Goal: Task Accomplishment & Management: Manage account settings

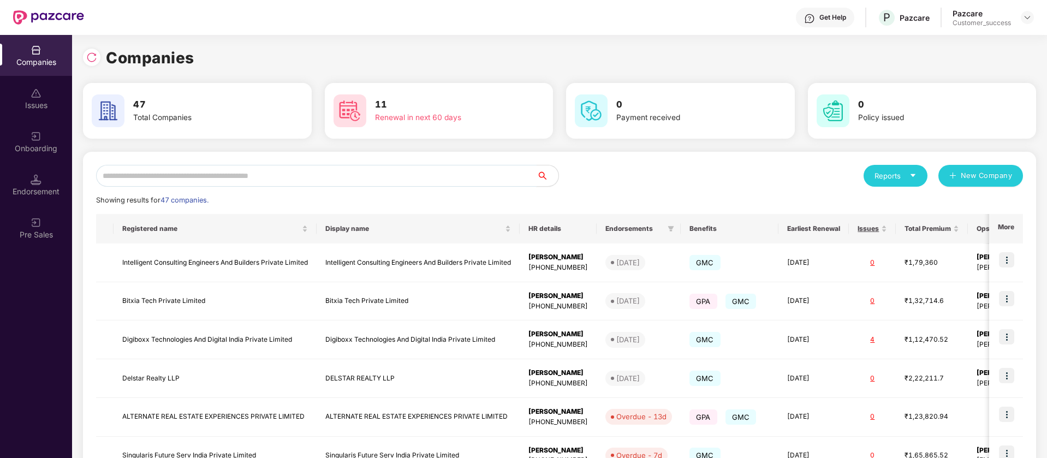
click at [296, 175] on input "text" at bounding box center [316, 176] width 440 height 22
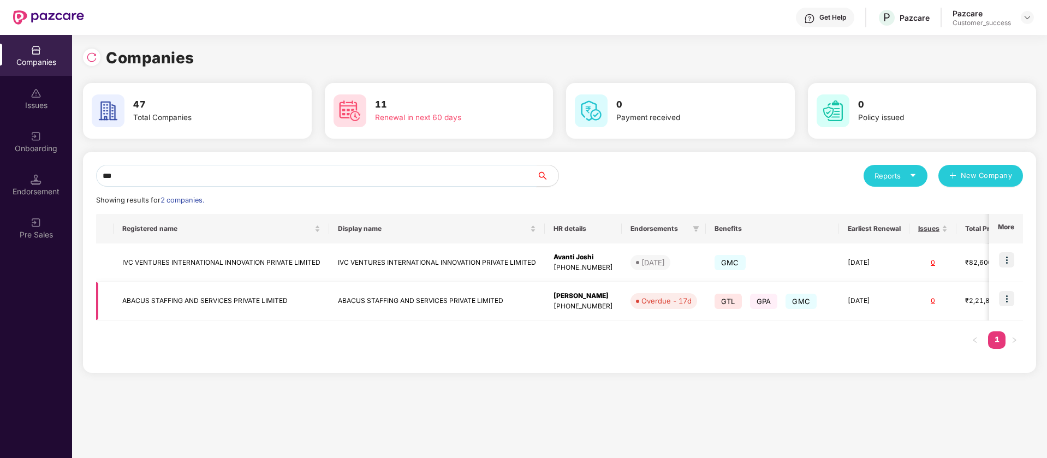
type input "***"
click at [1009, 298] on img at bounding box center [1006, 298] width 15 height 15
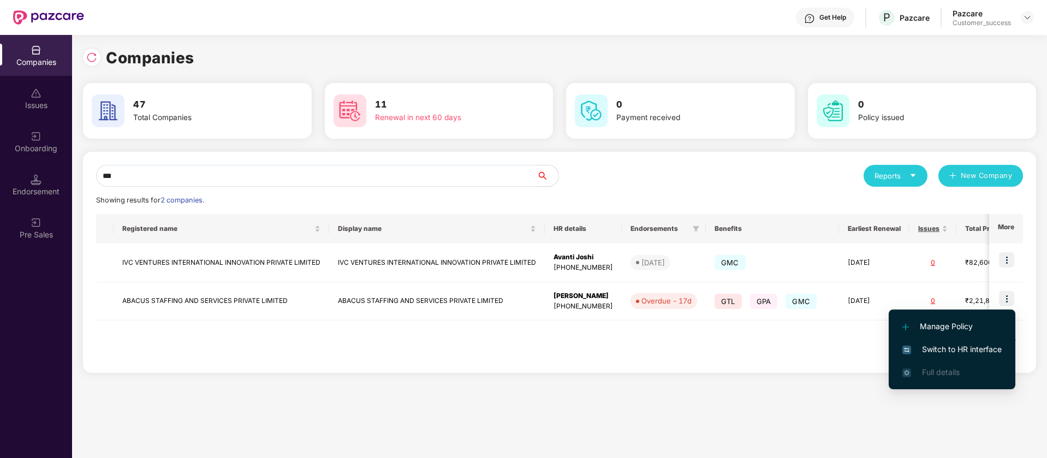
click at [990, 352] on span "Switch to HR interface" at bounding box center [951, 349] width 99 height 12
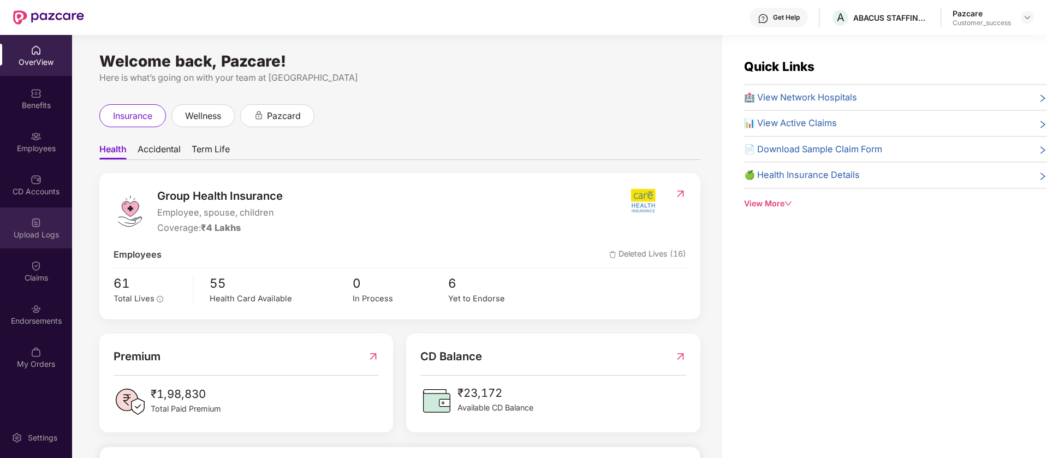
click at [55, 237] on div "Upload Logs" at bounding box center [36, 234] width 72 height 11
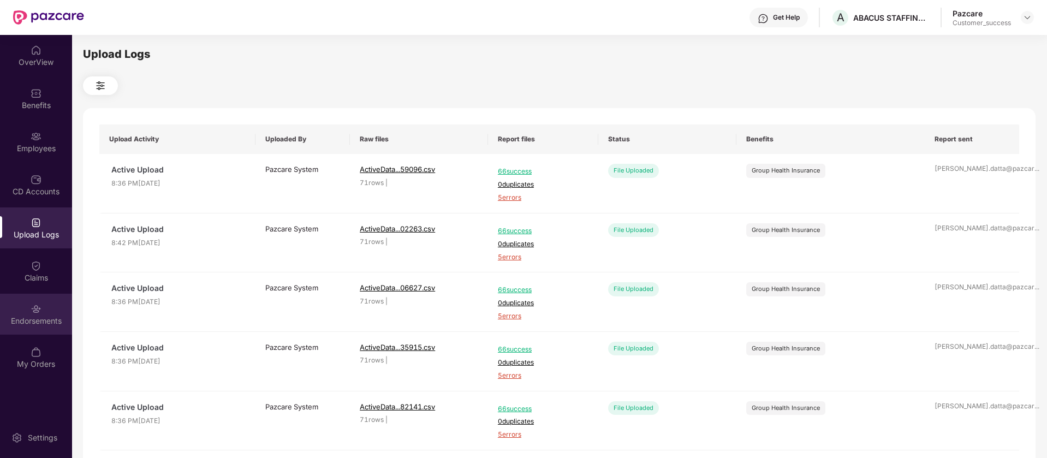
click at [58, 305] on div "Endorsements" at bounding box center [36, 314] width 72 height 41
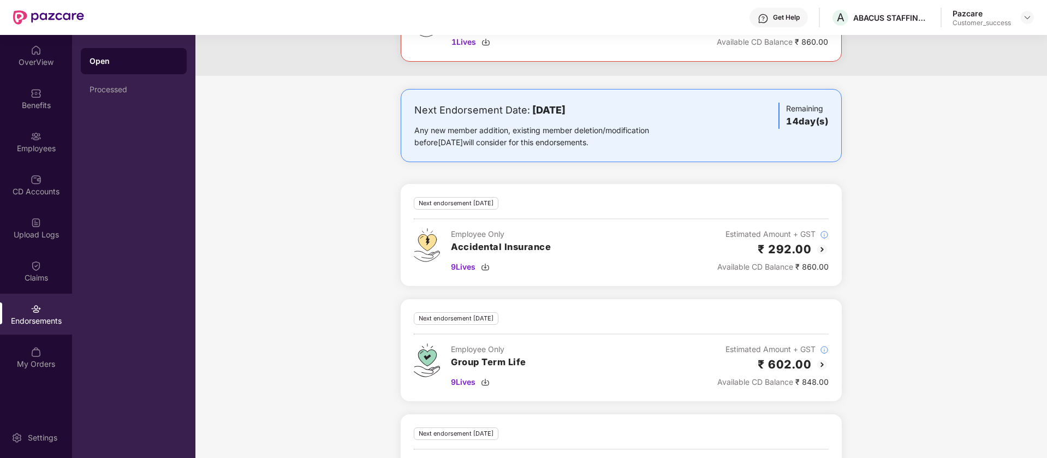
scroll to position [208, 0]
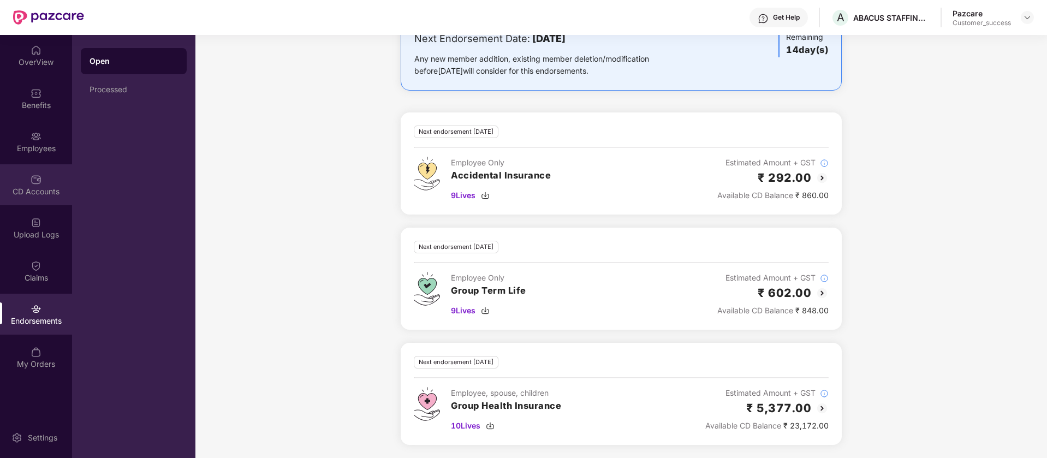
click at [45, 197] on div "CD Accounts" at bounding box center [36, 184] width 72 height 41
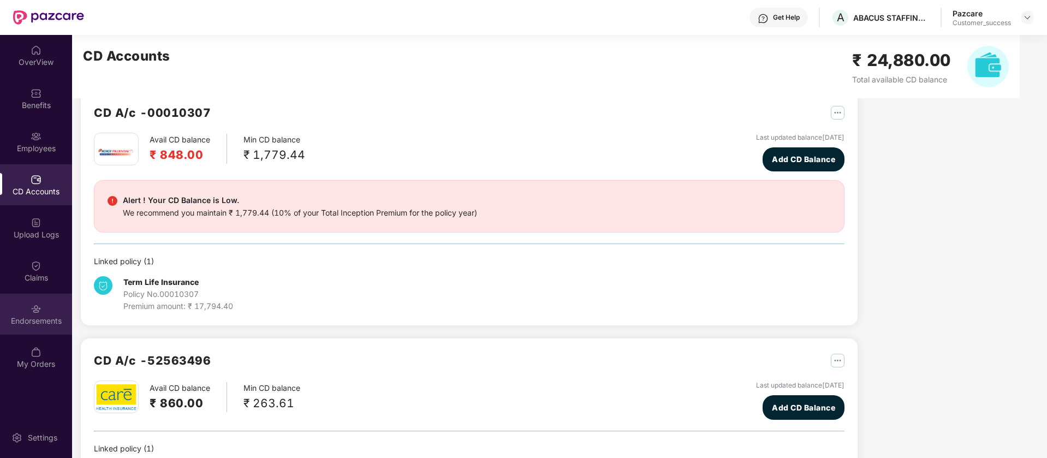
click at [52, 307] on div "Endorsements" at bounding box center [36, 314] width 72 height 41
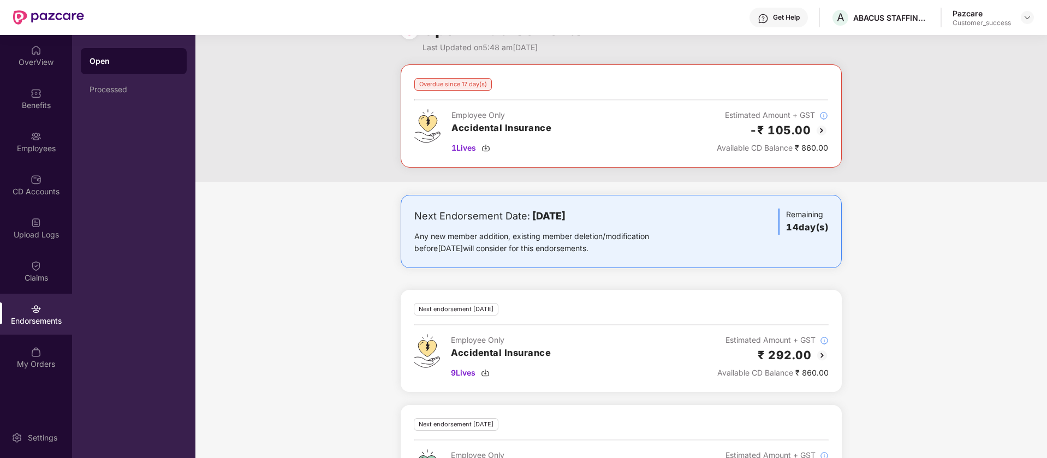
scroll to position [0, 0]
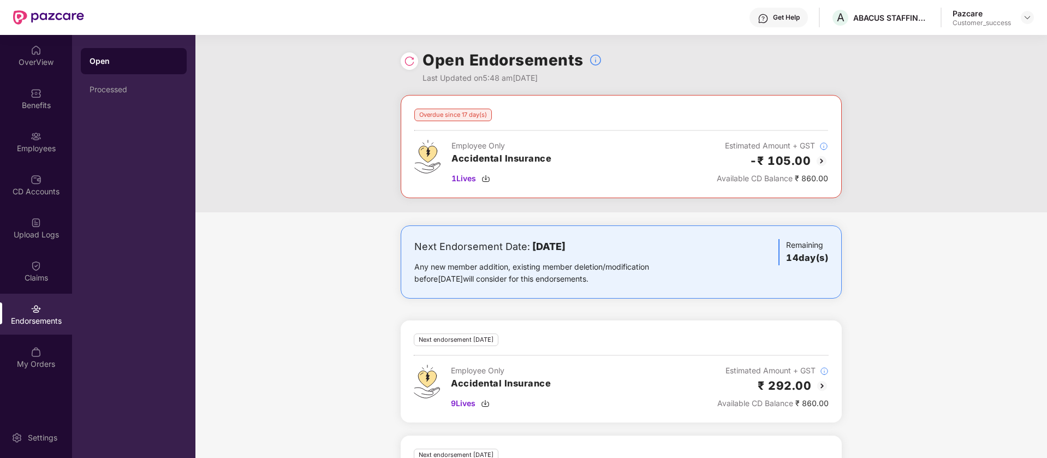
click at [824, 162] on img at bounding box center [821, 160] width 13 height 13
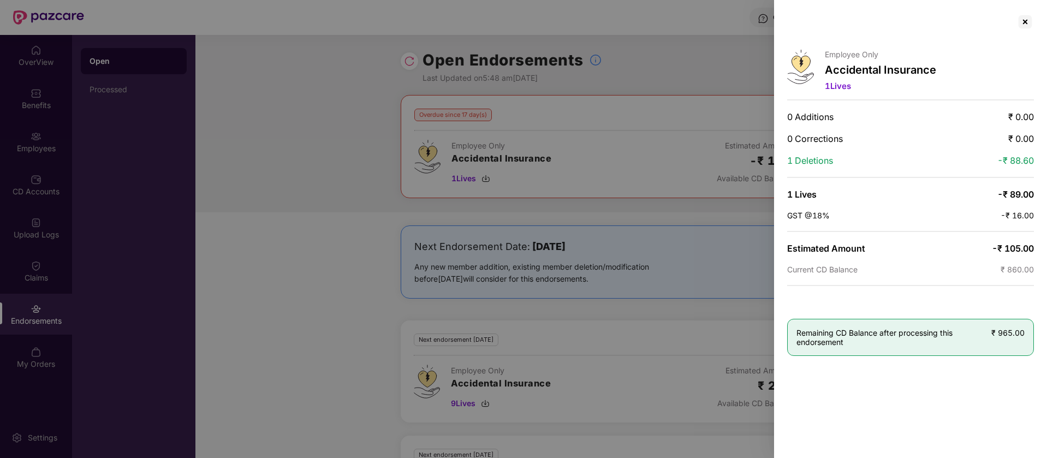
click at [491, 14] on div at bounding box center [523, 229] width 1047 height 458
click at [1025, 21] on div at bounding box center [1024, 21] width 17 height 17
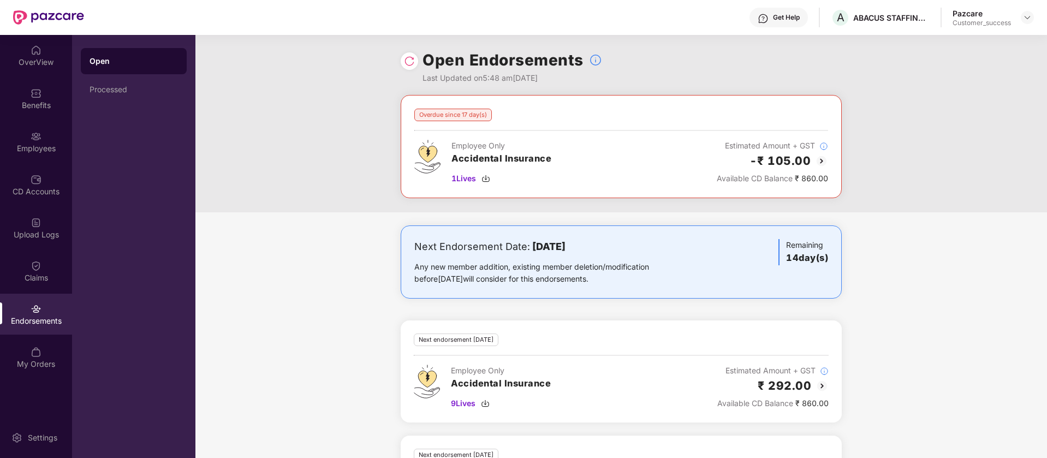
scroll to position [208, 0]
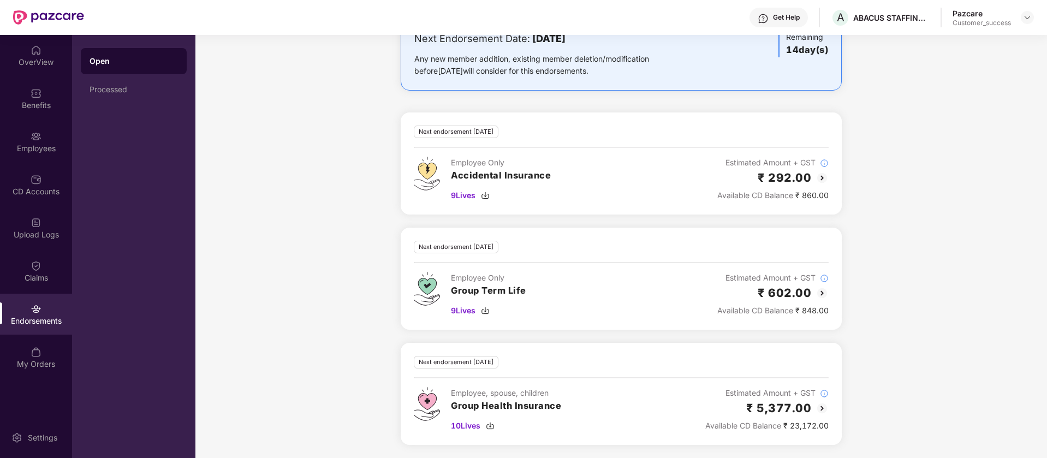
click at [821, 179] on img at bounding box center [821, 177] width 13 height 13
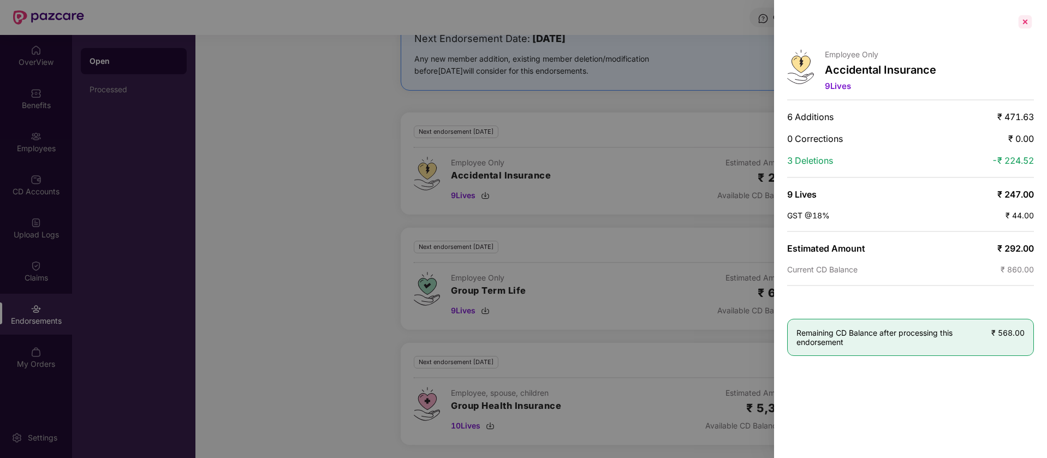
click at [1032, 16] on div at bounding box center [1024, 21] width 17 height 17
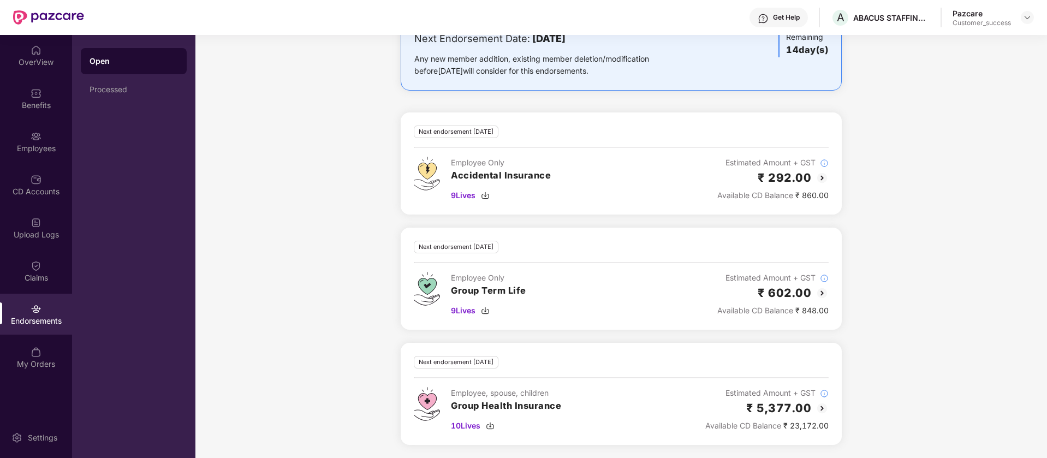
click at [824, 291] on img at bounding box center [821, 293] width 13 height 13
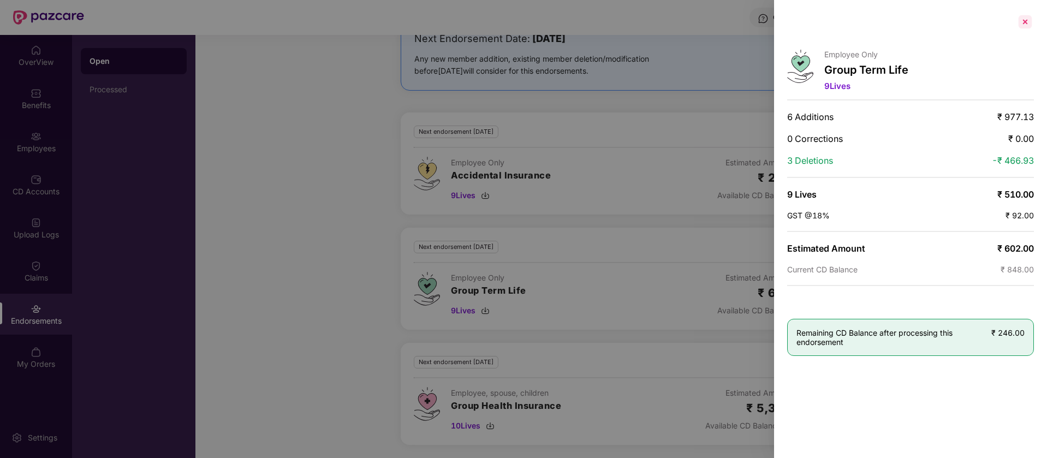
click at [1025, 19] on div at bounding box center [1024, 21] width 17 height 17
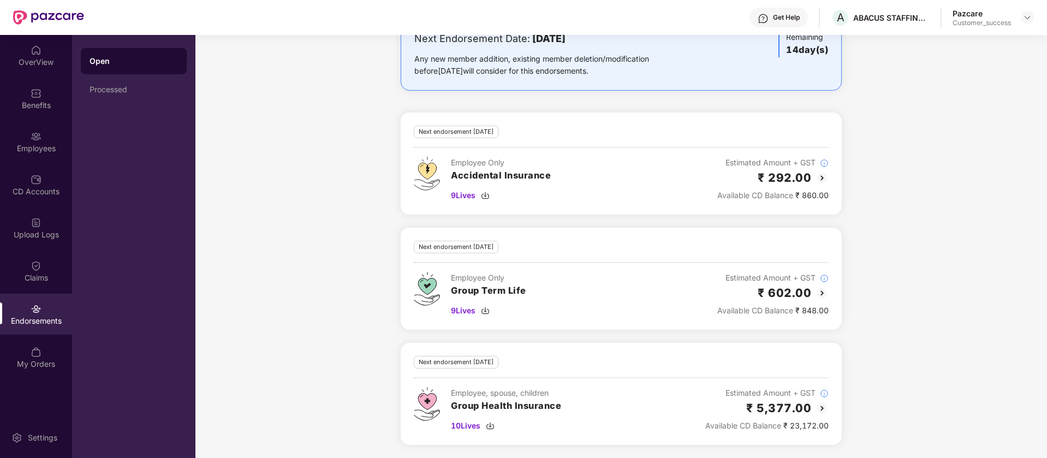
click at [822, 289] on img at bounding box center [821, 293] width 13 height 13
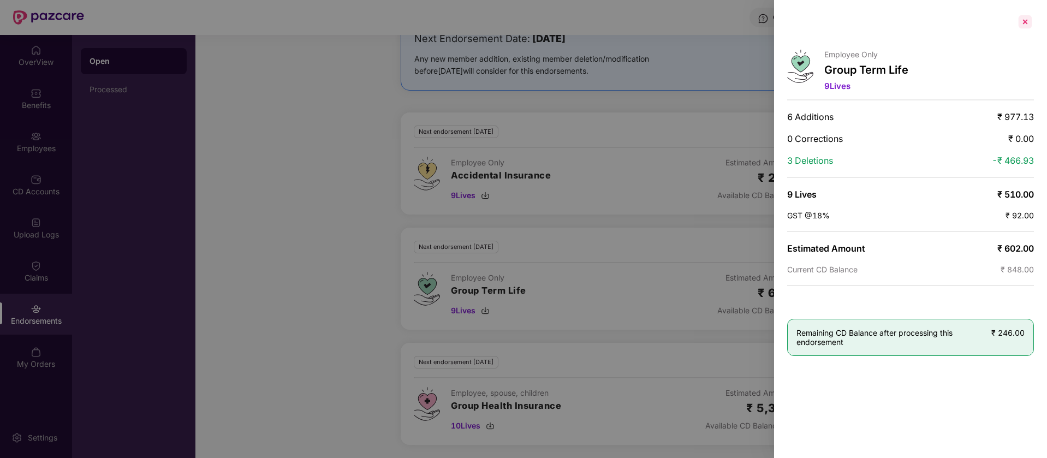
click at [1026, 25] on div at bounding box center [1024, 21] width 17 height 17
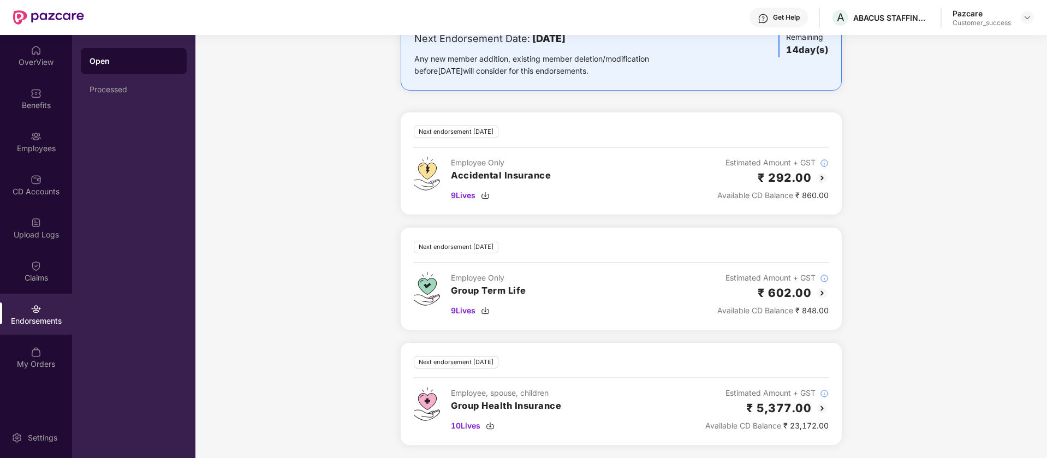
click at [823, 406] on img at bounding box center [821, 408] width 13 height 13
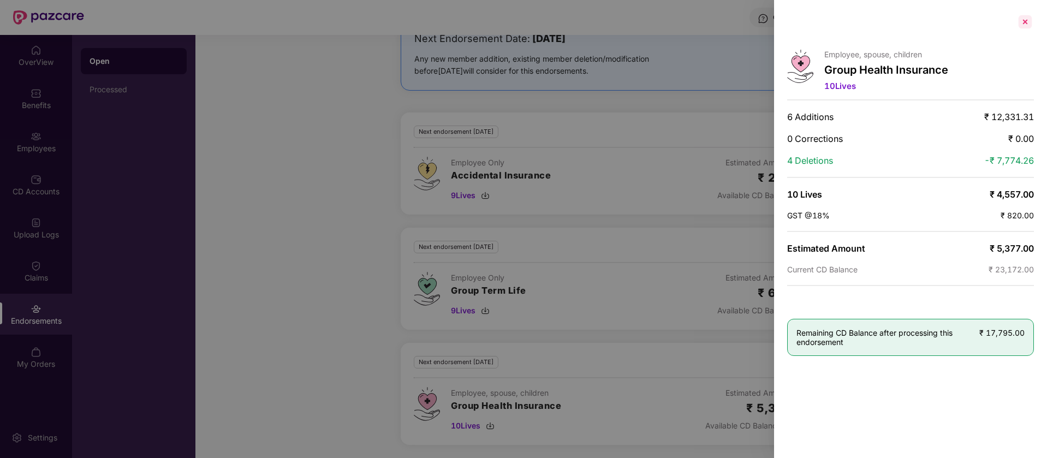
click at [1028, 25] on div at bounding box center [1024, 21] width 17 height 17
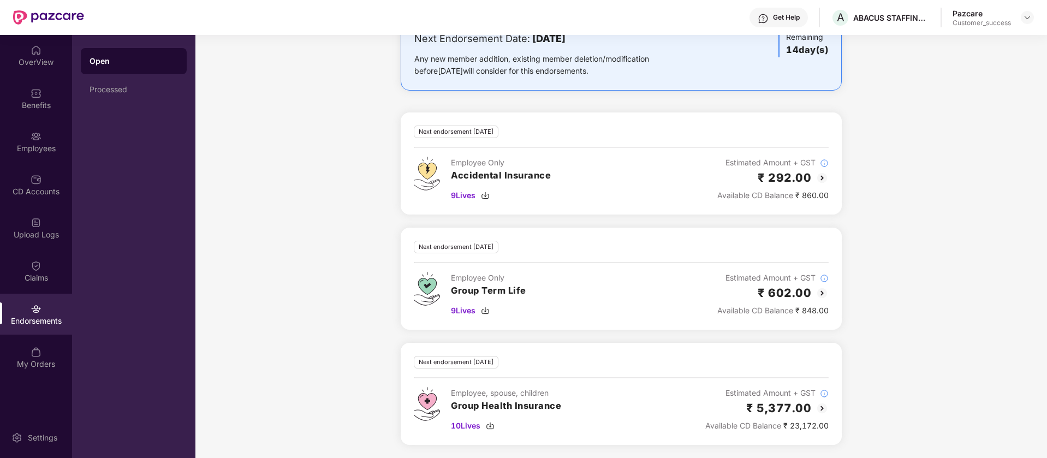
scroll to position [0, 0]
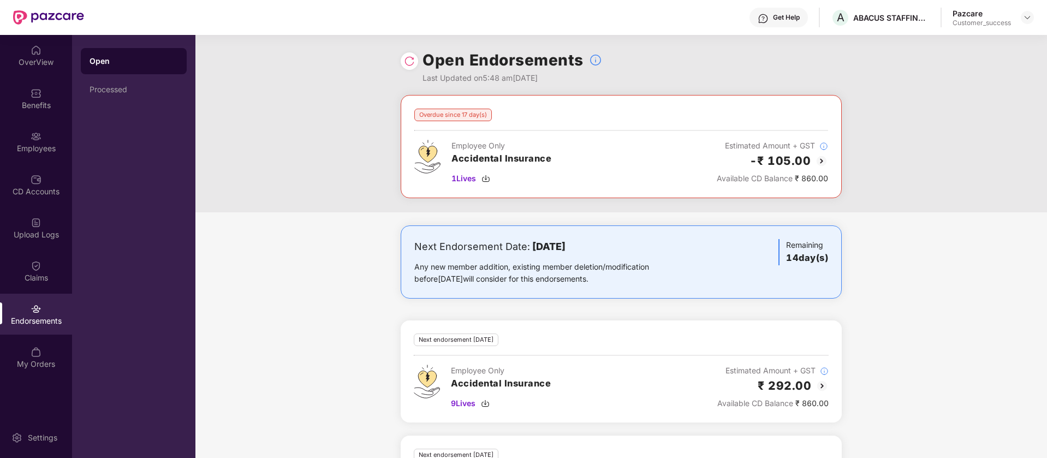
click at [478, 119] on div "Overdue since 17 day(s)" at bounding box center [453, 115] width 78 height 13
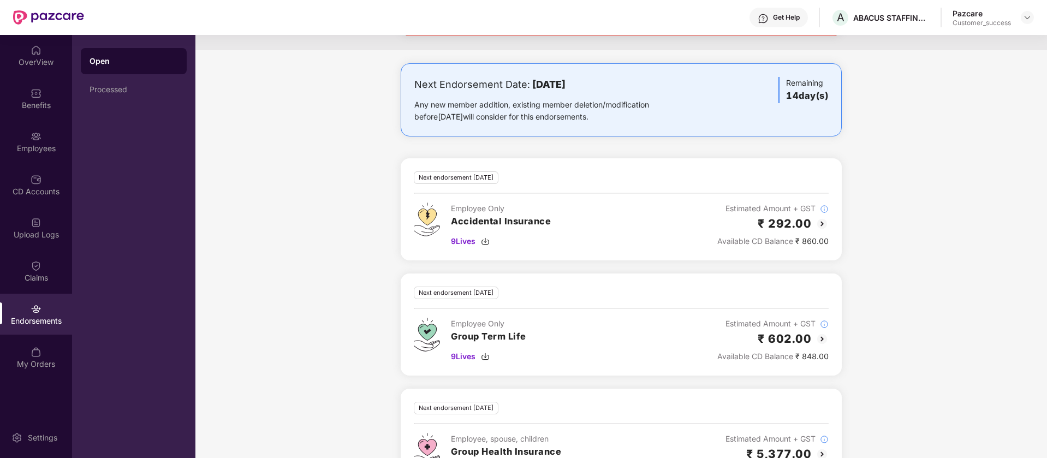
scroll to position [163, 0]
click at [791, 359] on span "Available CD Balance" at bounding box center [755, 354] width 76 height 9
drag, startPoint x: 791, startPoint y: 359, endPoint x: 823, endPoint y: 357, distance: 31.2
click at [823, 357] on div "Available CD Balance ₹ 848.00" at bounding box center [772, 355] width 111 height 12
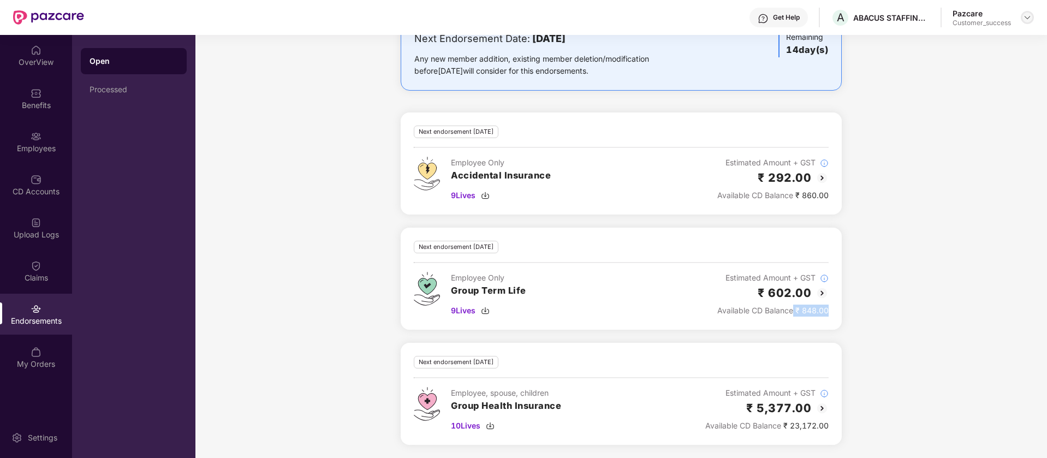
click at [1027, 16] on img at bounding box center [1027, 17] width 9 height 9
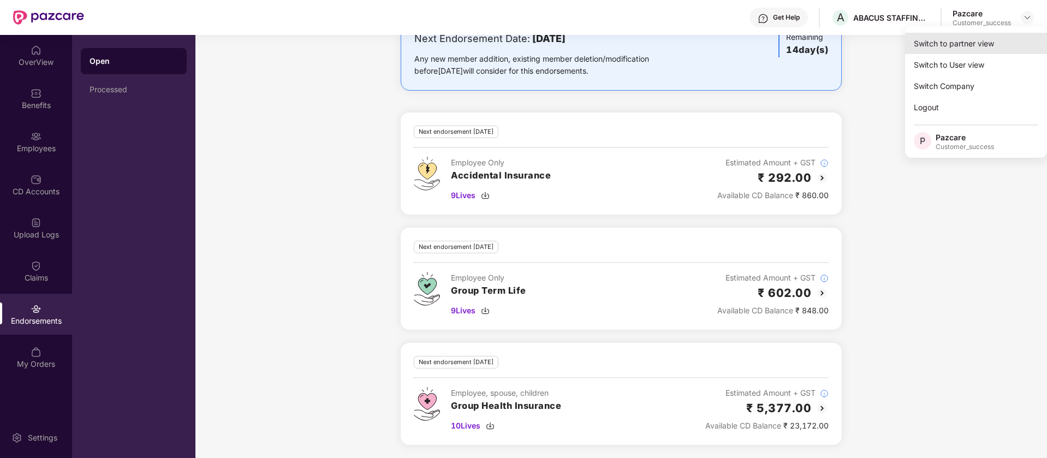
click at [983, 47] on div "Switch to partner view" at bounding box center [976, 43] width 142 height 21
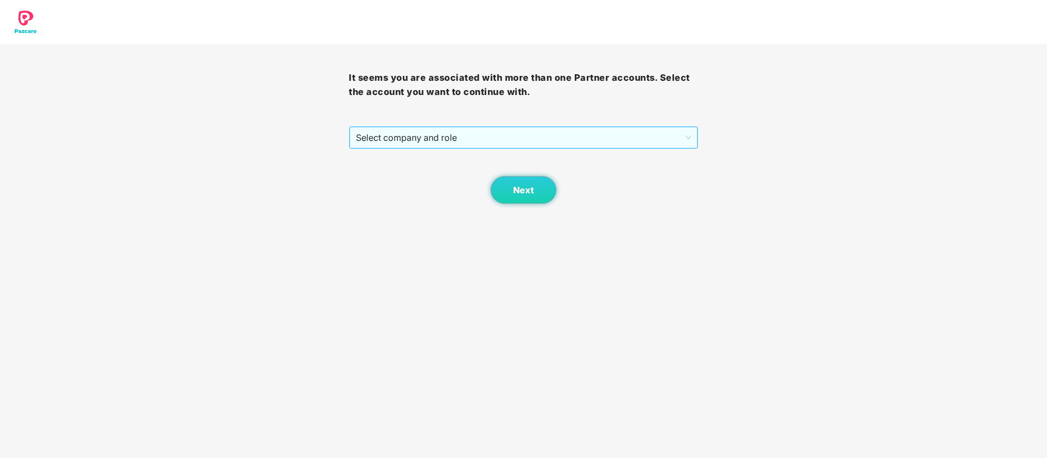
click at [532, 138] on span "Select company and role" at bounding box center [523, 137] width 335 height 21
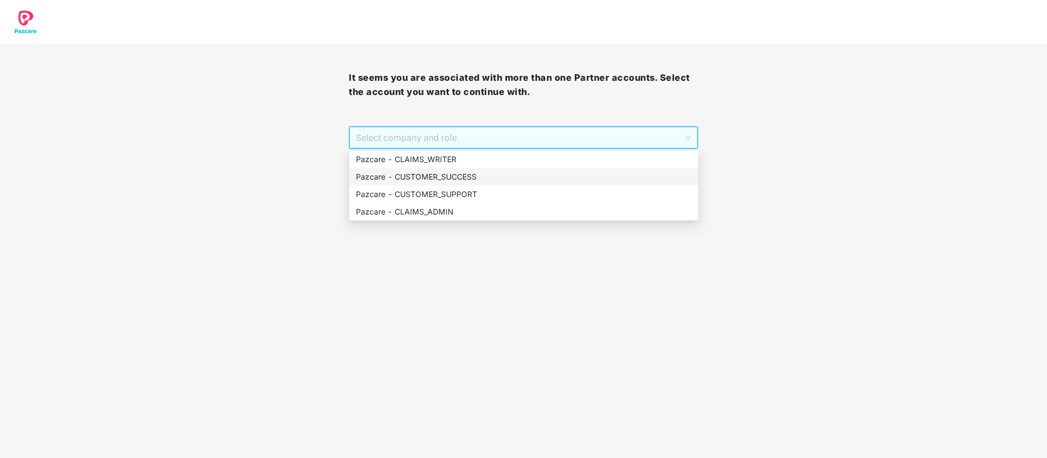
click at [492, 177] on div "Pazcare - CUSTOMER_SUCCESS" at bounding box center [524, 177] width 336 height 12
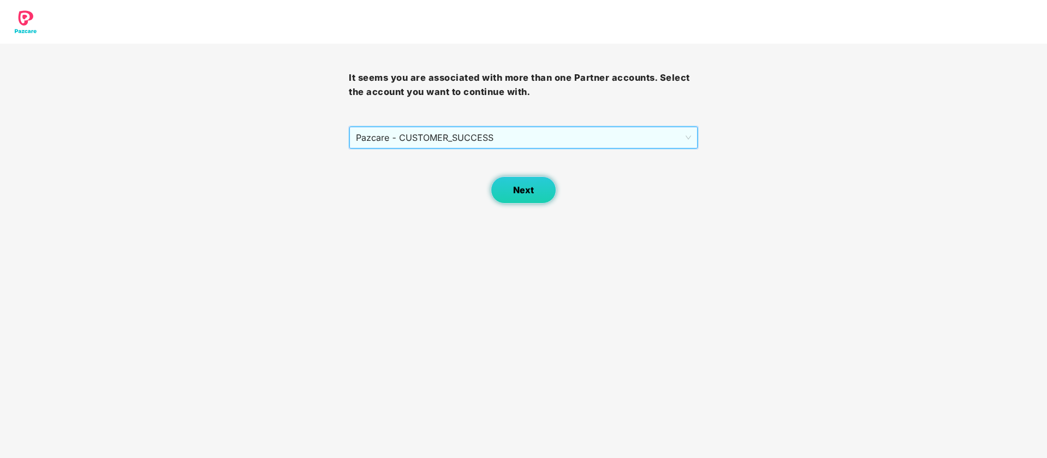
click at [518, 191] on span "Next" at bounding box center [523, 190] width 21 height 10
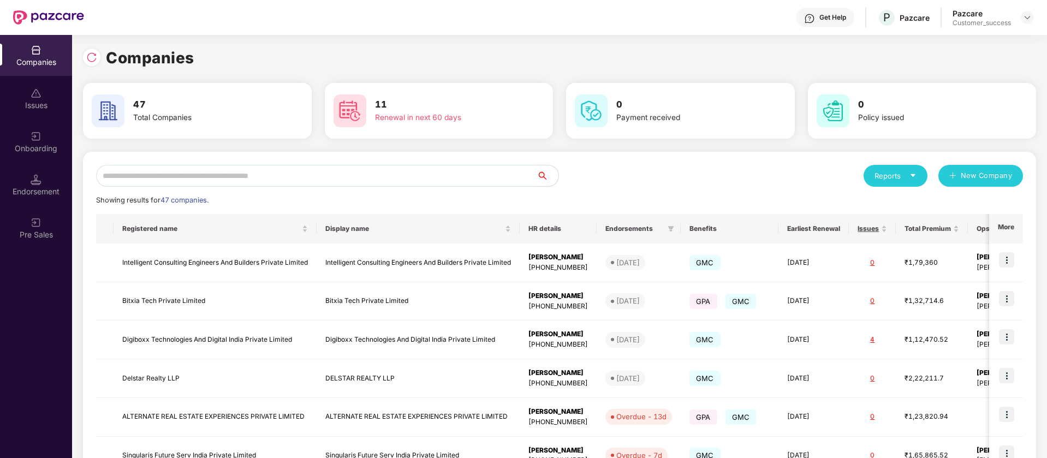
click at [284, 170] on input "text" at bounding box center [316, 176] width 440 height 22
paste input "*"
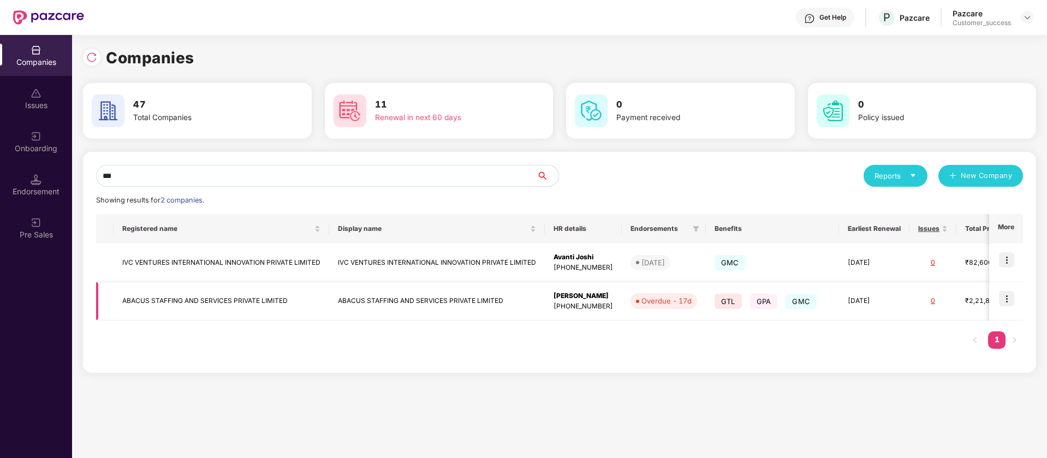
type input "***"
click at [1008, 297] on img at bounding box center [1006, 298] width 15 height 15
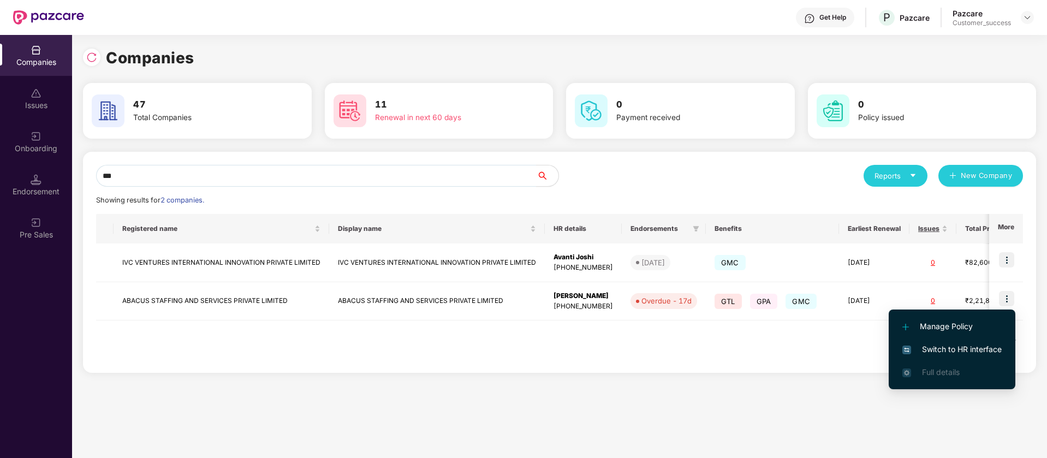
click at [956, 347] on span "Switch to HR interface" at bounding box center [951, 349] width 99 height 12
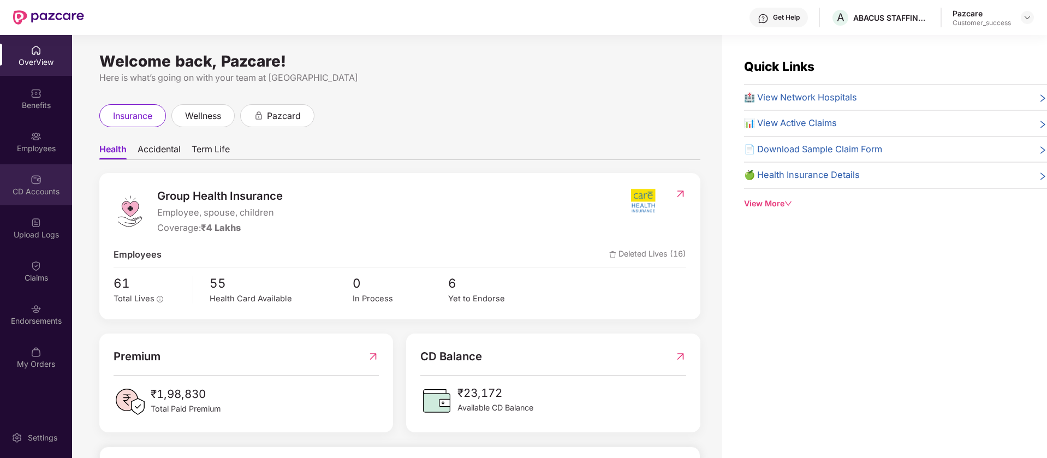
click at [49, 180] on div "CD Accounts" at bounding box center [36, 184] width 72 height 41
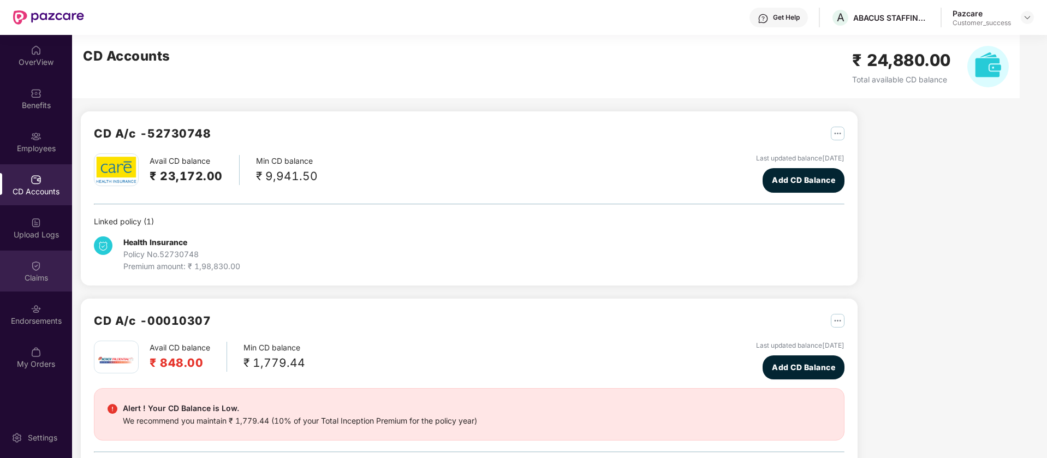
click at [39, 265] on img at bounding box center [36, 265] width 11 height 11
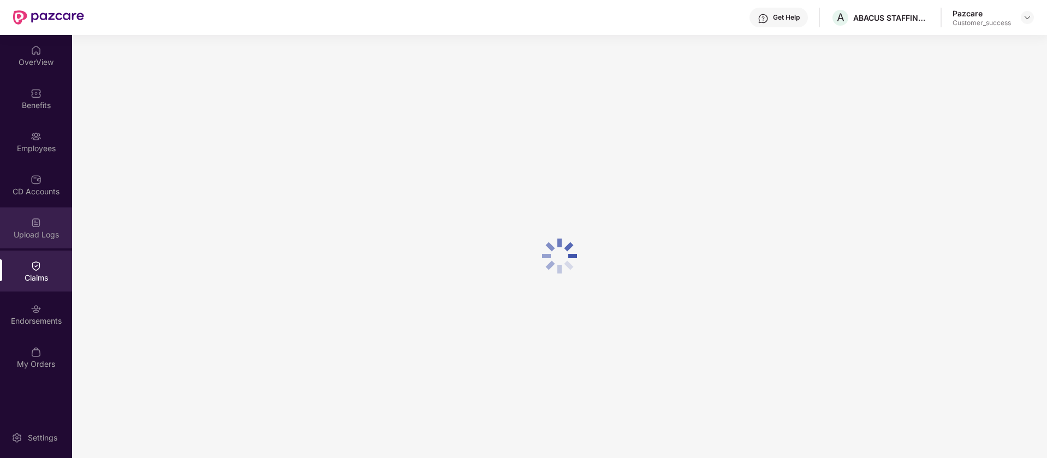
click at [37, 233] on div "Upload Logs" at bounding box center [36, 234] width 72 height 11
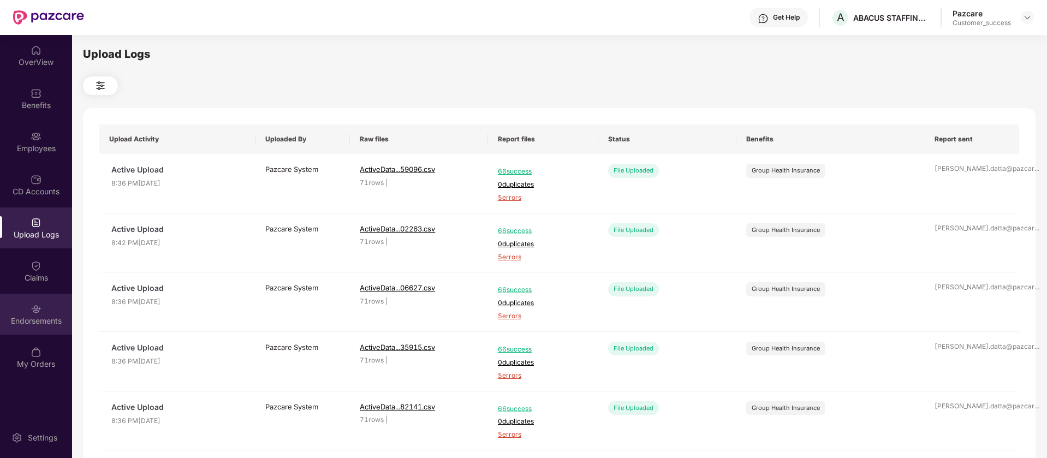
click at [18, 307] on div "Endorsements" at bounding box center [36, 314] width 72 height 41
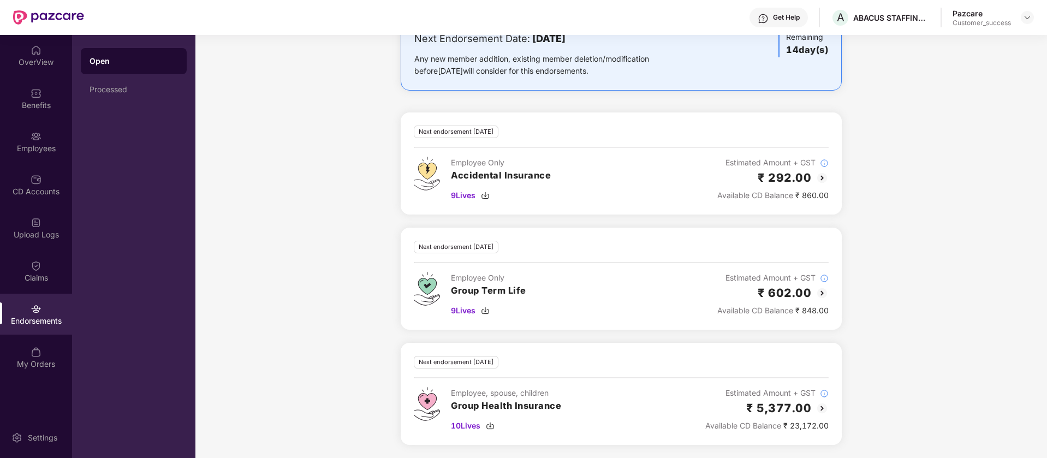
click at [819, 177] on img at bounding box center [821, 177] width 13 height 13
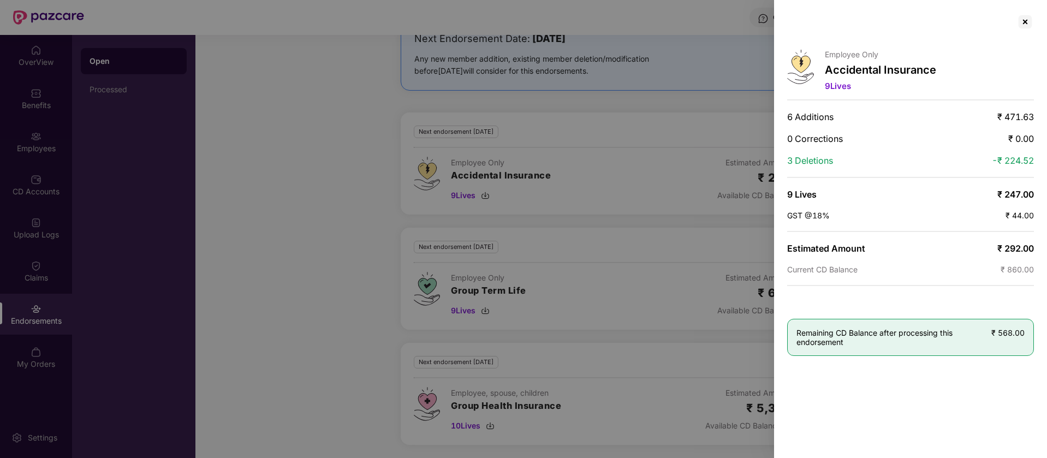
drag, startPoint x: 1037, startPoint y: 170, endPoint x: 991, endPoint y: 91, distance: 91.7
click at [991, 91] on div "Employee Only Accidental Insurance 9 Lives 6 Additions ₹ 471.63 0 Corrections ₹…" at bounding box center [910, 229] width 273 height 458
click at [1027, 14] on div at bounding box center [1024, 21] width 17 height 17
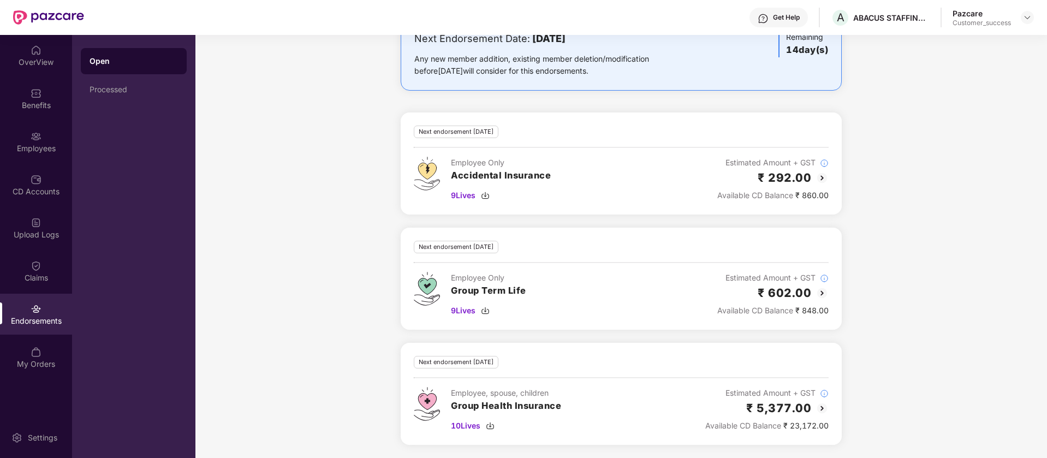
click at [822, 291] on img at bounding box center [821, 293] width 13 height 13
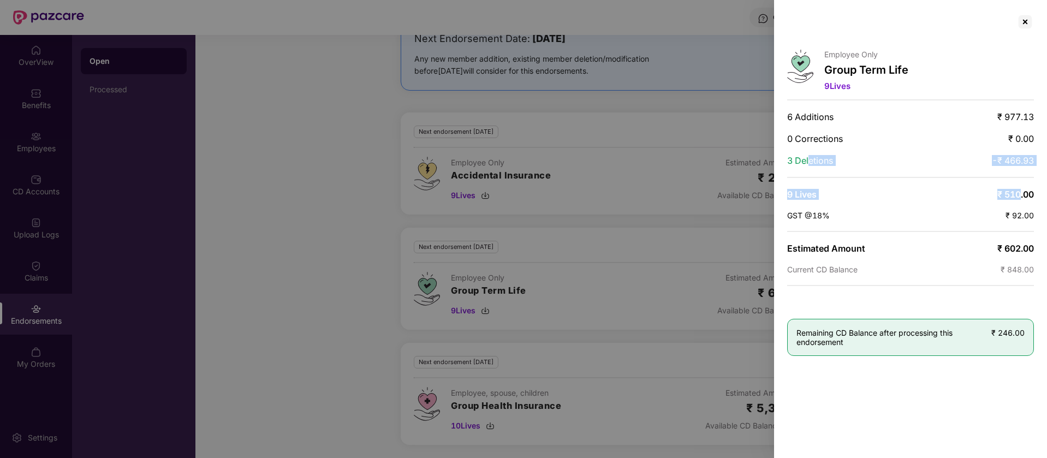
drag, startPoint x: 810, startPoint y: 162, endPoint x: 1020, endPoint y: 188, distance: 211.8
click at [1020, 188] on div "Employee Only Group Term Life 9 Lives 6 Additions ₹ 977.13 0 Corrections ₹ 0.00…" at bounding box center [910, 229] width 273 height 458
click at [1026, 20] on div at bounding box center [1024, 21] width 17 height 17
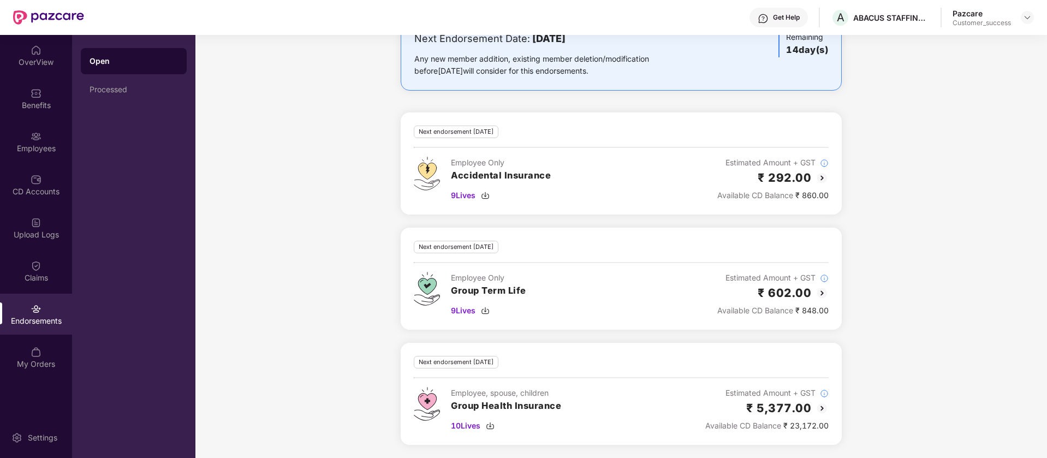
click at [823, 407] on img at bounding box center [821, 408] width 13 height 13
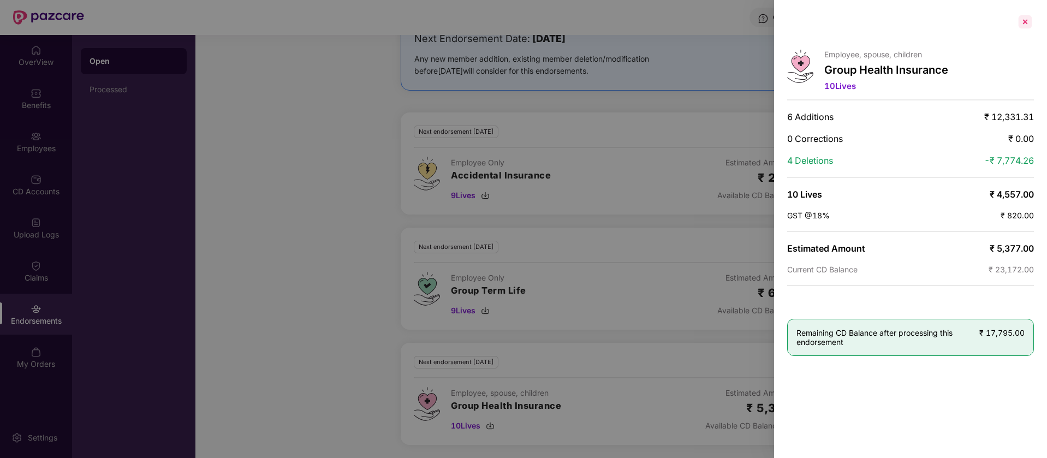
click at [1029, 22] on div at bounding box center [1024, 21] width 17 height 17
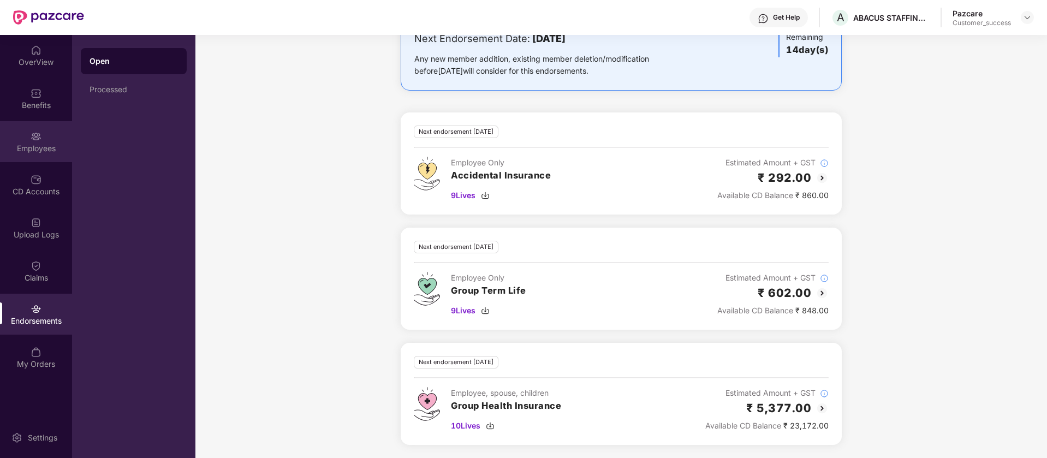
click at [22, 154] on div "Employees" at bounding box center [36, 141] width 72 height 41
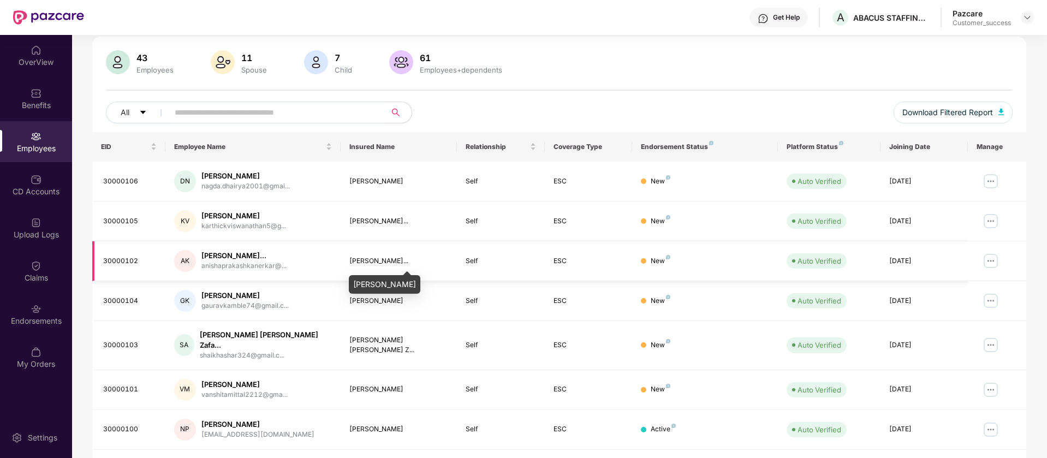
scroll to position [0, 0]
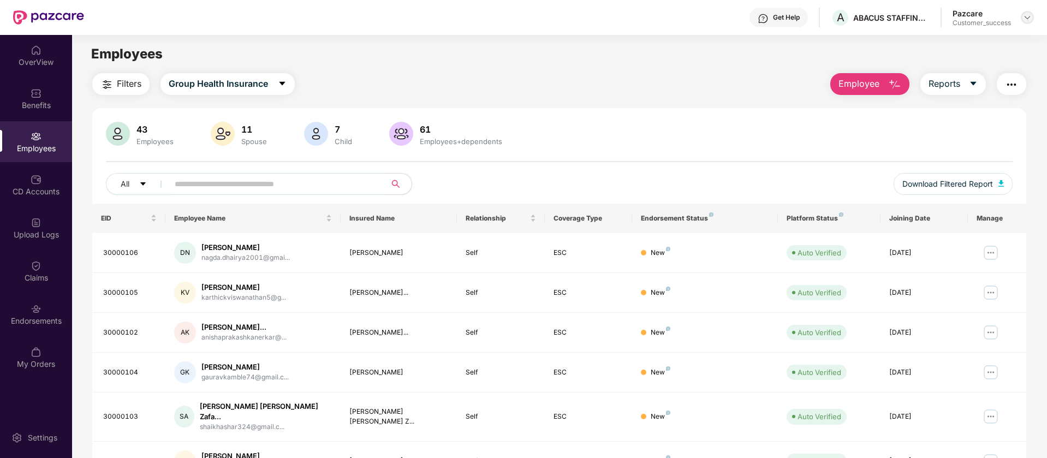
click at [1024, 16] on img at bounding box center [1027, 17] width 9 height 9
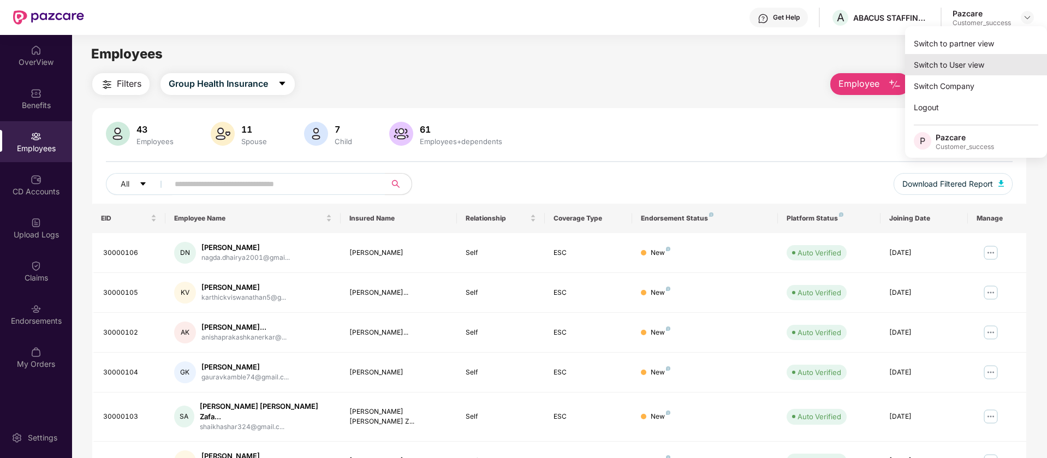
click at [967, 57] on div "Switch to User view" at bounding box center [976, 64] width 142 height 21
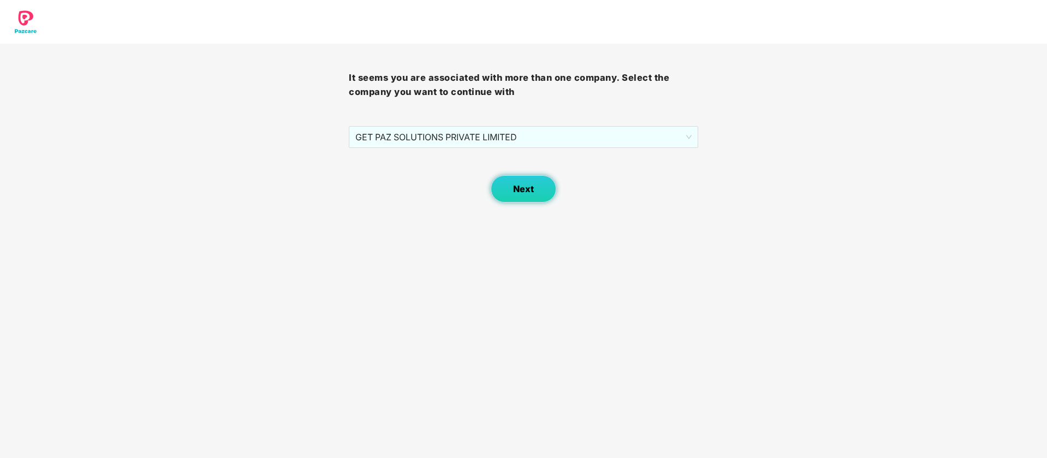
click at [514, 198] on button "Next" at bounding box center [524, 188] width 66 height 27
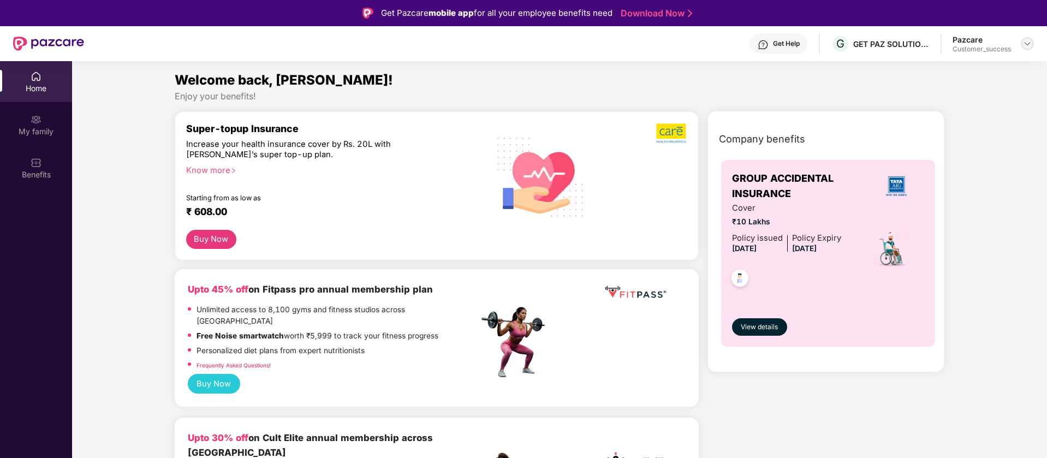
click at [1027, 49] on div at bounding box center [1027, 43] width 13 height 13
click at [1001, 72] on div "Switch to partner view" at bounding box center [976, 69] width 142 height 21
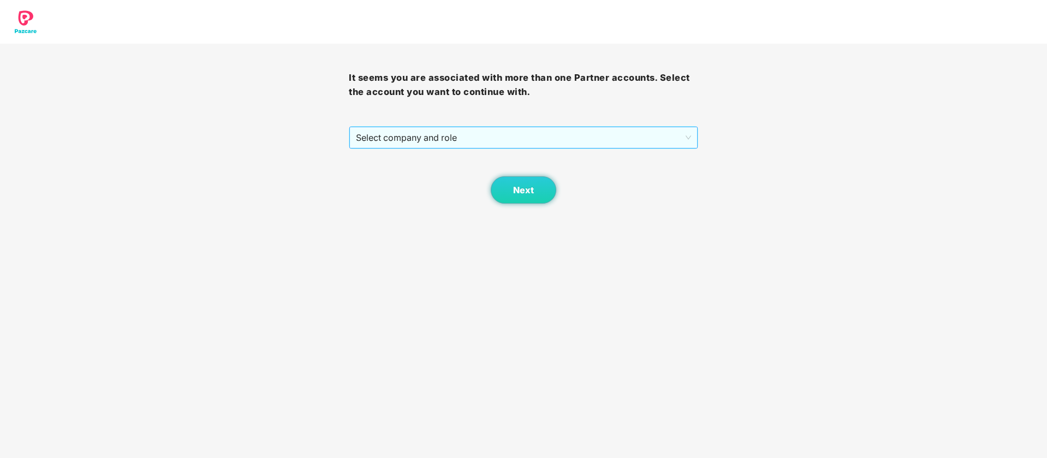
click at [521, 132] on span "Select company and role" at bounding box center [523, 137] width 335 height 21
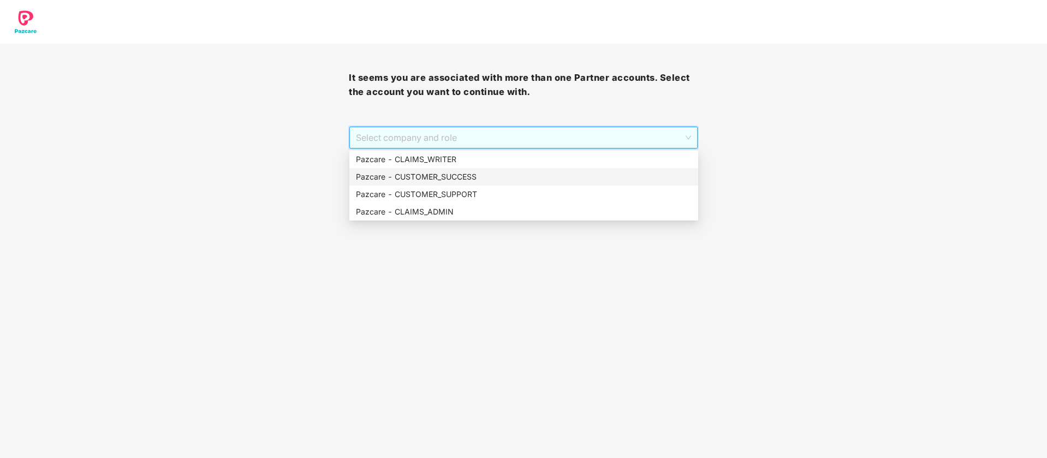
click at [484, 177] on div "Pazcare - CUSTOMER_SUCCESS" at bounding box center [524, 177] width 336 height 12
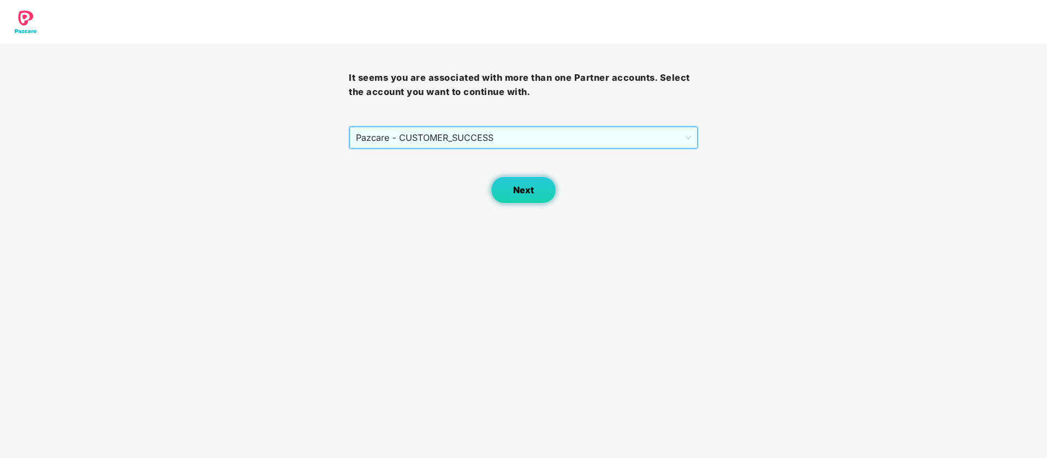
click at [508, 189] on button "Next" at bounding box center [524, 189] width 66 height 27
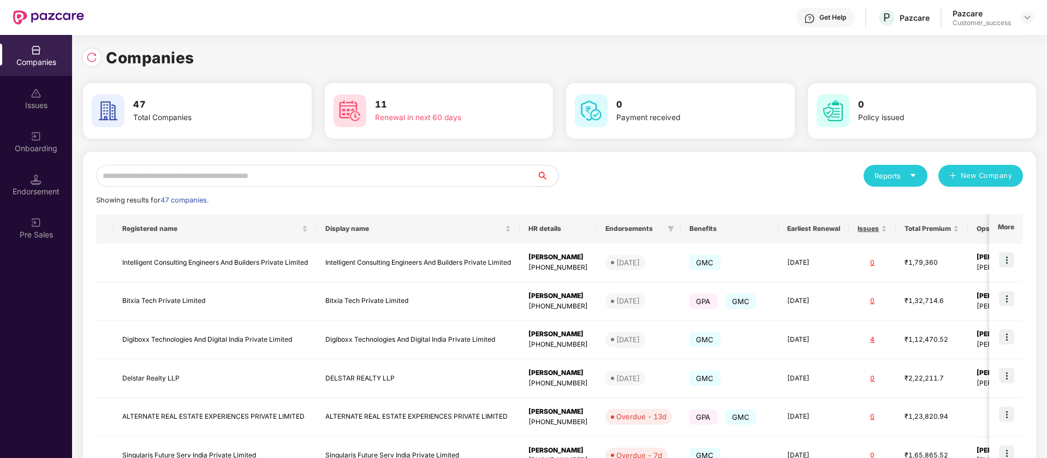
click at [296, 186] on input "text" at bounding box center [316, 176] width 440 height 22
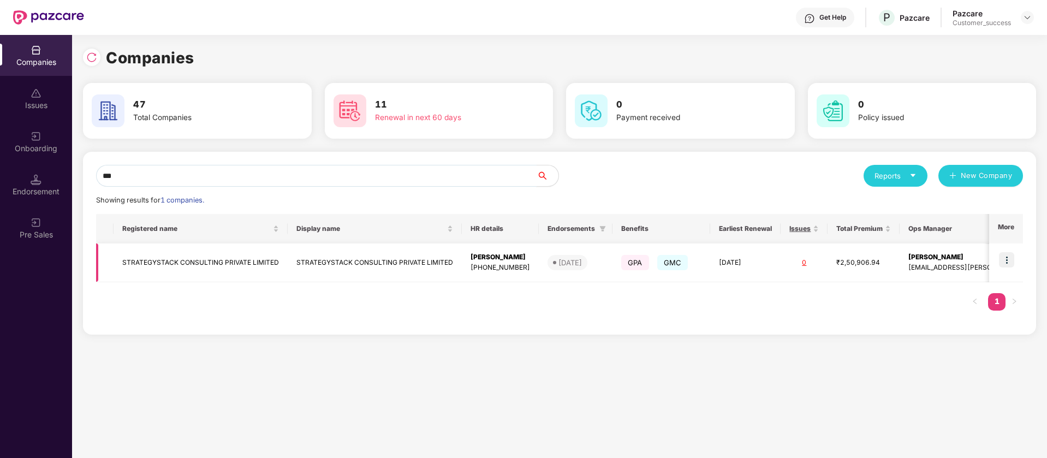
type input "***"
click at [1008, 258] on img at bounding box center [1006, 259] width 15 height 15
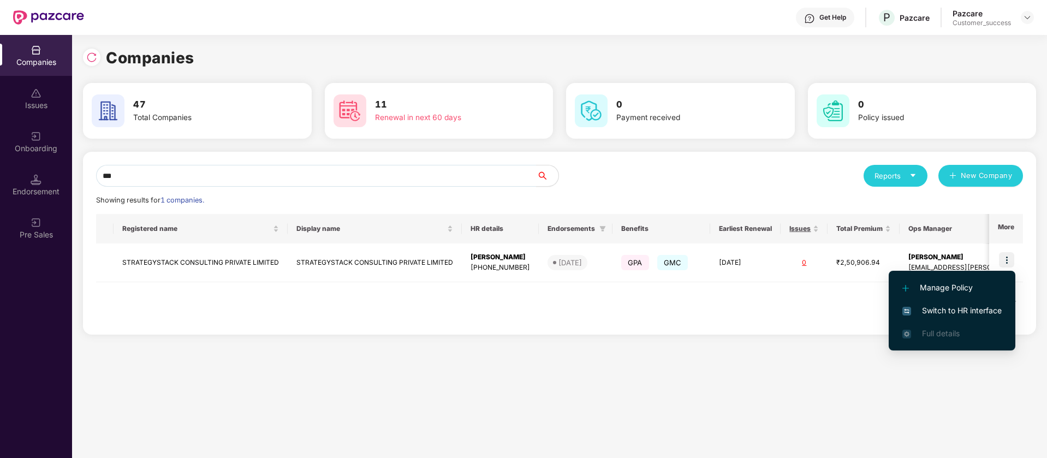
click at [959, 307] on span "Switch to HR interface" at bounding box center [951, 311] width 99 height 12
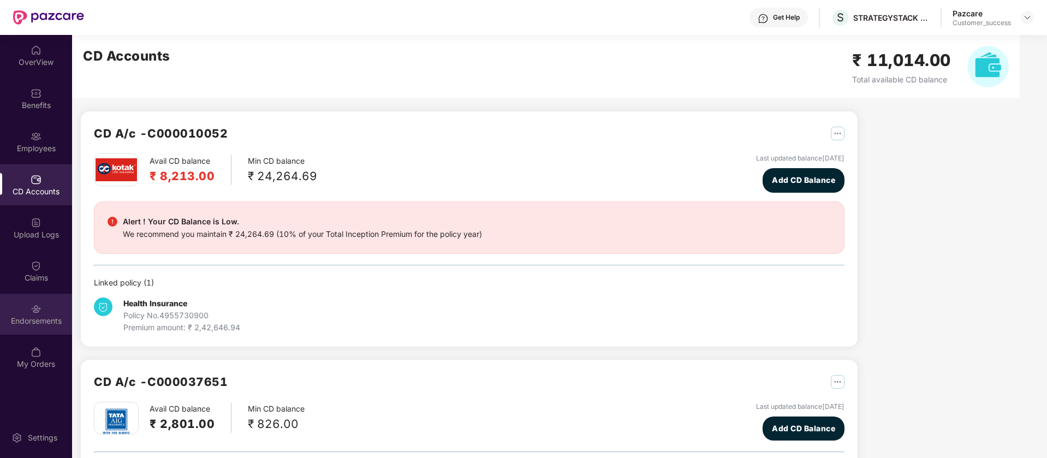
click at [46, 297] on div "Endorsements" at bounding box center [36, 314] width 72 height 41
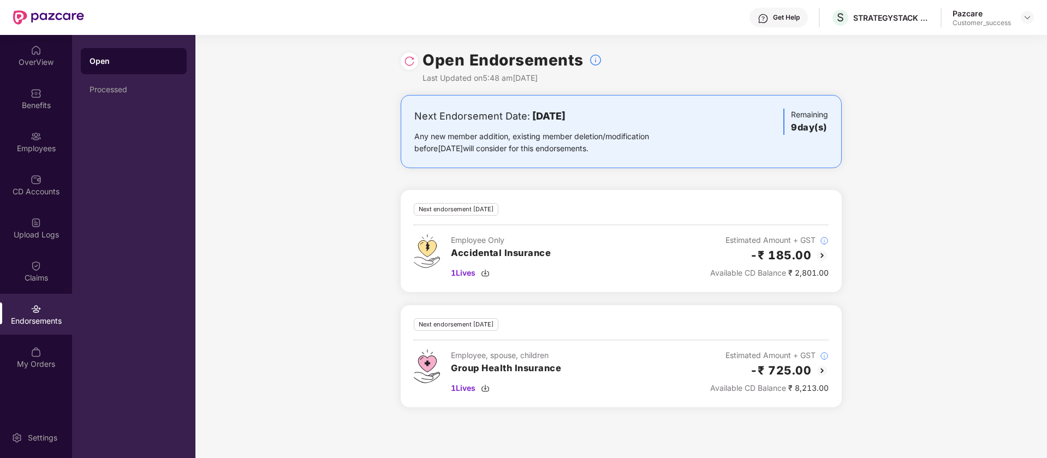
click at [46, 297] on div "Endorsements" at bounding box center [36, 314] width 72 height 41
click at [55, 190] on div "CD Accounts" at bounding box center [36, 191] width 72 height 11
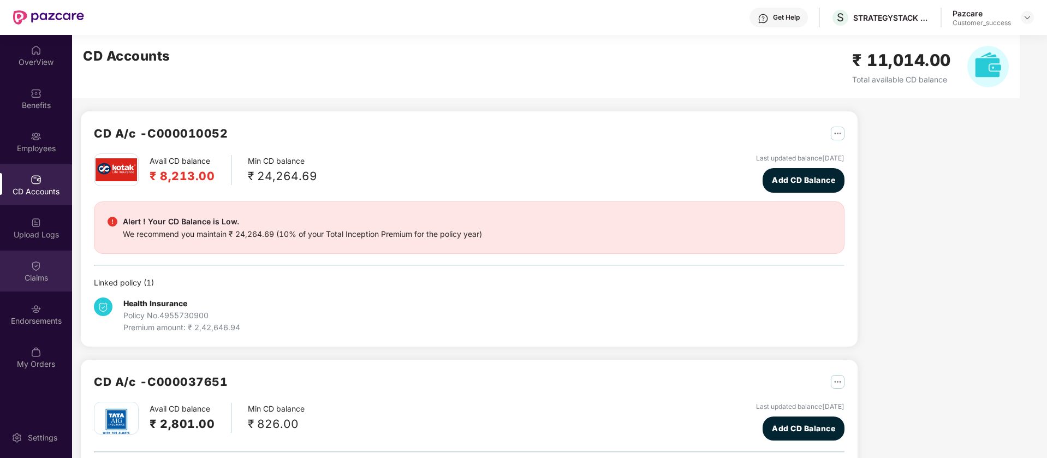
click at [55, 282] on div "Claims" at bounding box center [36, 277] width 72 height 11
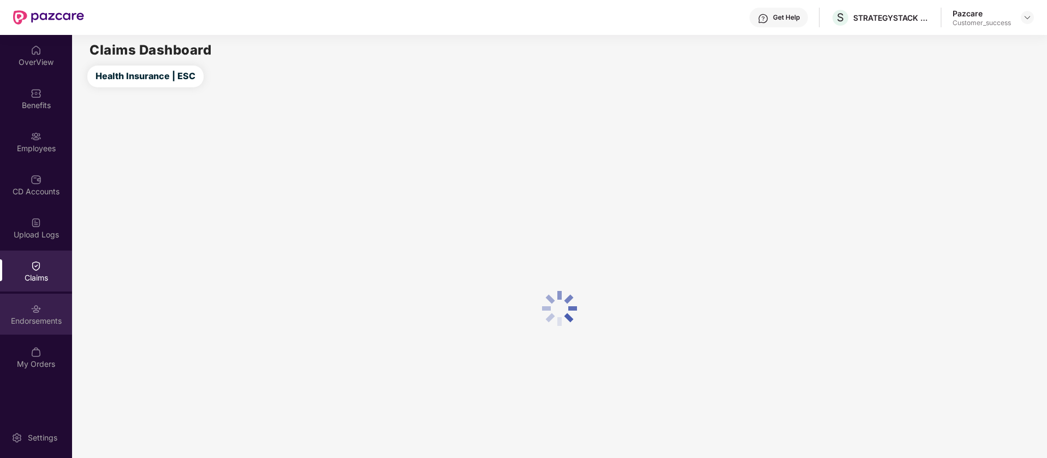
click at [51, 320] on div "Endorsements" at bounding box center [36, 320] width 72 height 11
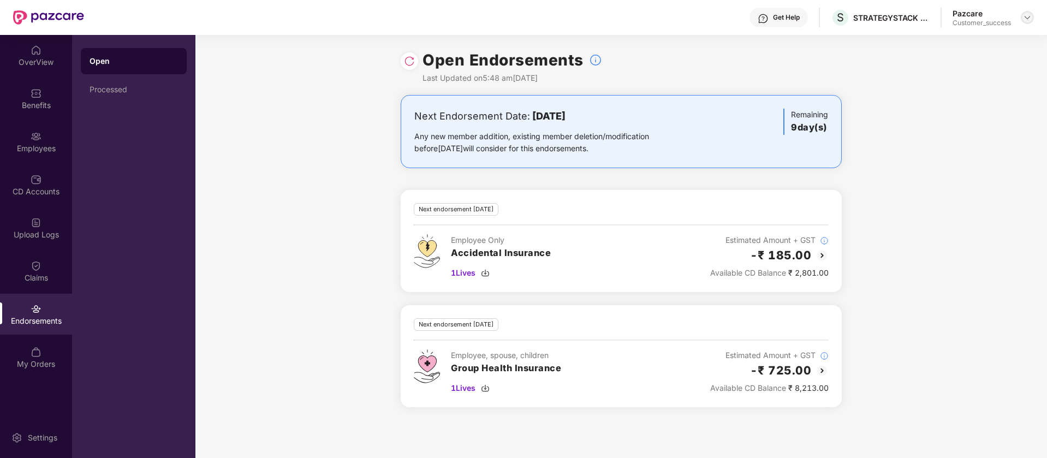
click at [1022, 16] on div at bounding box center [1027, 17] width 13 height 13
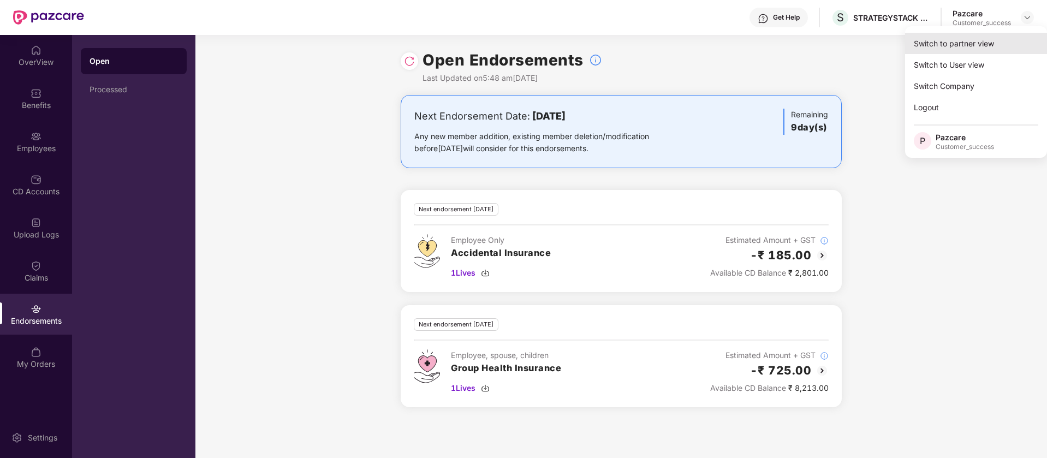
click at [991, 44] on div "Switch to partner view" at bounding box center [976, 43] width 142 height 21
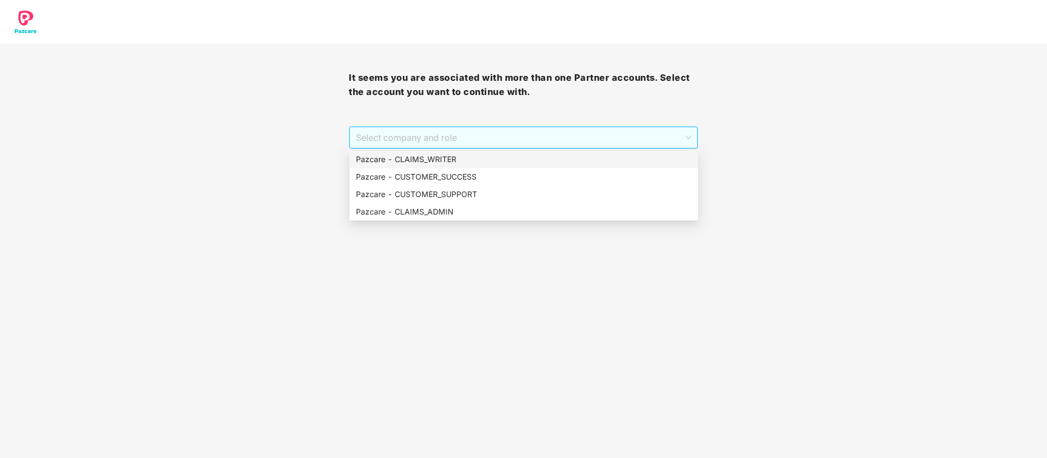
click at [386, 135] on span "Select company and role" at bounding box center [523, 137] width 335 height 21
click at [463, 169] on div "Pazcare - CUSTOMER_SUCCESS" at bounding box center [523, 176] width 349 height 17
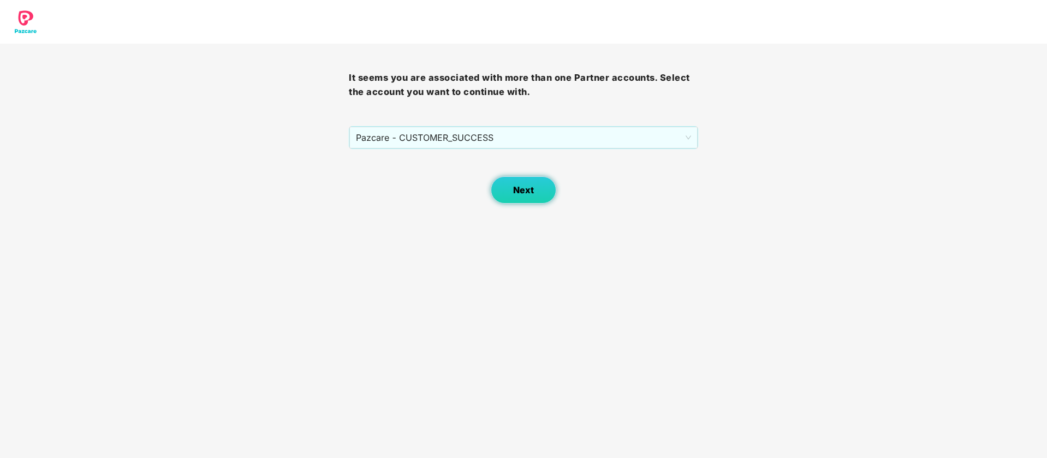
click at [537, 197] on button "Next" at bounding box center [524, 189] width 66 height 27
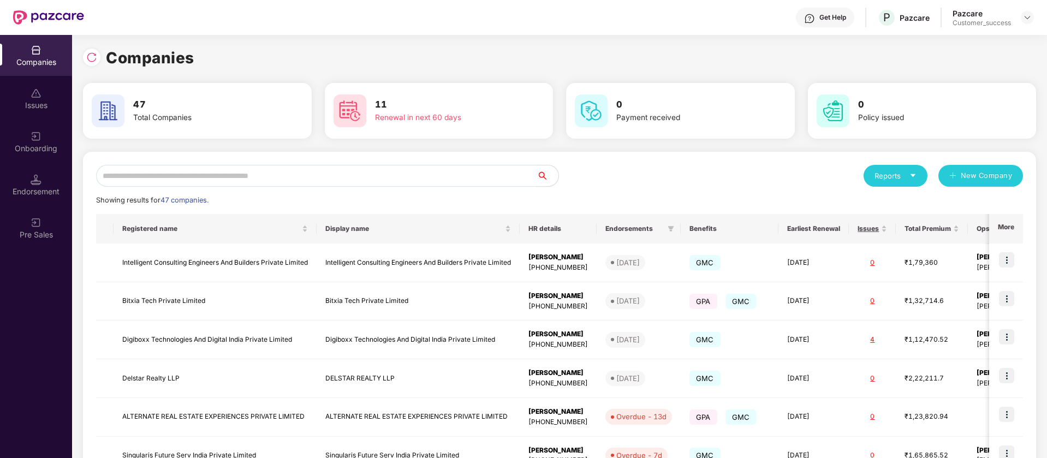
click at [249, 175] on input "text" at bounding box center [316, 176] width 440 height 22
type input "*"
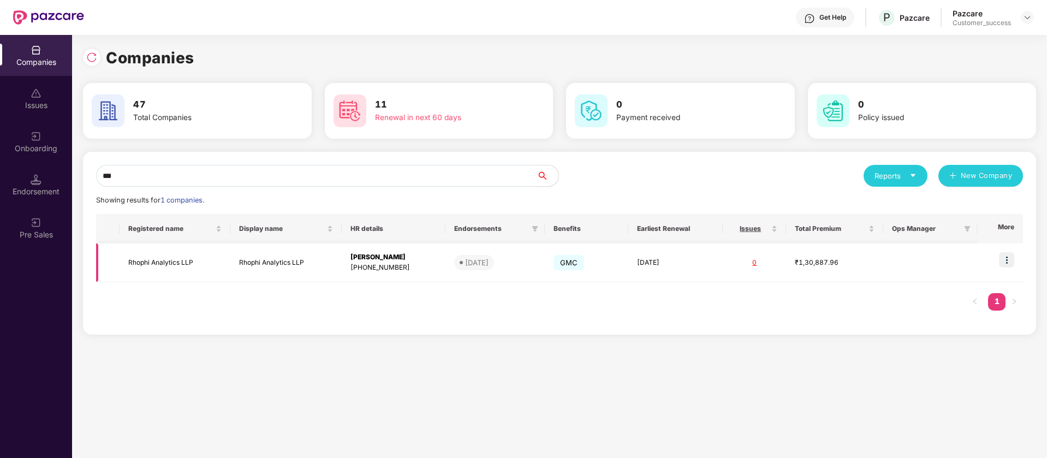
type input "***"
click at [1008, 260] on img at bounding box center [1006, 259] width 15 height 15
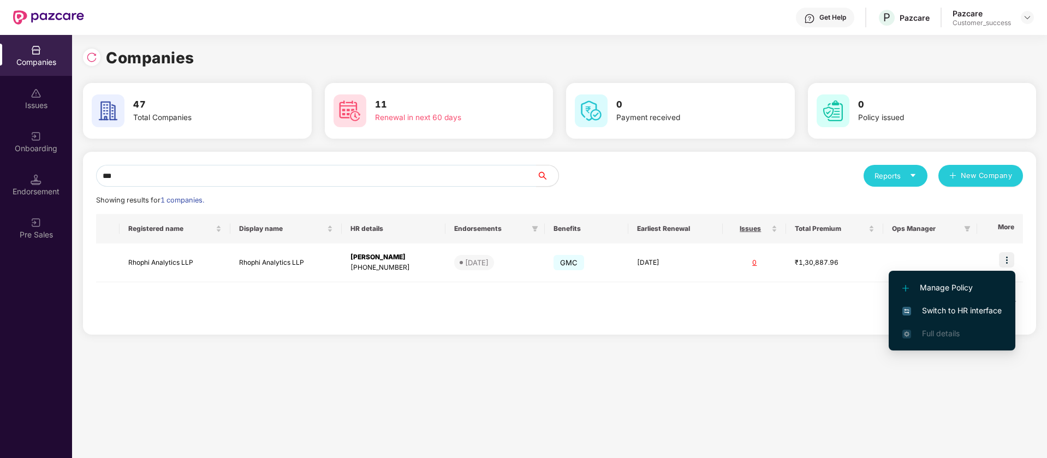
click at [970, 307] on span "Switch to HR interface" at bounding box center [951, 311] width 99 height 12
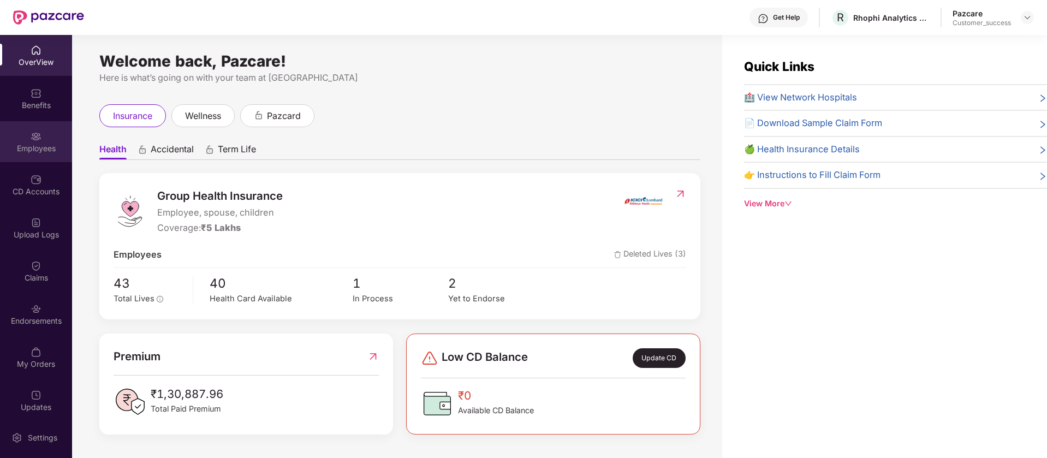
click at [45, 143] on div "Employees" at bounding box center [36, 148] width 72 height 11
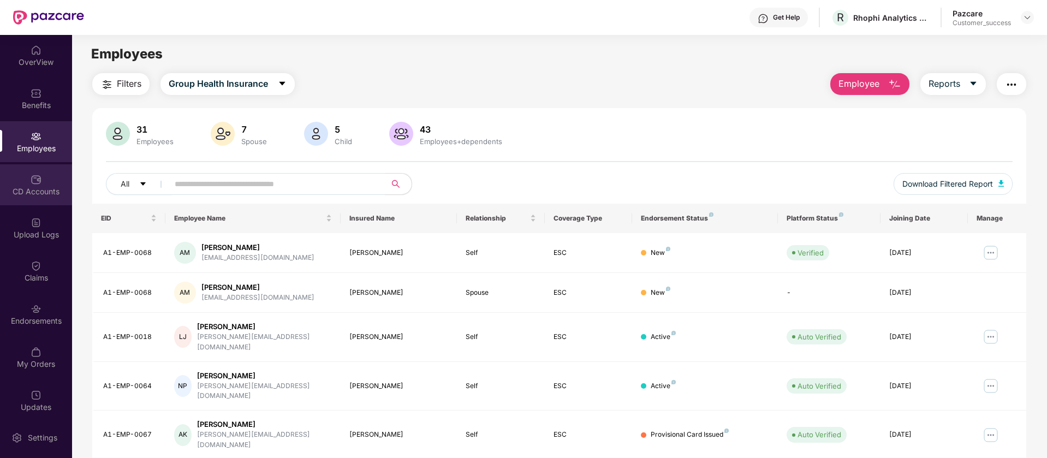
click at [44, 199] on div "CD Accounts" at bounding box center [36, 184] width 72 height 41
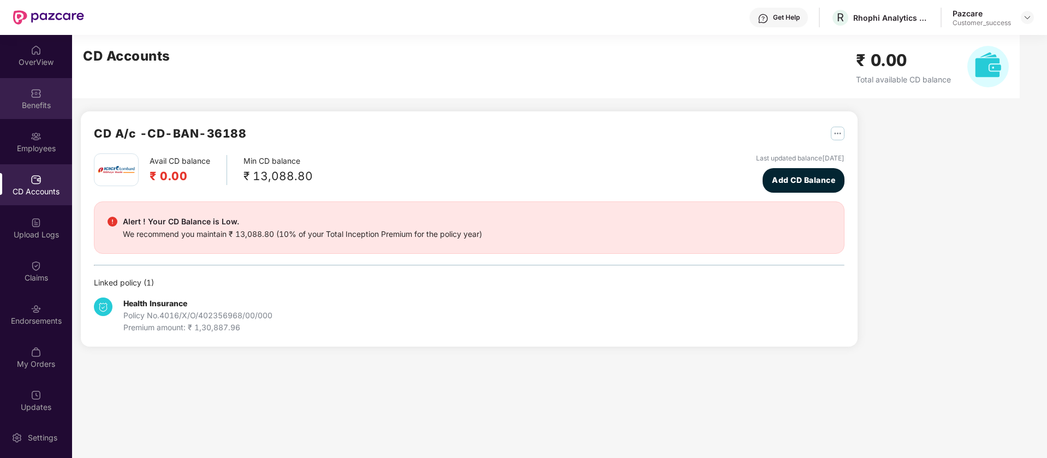
click at [43, 115] on div "Benefits" at bounding box center [36, 98] width 72 height 41
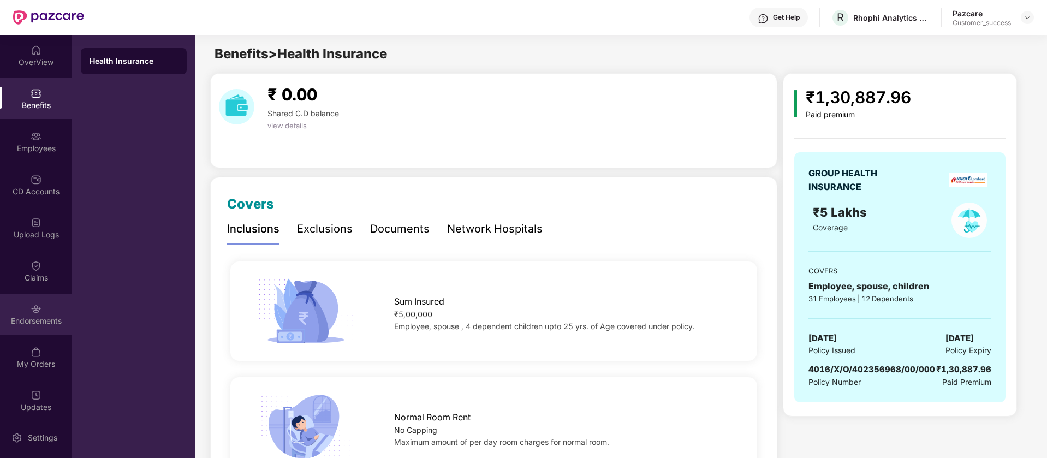
click at [51, 313] on div "Endorsements" at bounding box center [36, 314] width 72 height 41
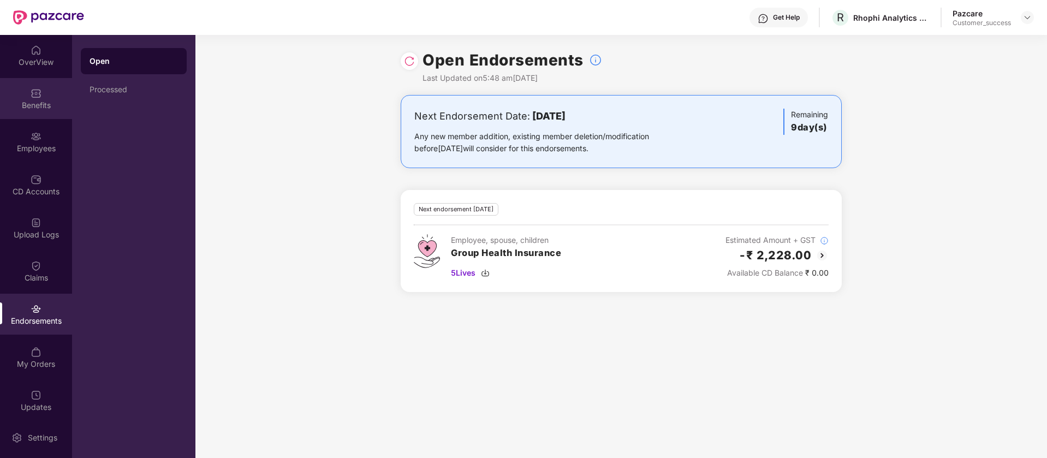
click at [38, 81] on div "Benefits" at bounding box center [36, 98] width 72 height 41
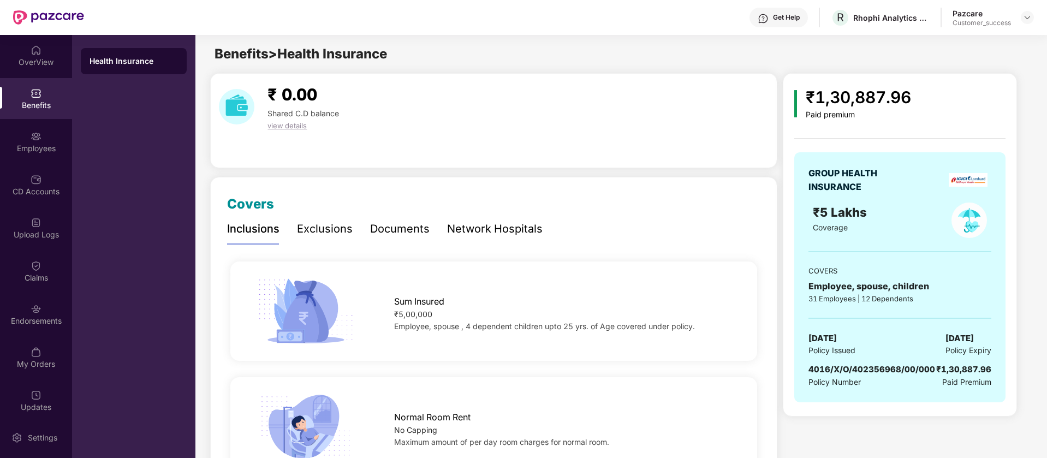
click at [382, 232] on div "Documents" at bounding box center [399, 229] width 59 height 17
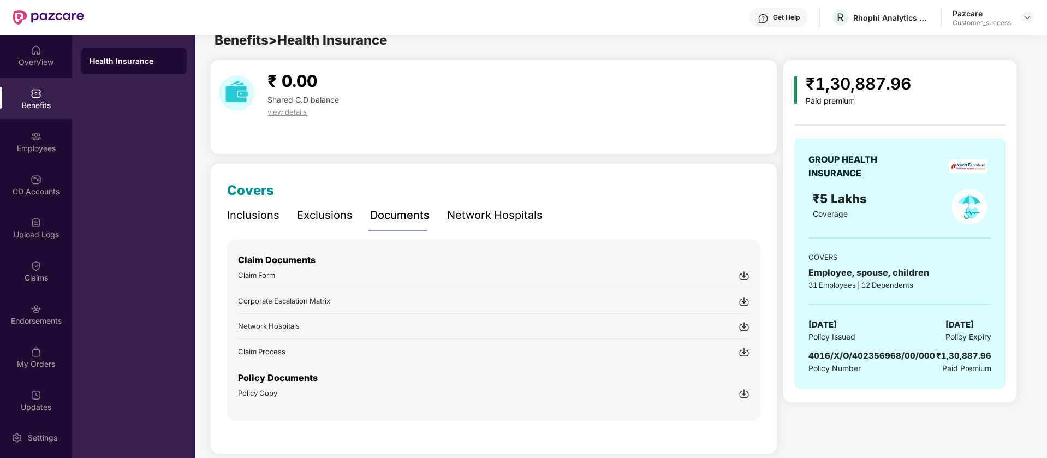
scroll to position [27, 0]
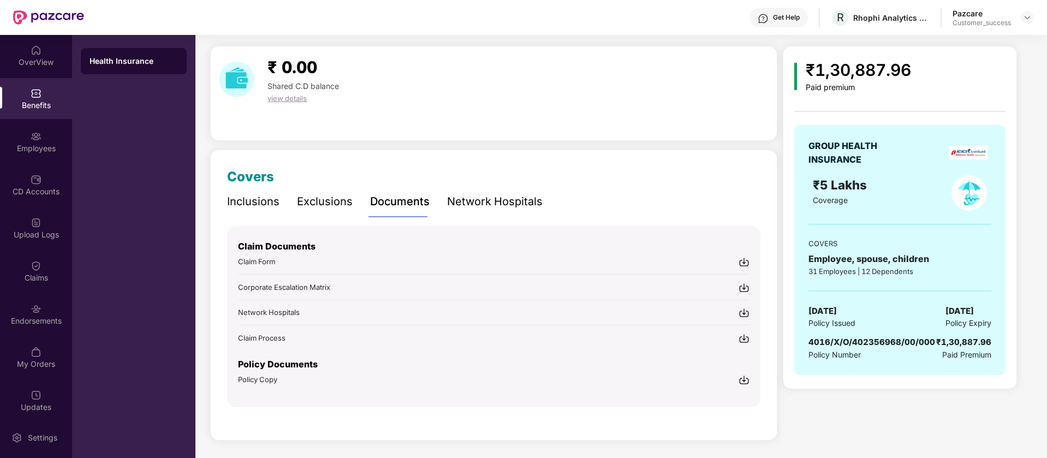
click at [745, 382] on img at bounding box center [744, 379] width 11 height 11
drag, startPoint x: 523, startPoint y: 79, endPoint x: 559, endPoint y: 63, distance: 40.1
click at [523, 79] on div "₹ 0.00 Shared C.D balance view details" at bounding box center [494, 80] width 558 height 50
click at [1022, 20] on div at bounding box center [1027, 17] width 13 height 13
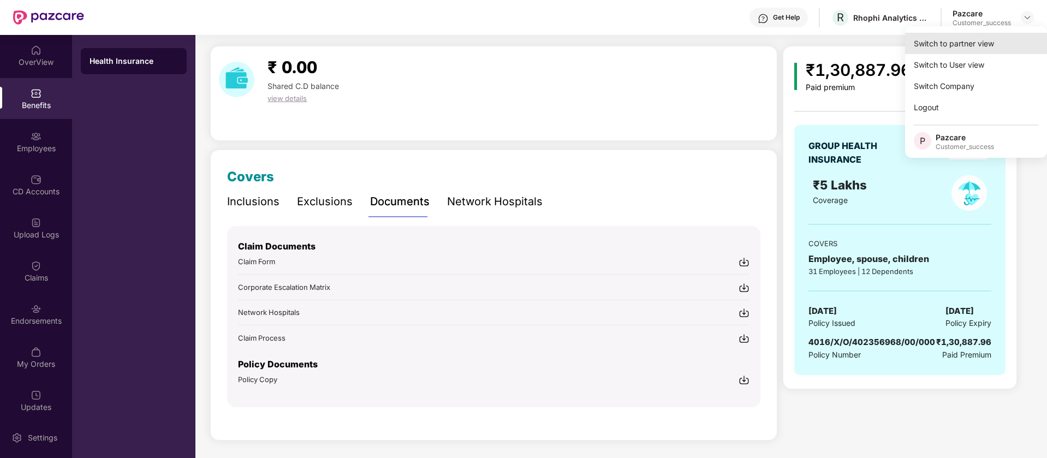
click at [978, 45] on div "Switch to partner view" at bounding box center [976, 43] width 142 height 21
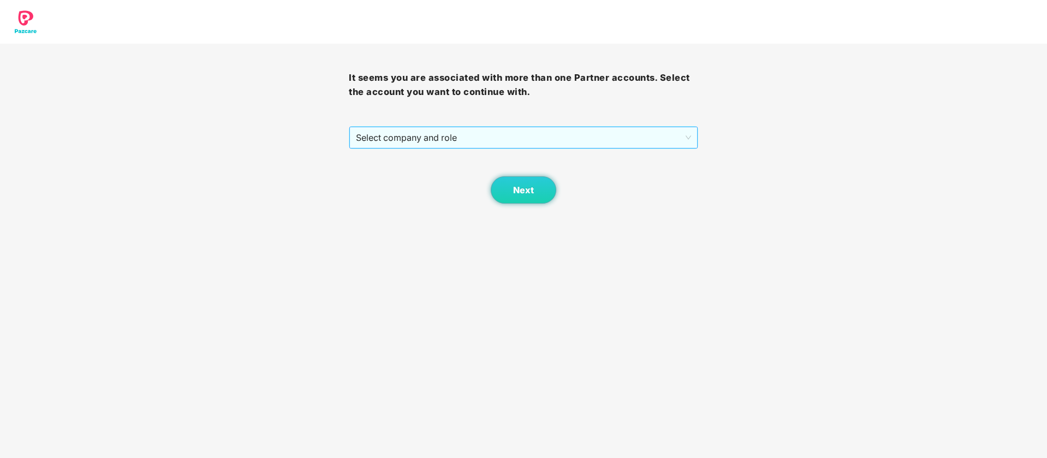
click at [590, 142] on span "Select company and role" at bounding box center [523, 137] width 335 height 21
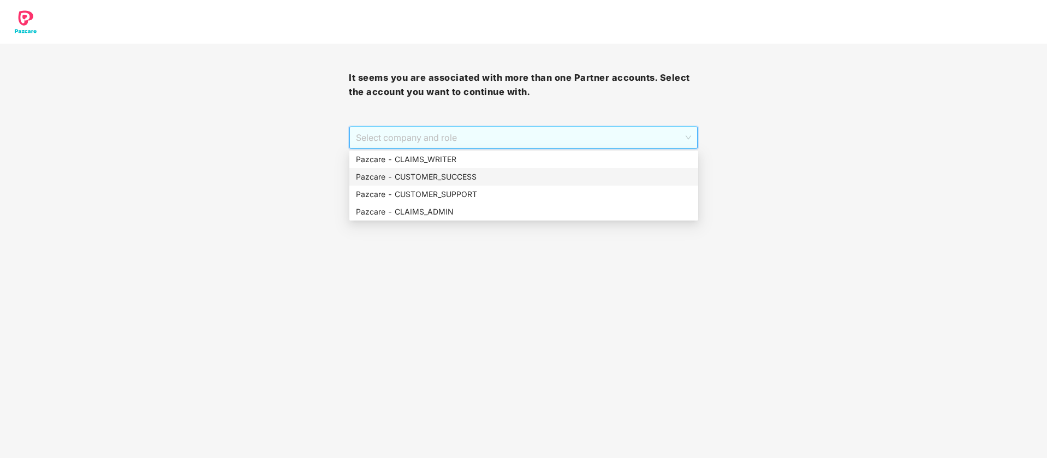
click at [489, 174] on div "Pazcare - CUSTOMER_SUCCESS" at bounding box center [524, 177] width 336 height 12
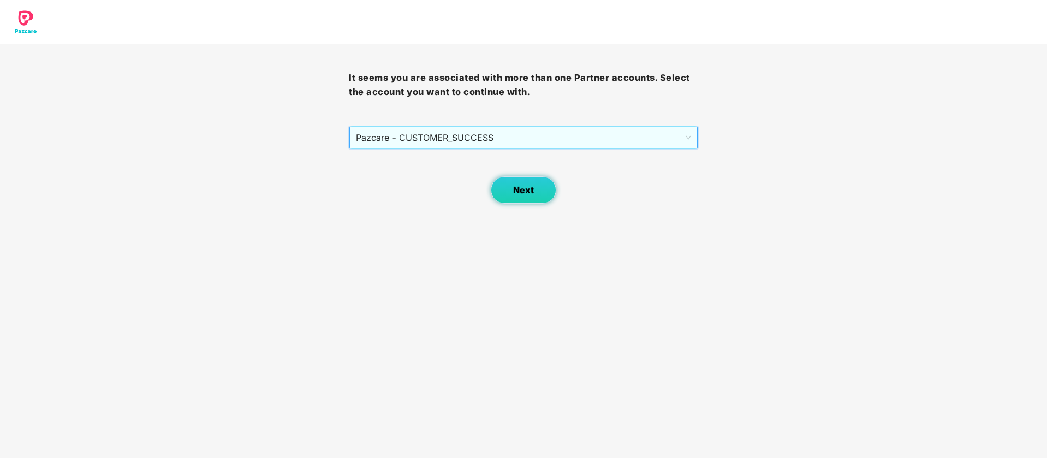
click at [537, 181] on button "Next" at bounding box center [524, 189] width 66 height 27
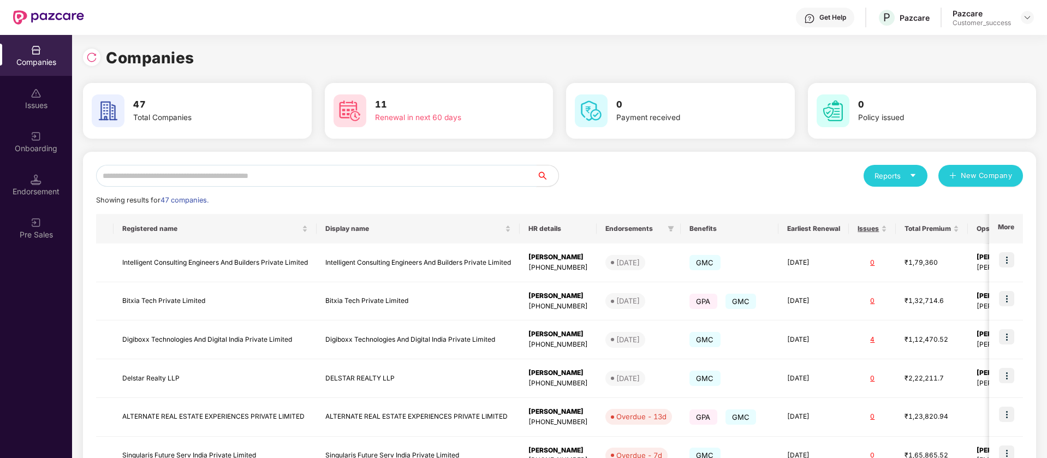
click at [355, 175] on input "text" at bounding box center [316, 176] width 440 height 22
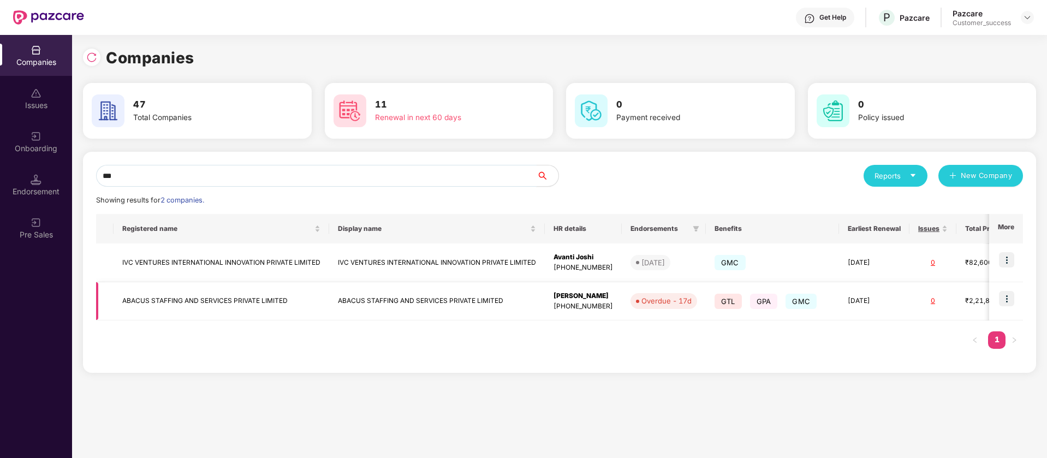
type input "***"
click at [1010, 297] on img at bounding box center [1006, 298] width 15 height 15
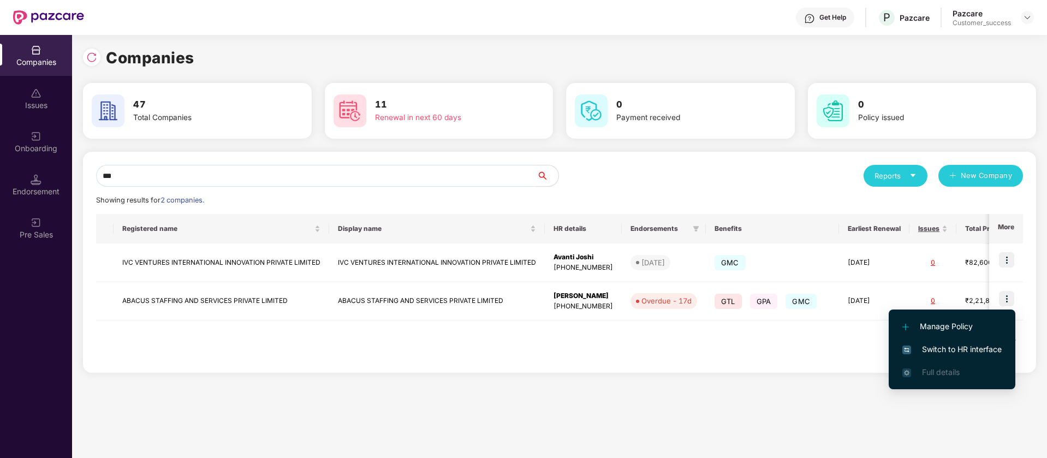
click at [940, 352] on span "Switch to HR interface" at bounding box center [951, 349] width 99 height 12
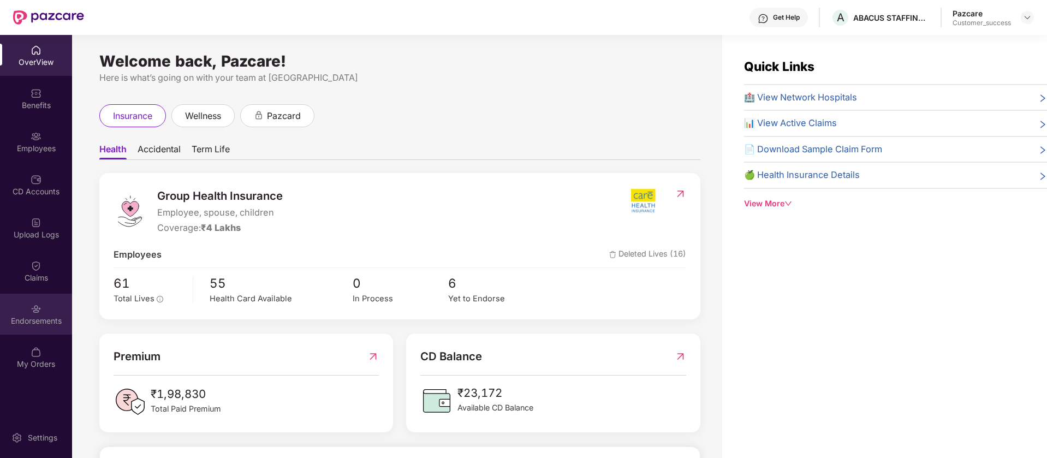
click at [33, 315] on div "Endorsements" at bounding box center [36, 320] width 72 height 11
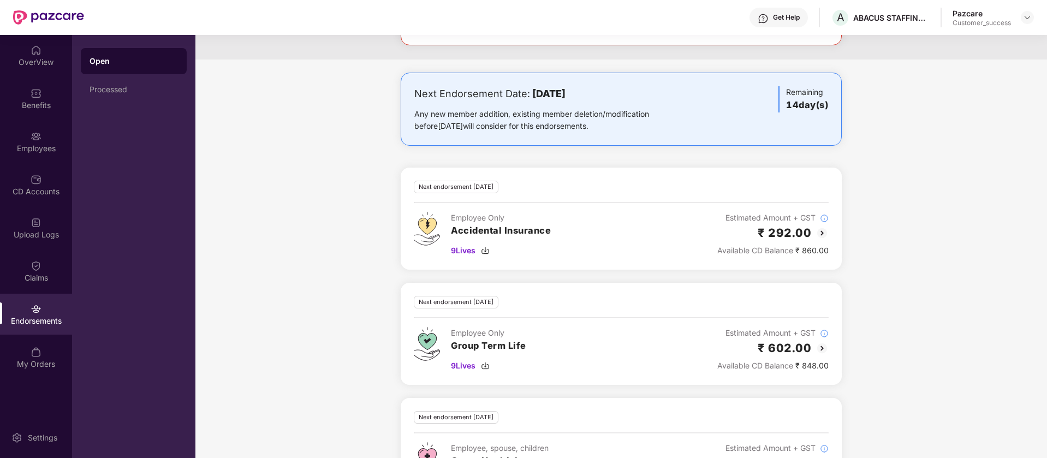
scroll to position [208, 0]
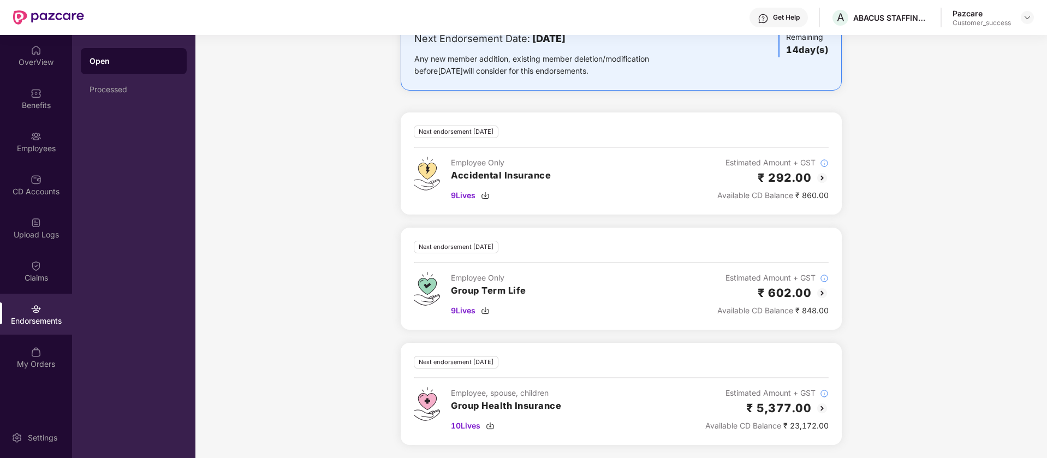
click at [118, 205] on div "Open Processed" at bounding box center [133, 246] width 123 height 423
click at [823, 407] on img at bounding box center [821, 408] width 13 height 13
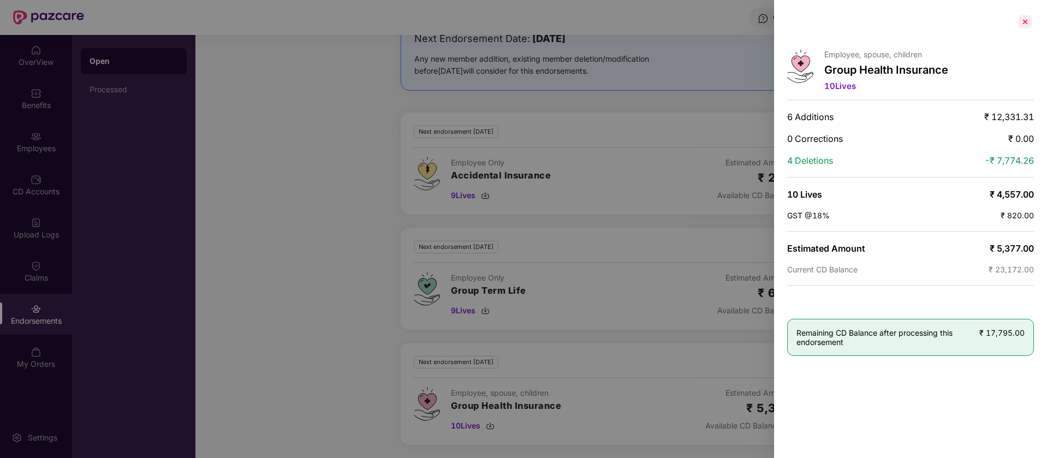
click at [1025, 20] on div at bounding box center [1024, 21] width 17 height 17
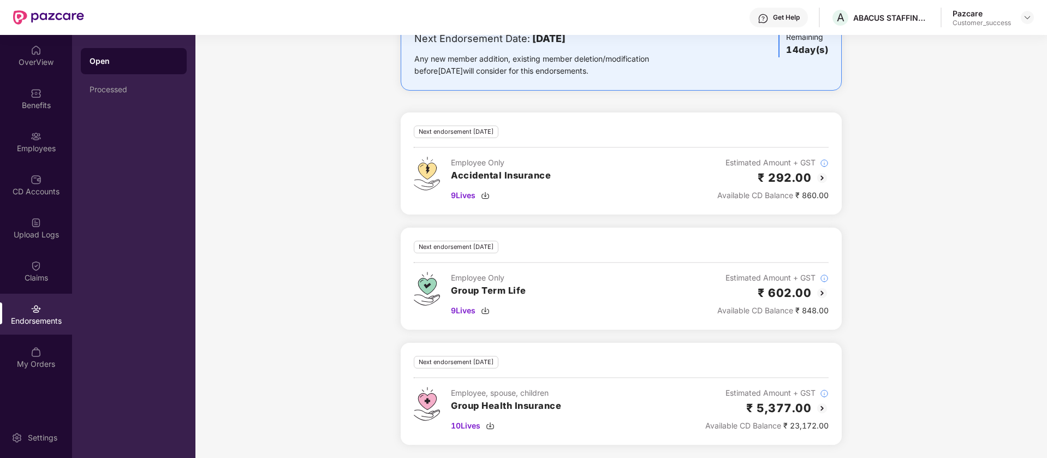
scroll to position [0, 0]
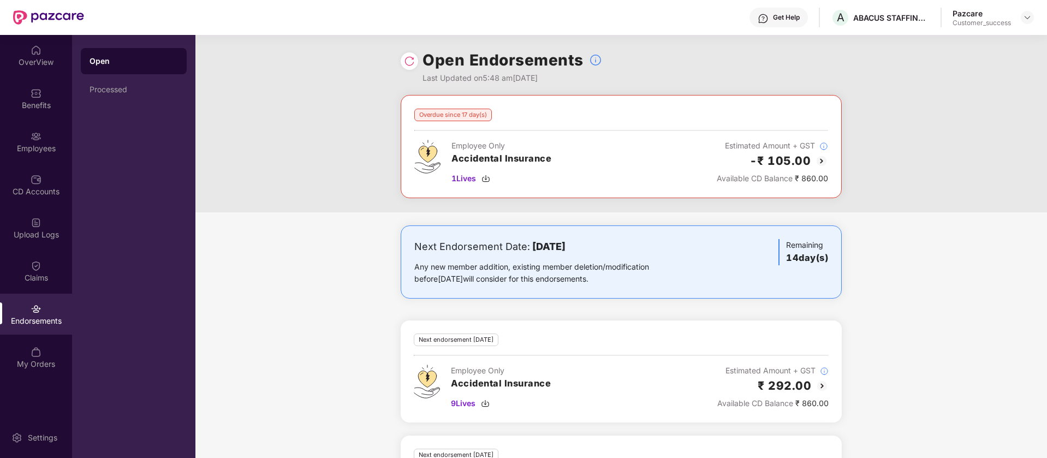
click at [823, 162] on img at bounding box center [821, 160] width 13 height 13
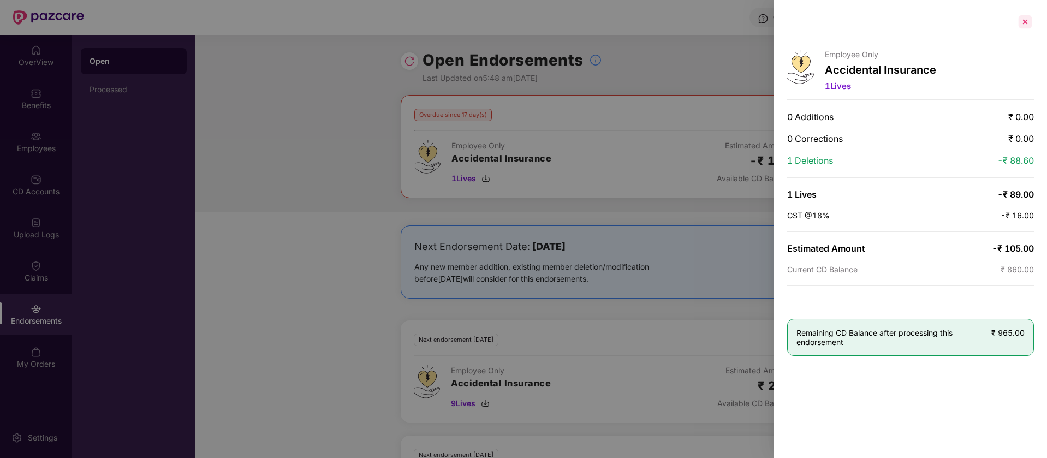
click at [1023, 20] on div at bounding box center [1024, 21] width 17 height 17
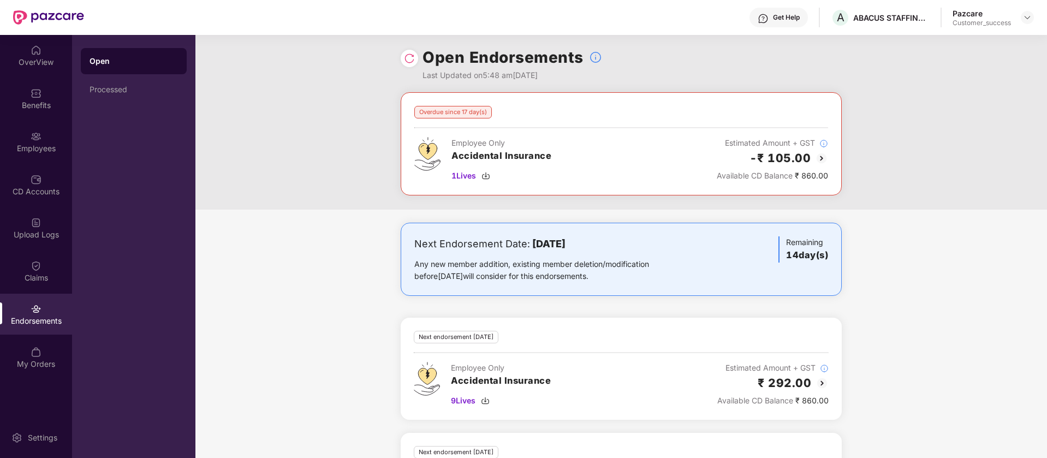
scroll to position [2, 0]
click at [467, 109] on div "Overdue since 17 day(s)" at bounding box center [453, 112] width 78 height 13
click at [629, 94] on div "Overdue since 17 day(s) Employee Only Accidental Insurance 1 Lives Estimated Am…" at bounding box center [621, 144] width 441 height 103
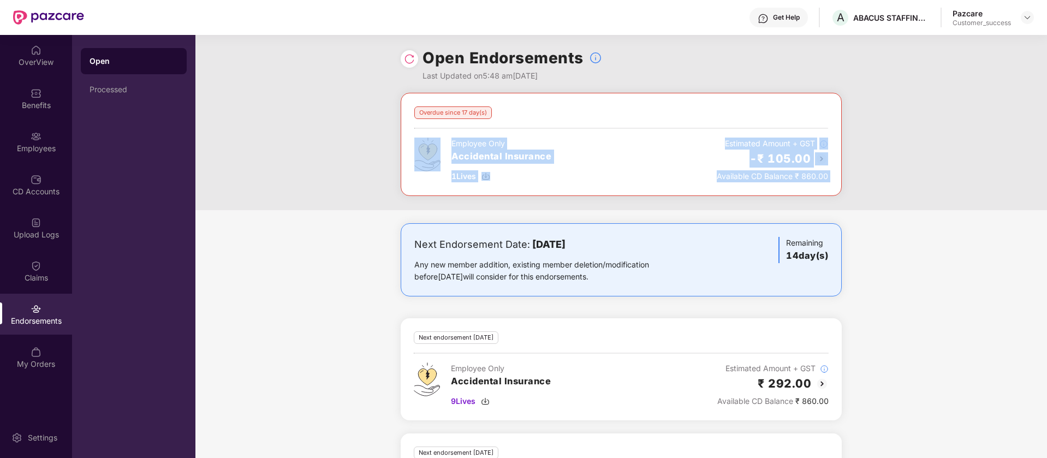
drag, startPoint x: 629, startPoint y: 94, endPoint x: 839, endPoint y: 184, distance: 228.8
click at [839, 184] on div "Overdue since 17 day(s) Employee Only Accidental Insurance 1 Lives Estimated Am…" at bounding box center [621, 144] width 441 height 103
click at [835, 152] on span at bounding box center [834, 153] width 5 height 3
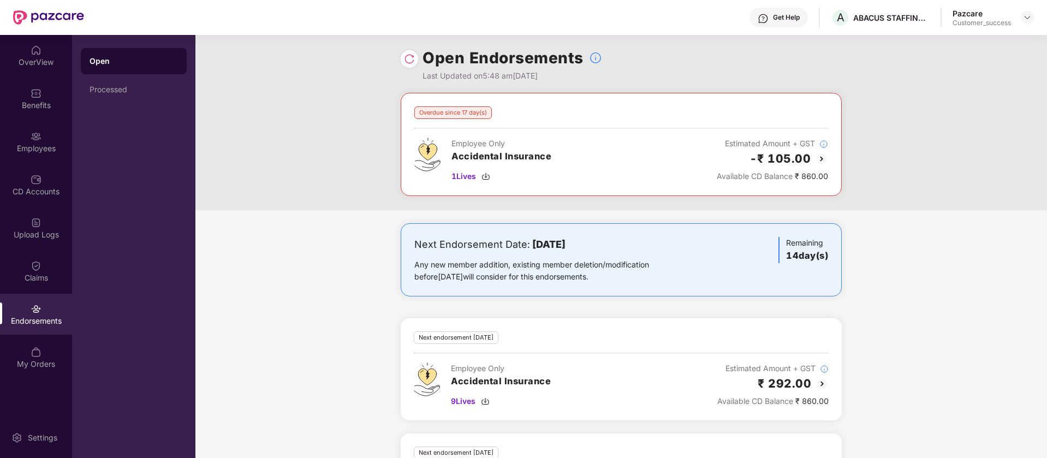
click at [824, 157] on img at bounding box center [821, 158] width 13 height 13
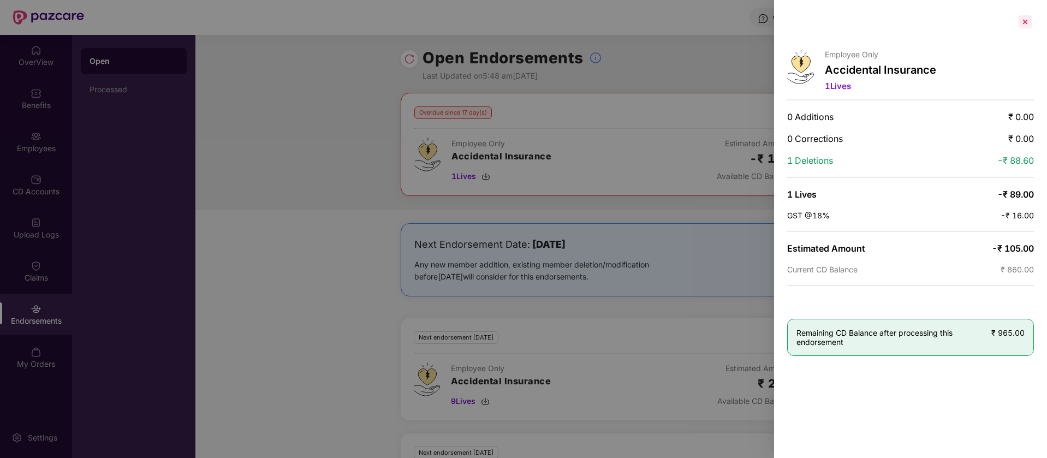
click at [1026, 19] on div at bounding box center [1024, 21] width 17 height 17
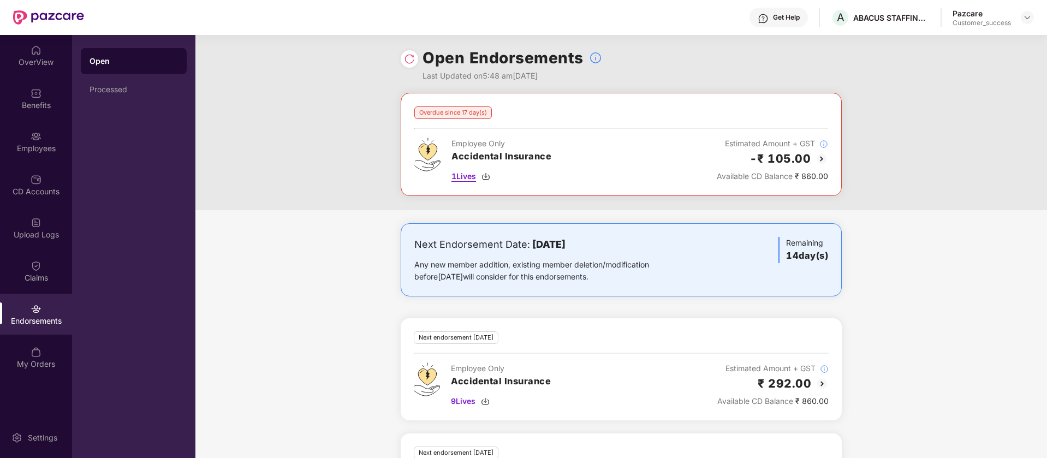
click at [486, 176] on img at bounding box center [485, 176] width 9 height 9
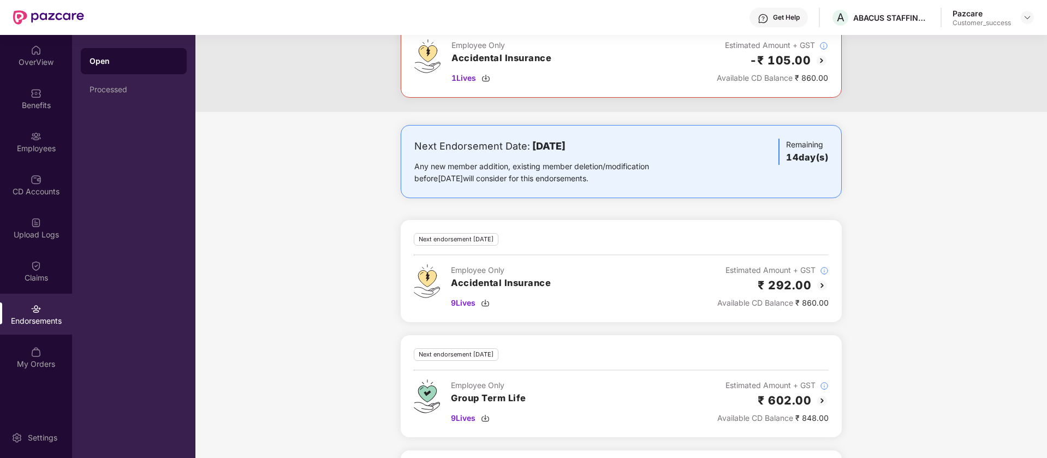
scroll to position [101, 0]
click at [824, 283] on img at bounding box center [821, 284] width 13 height 13
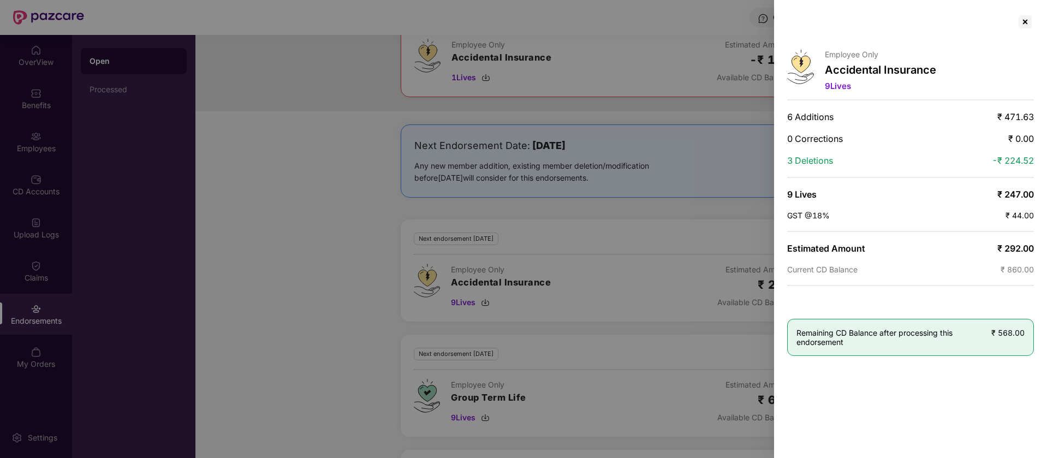
click at [567, 249] on div at bounding box center [523, 229] width 1047 height 458
click at [484, 306] on div at bounding box center [523, 229] width 1047 height 458
click at [1019, 13] on div at bounding box center [1024, 21] width 17 height 17
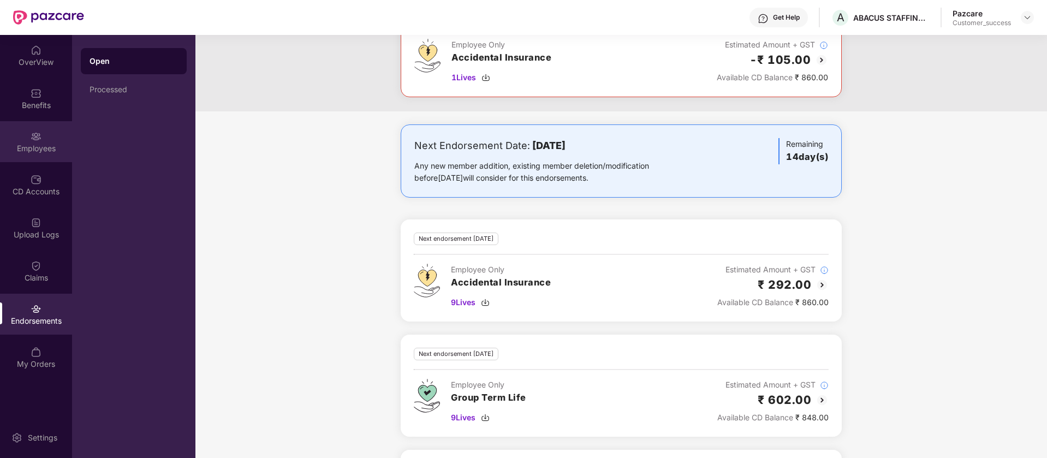
click at [25, 143] on div "Employees" at bounding box center [36, 148] width 72 height 11
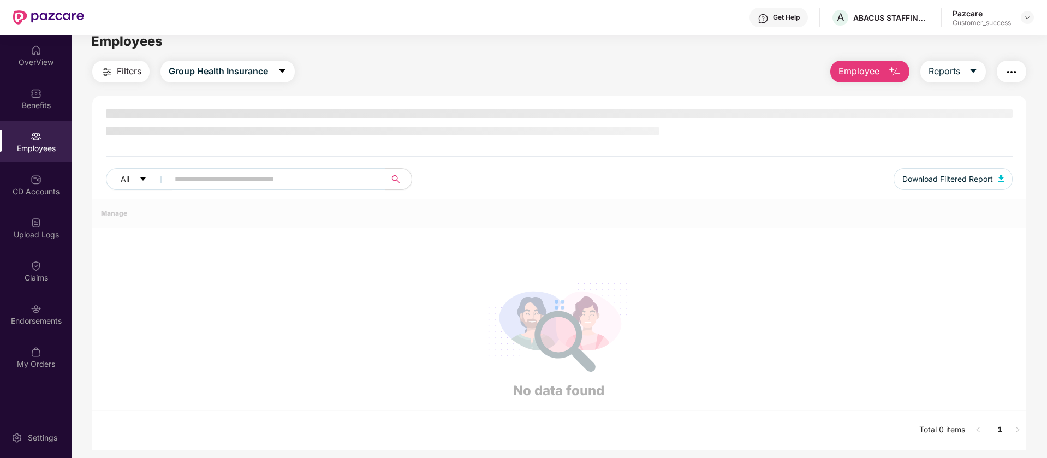
scroll to position [0, 0]
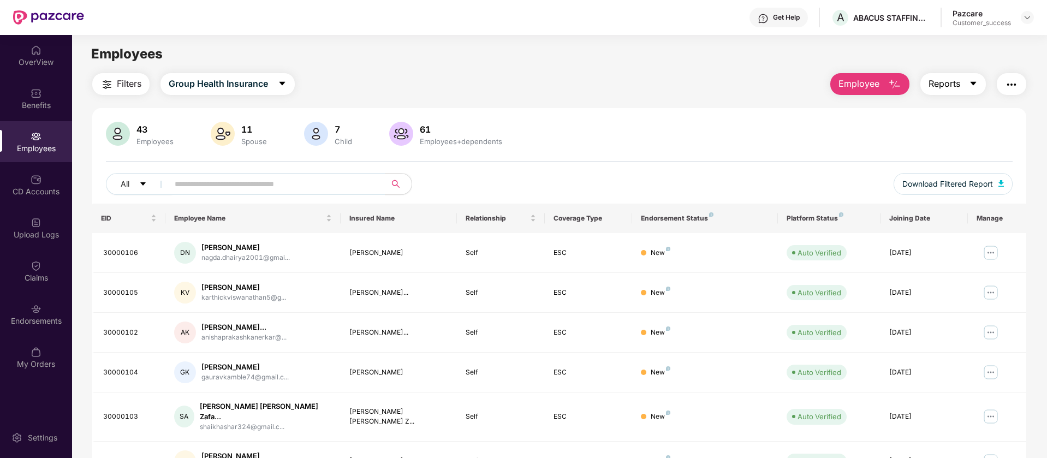
click at [964, 94] on button "Reports" at bounding box center [953, 84] width 66 height 22
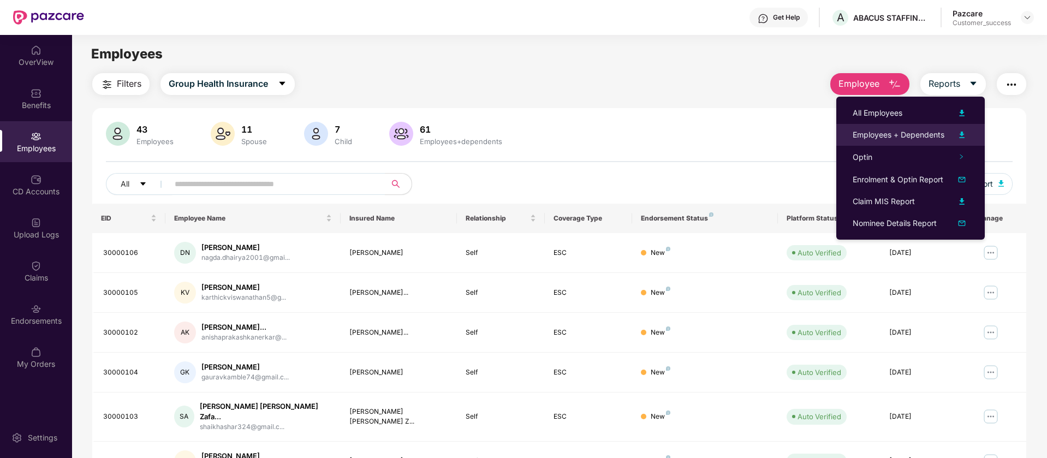
click at [919, 135] on div "Employees + Dependents" at bounding box center [899, 135] width 92 height 12
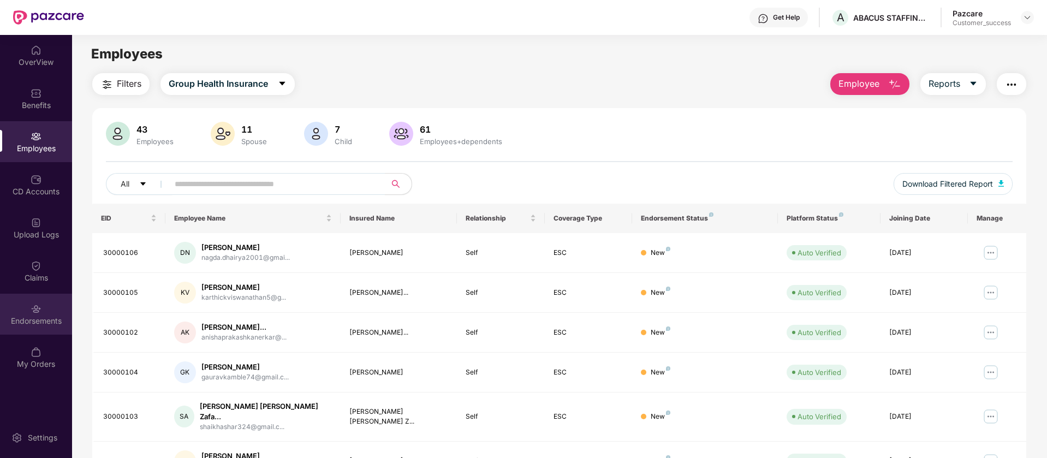
click at [61, 326] on div "Endorsements" at bounding box center [36, 314] width 72 height 41
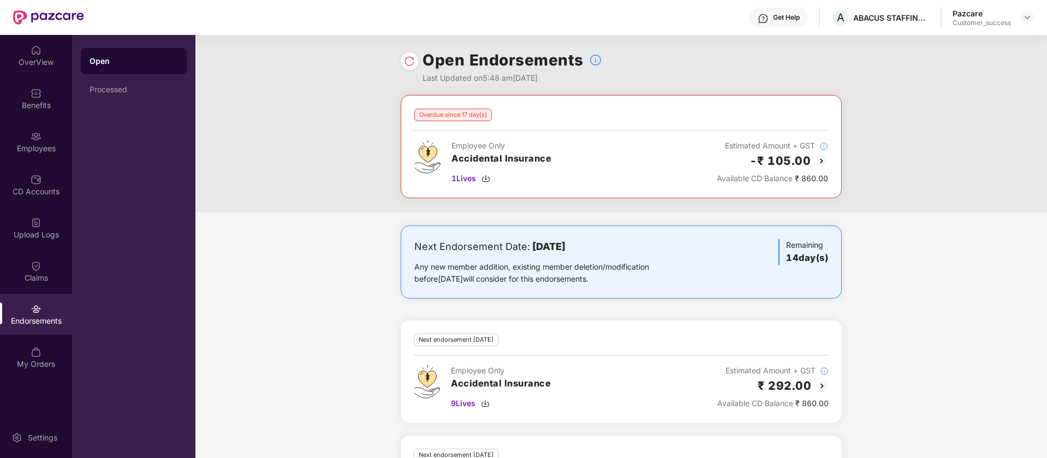
click at [554, 248] on b "02 September 2025" at bounding box center [548, 246] width 33 height 11
click at [1030, 19] on img at bounding box center [1027, 17] width 9 height 9
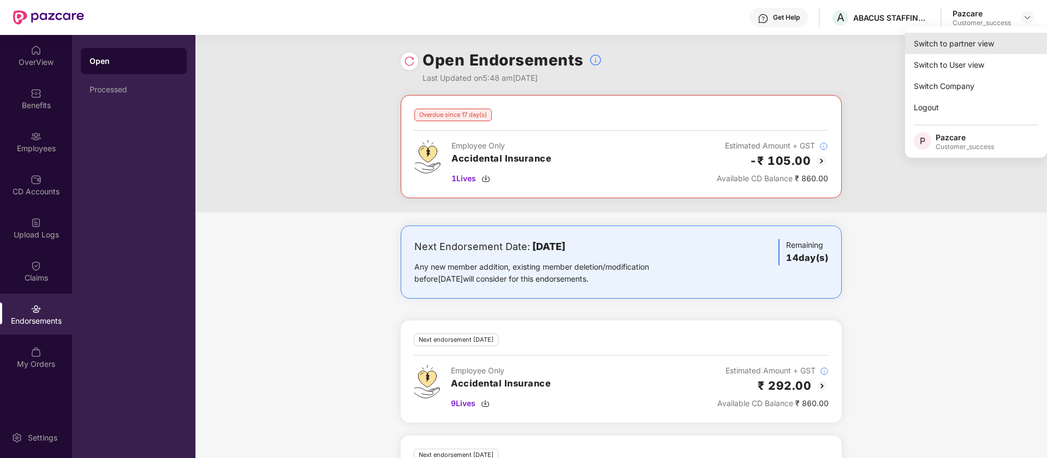
click at [989, 45] on div "Switch to partner view" at bounding box center [976, 43] width 142 height 21
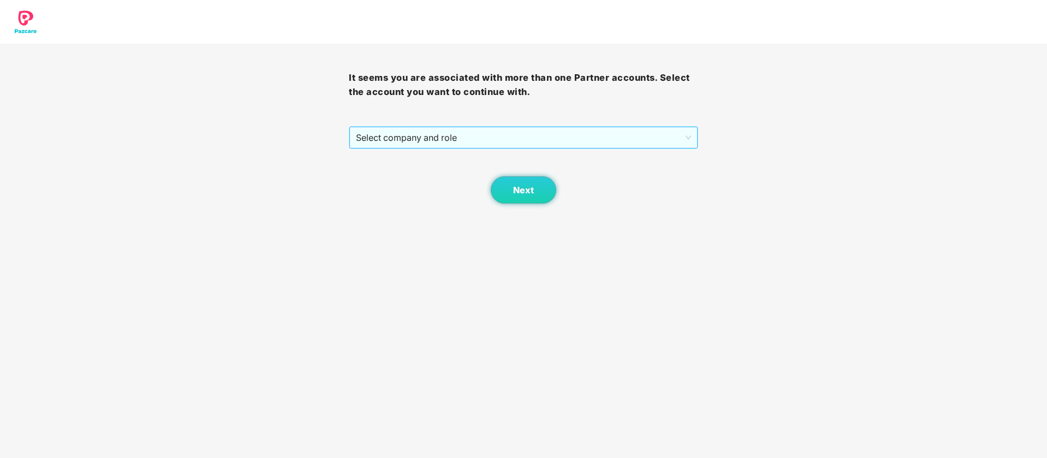
click at [538, 141] on span "Select company and role" at bounding box center [523, 137] width 335 height 21
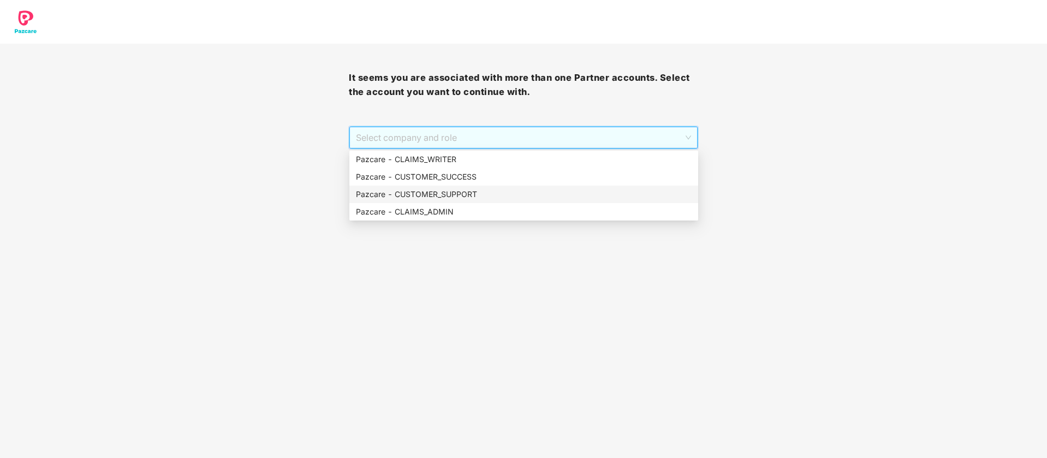
click at [489, 193] on div "Pazcare - CUSTOMER_SUPPORT" at bounding box center [524, 194] width 336 height 12
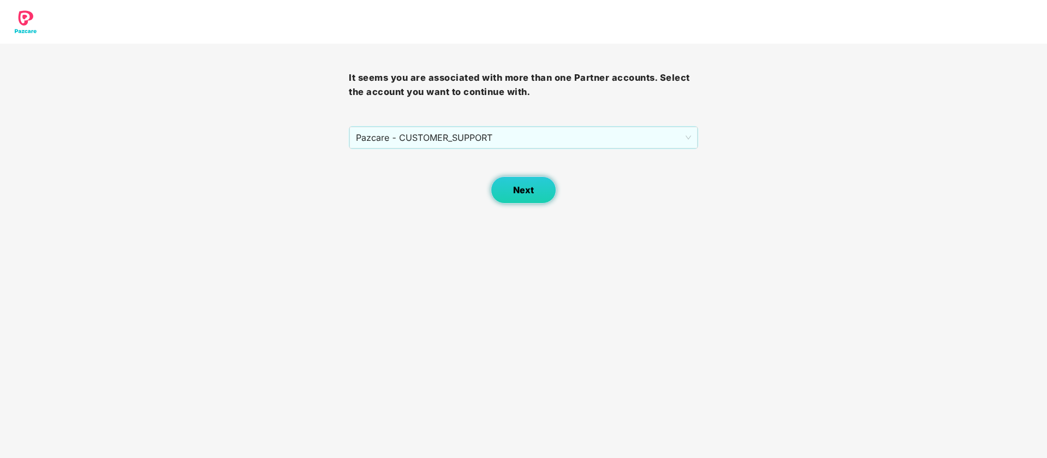
click at [548, 195] on button "Next" at bounding box center [524, 189] width 66 height 27
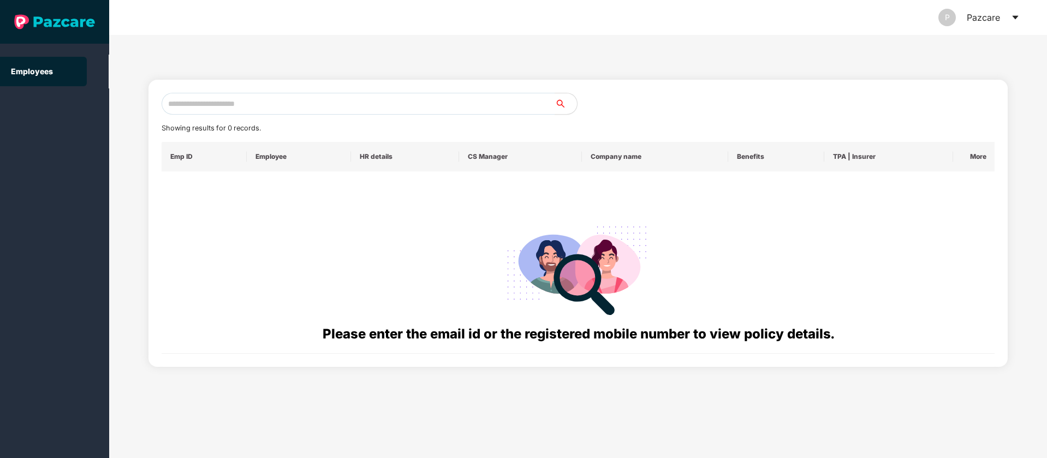
click at [291, 88] on div "Showing results for 0 records. Emp ID Employee HR details CS Manager Company na…" at bounding box center [578, 223] width 860 height 287
click at [296, 114] on input "text" at bounding box center [359, 104] width 394 height 22
paste input "**********"
type input "**********"
click at [1019, 15] on icon "caret-down" at bounding box center [1015, 17] width 9 height 9
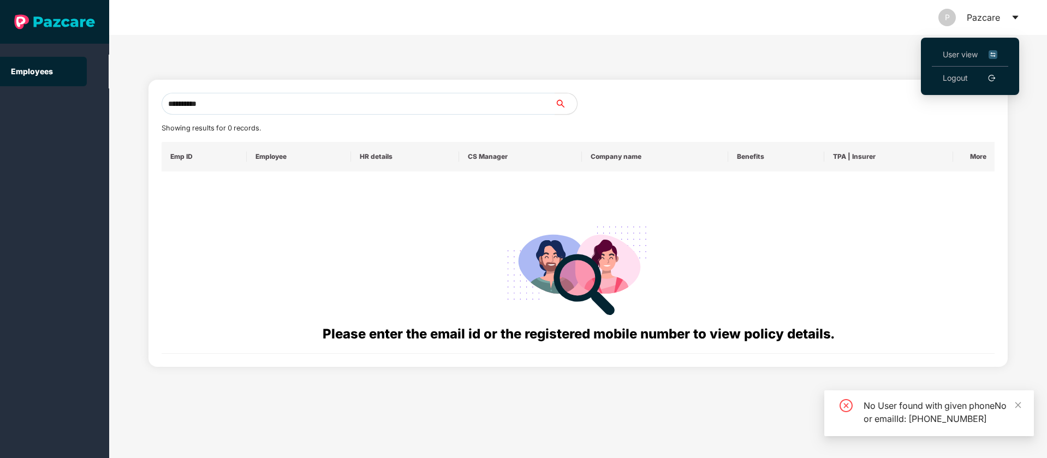
click at [998, 51] on li "User view" at bounding box center [970, 54] width 76 height 23
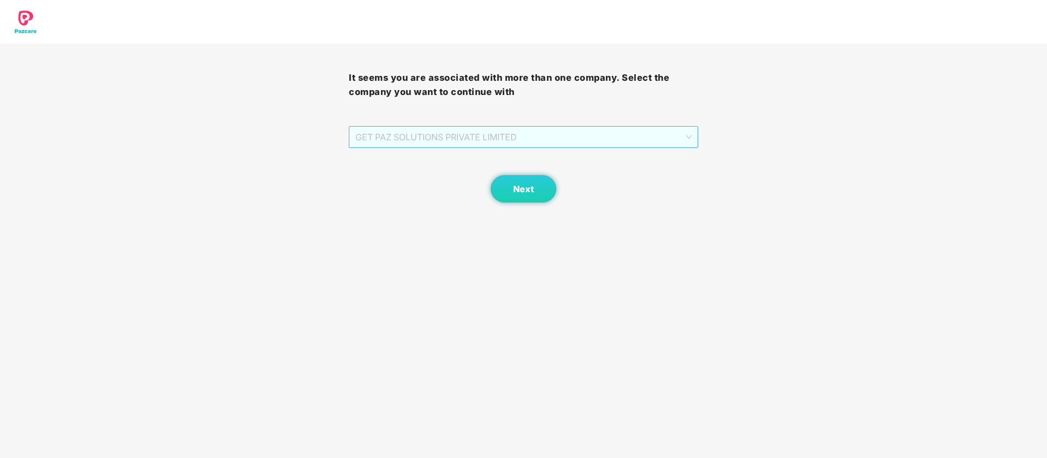
click at [612, 134] on span "GET PAZ SOLUTIONS PRIVATE LIMITED" at bounding box center [523, 137] width 336 height 21
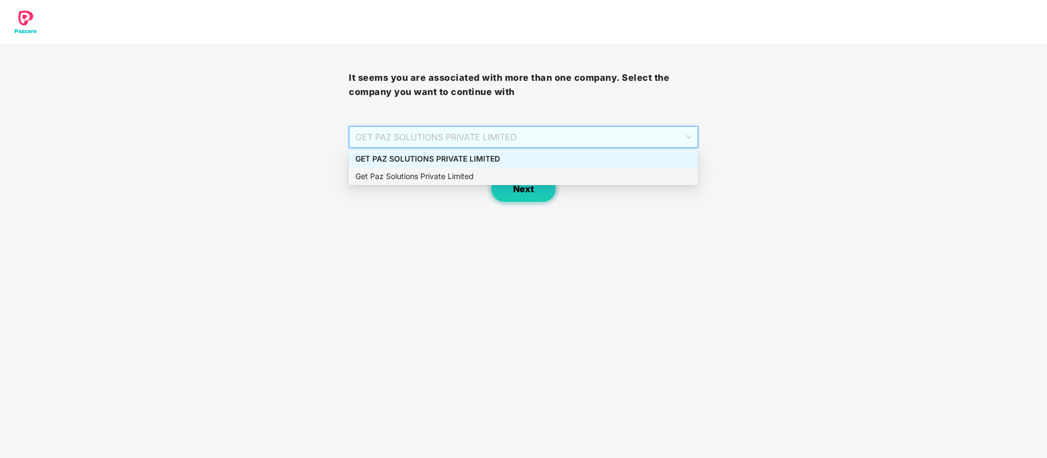
click at [515, 188] on span "Next" at bounding box center [523, 189] width 21 height 10
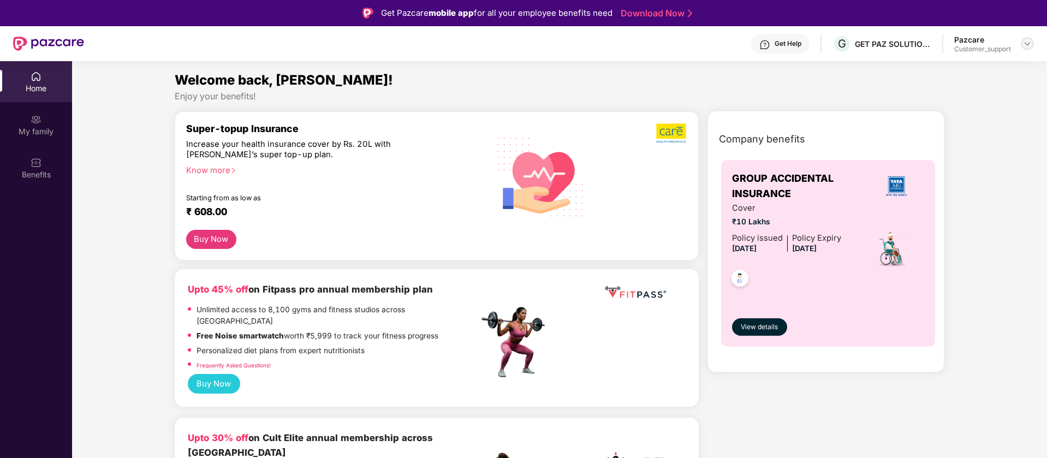
click at [1028, 47] on img at bounding box center [1027, 43] width 9 height 9
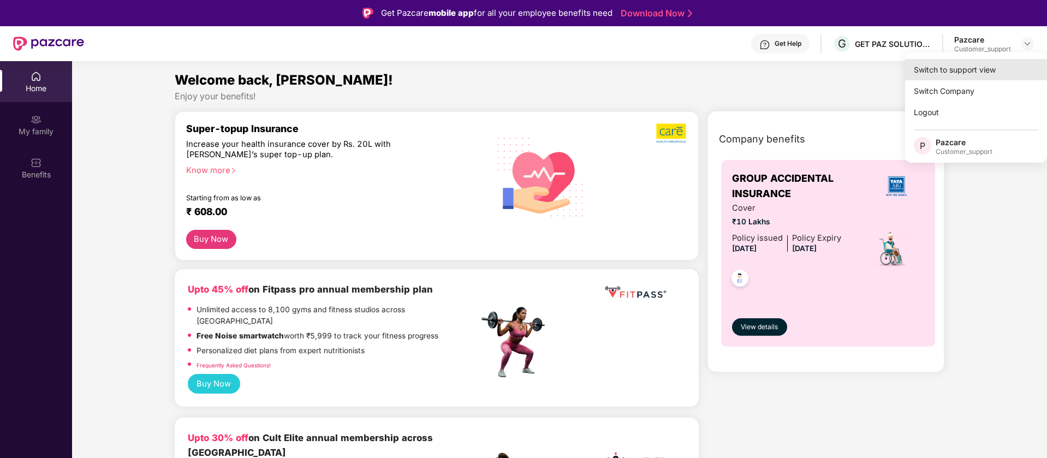
click at [968, 66] on div "Switch to support view" at bounding box center [976, 69] width 142 height 21
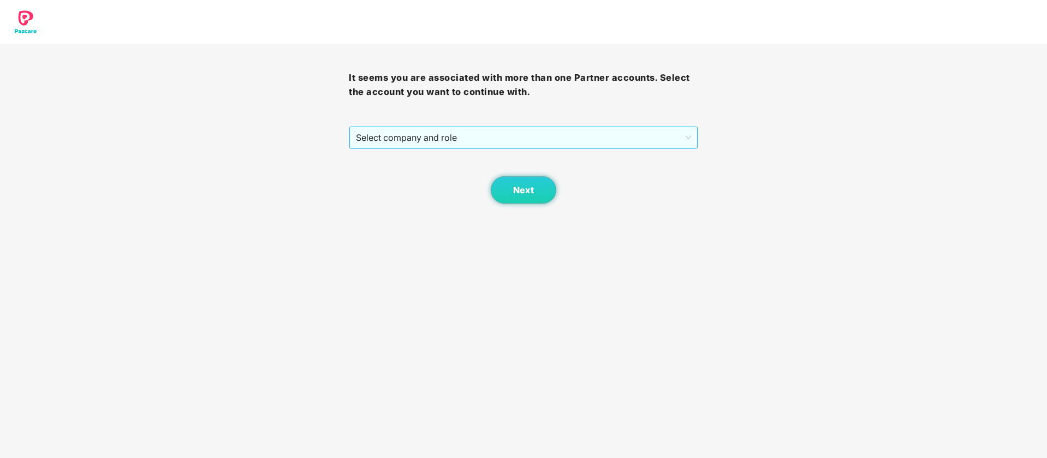
click at [451, 138] on span "Select company and role" at bounding box center [523, 137] width 335 height 21
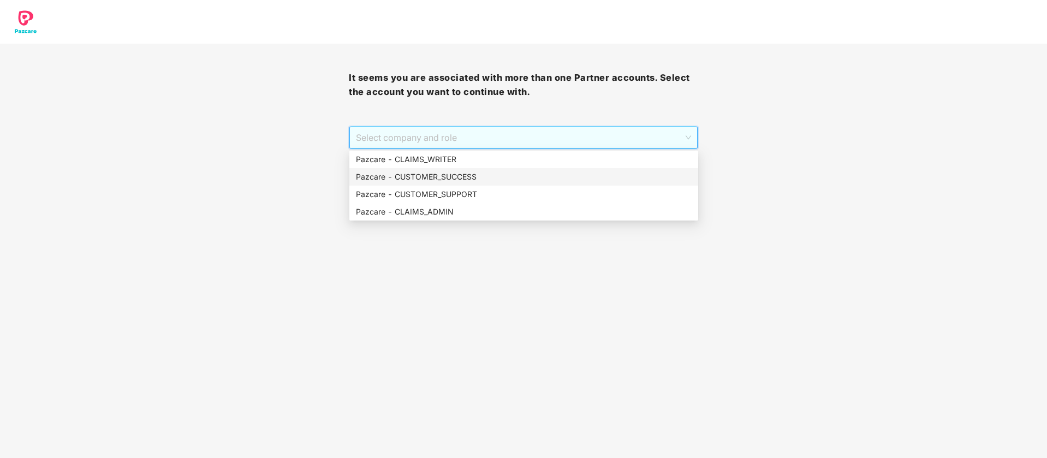
click at [463, 174] on div "Pazcare - CUSTOMER_SUCCESS" at bounding box center [524, 177] width 336 height 12
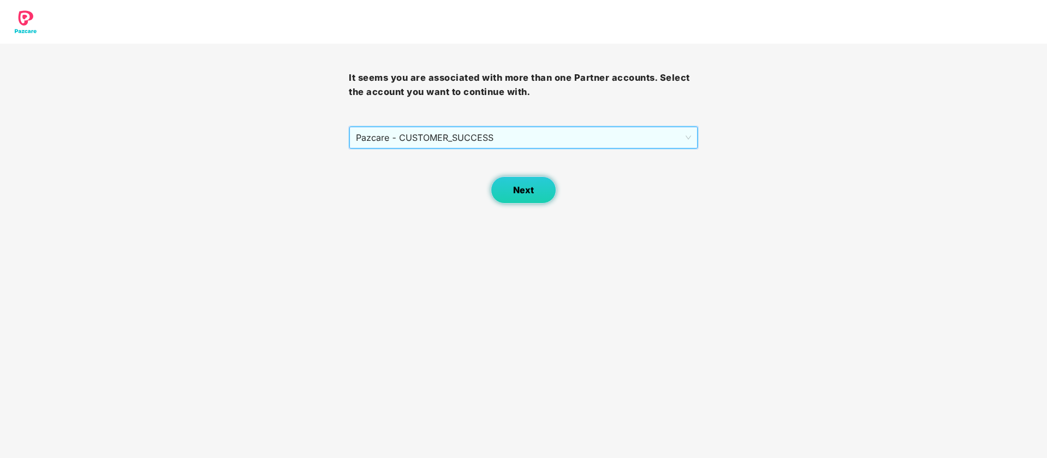
click at [503, 188] on button "Next" at bounding box center [524, 189] width 66 height 27
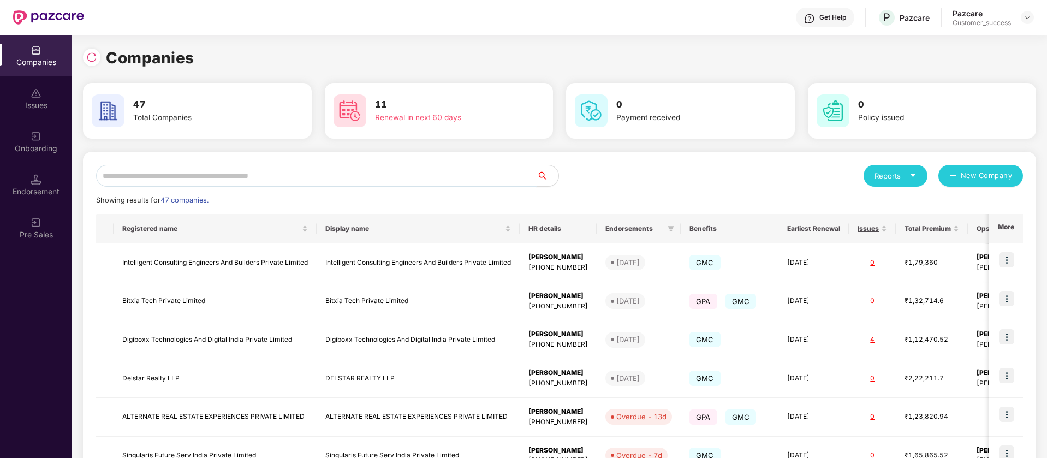
click at [230, 181] on input "text" at bounding box center [316, 176] width 440 height 22
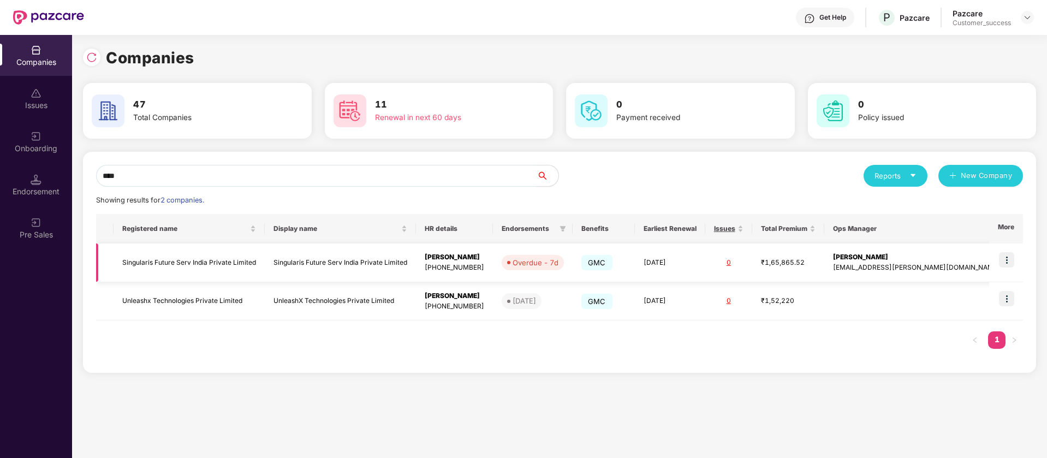
type input "****"
click at [1011, 260] on img at bounding box center [1006, 259] width 15 height 15
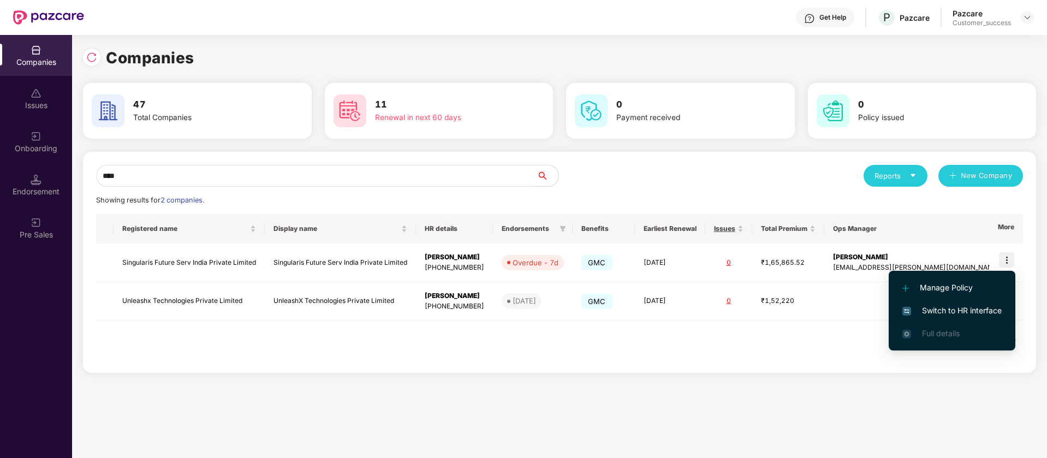
click at [971, 310] on span "Switch to HR interface" at bounding box center [951, 311] width 99 height 12
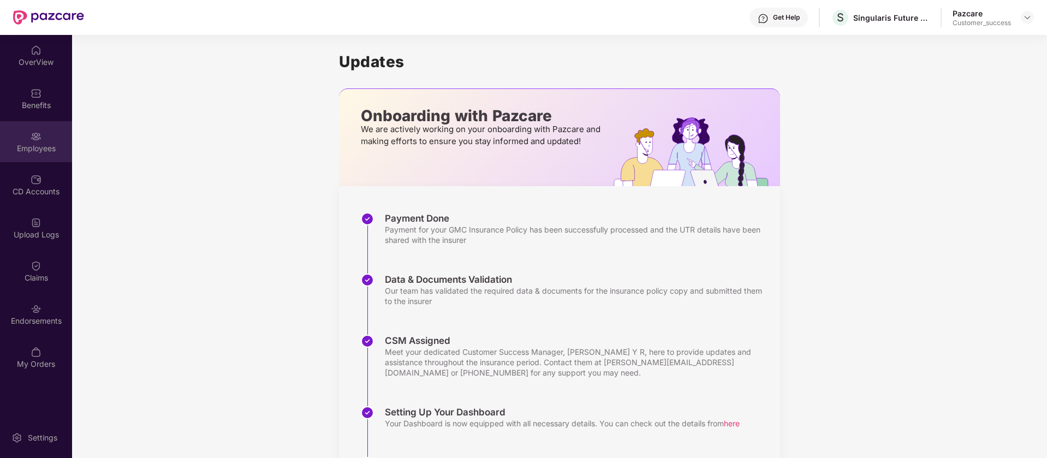
click at [52, 158] on div "Employees" at bounding box center [36, 141] width 72 height 41
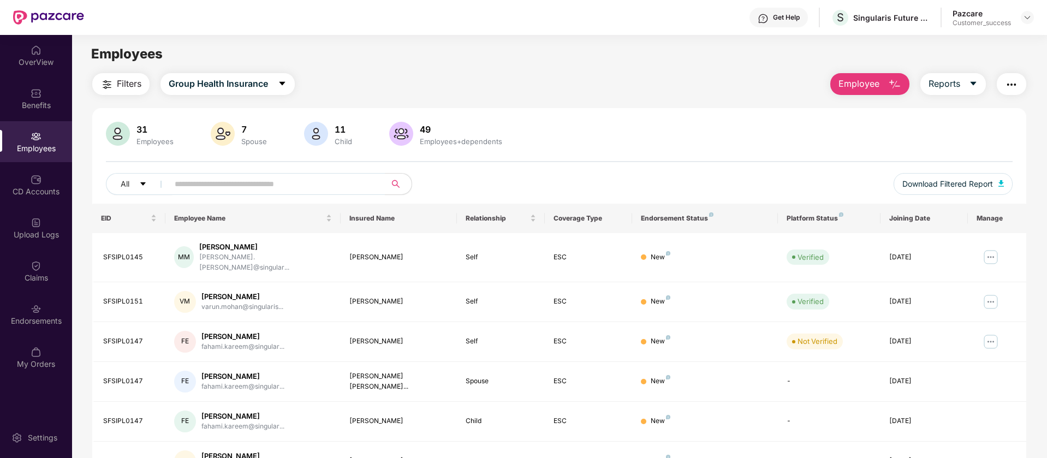
scroll to position [136, 0]
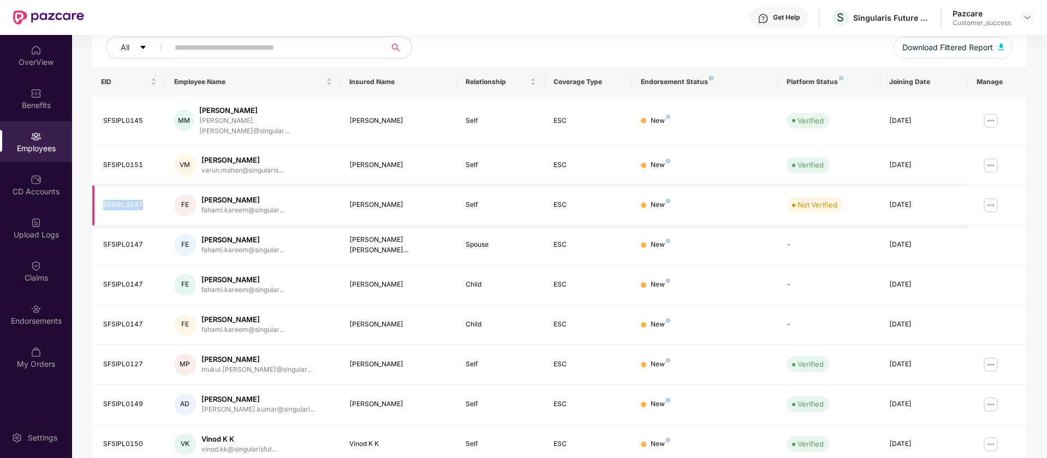
drag, startPoint x: 142, startPoint y: 193, endPoint x: 102, endPoint y: 195, distance: 40.5
click at [102, 195] on td "SFSIPL0147" at bounding box center [128, 206] width 73 height 40
copy div "SFSIPL0147"
drag, startPoint x: 258, startPoint y: 188, endPoint x: 189, endPoint y: 188, distance: 68.2
click at [189, 194] on div "FE Fahami Edavana fahami.kareem@singular..." at bounding box center [253, 205] width 158 height 22
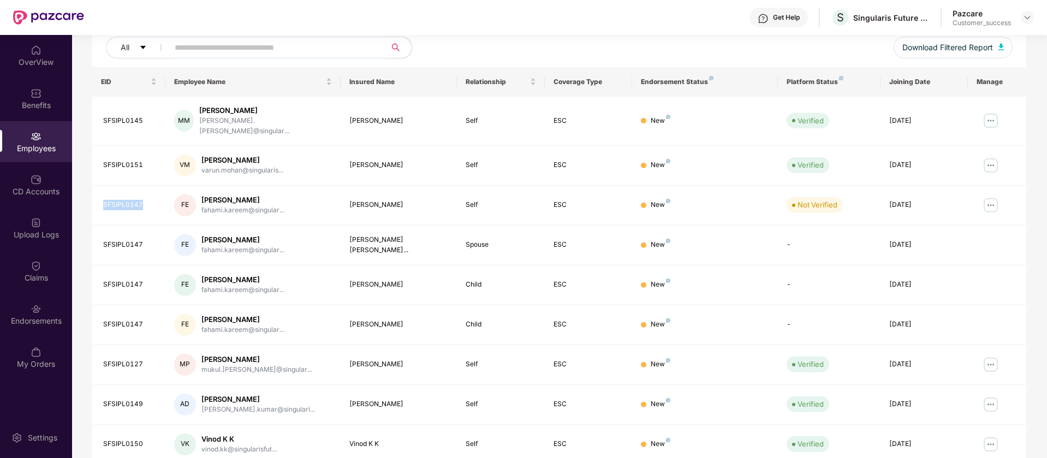
copy div "Fahami Edavana"
click at [992, 198] on img at bounding box center [990, 205] width 17 height 17
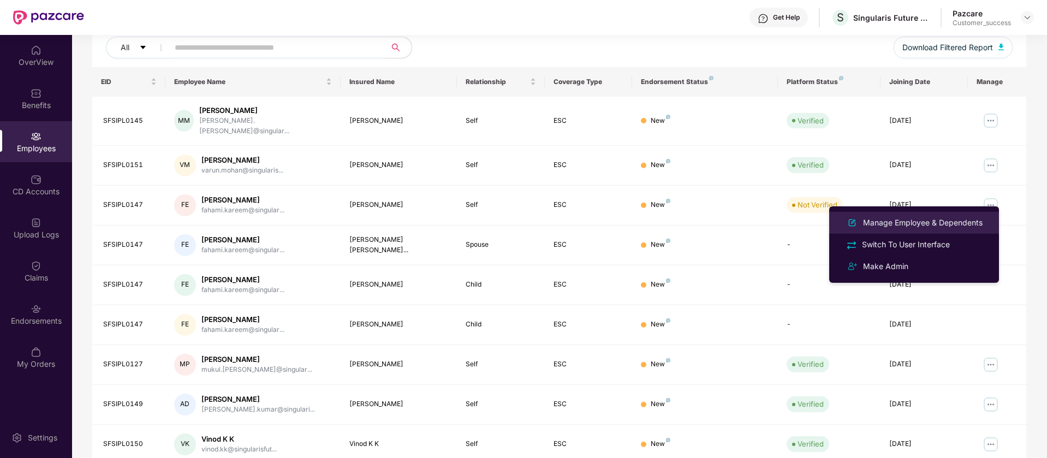
click at [941, 228] on div "Manage Employee & Dependents" at bounding box center [923, 223] width 124 height 12
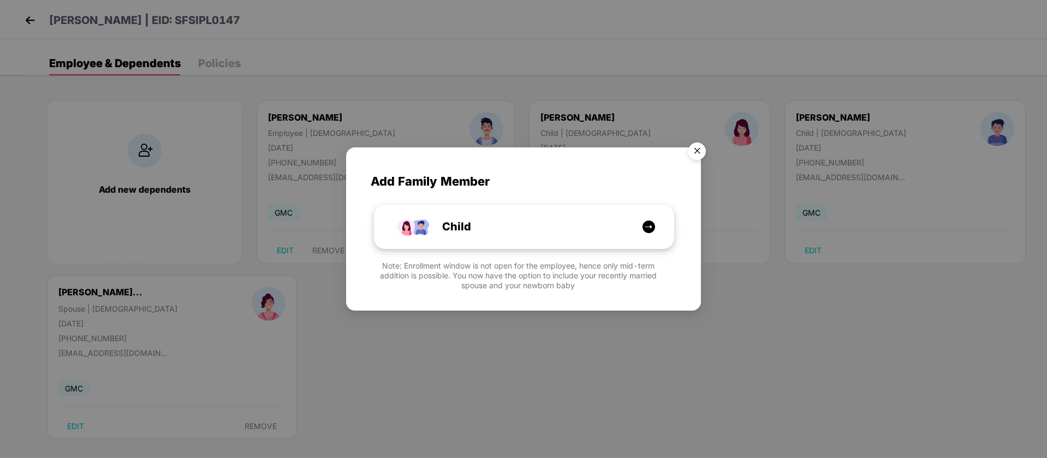
click at [647, 231] on img at bounding box center [649, 227] width 14 height 14
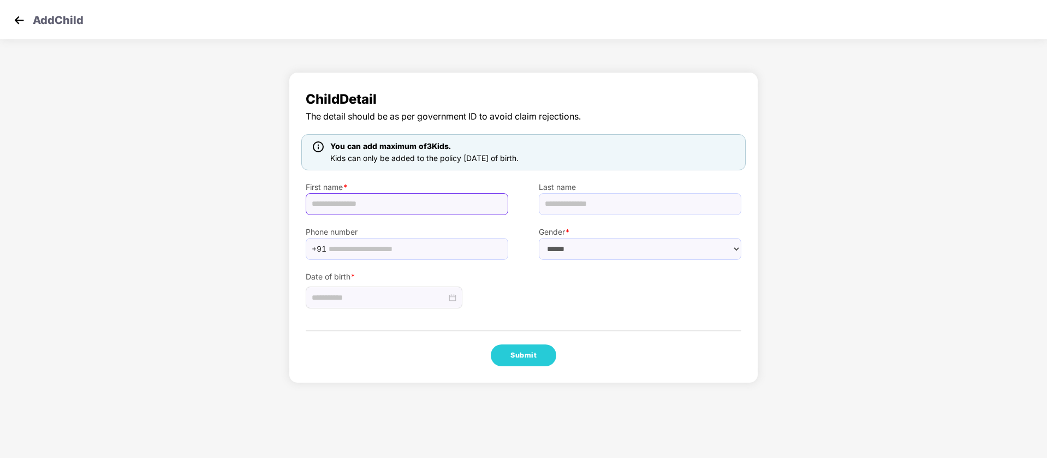
click at [430, 199] on input "text" at bounding box center [407, 204] width 203 height 22
click at [23, 28] on div "Add Child" at bounding box center [523, 19] width 1047 height 39
click at [19, 20] on img at bounding box center [19, 20] width 16 height 16
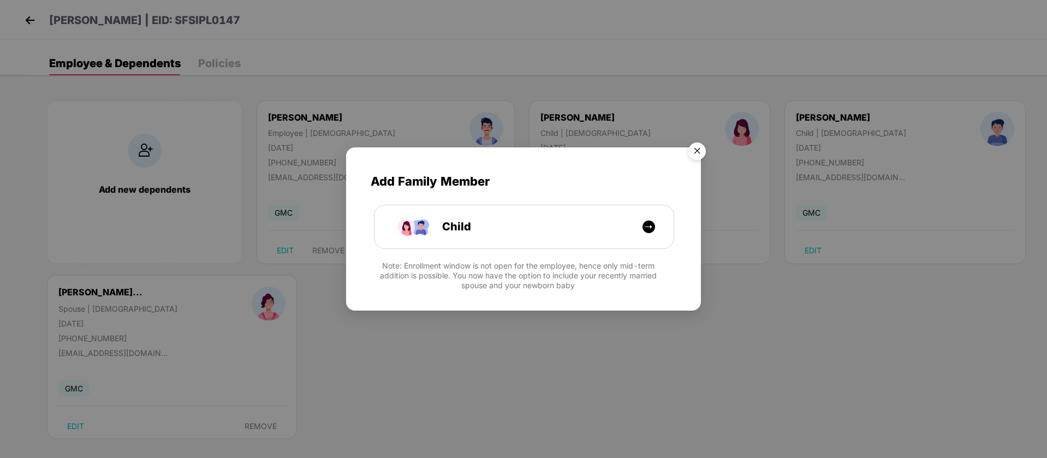
click at [700, 150] on img "Close" at bounding box center [697, 153] width 31 height 31
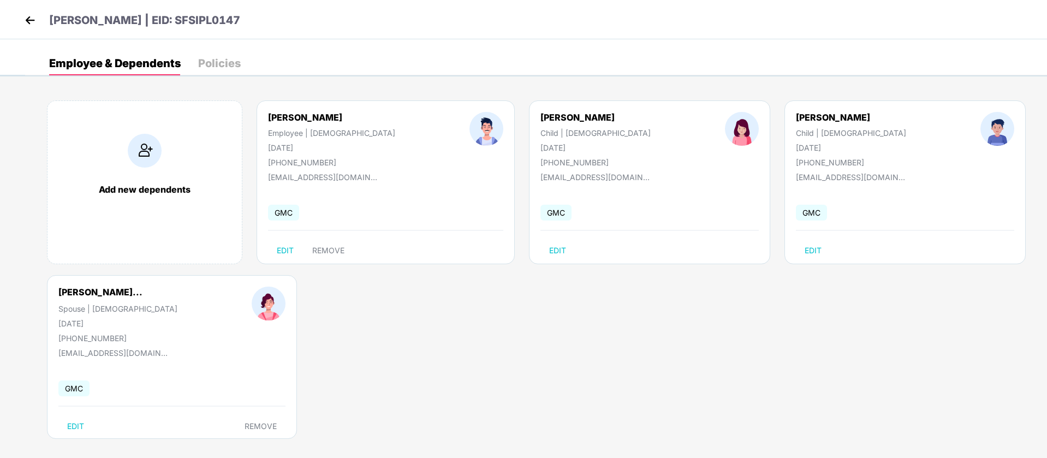
click at [171, 157] on div "Add new dependents" at bounding box center [144, 182] width 195 height 164
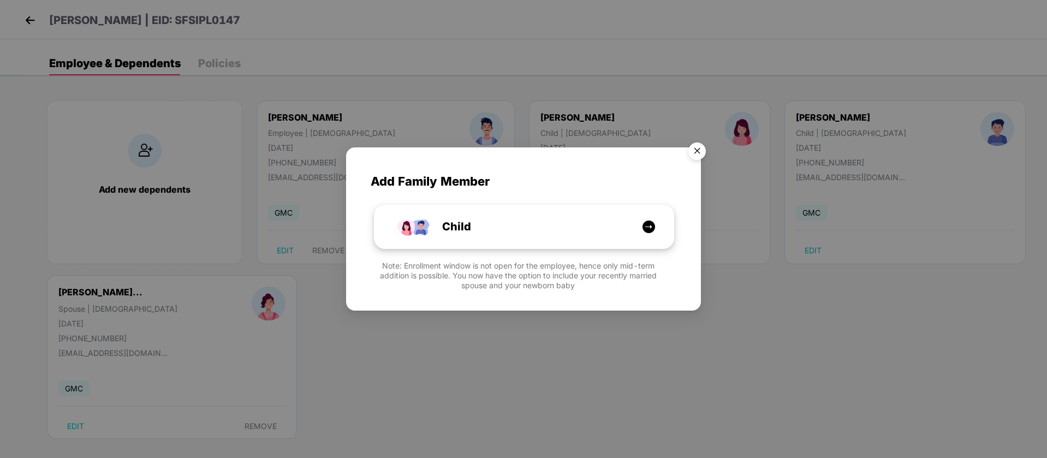
click at [561, 220] on div "Child" at bounding box center [530, 226] width 224 height 17
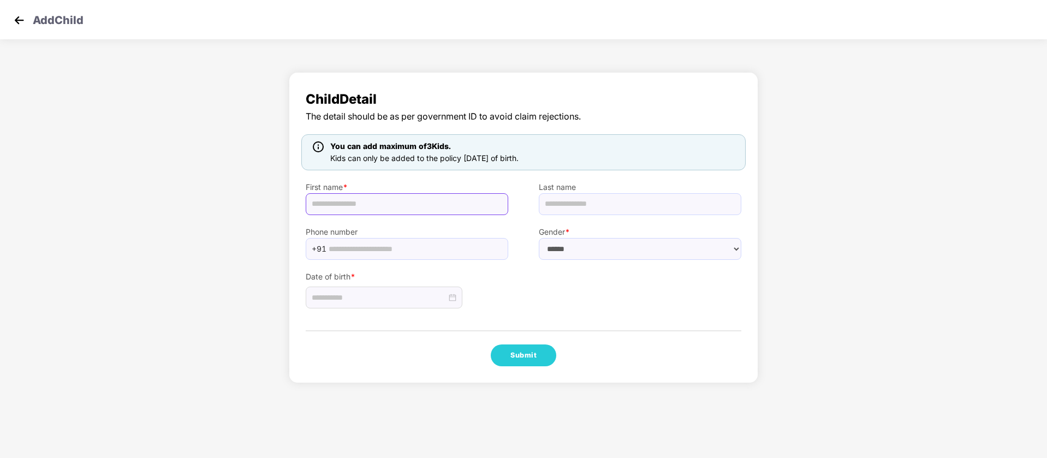
click at [406, 201] on input "text" at bounding box center [407, 204] width 203 height 22
paste input "******"
type input "******"
click at [590, 201] on input "text" at bounding box center [640, 204] width 203 height 22
paste input "******"
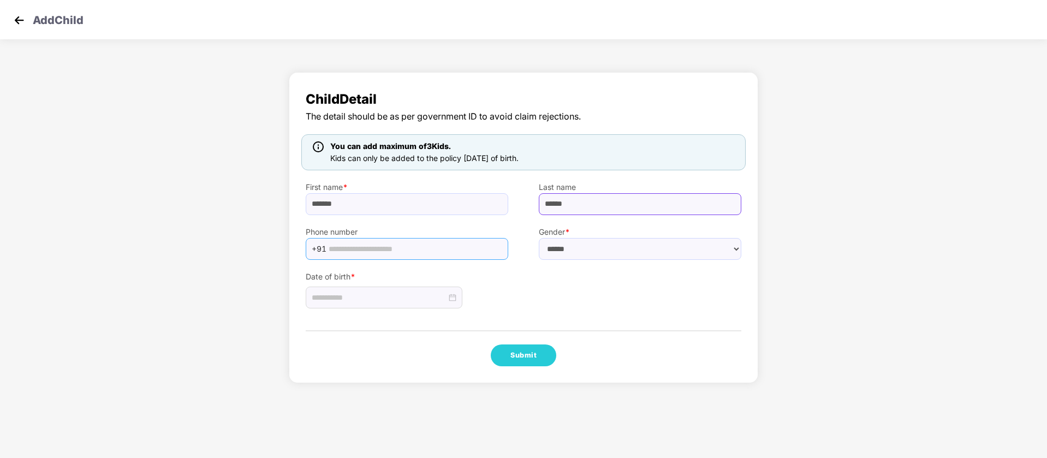
type input "******"
click at [386, 253] on input "text" at bounding box center [415, 249] width 173 height 16
paste input "**********"
type input "**********"
click at [649, 250] on select "****** **** ******" at bounding box center [640, 249] width 203 height 22
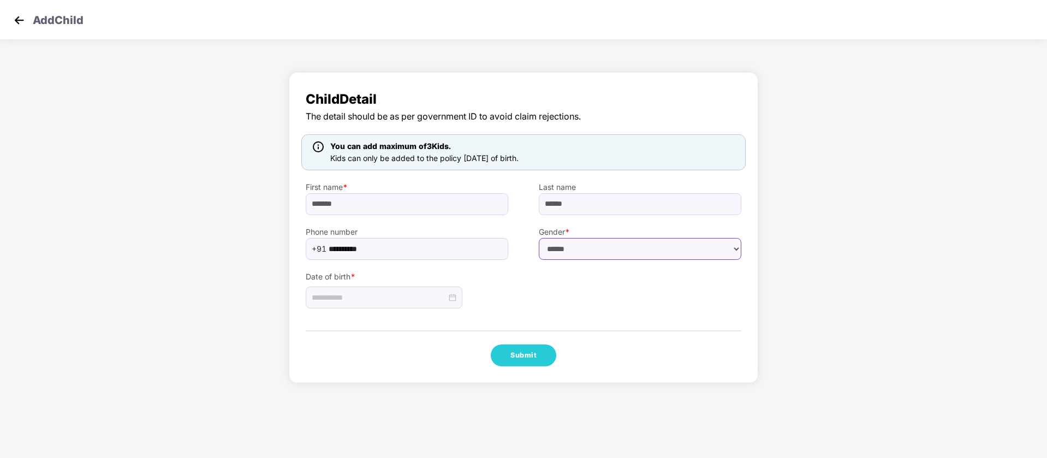
click at [589, 251] on select "****** **** ******" at bounding box center [640, 249] width 203 height 22
select select "******"
click at [539, 238] on select "****** **** ******" at bounding box center [640, 249] width 203 height 22
click at [353, 296] on input at bounding box center [379, 297] width 135 height 12
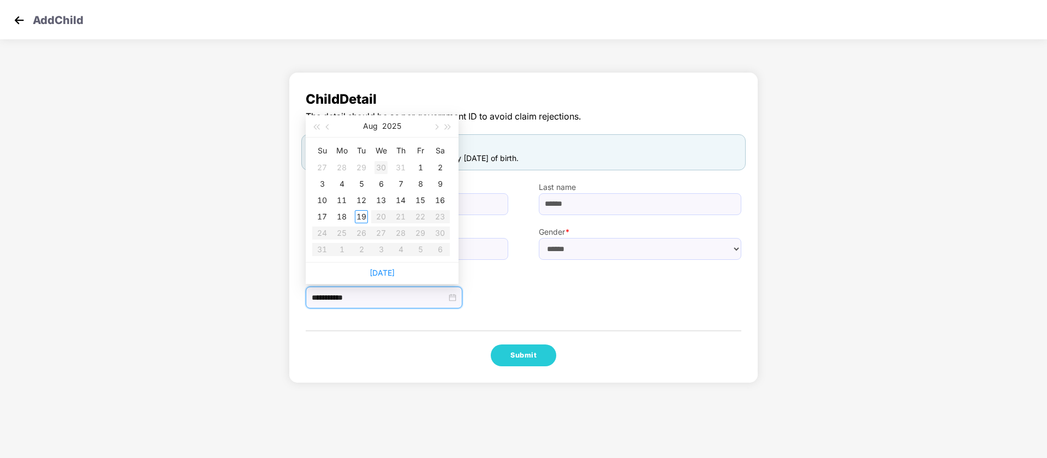
type input "**********"
click at [396, 129] on button "2025" at bounding box center [391, 126] width 19 height 22
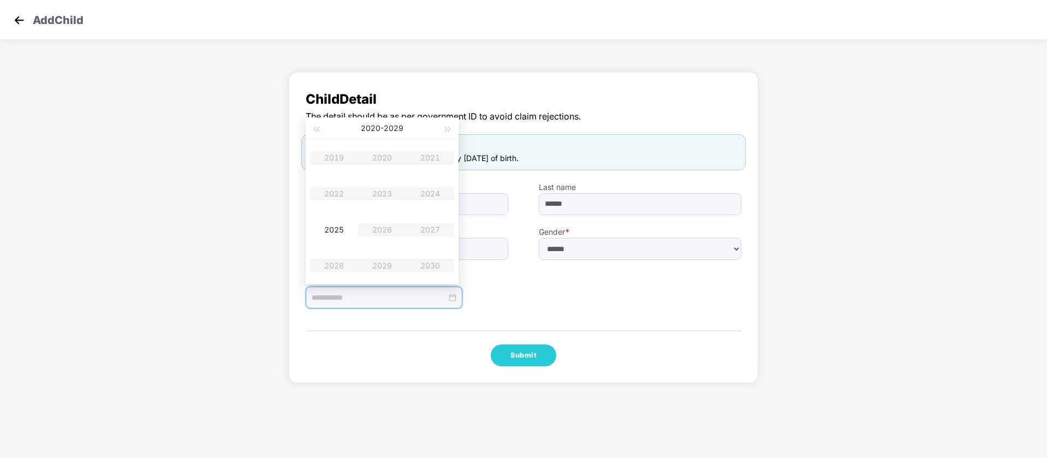
click at [385, 192] on table "2019 2020 2021 2022 2023 2024 2025 2026 2027 2028 2029 2030" at bounding box center [382, 212] width 144 height 144
click at [342, 193] on table "2019 2020 2021 2022 2023 2024 2025 2026 2027 2028 2029 2030" at bounding box center [382, 212] width 144 height 144
click at [316, 128] on span "button" at bounding box center [315, 129] width 5 height 5
click at [390, 200] on table "2009 2010 2011 2012 2013 2014 2015 2016 2017 2018 2019 2020" at bounding box center [382, 212] width 144 height 144
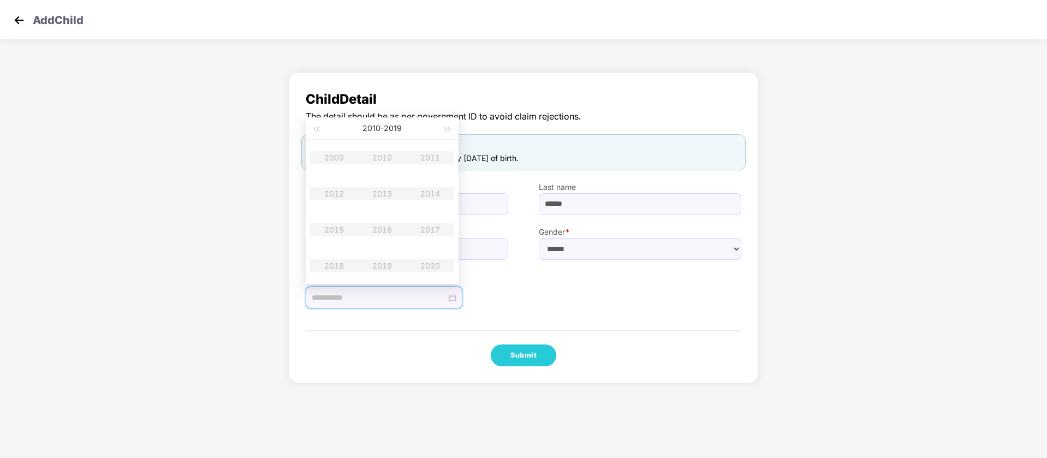
click at [389, 194] on table "2009 2010 2011 2012 2013 2014 2015 2016 2017 2018 2019 2020" at bounding box center [382, 212] width 144 height 144
drag, startPoint x: 525, startPoint y: 303, endPoint x: 510, endPoint y: 303, distance: 14.2
click at [526, 303] on div "Date of birth *" at bounding box center [523, 284] width 466 height 49
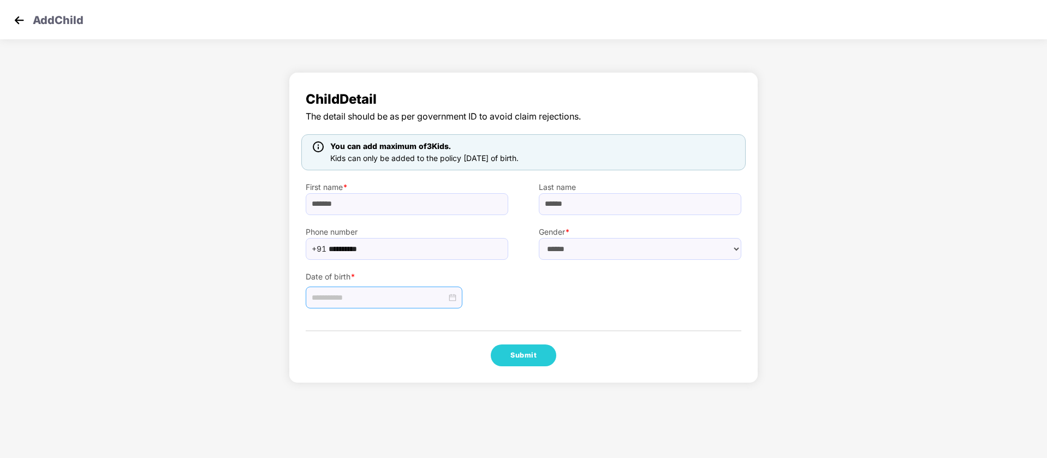
click at [398, 295] on input at bounding box center [379, 297] width 135 height 12
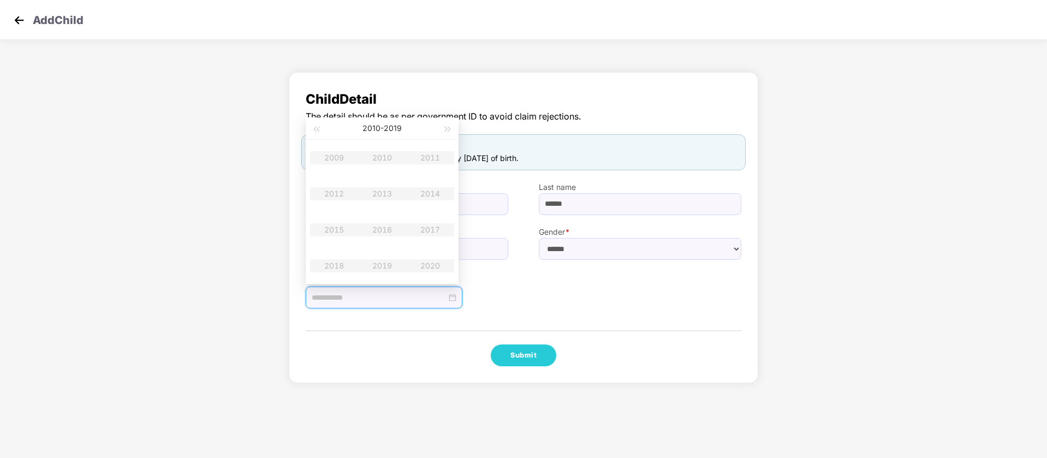
click at [385, 229] on table "2009 2010 2011 2012 2013 2014 2015 2016 2017 2018 2019 2020" at bounding box center [382, 212] width 144 height 144
click at [444, 122] on button "button" at bounding box center [448, 128] width 12 height 22
type input "**********"
click at [334, 231] on div "2025" at bounding box center [334, 229] width 33 height 13
click at [530, 299] on div "Date of birth *" at bounding box center [523, 284] width 466 height 49
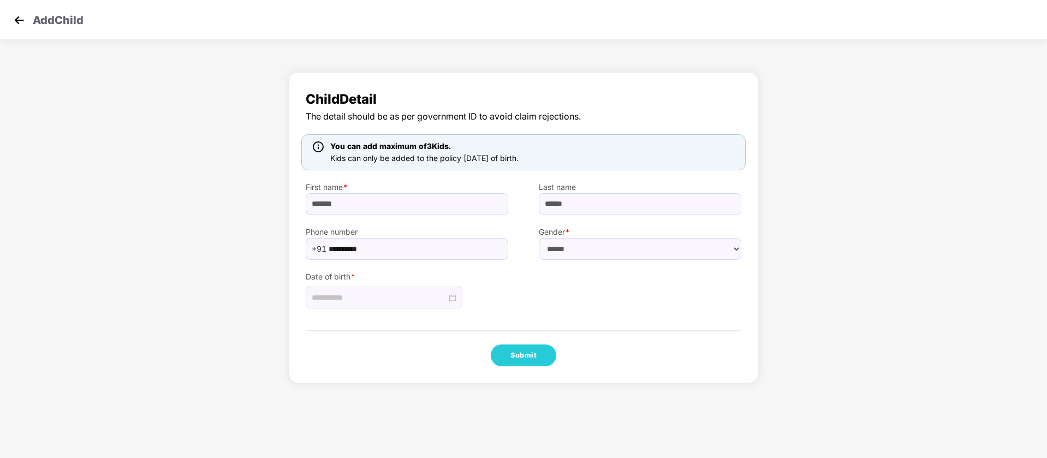
click at [22, 22] on img at bounding box center [19, 20] width 16 height 16
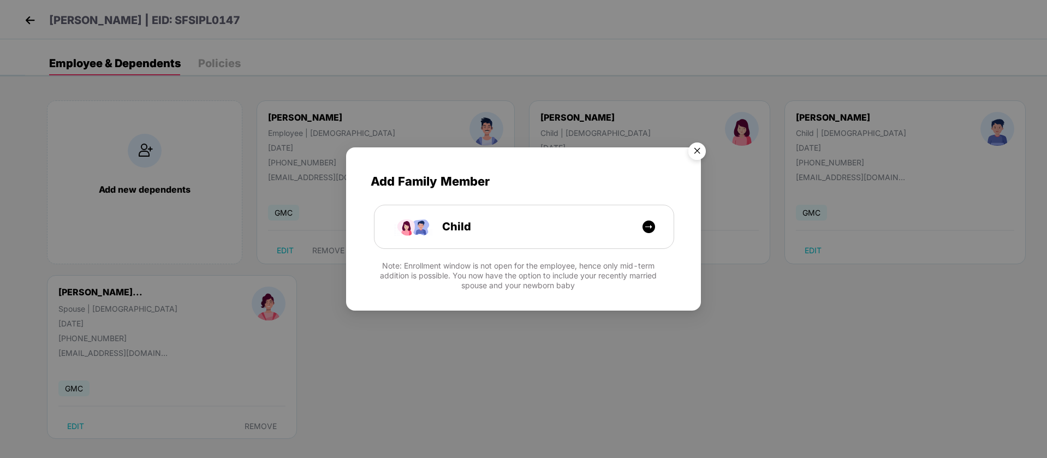
click at [694, 152] on img "Close" at bounding box center [697, 153] width 31 height 31
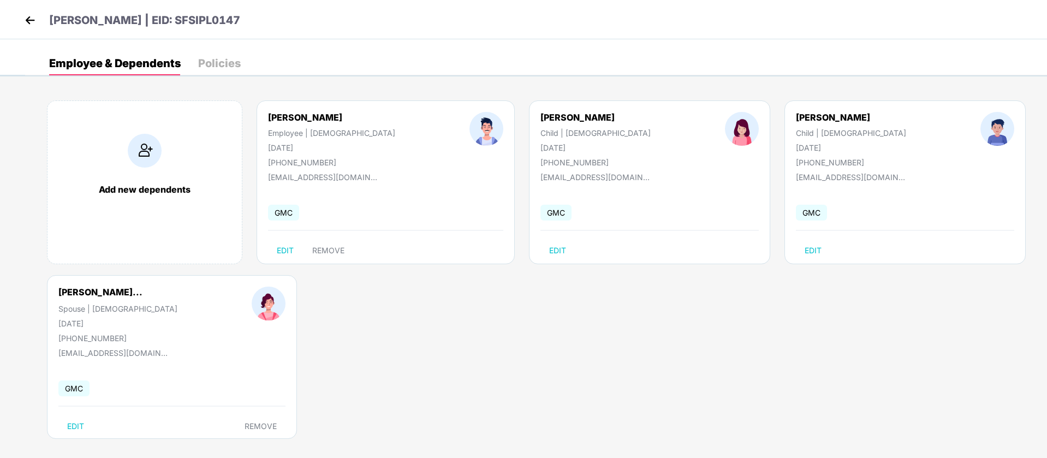
click at [31, 19] on img at bounding box center [30, 20] width 16 height 16
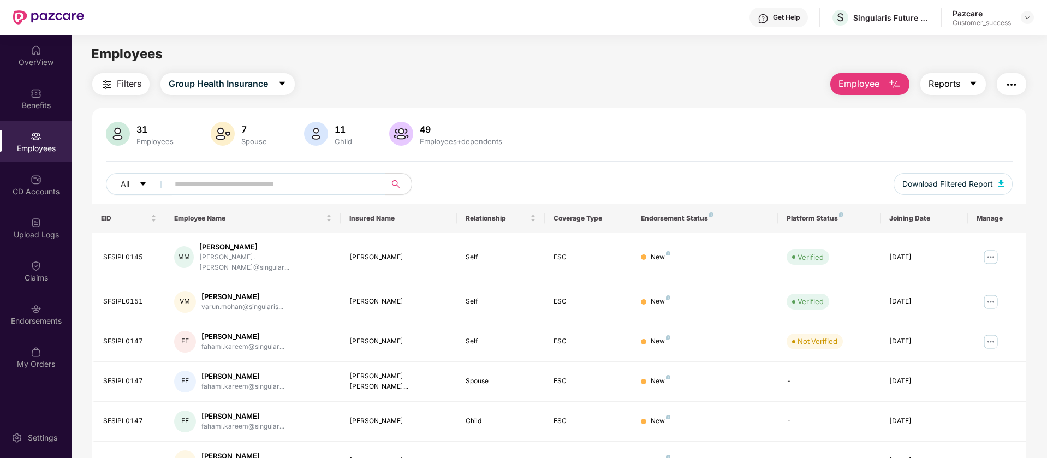
click at [970, 75] on button "Reports" at bounding box center [953, 84] width 66 height 22
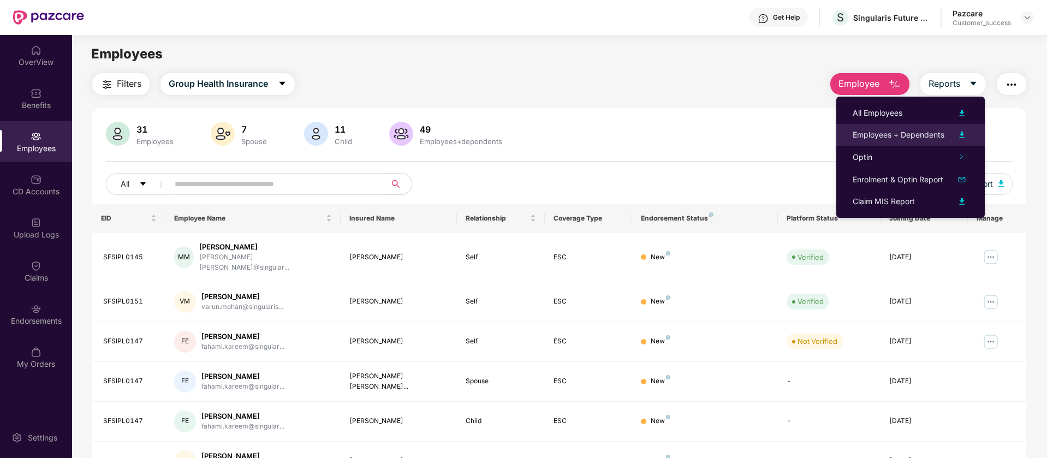
click at [962, 137] on img at bounding box center [961, 134] width 13 height 13
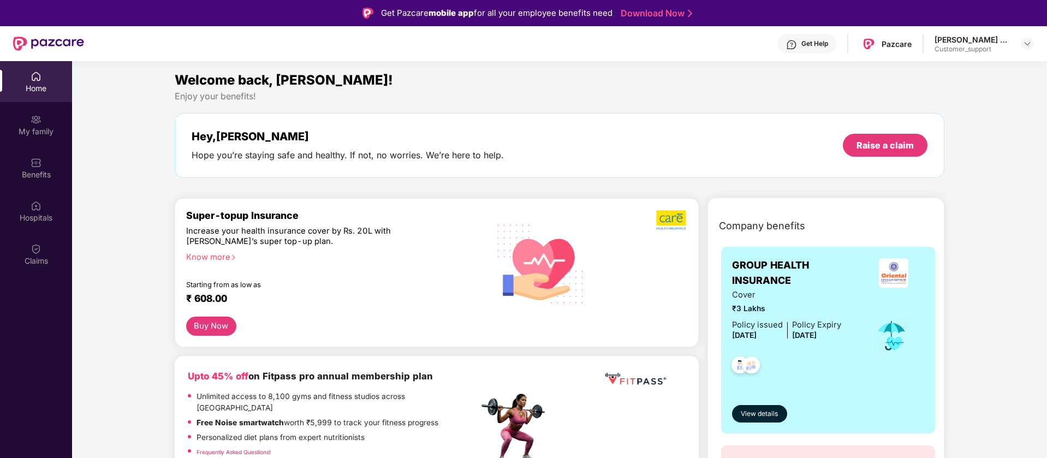
scroll to position [3002, 0]
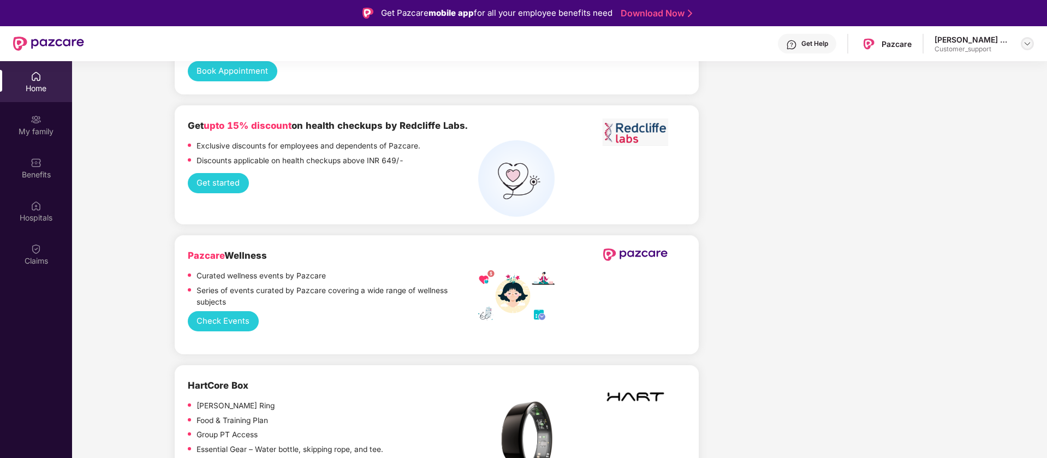
click at [1028, 42] on img at bounding box center [1027, 43] width 9 height 9
click at [980, 70] on div "Switch to support view" at bounding box center [976, 69] width 142 height 21
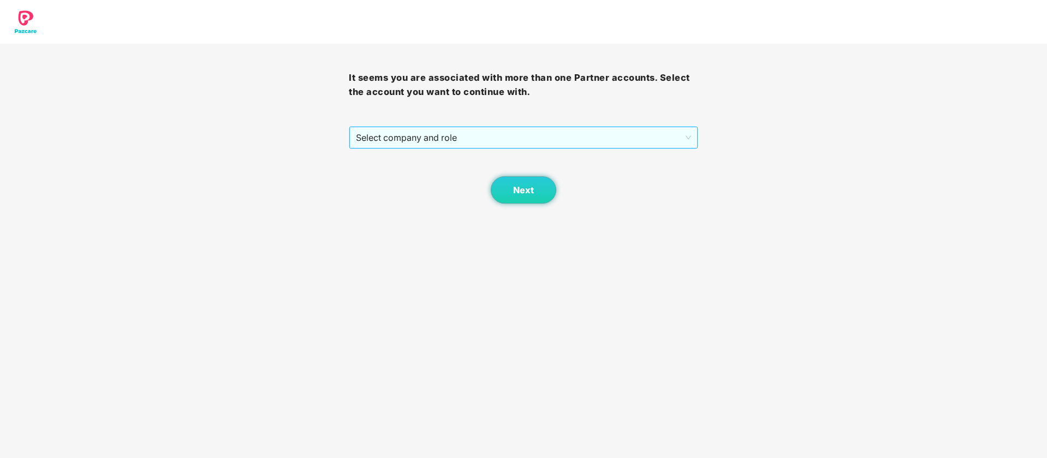
drag, startPoint x: 485, startPoint y: 147, endPoint x: 484, endPoint y: 138, distance: 9.8
click at [485, 146] on span "Select company and role" at bounding box center [523, 137] width 335 height 21
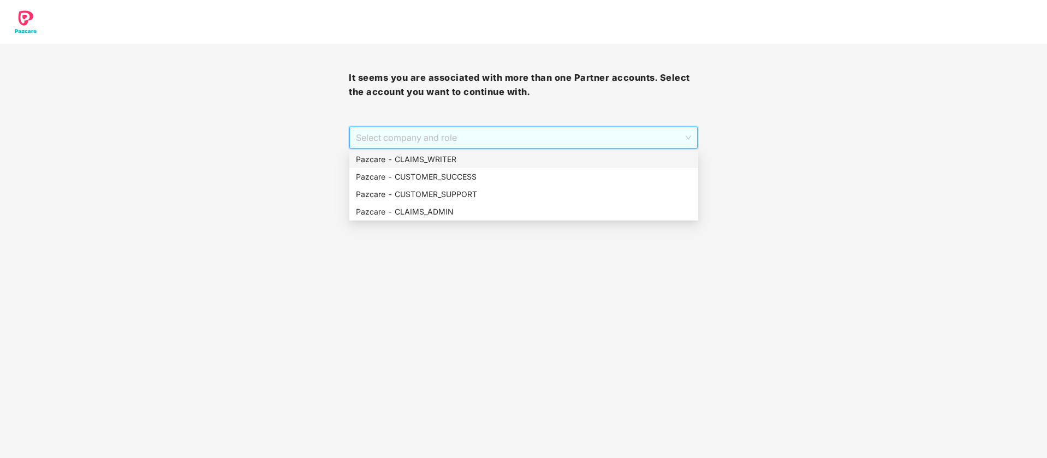
click at [484, 137] on span "Select company and role" at bounding box center [523, 137] width 335 height 21
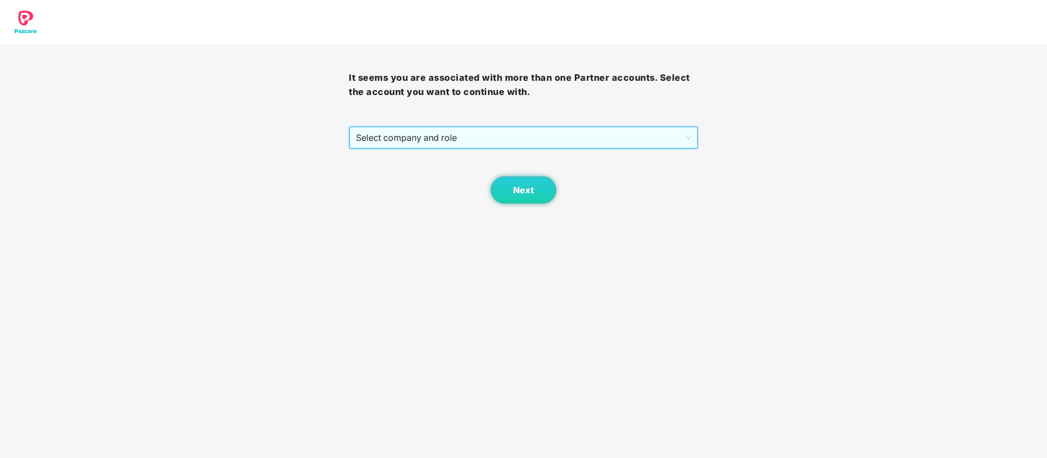
click at [489, 133] on span "Select company and role" at bounding box center [523, 137] width 335 height 21
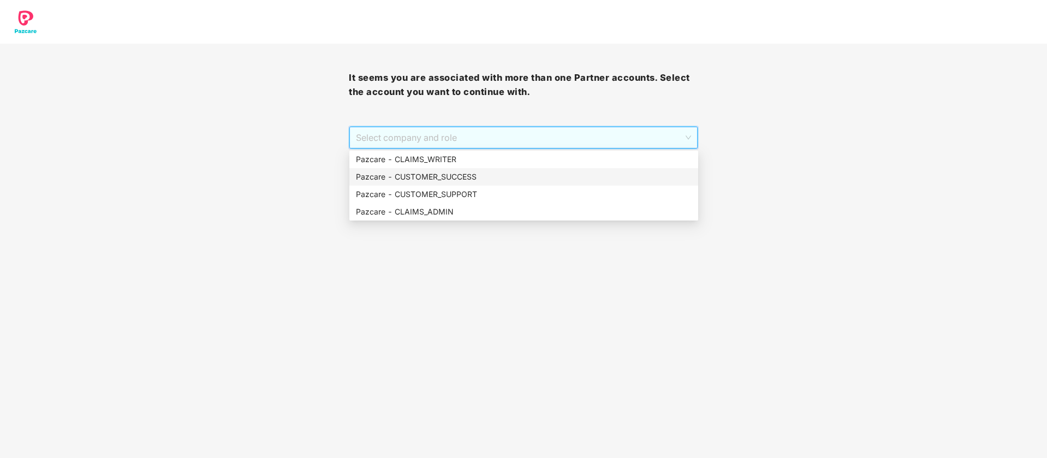
click at [471, 181] on div "Pazcare - CUSTOMER_SUCCESS" at bounding box center [524, 177] width 336 height 12
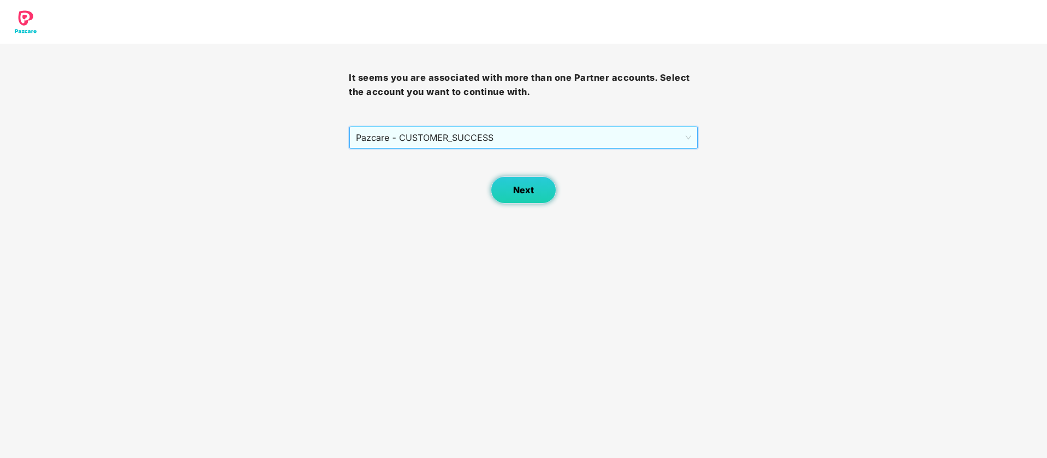
click at [535, 189] on button "Next" at bounding box center [524, 189] width 66 height 27
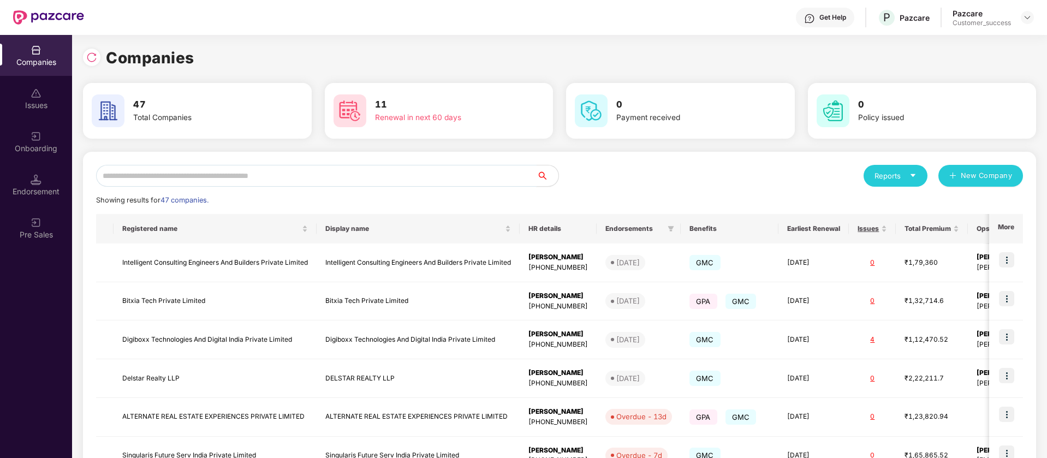
click at [172, 180] on input "text" at bounding box center [316, 176] width 440 height 22
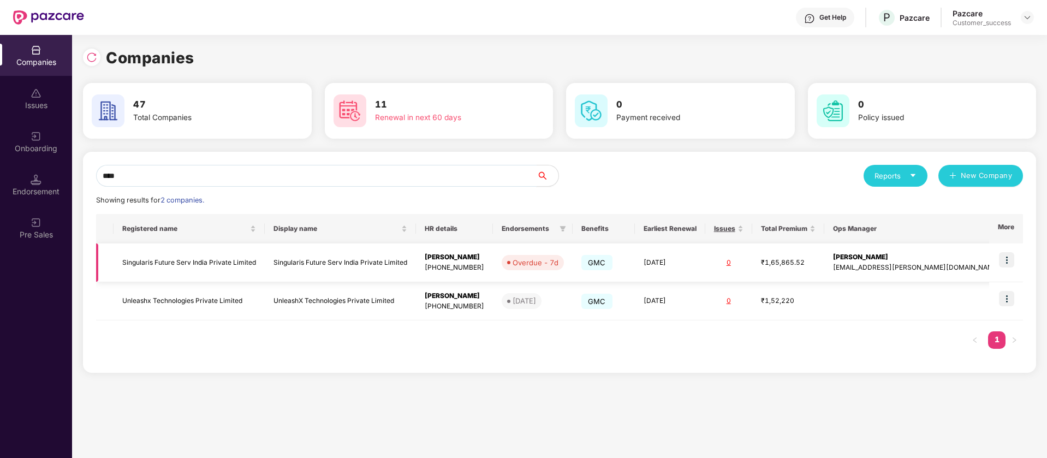
type input "****"
click at [1008, 263] on img at bounding box center [1006, 259] width 15 height 15
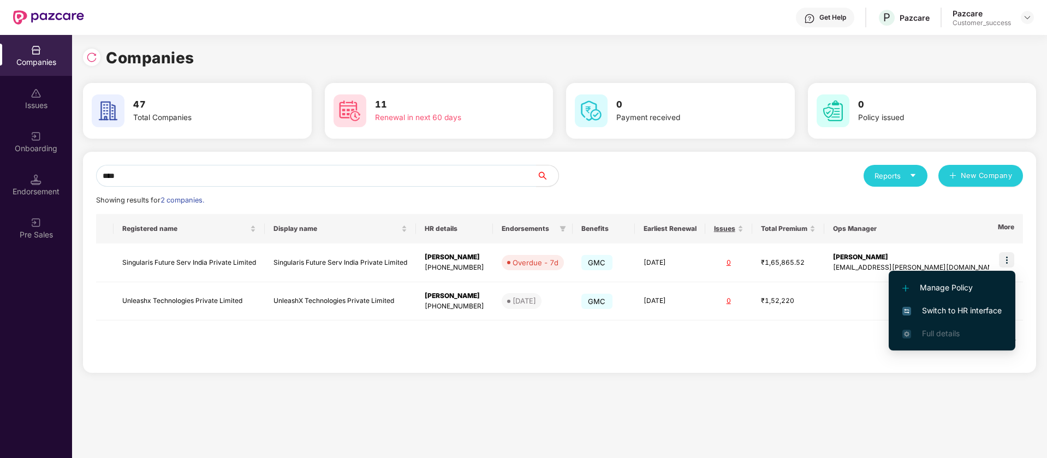
click at [968, 308] on span "Switch to HR interface" at bounding box center [951, 311] width 99 height 12
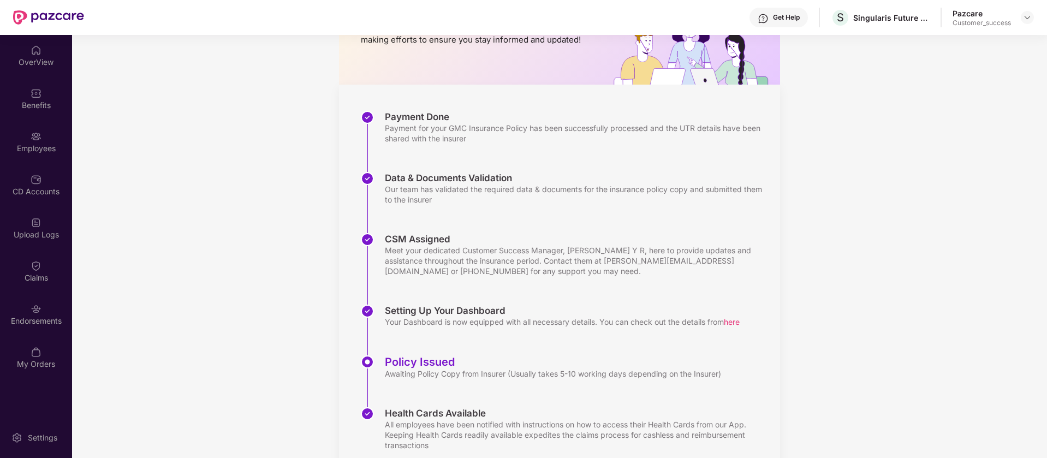
scroll to position [143, 0]
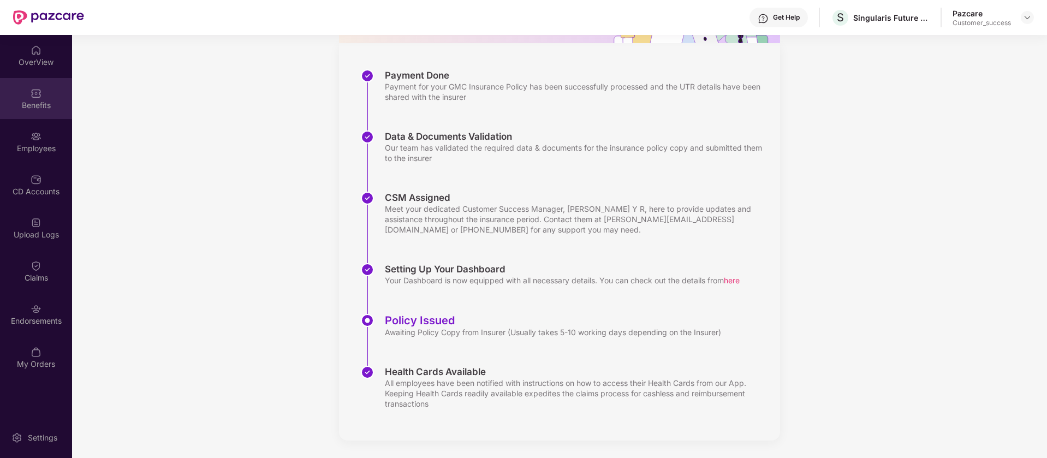
click at [45, 104] on div "Benefits" at bounding box center [36, 105] width 72 height 11
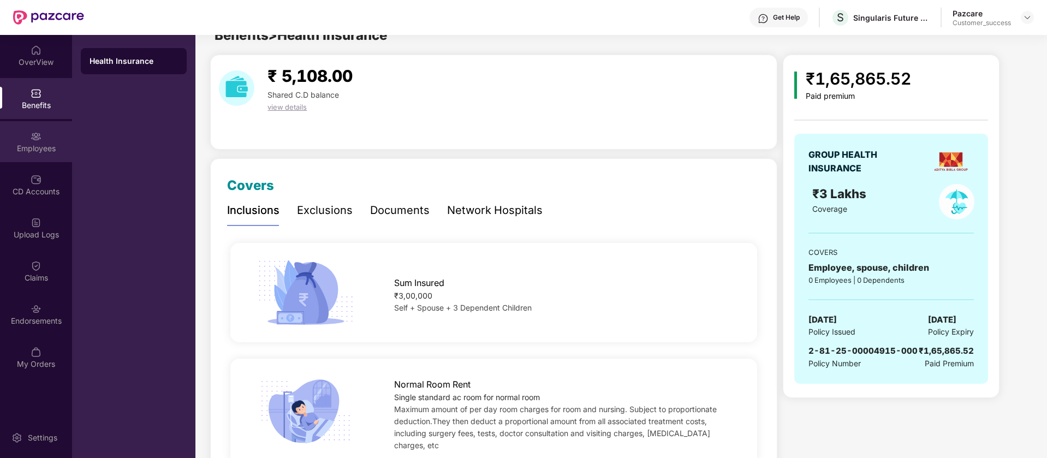
scroll to position [0, 0]
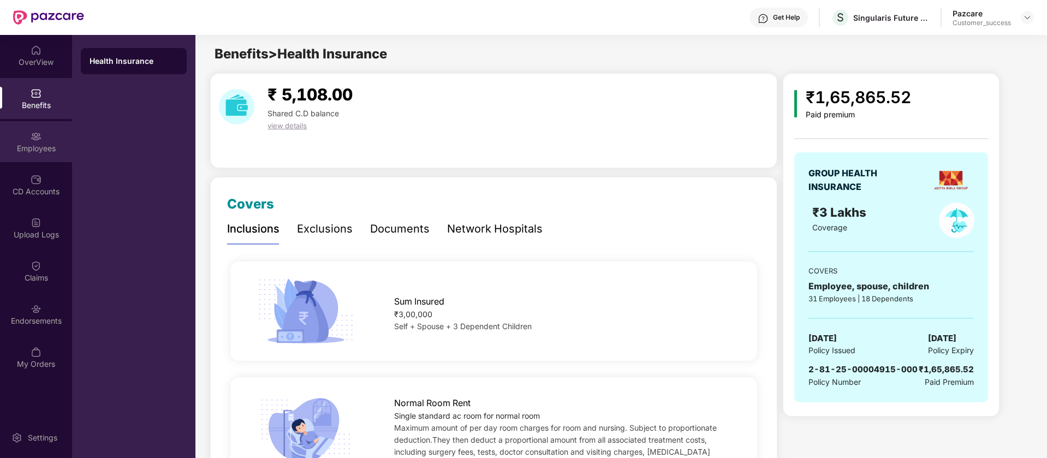
click at [46, 151] on div "Employees" at bounding box center [36, 148] width 72 height 11
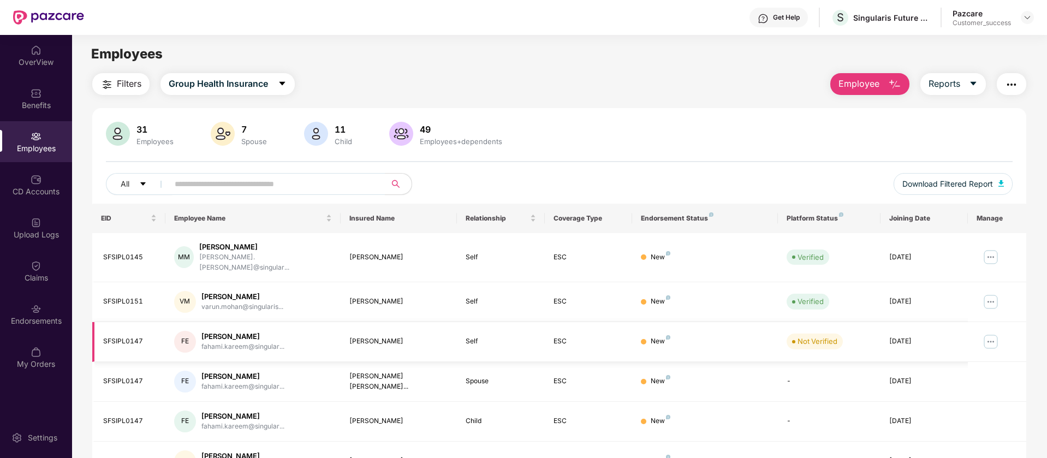
click at [990, 333] on img at bounding box center [990, 341] width 17 height 17
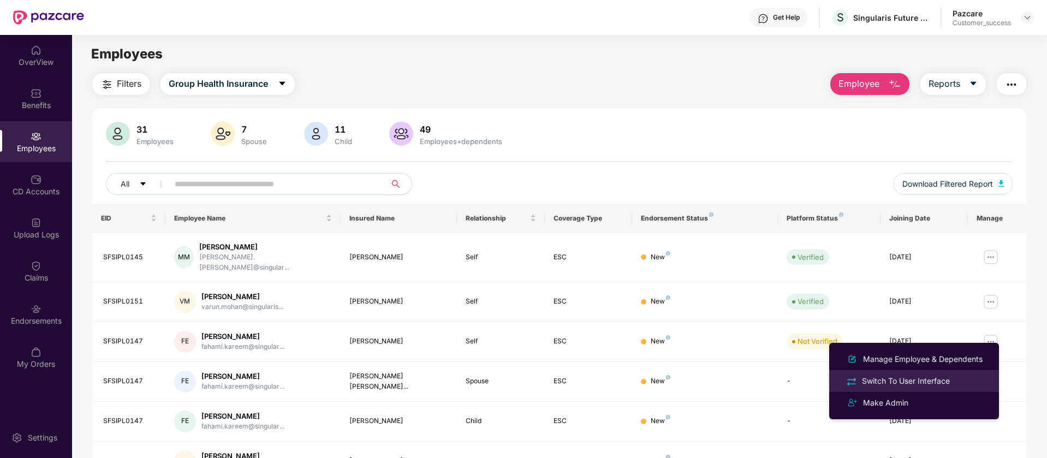
click at [927, 383] on div "Switch To User Interface" at bounding box center [906, 381] width 92 height 12
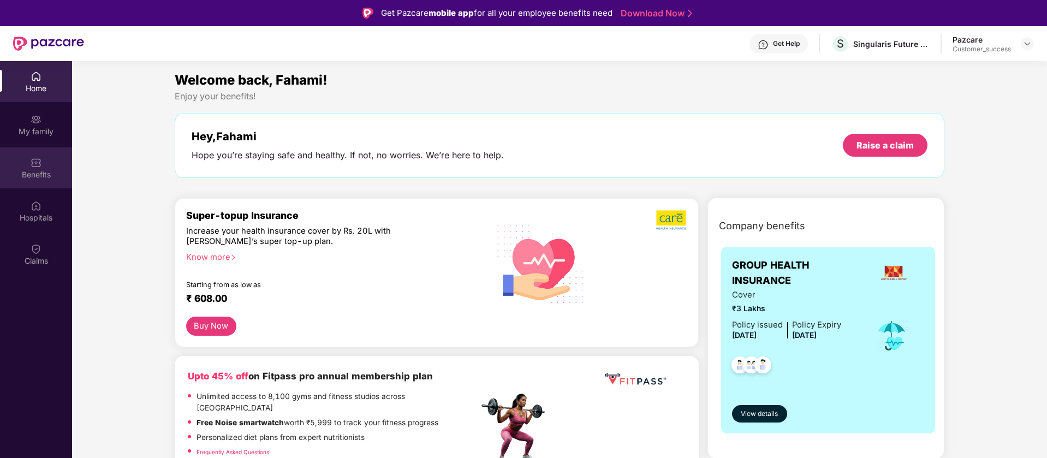
click at [22, 180] on div "Benefits" at bounding box center [36, 167] width 72 height 41
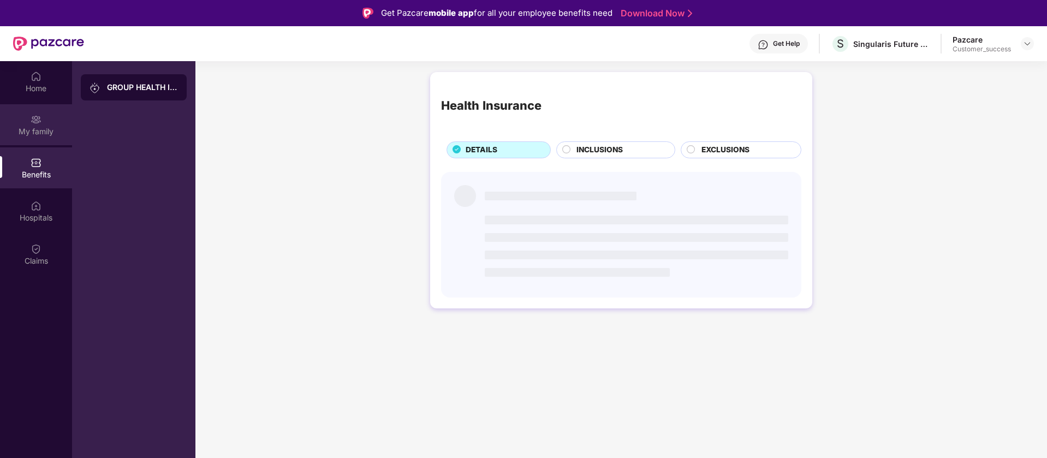
click at [38, 116] on img at bounding box center [36, 119] width 11 height 11
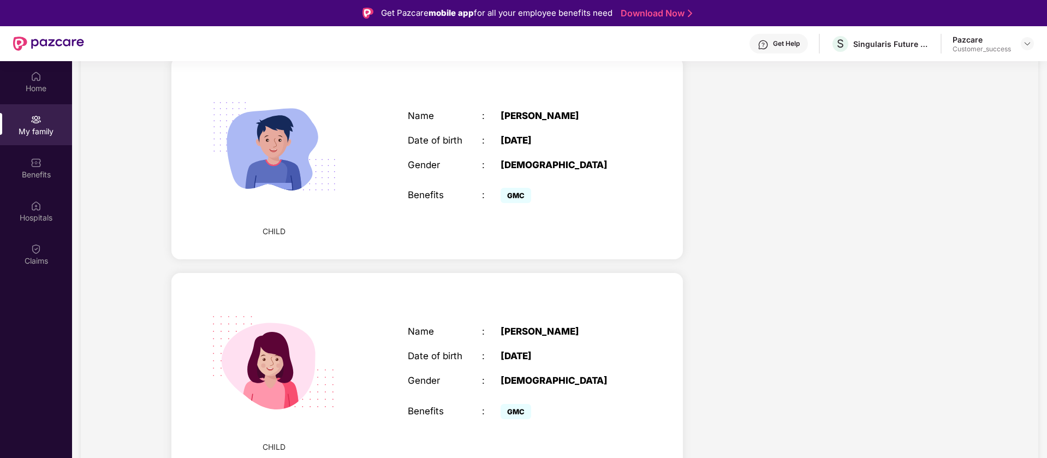
click at [1024, 36] on div "Pazcare Customer_success" at bounding box center [992, 43] width 81 height 19
click at [1028, 38] on div at bounding box center [1027, 43] width 13 height 13
click at [987, 66] on div "Switch to partner view" at bounding box center [976, 69] width 142 height 21
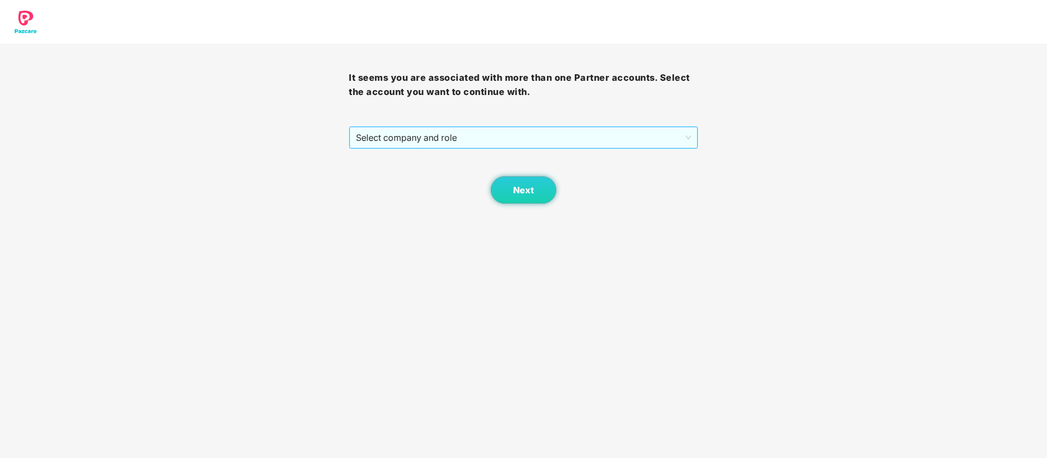
click at [448, 137] on span "Select company and role" at bounding box center [523, 137] width 335 height 21
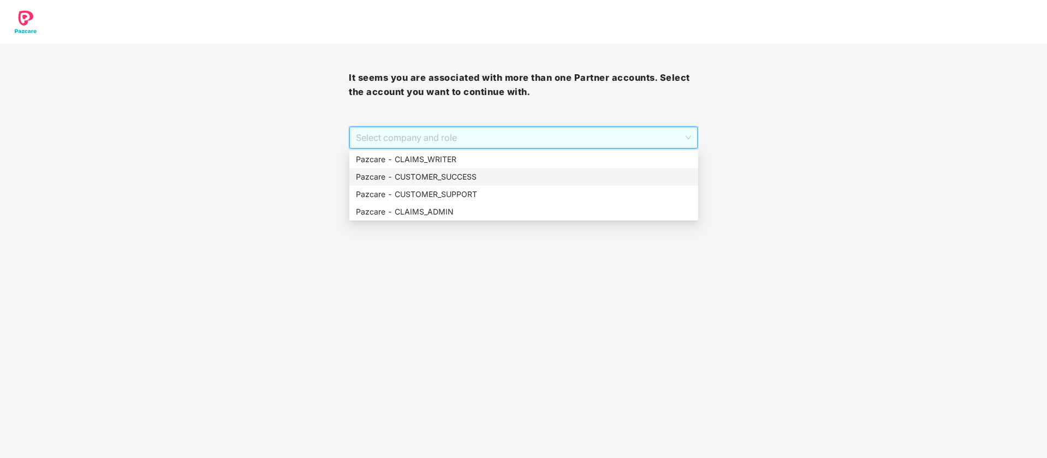
click at [439, 175] on div "Pazcare - CUSTOMER_SUCCESS" at bounding box center [524, 177] width 336 height 12
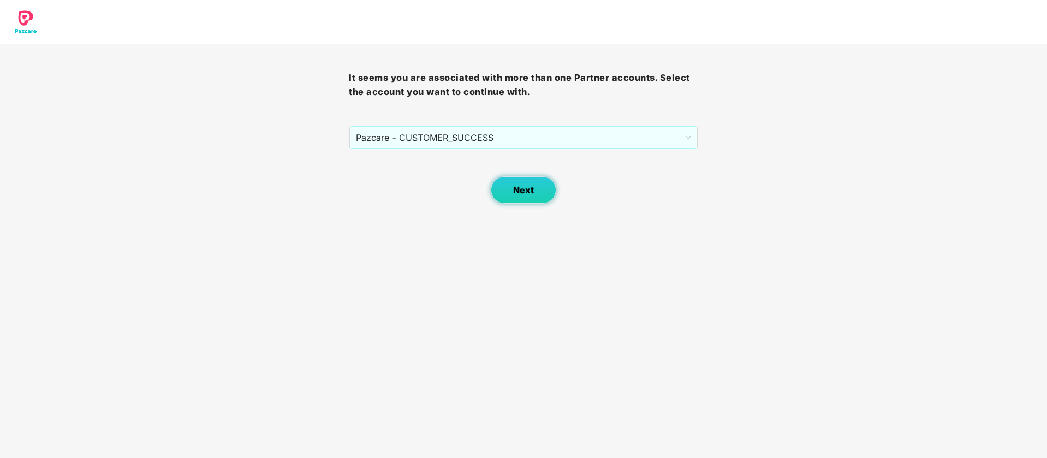
click at [547, 183] on button "Next" at bounding box center [524, 189] width 66 height 27
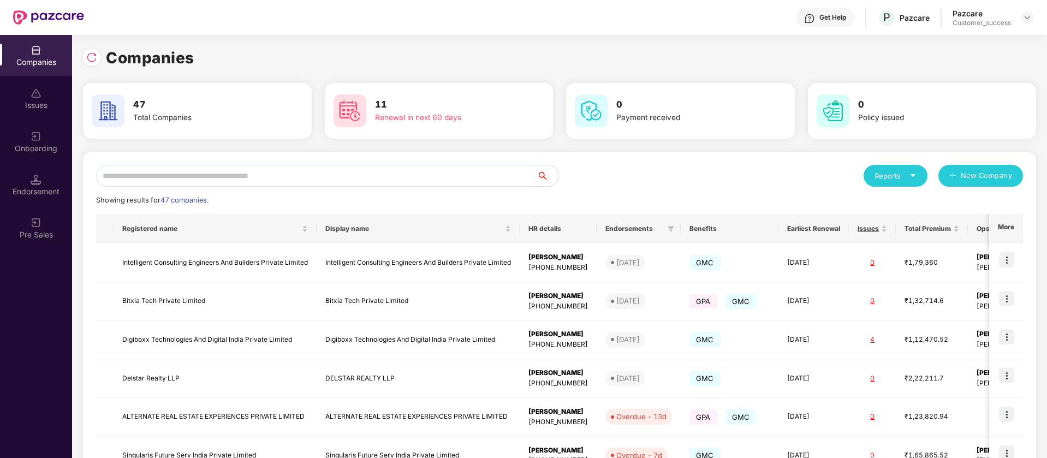
click at [270, 180] on input "text" at bounding box center [316, 176] width 440 height 22
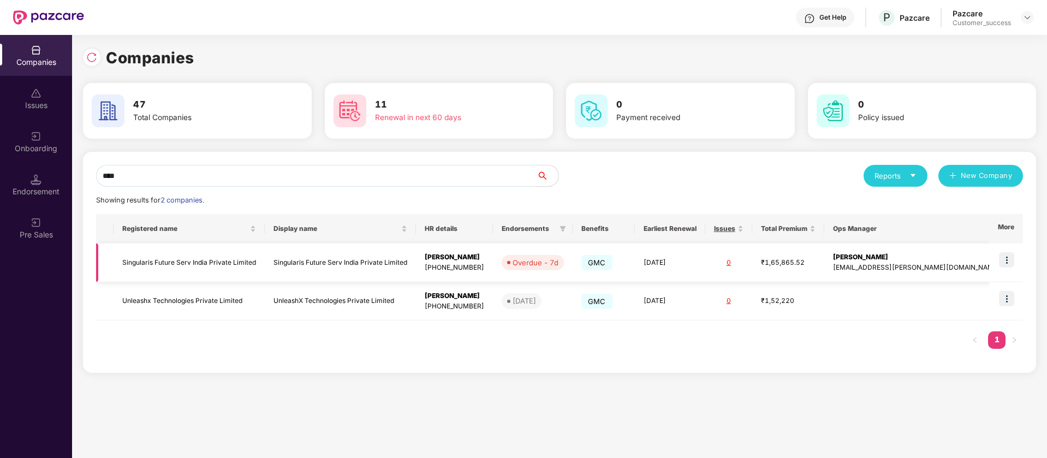
type input "****"
click at [1008, 261] on img at bounding box center [1006, 259] width 15 height 15
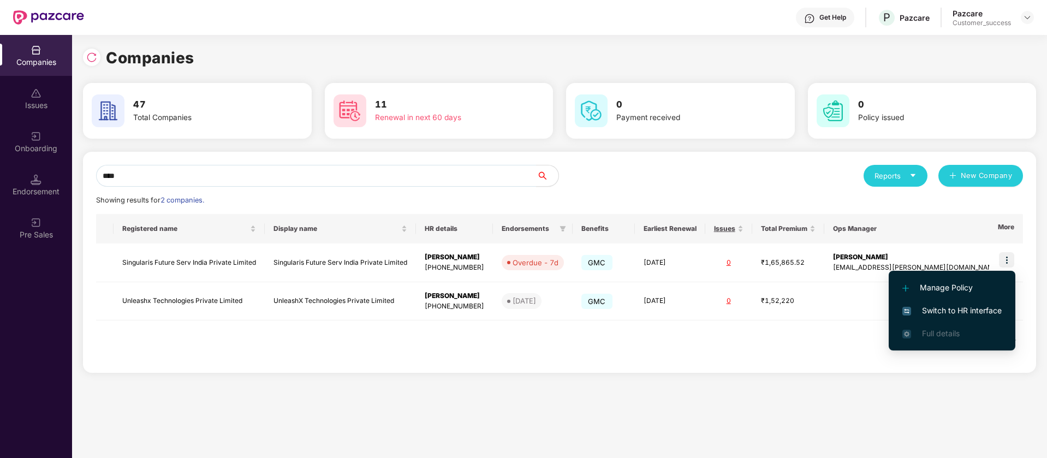
click at [939, 307] on span "Switch to HR interface" at bounding box center [951, 311] width 99 height 12
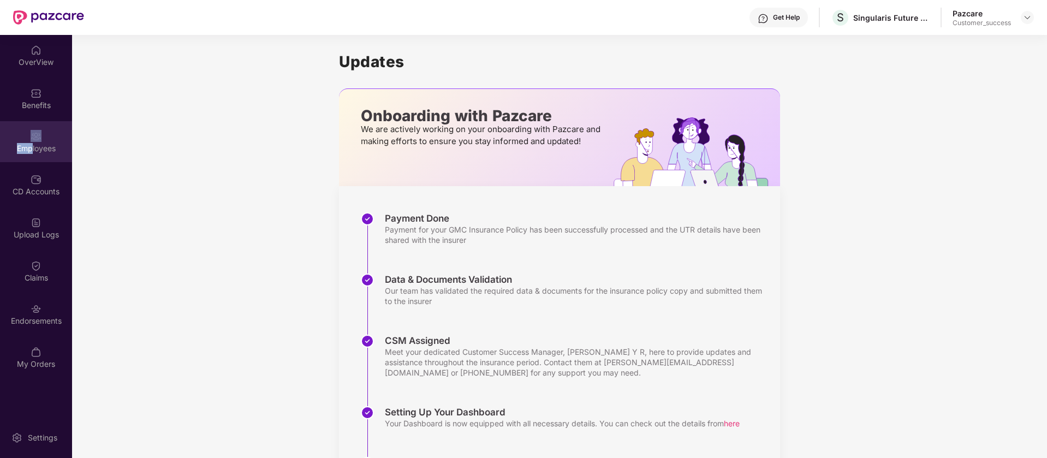
click at [31, 141] on div "Employees" at bounding box center [36, 141] width 72 height 41
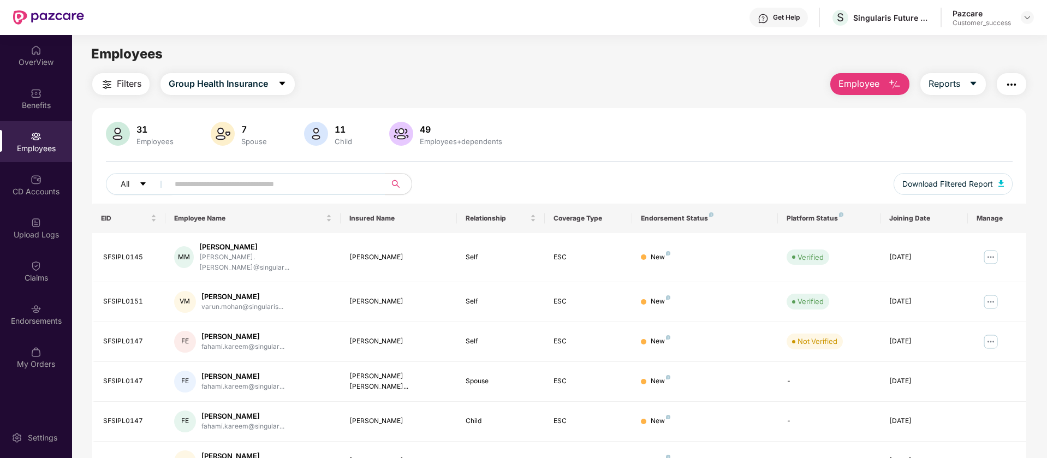
click at [856, 85] on span "Employee" at bounding box center [858, 84] width 41 height 14
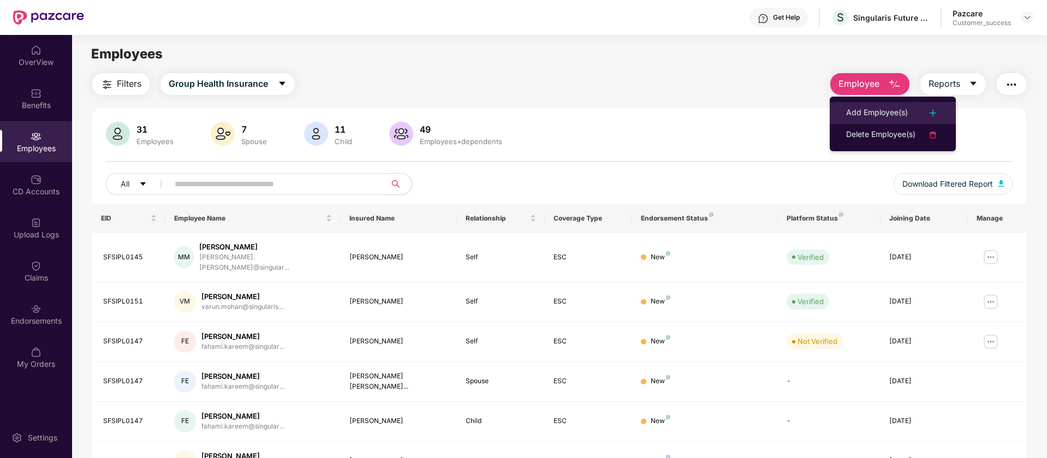
click at [880, 106] on div "Add Employee(s)" at bounding box center [877, 112] width 62 height 13
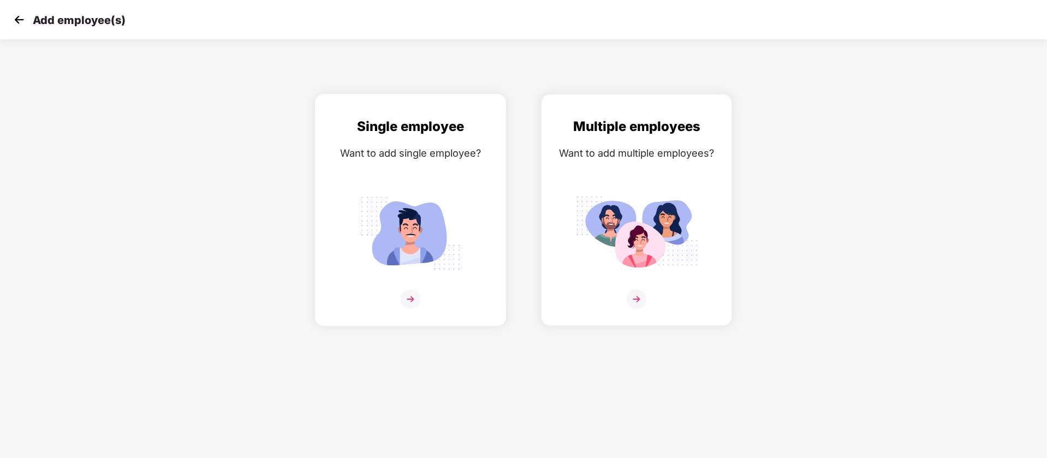
click at [416, 192] on img at bounding box center [410, 232] width 122 height 85
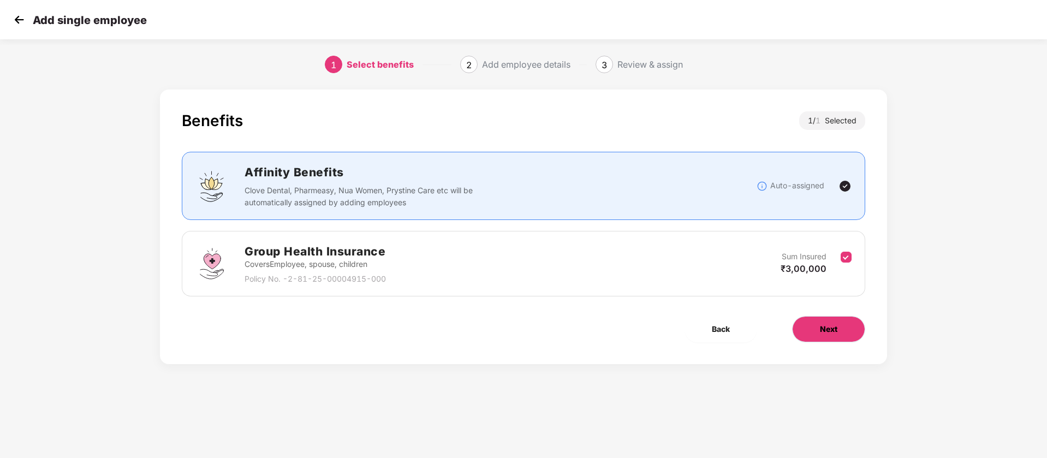
click at [835, 334] on span "Next" at bounding box center [828, 329] width 17 height 12
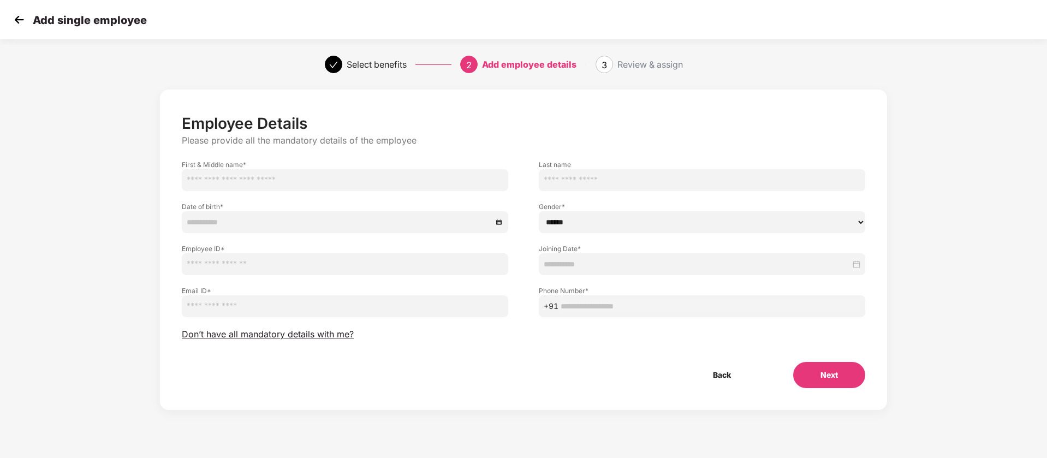
click at [259, 172] on input "text" at bounding box center [345, 180] width 326 height 22
click at [615, 216] on select "****** **** ******" at bounding box center [702, 222] width 326 height 22
click at [262, 177] on input "text" at bounding box center [345, 180] width 326 height 22
paste input "**********"
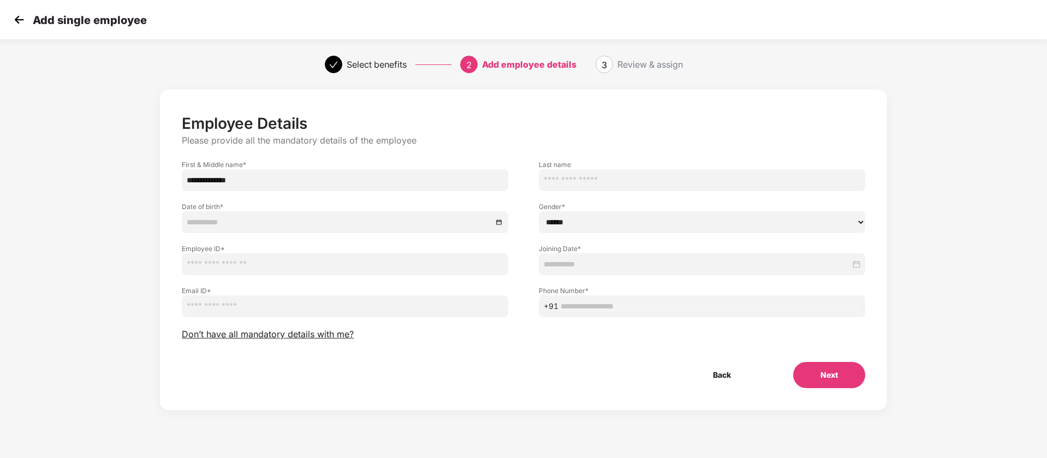
type input "**********"
click at [299, 223] on input at bounding box center [340, 222] width 306 height 12
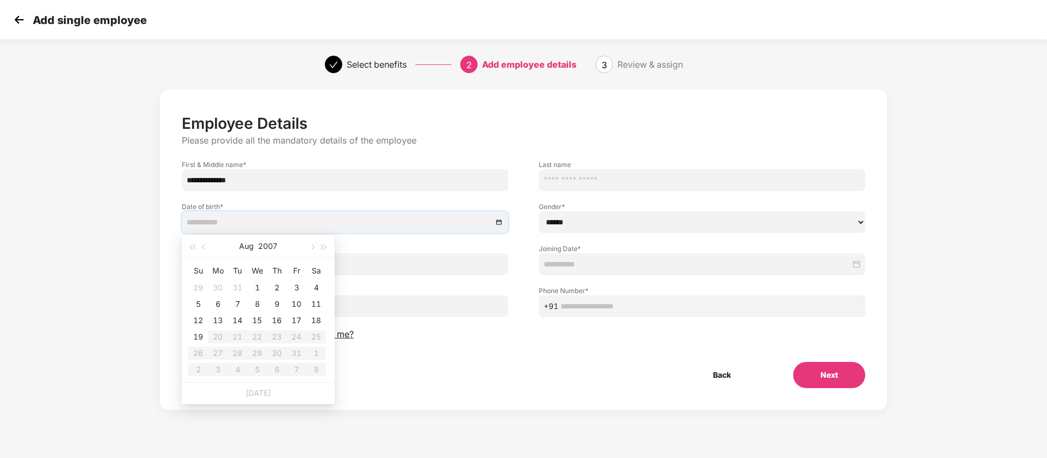
click at [27, 22] on img at bounding box center [19, 19] width 16 height 16
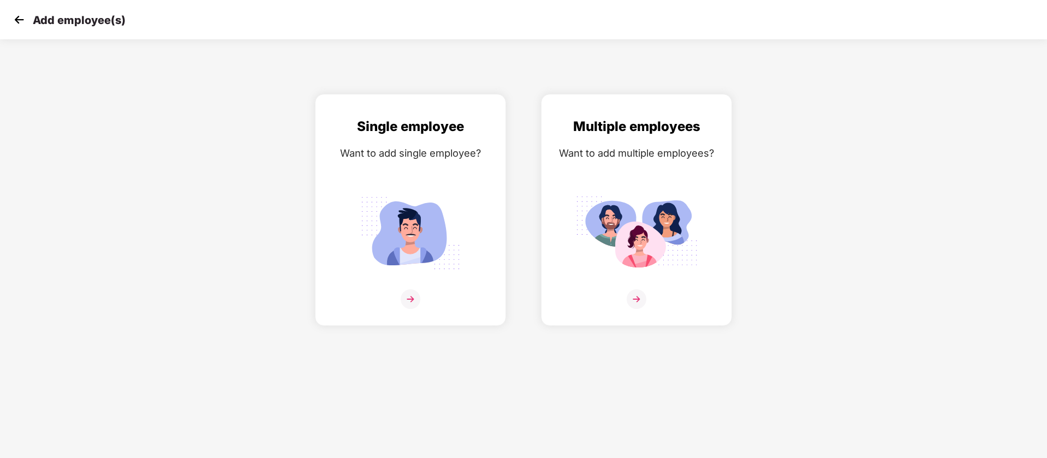
click at [27, 22] on img at bounding box center [19, 19] width 16 height 16
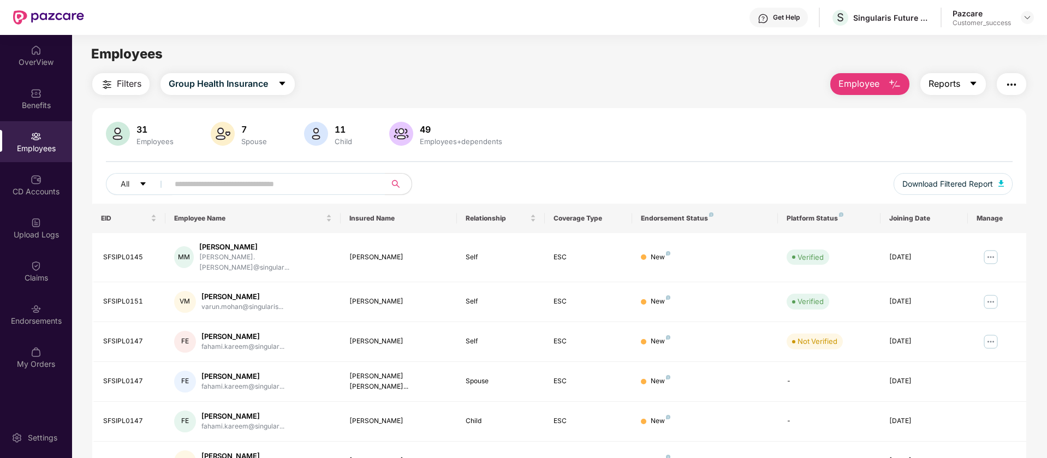
click at [969, 84] on icon "caret-down" at bounding box center [973, 83] width 9 height 9
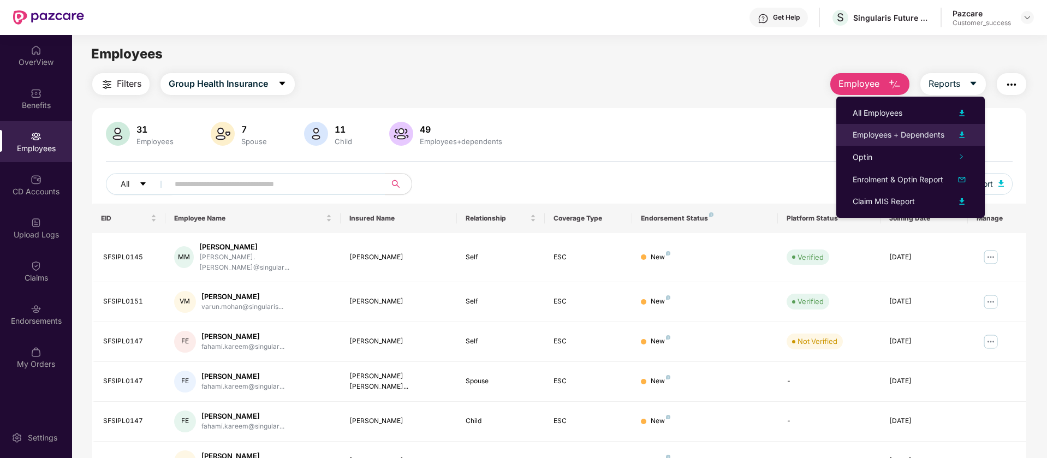
click at [963, 135] on img at bounding box center [961, 134] width 13 height 13
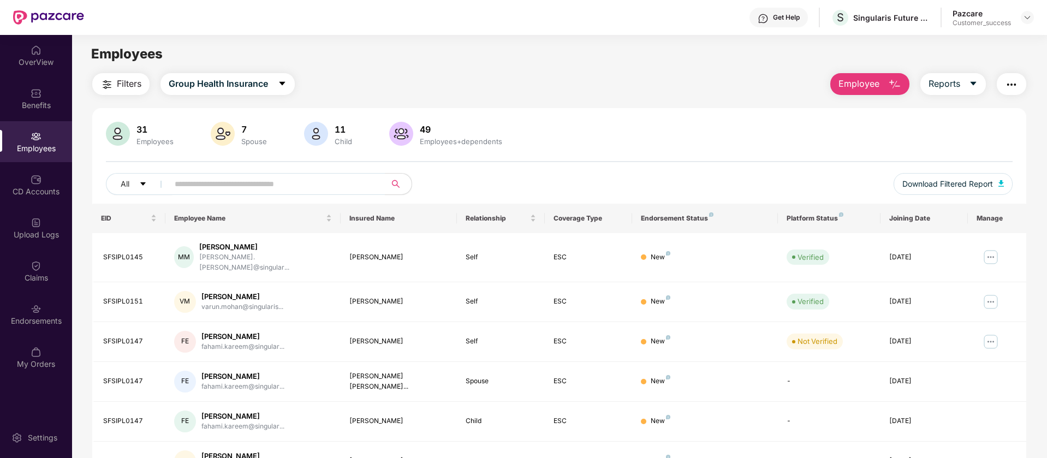
click at [883, 80] on button "Employee" at bounding box center [869, 84] width 79 height 22
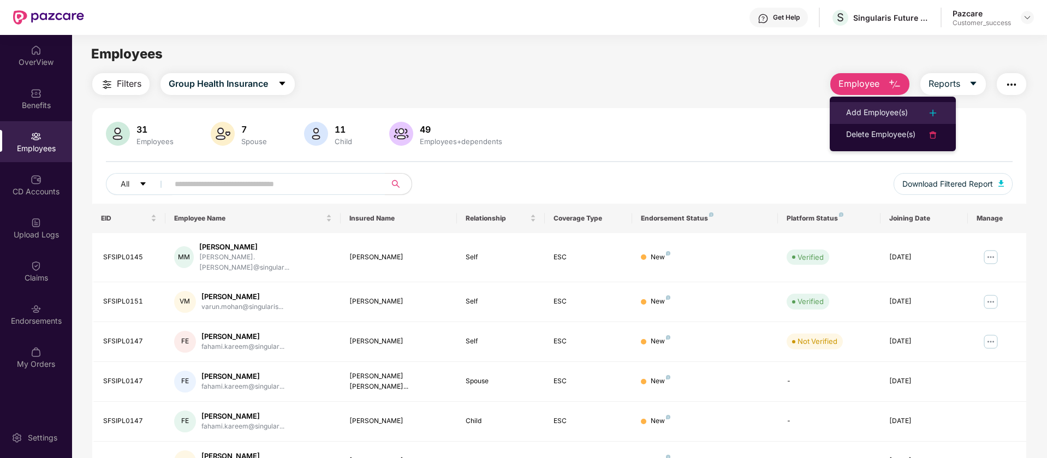
click at [903, 115] on div "Add Employee(s)" at bounding box center [877, 112] width 62 height 13
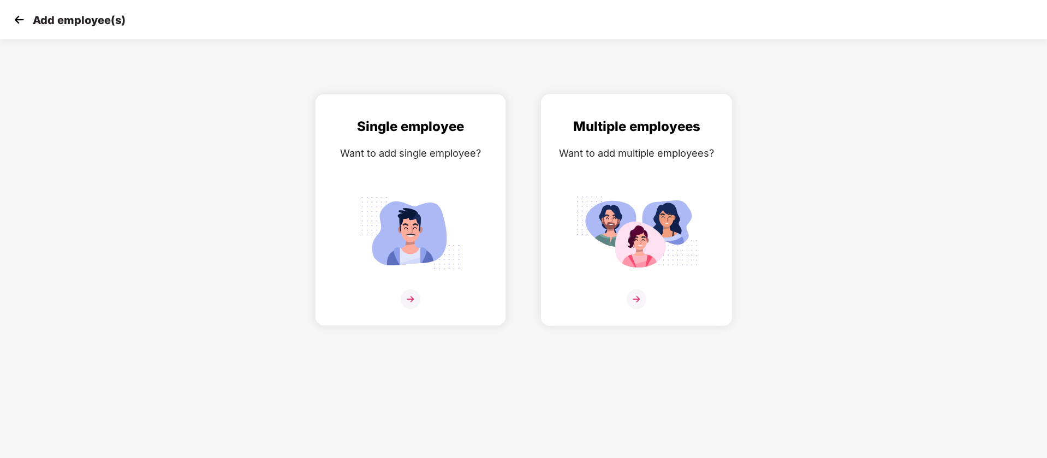
click at [615, 180] on div "Multiple employees Want to add multiple employees?" at bounding box center [636, 219] width 168 height 206
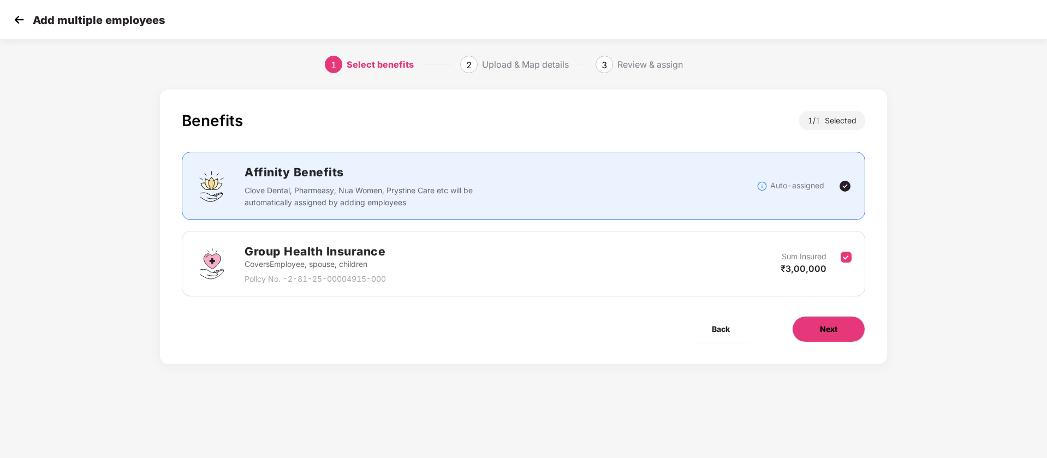
click at [826, 329] on span "Next" at bounding box center [828, 329] width 17 height 12
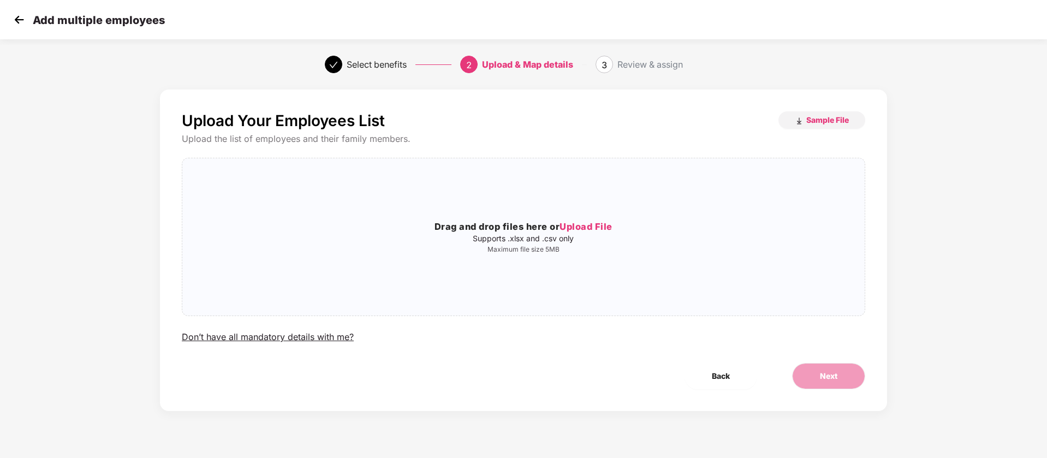
click at [21, 16] on img at bounding box center [19, 19] width 16 height 16
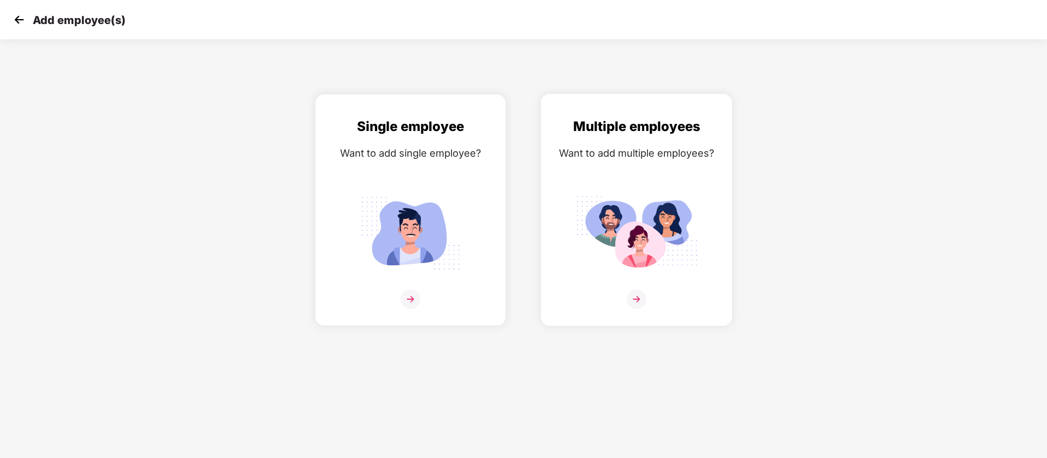
click at [626, 177] on div "Multiple employees Want to add multiple employees?" at bounding box center [636, 219] width 168 height 206
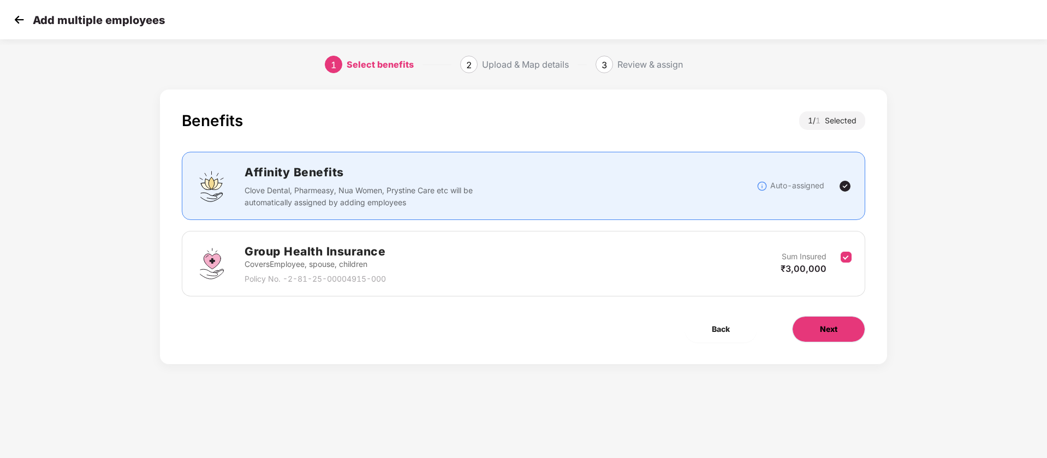
click at [828, 323] on span "Next" at bounding box center [828, 329] width 17 height 12
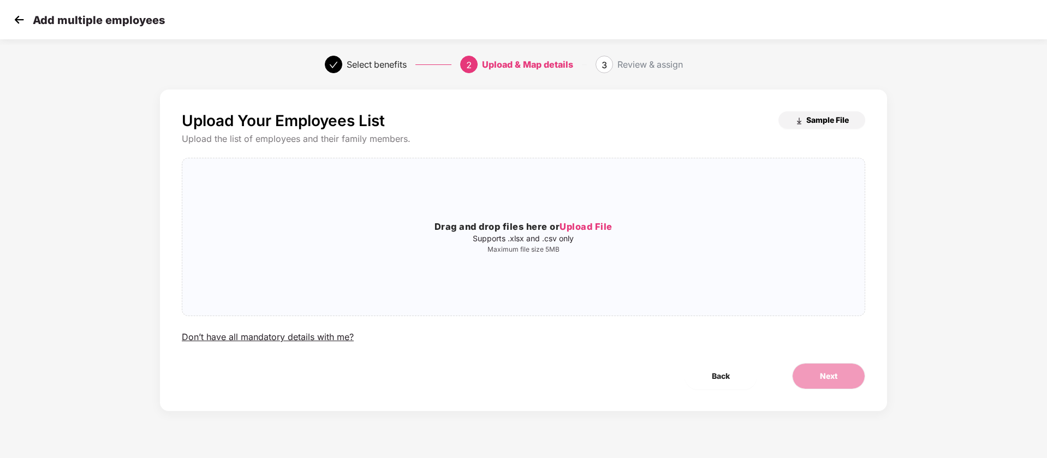
click at [807, 119] on span "Sample File" at bounding box center [827, 120] width 43 height 10
click at [542, 239] on p "Supports .xlsx and .csv only" at bounding box center [523, 238] width 682 height 9
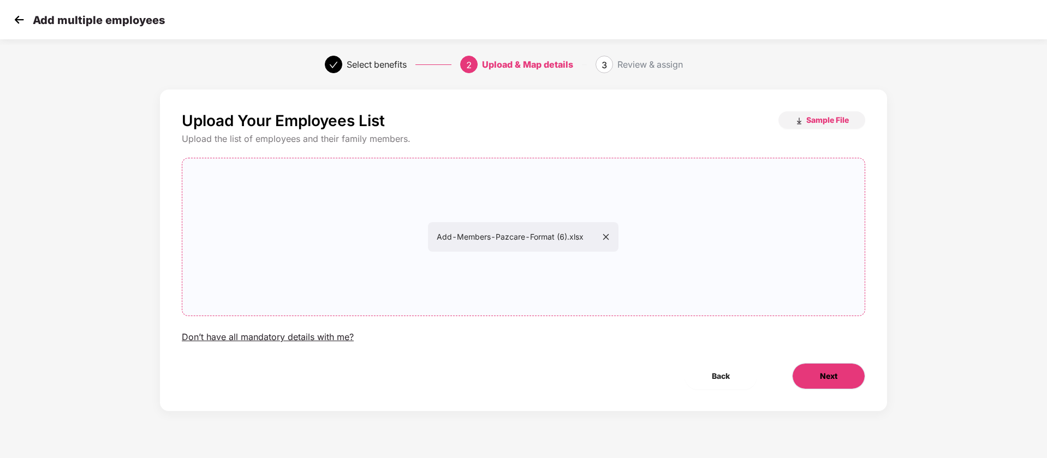
click at [836, 379] on span "Next" at bounding box center [828, 376] width 17 height 12
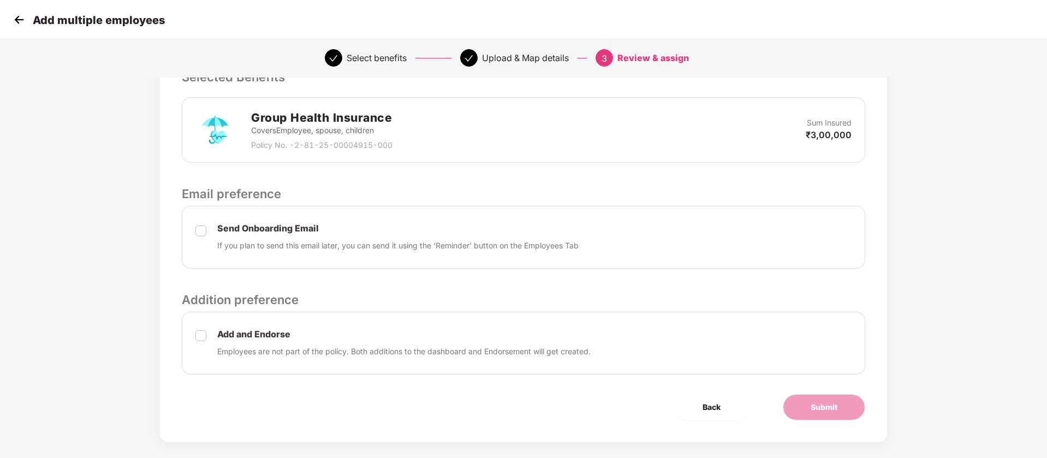
scroll to position [257, 0]
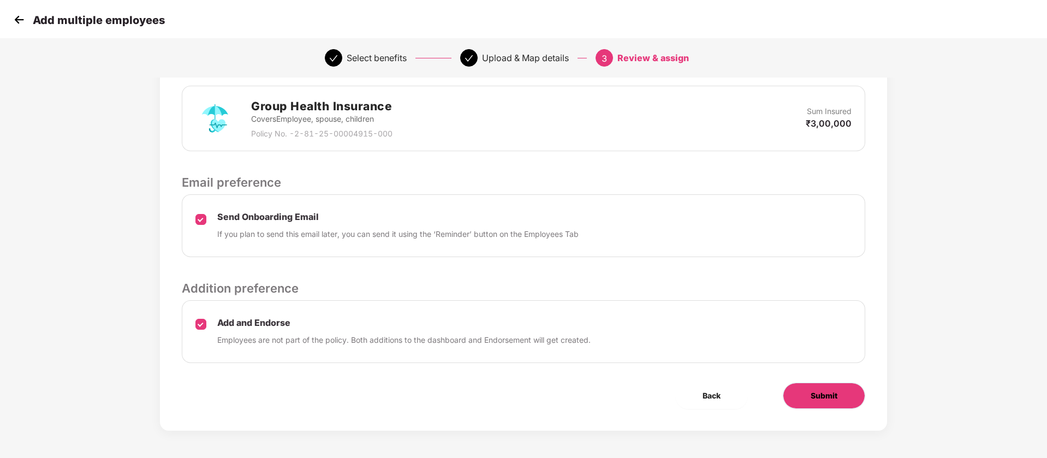
click at [829, 392] on span "Submit" at bounding box center [824, 396] width 27 height 12
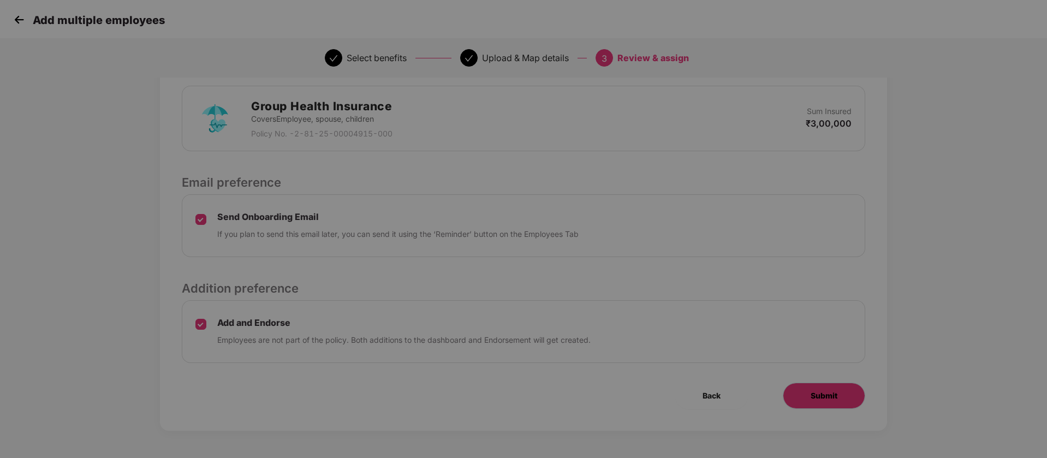
scroll to position [0, 0]
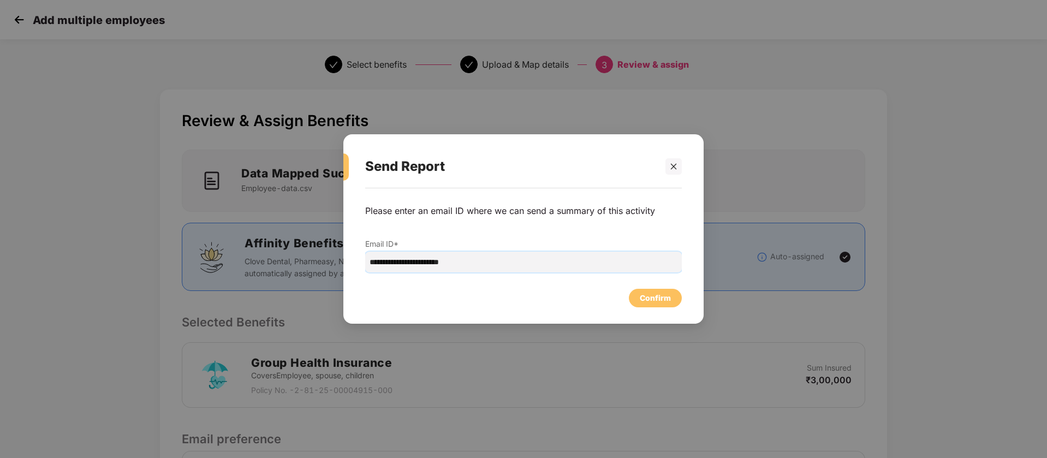
click at [522, 271] on input "**********" at bounding box center [523, 262] width 317 height 21
click at [660, 286] on div "Confirm" at bounding box center [523, 295] width 317 height 24
click at [660, 295] on div "Confirm" at bounding box center [655, 298] width 31 height 12
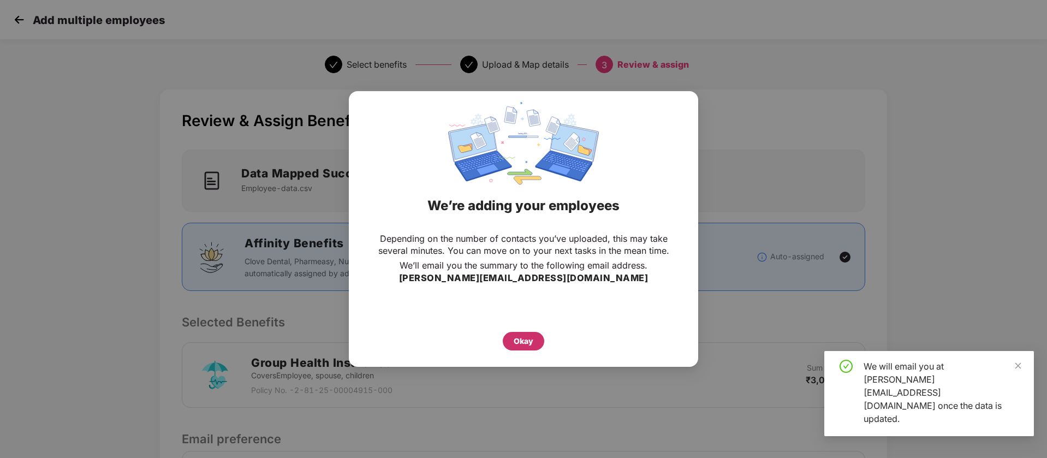
click at [526, 343] on div "Okay" at bounding box center [524, 341] width 20 height 12
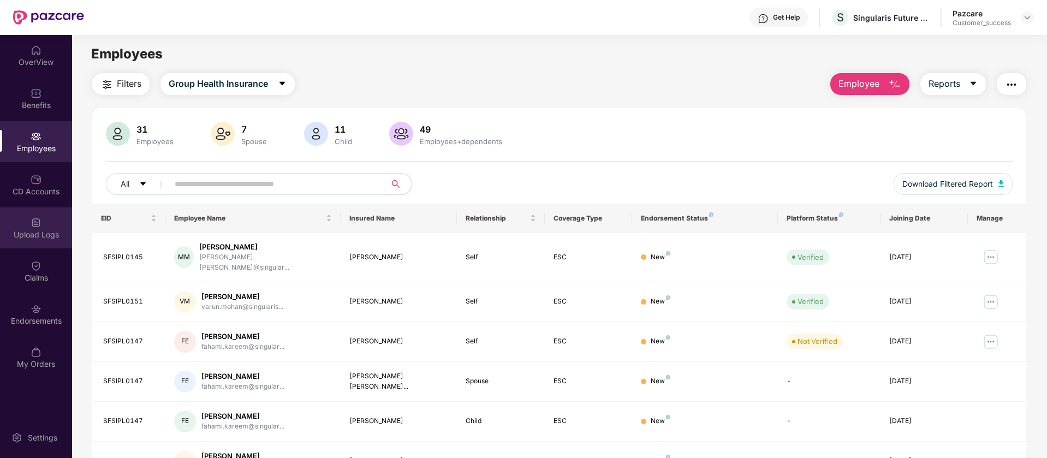
click at [28, 229] on div "Upload Logs" at bounding box center [36, 234] width 72 height 11
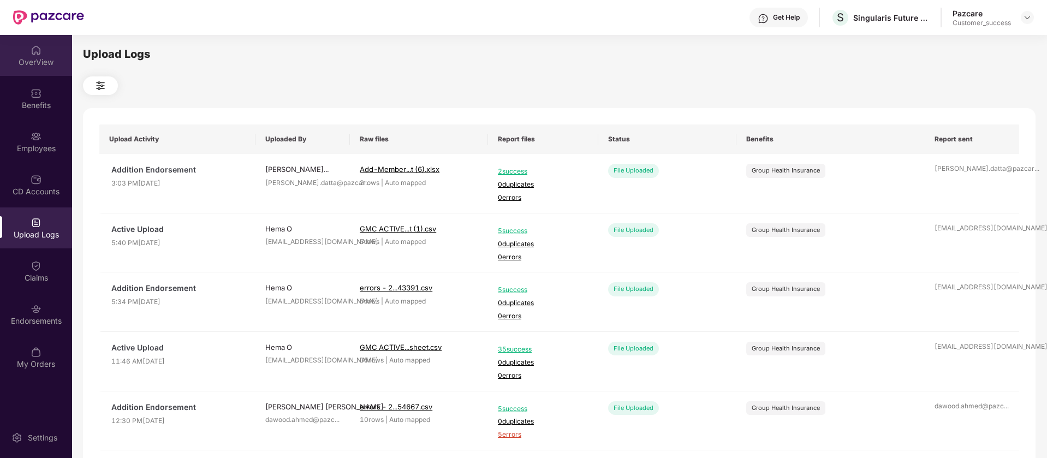
click at [26, 58] on div "OverView" at bounding box center [36, 62] width 72 height 11
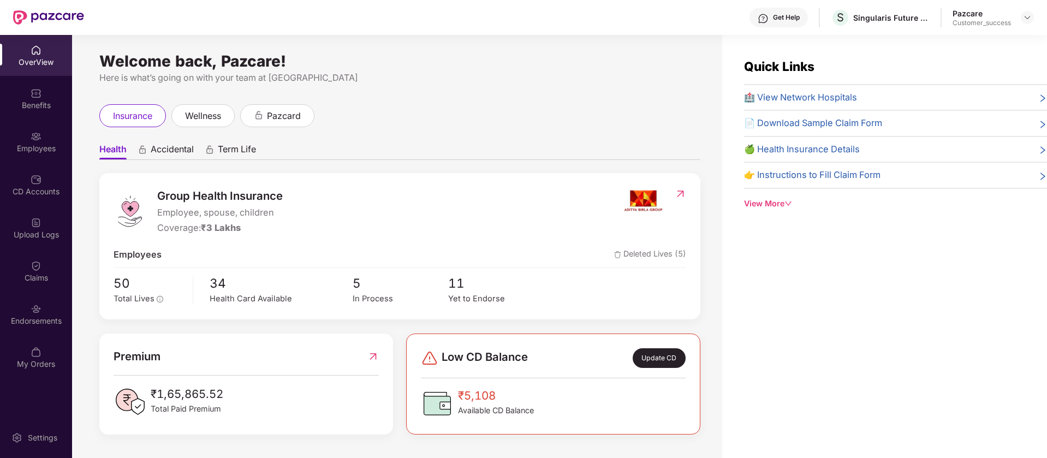
click at [50, 177] on div "CD Accounts" at bounding box center [36, 184] width 72 height 41
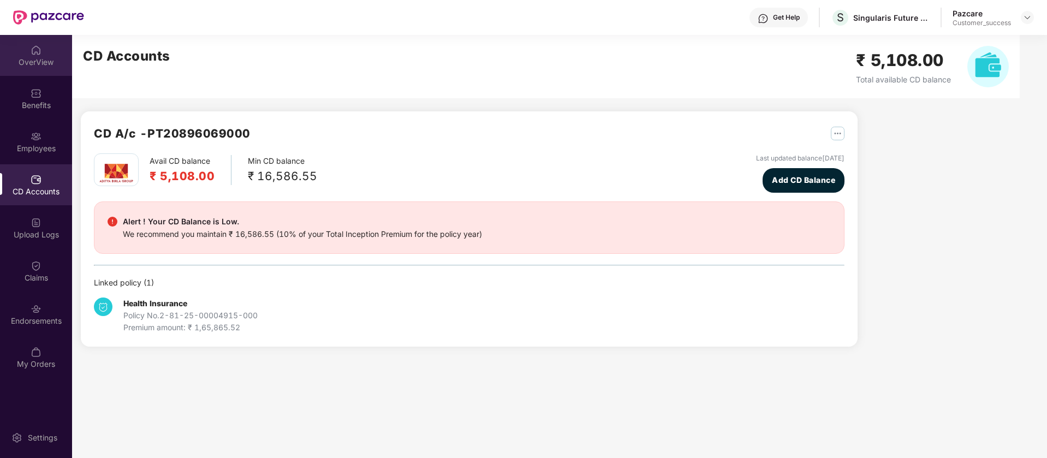
click at [49, 59] on div "OverView" at bounding box center [36, 62] width 72 height 11
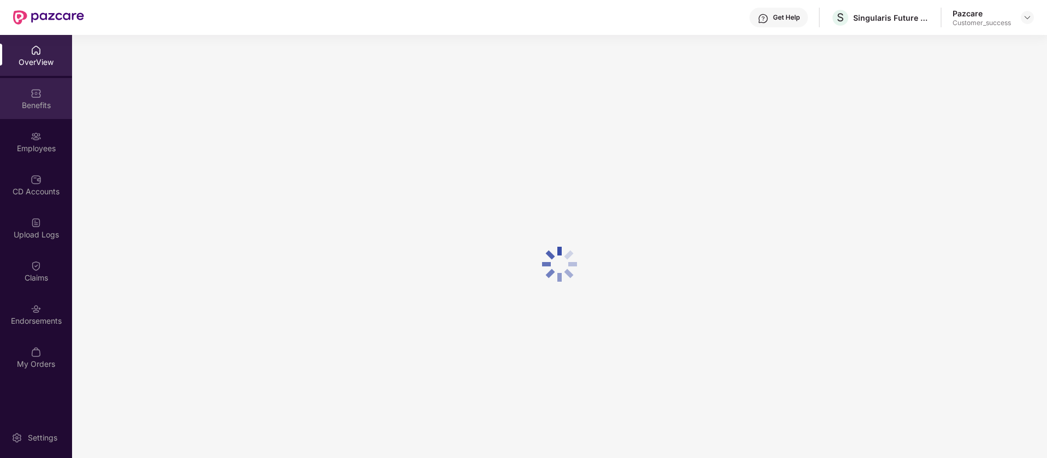
click at [41, 102] on div "Benefits" at bounding box center [36, 105] width 72 height 11
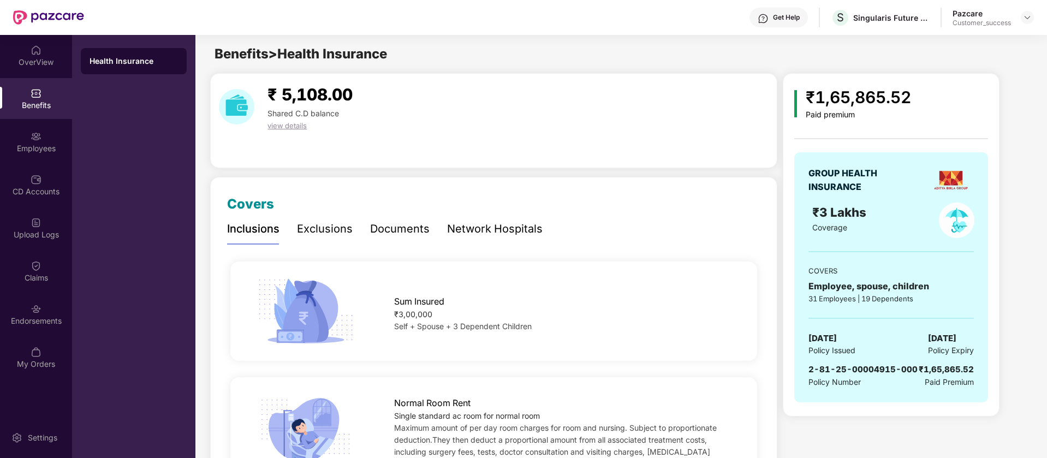
click at [46, 134] on div "Employees" at bounding box center [36, 141] width 72 height 41
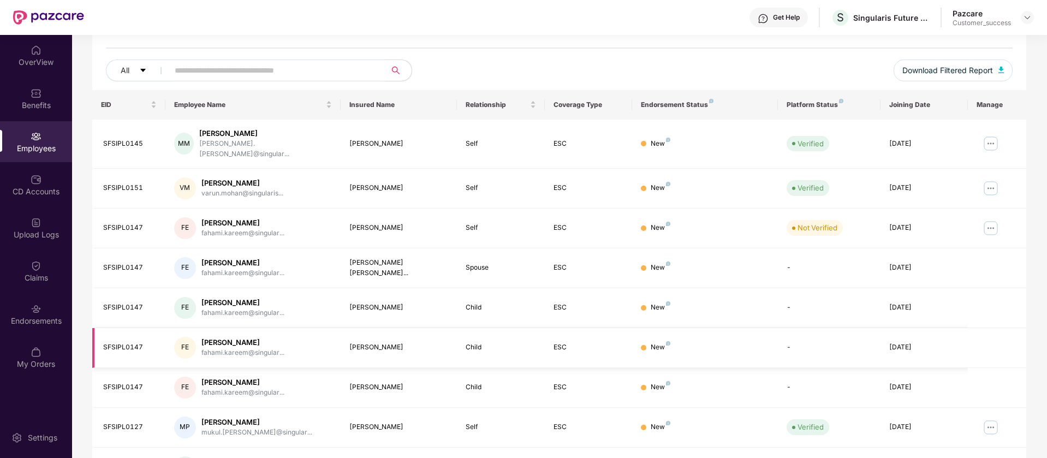
scroll to position [136, 0]
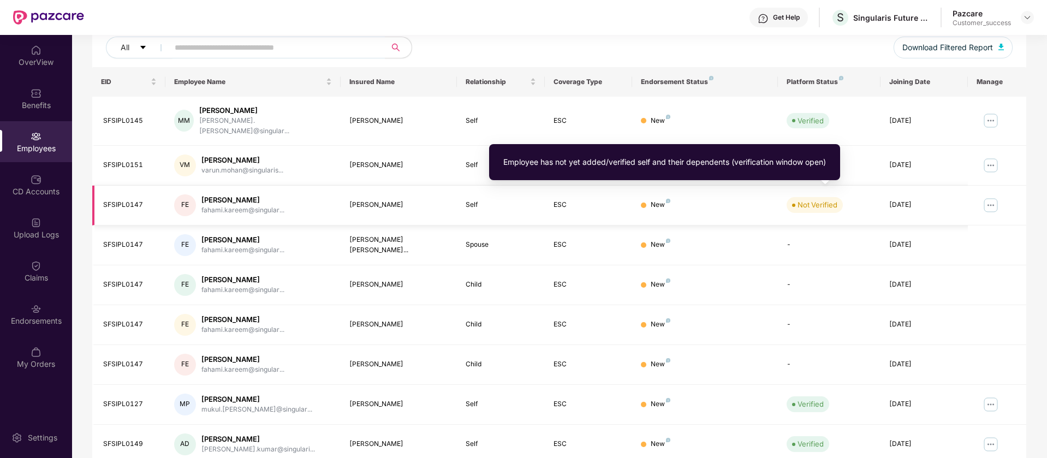
click at [815, 199] on div "Not Verified" at bounding box center [817, 204] width 40 height 11
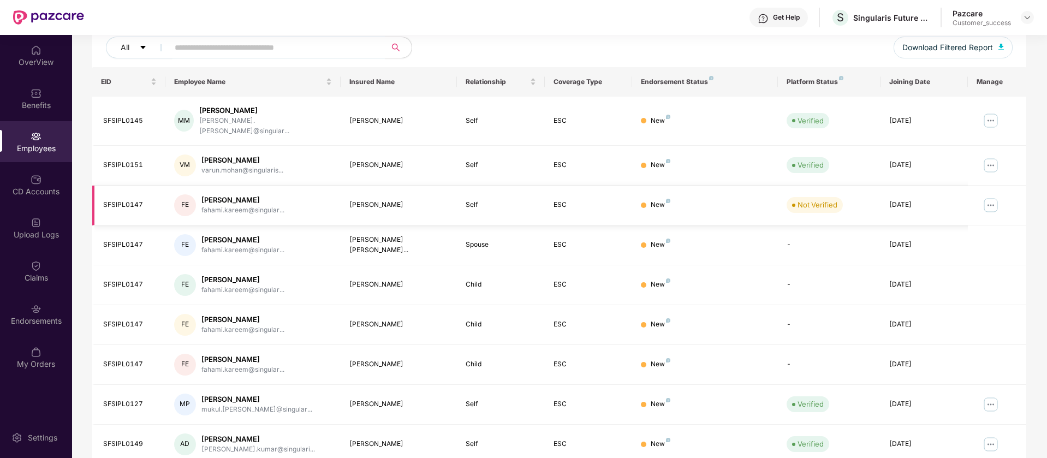
click at [989, 199] on img at bounding box center [990, 205] width 17 height 17
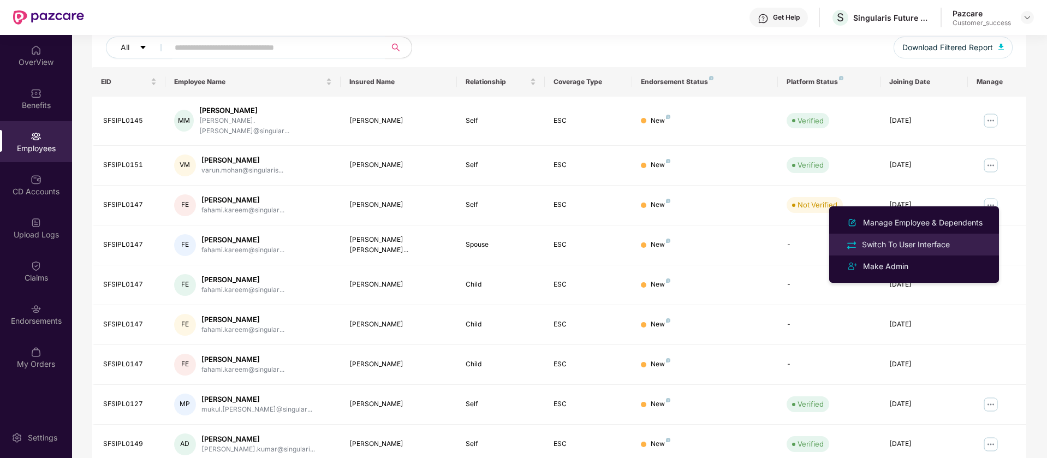
click at [947, 244] on div "Switch To User Interface" at bounding box center [906, 245] width 92 height 12
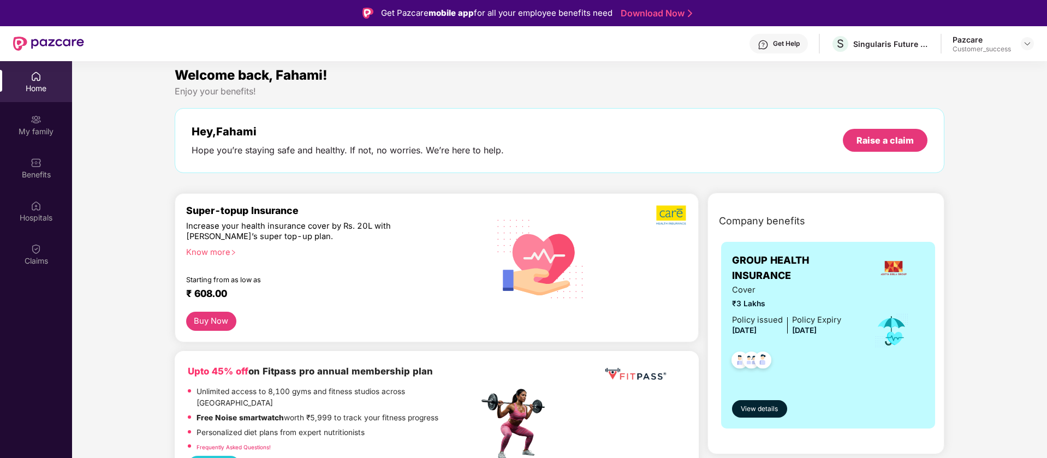
scroll to position [0, 0]
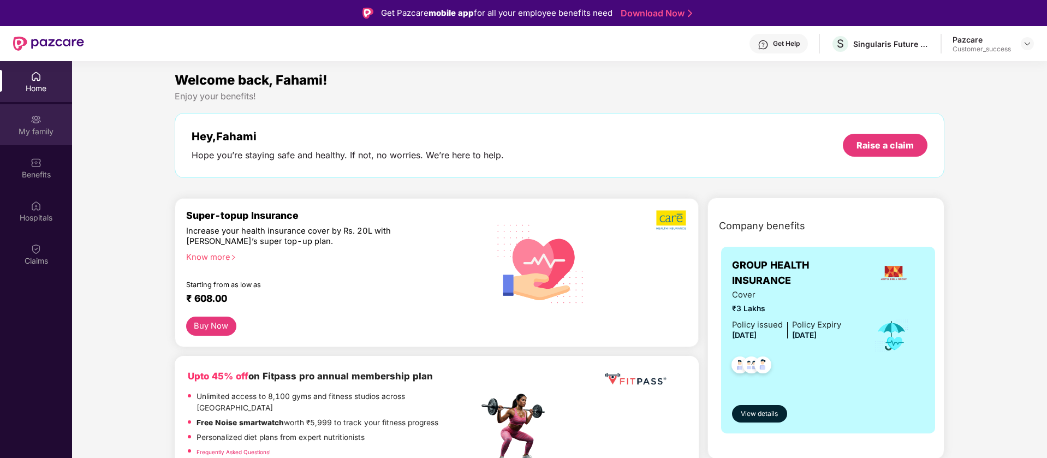
click at [37, 135] on div "My family" at bounding box center [36, 131] width 72 height 11
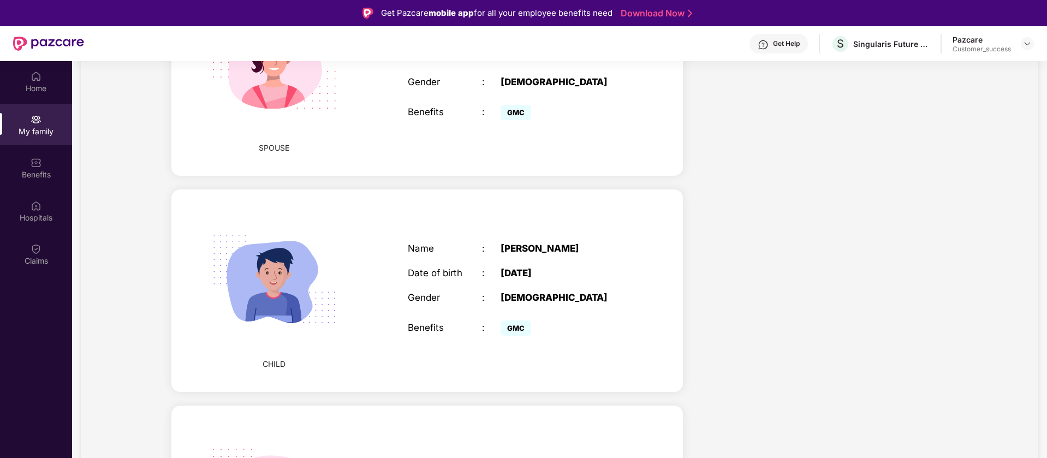
scroll to position [136, 0]
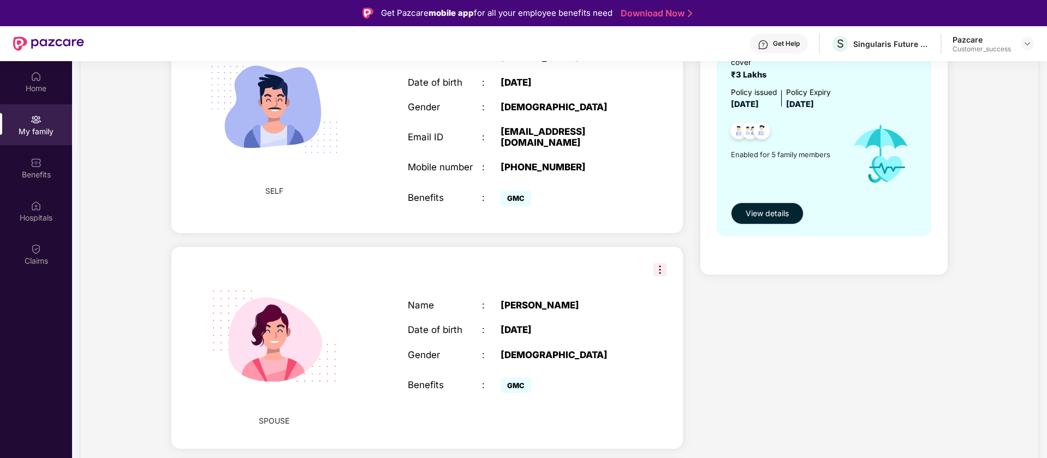
click at [659, 272] on img at bounding box center [659, 269] width 13 height 13
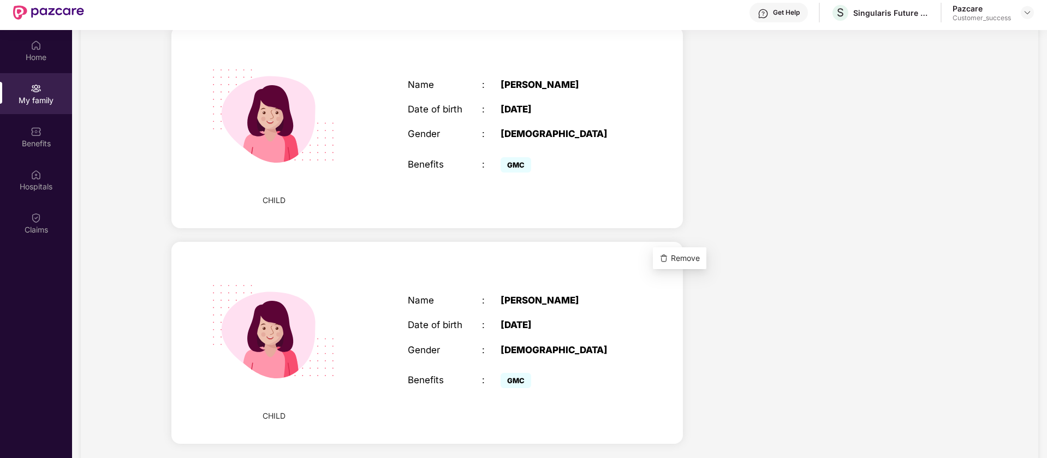
scroll to position [61, 0]
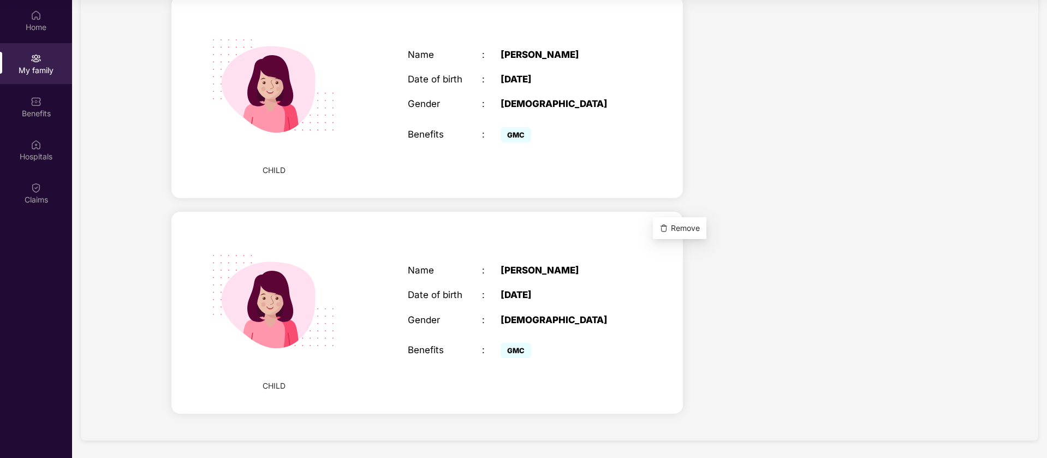
click at [670, 249] on div "CHILD Name : Aleeha Fahami Date of birth : 30 Oct 2023 Gender : FEMALE Benefits…" at bounding box center [426, 313] width 511 height 202
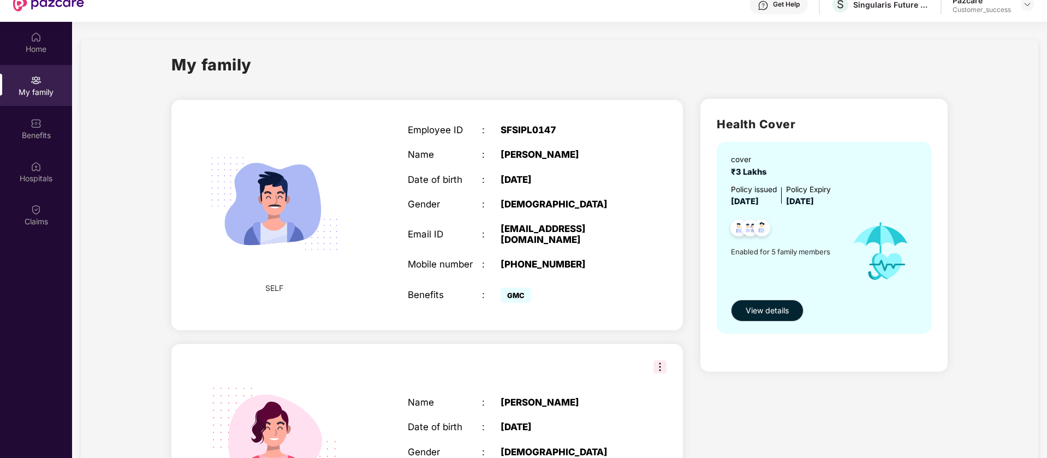
scroll to position [0, 0]
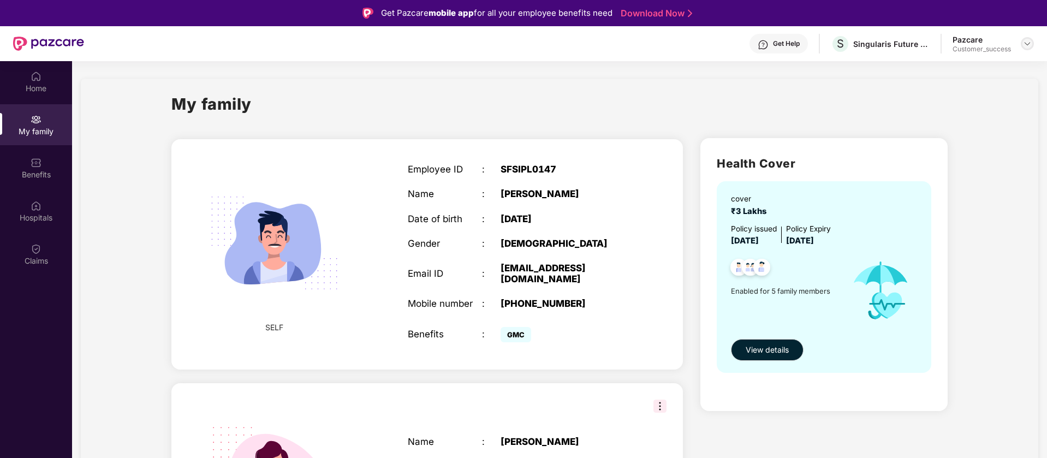
click at [1026, 43] on img at bounding box center [1027, 43] width 9 height 9
click at [995, 59] on div "Switch to partner view" at bounding box center [976, 69] width 142 height 21
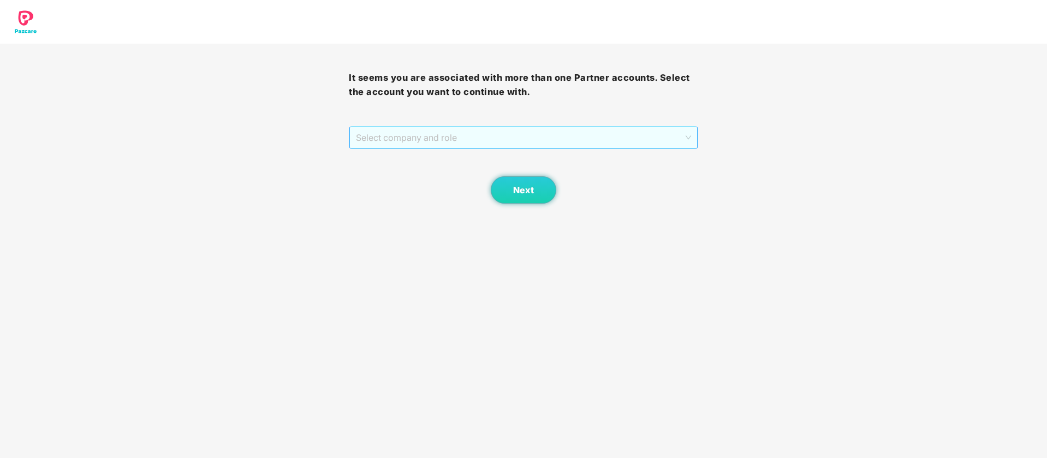
click at [384, 127] on span "Select company and role" at bounding box center [523, 137] width 335 height 21
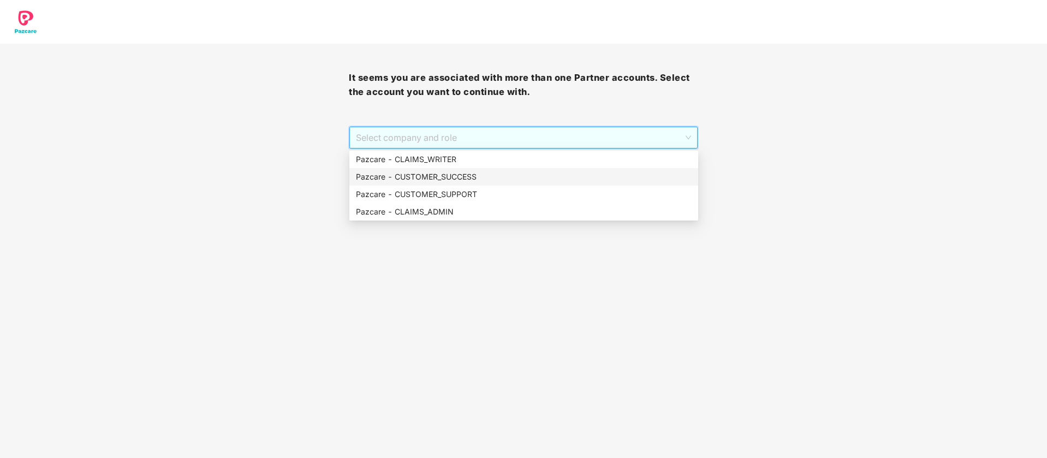
click at [421, 173] on div "Pazcare - CUSTOMER_SUCCESS" at bounding box center [524, 177] width 336 height 12
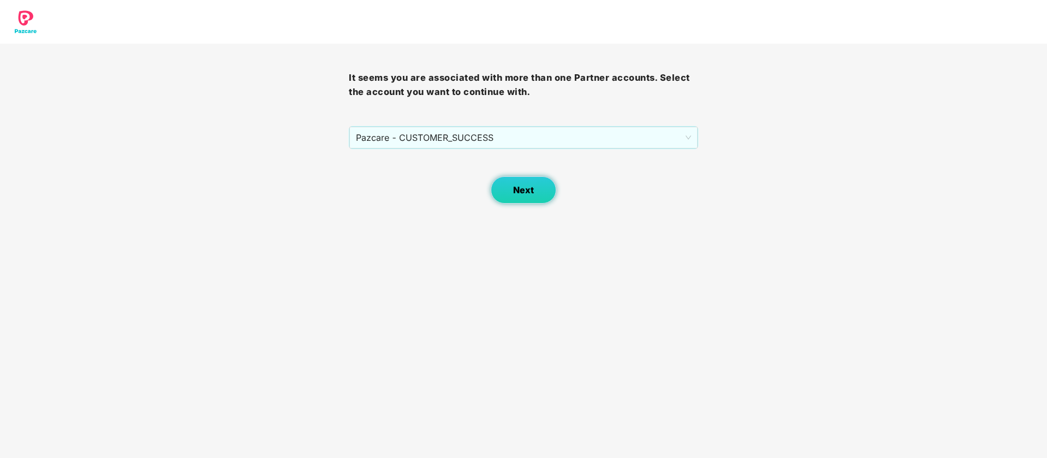
click at [521, 190] on span "Next" at bounding box center [523, 190] width 21 height 10
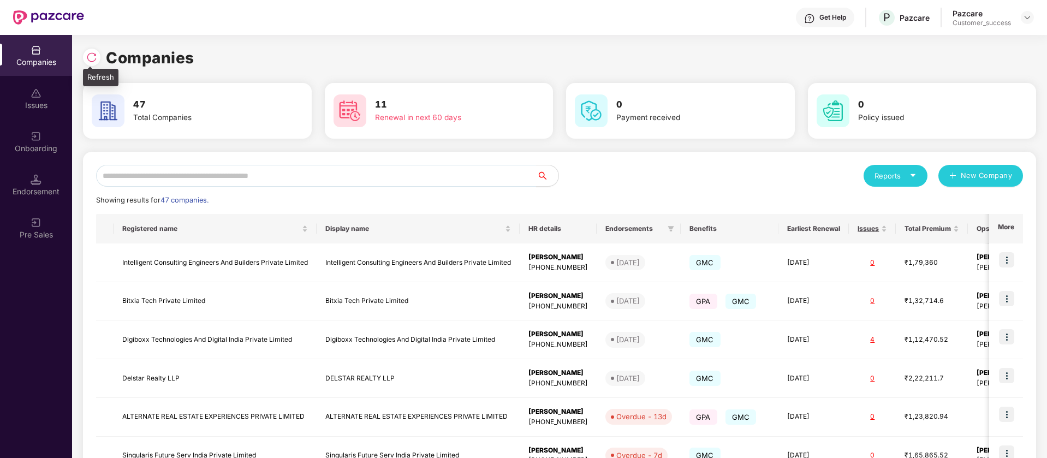
click at [86, 58] on div at bounding box center [91, 57] width 17 height 17
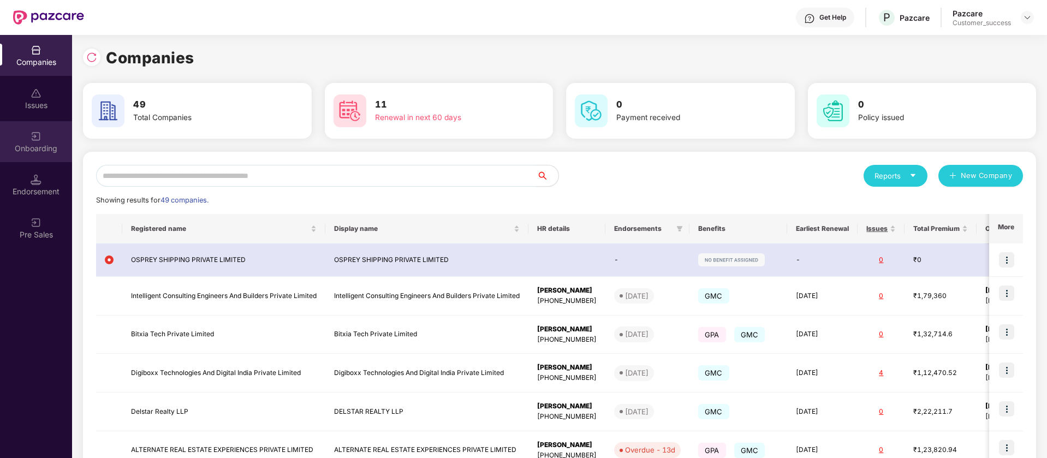
click at [50, 141] on div "Onboarding" at bounding box center [36, 141] width 72 height 41
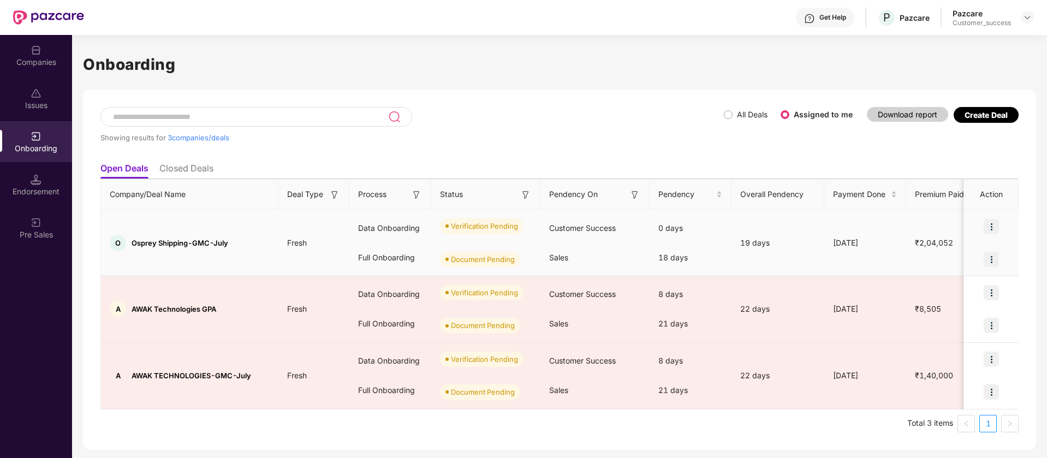
click at [991, 223] on img at bounding box center [991, 226] width 15 height 15
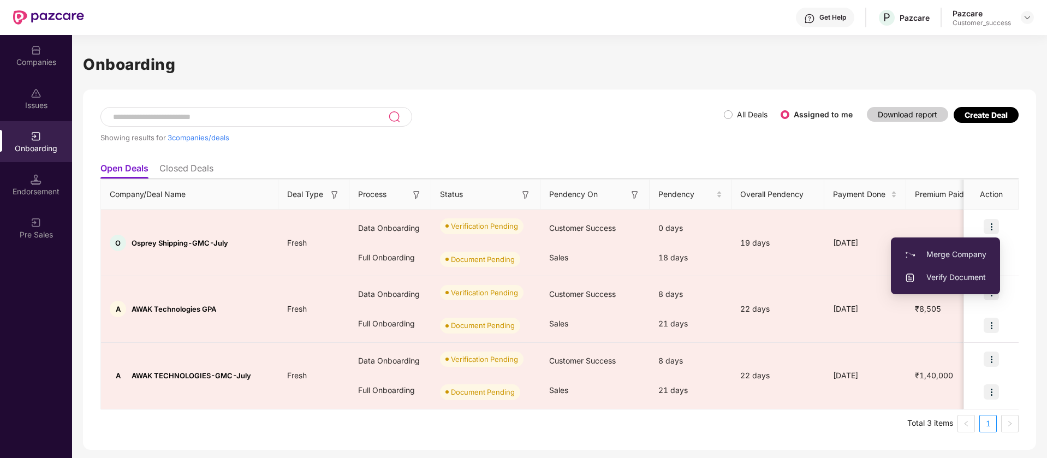
click at [465, 130] on div "Showing results for 3 companies/deals" at bounding box center [411, 132] width 623 height 50
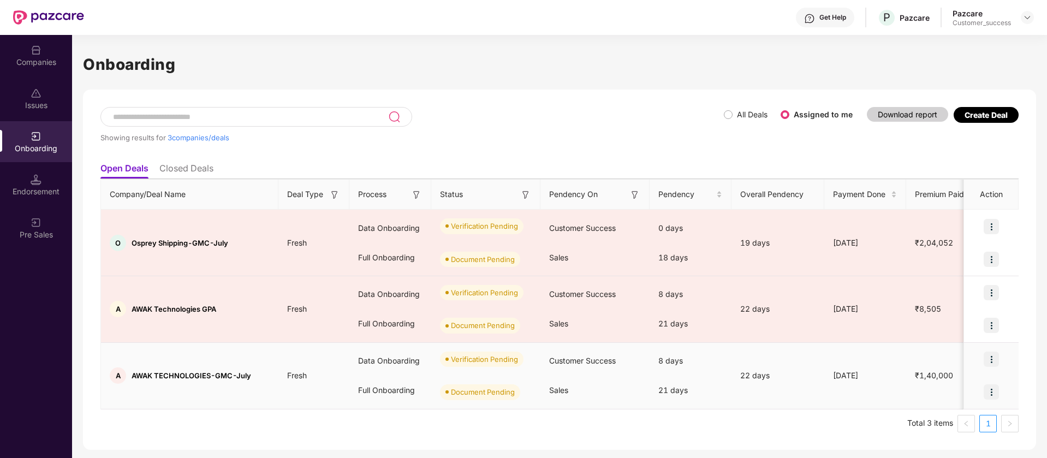
click at [994, 357] on img at bounding box center [991, 359] width 15 height 15
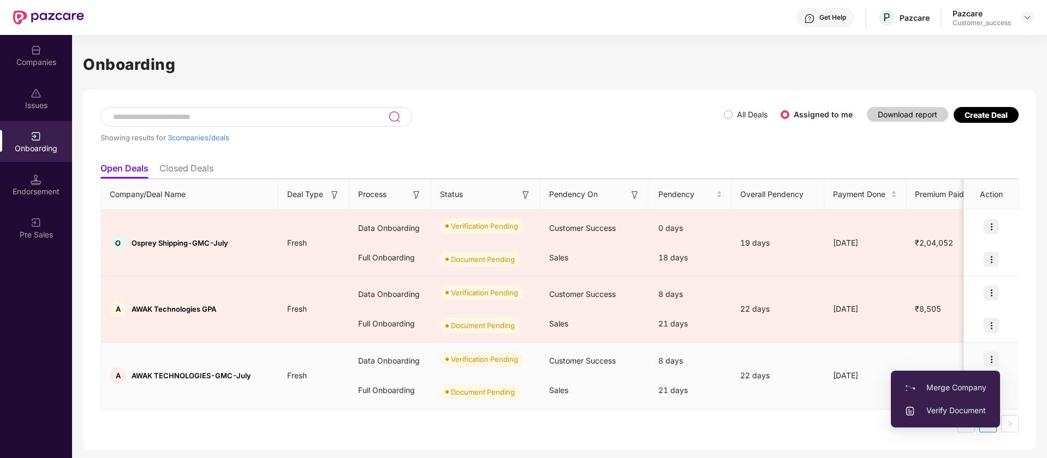
click at [936, 411] on span "Verify Document" at bounding box center [945, 410] width 82 height 12
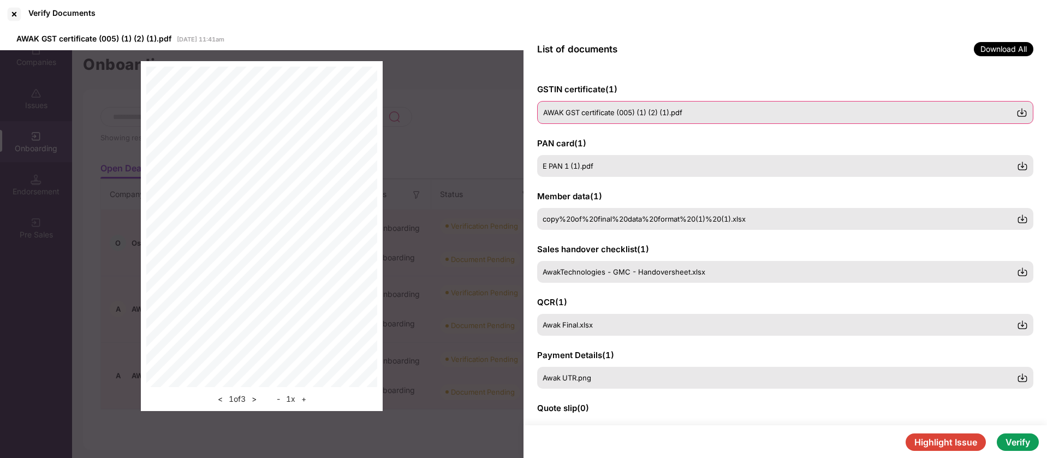
click at [654, 106] on div "AWAK GST certificate (005) (1) (2) (1).pdf" at bounding box center [785, 112] width 496 height 23
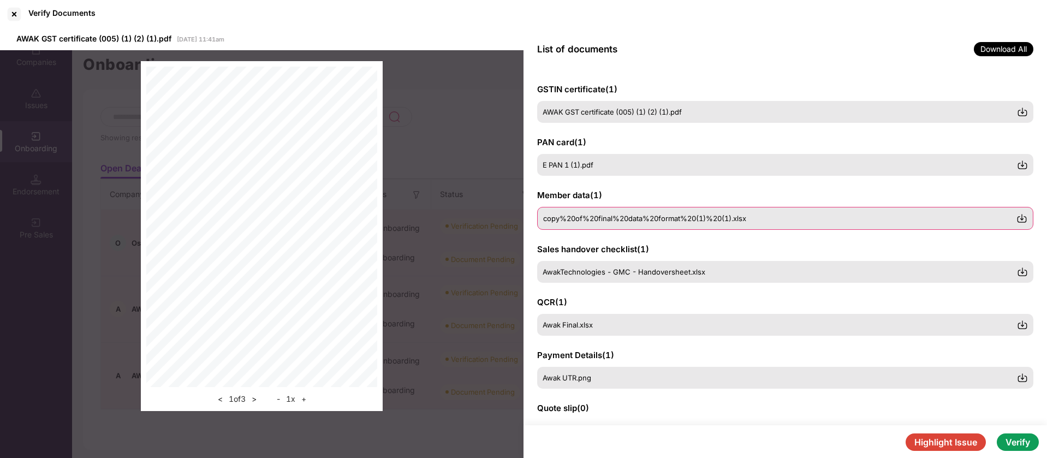
click at [637, 211] on div "copy%20of%20final%20data%20format%20(1)%20(1).xlsx" at bounding box center [785, 218] width 496 height 23
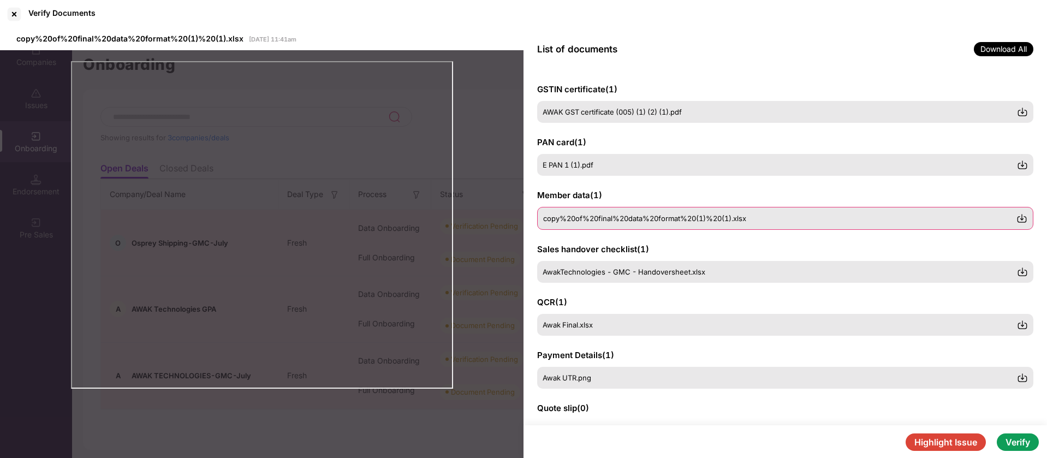
click at [1019, 218] on img at bounding box center [1021, 218] width 11 height 11
click at [950, 444] on button "Highlight Issue" at bounding box center [946, 441] width 80 height 17
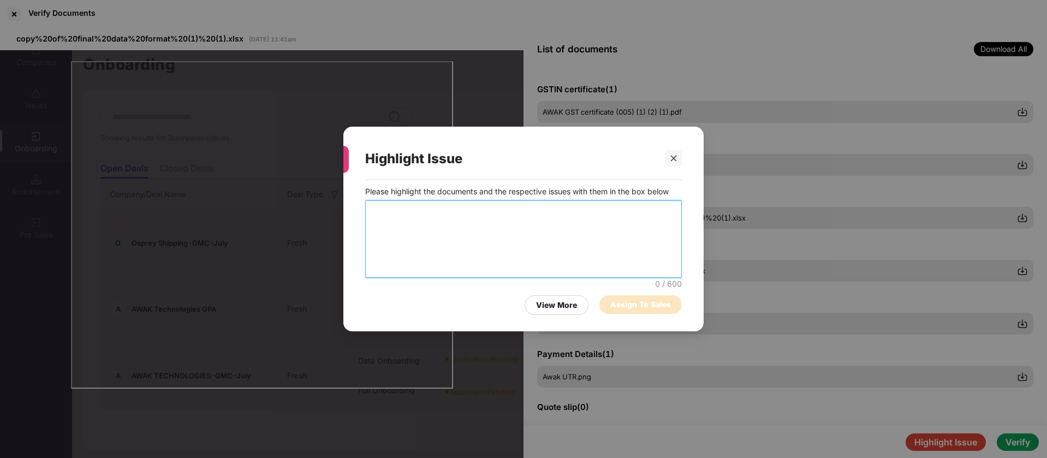
click at [488, 200] on textarea at bounding box center [523, 239] width 317 height 78
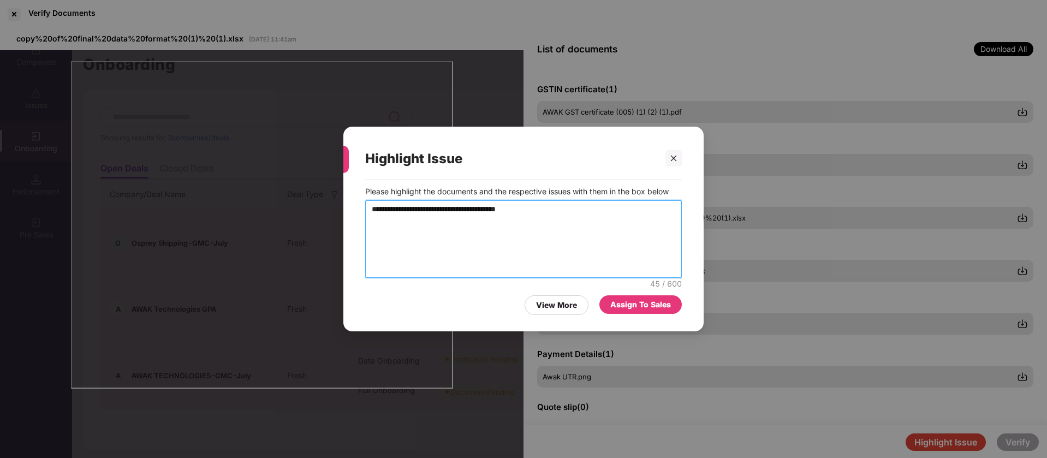
click at [0, 0] on span "**" at bounding box center [0, 0] width 0 height 0
click at [450, 212] on textarea "**********" at bounding box center [523, 239] width 317 height 78
type textarea "**********"
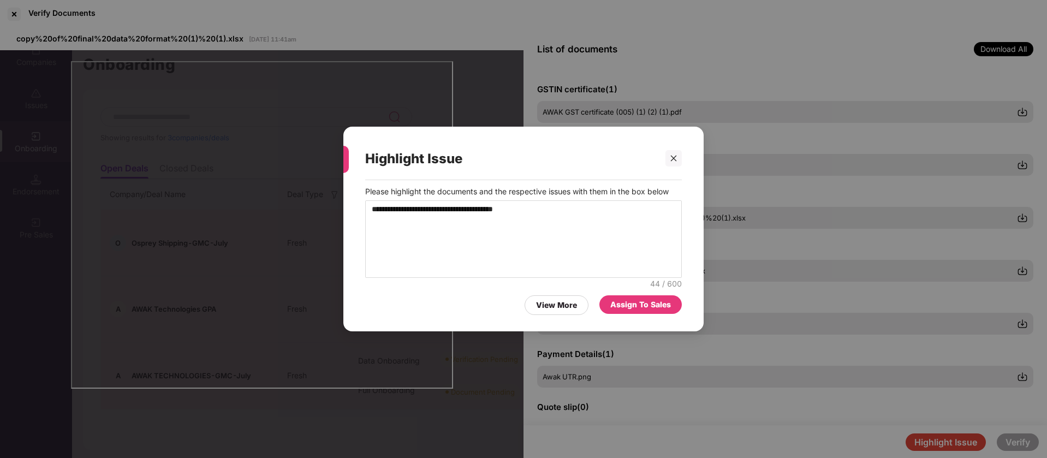
click at [655, 304] on div "Assign To Sales" at bounding box center [640, 305] width 61 height 12
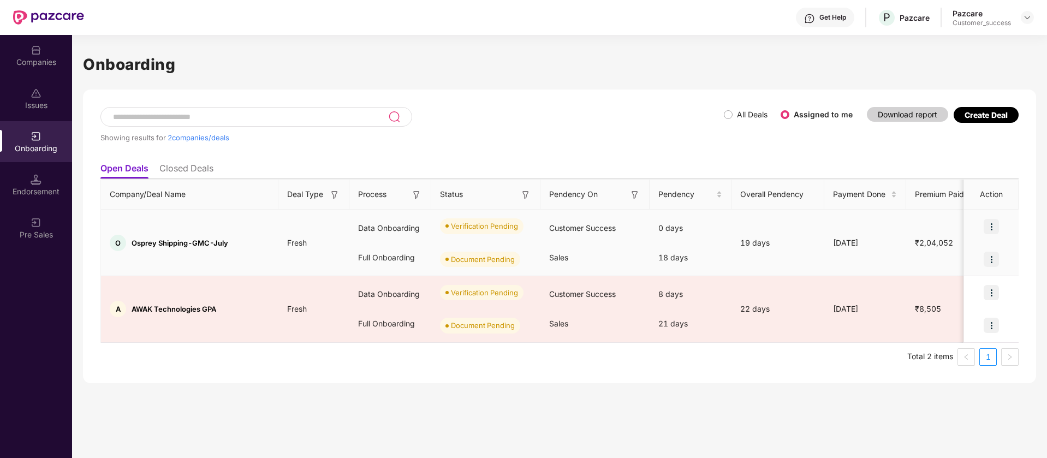
click at [996, 226] on img at bounding box center [991, 226] width 15 height 15
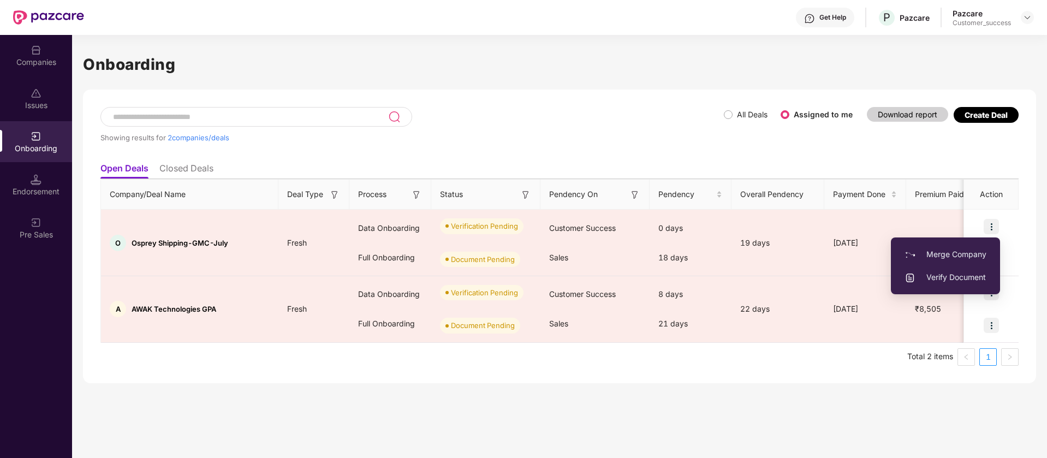
click at [743, 396] on div "Onboarding Showing results for 2 companies/deals All Deals Assigned to me Downl…" at bounding box center [559, 246] width 975 height 423
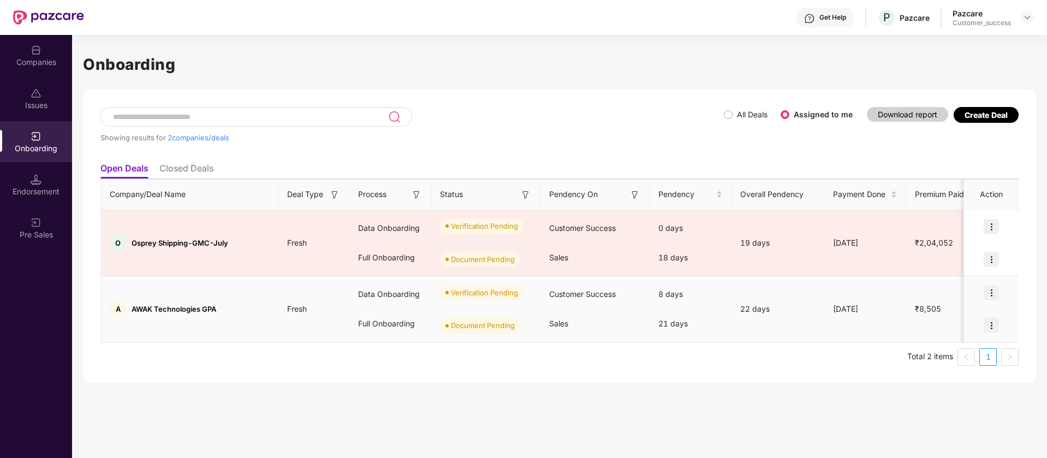
click at [991, 291] on img at bounding box center [991, 292] width 15 height 15
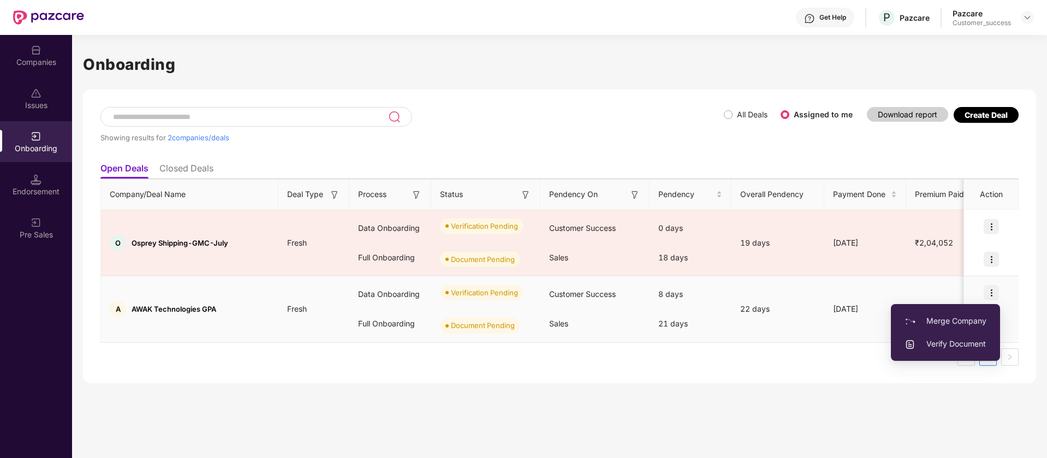
click at [969, 342] on span "Verify Document" at bounding box center [945, 344] width 82 height 12
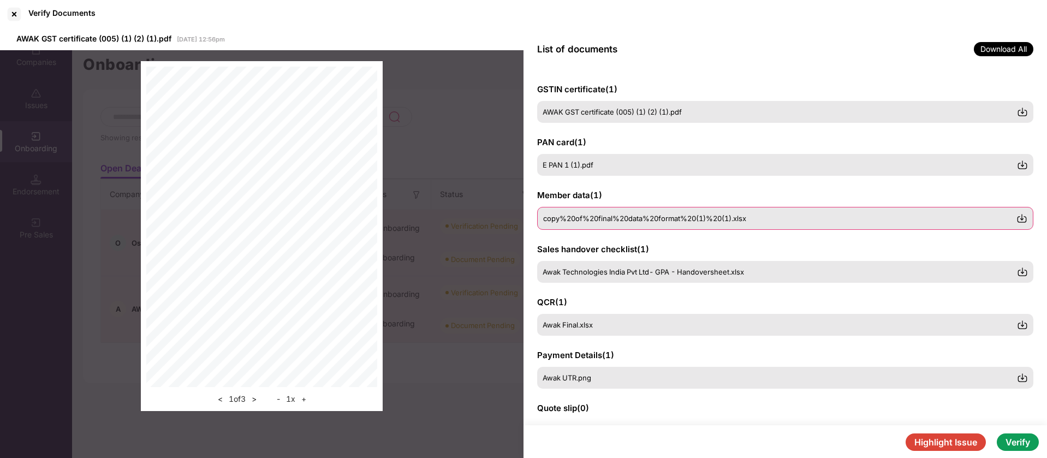
click at [783, 215] on div "copy%20of%20final%20data%20format%20(1)%20(1).xlsx" at bounding box center [779, 218] width 473 height 9
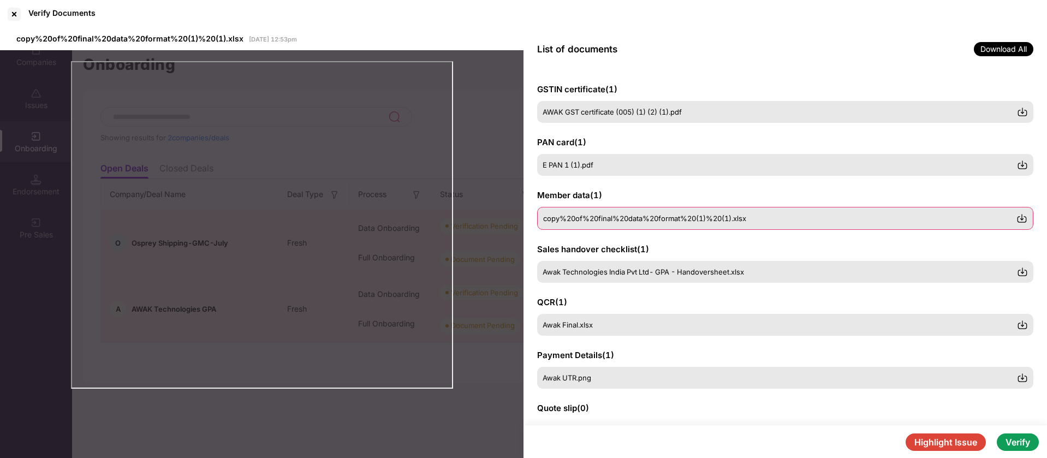
click at [964, 218] on div "copy%20of%20final%20data%20format%20(1)%20(1).xlsx" at bounding box center [779, 218] width 473 height 9
click at [932, 439] on button "Highlight Issue" at bounding box center [946, 441] width 80 height 17
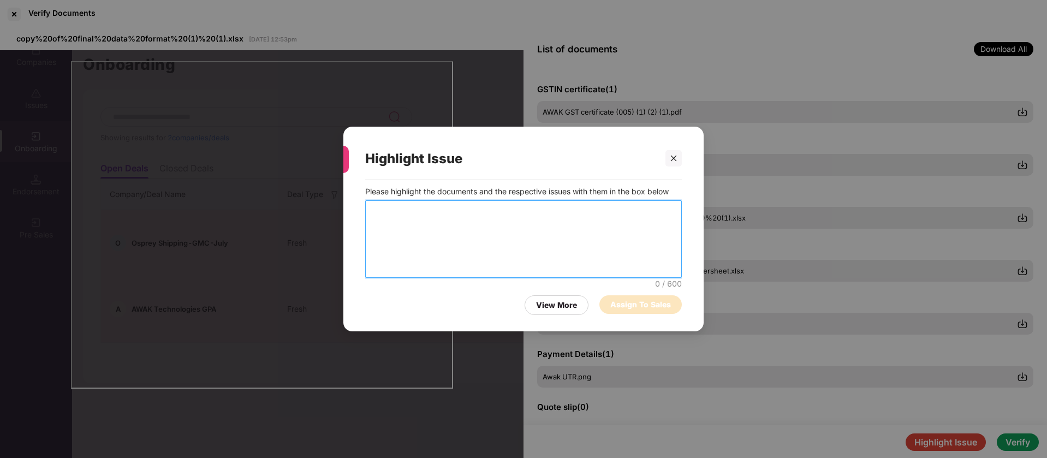
click at [576, 210] on textarea at bounding box center [523, 239] width 317 height 78
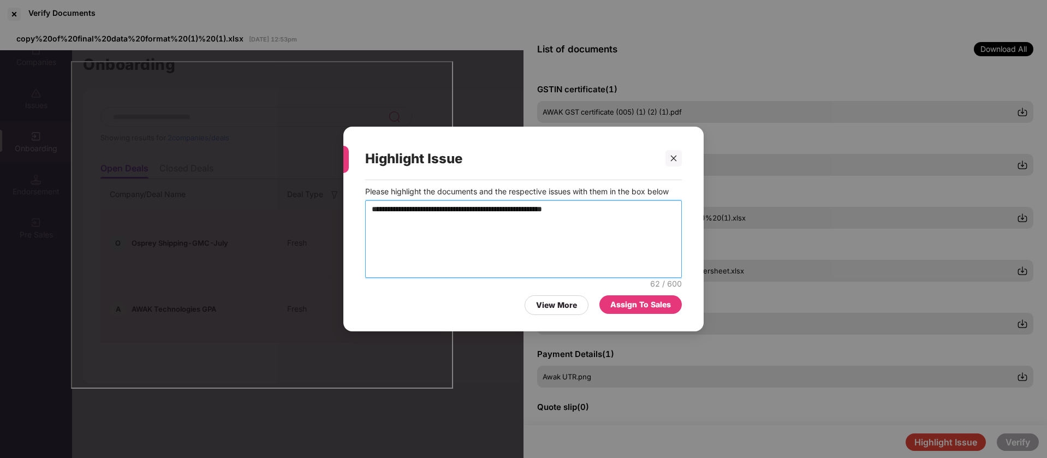
type textarea "**********"
click at [640, 308] on div "Assign To Sales" at bounding box center [640, 305] width 61 height 12
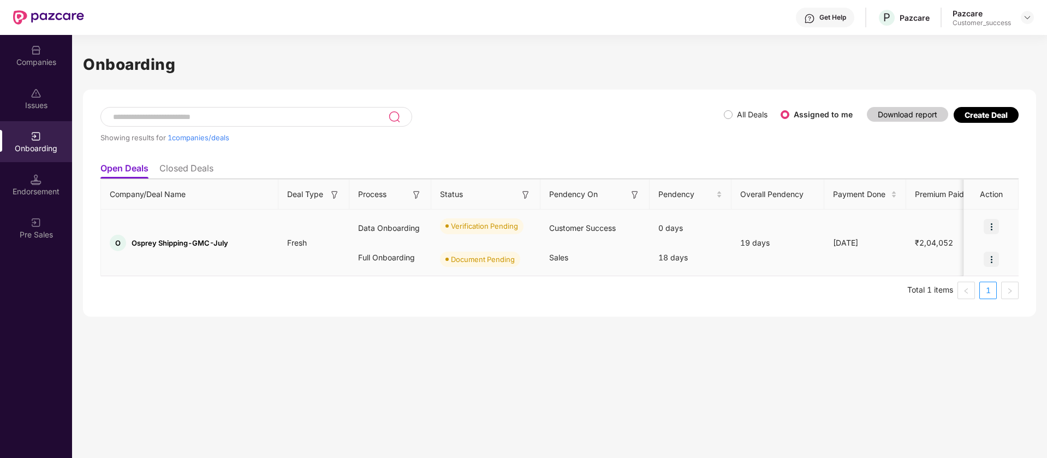
click at [990, 225] on img at bounding box center [991, 226] width 15 height 15
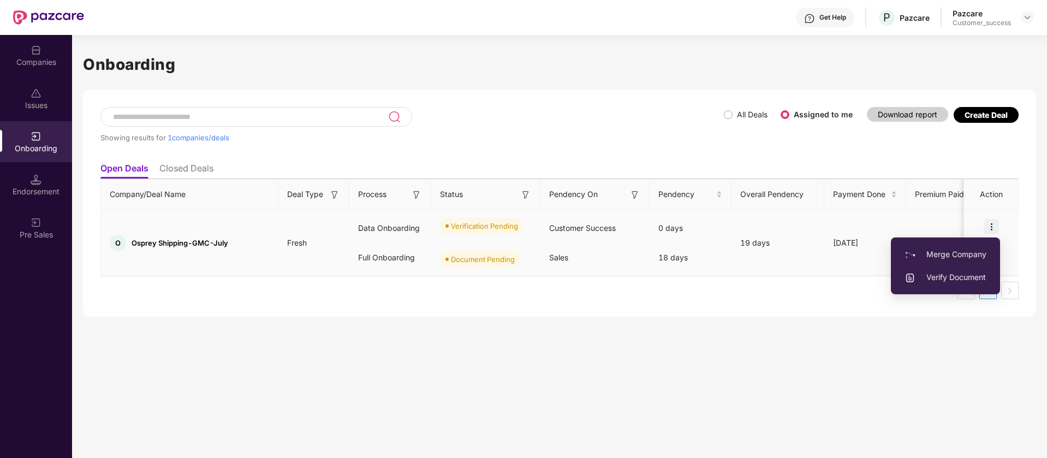
click at [955, 274] on span "Verify Document" at bounding box center [945, 277] width 82 height 12
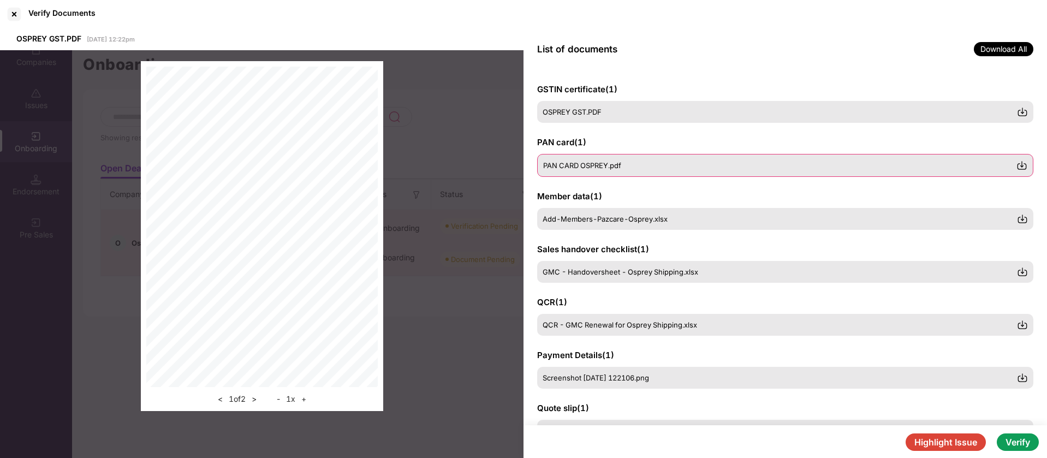
click at [576, 165] on span "PAN CARD OSPREY.pdf" at bounding box center [582, 165] width 78 height 9
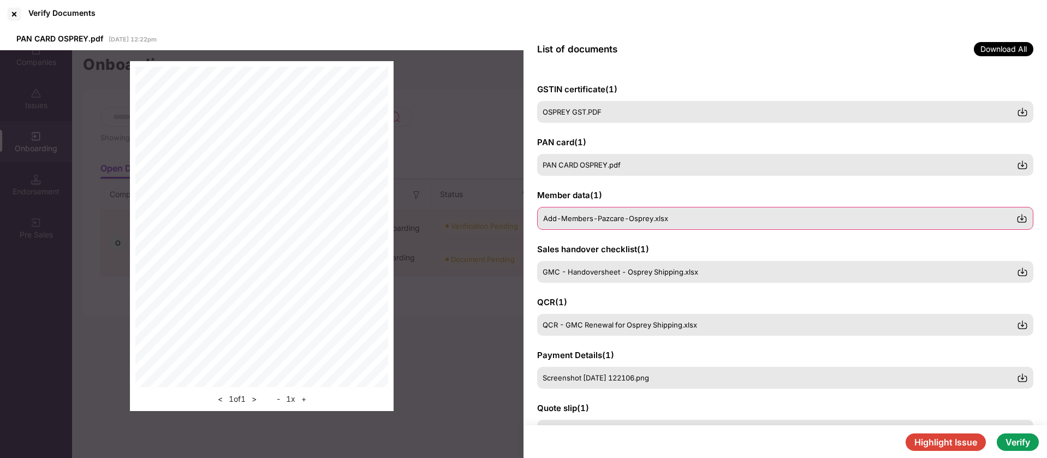
click at [576, 223] on div "Add-Members-Pazcare-Osprey.xlsx" at bounding box center [785, 218] width 496 height 23
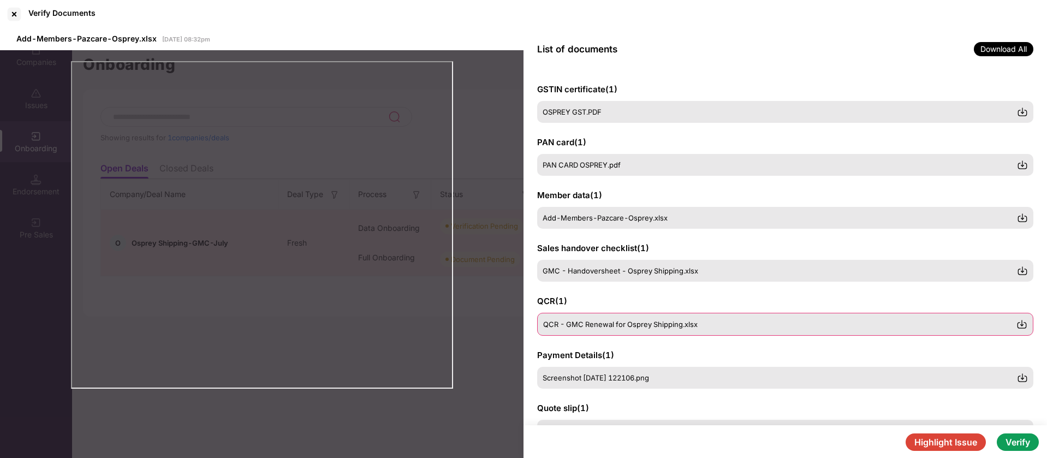
click at [676, 325] on span "QCR - GMC Renewal for Osprey Shipping.xlsx" at bounding box center [620, 324] width 154 height 9
click at [625, 378] on span "Screenshot 2025-08-19 122106.png" at bounding box center [596, 377] width 106 height 9
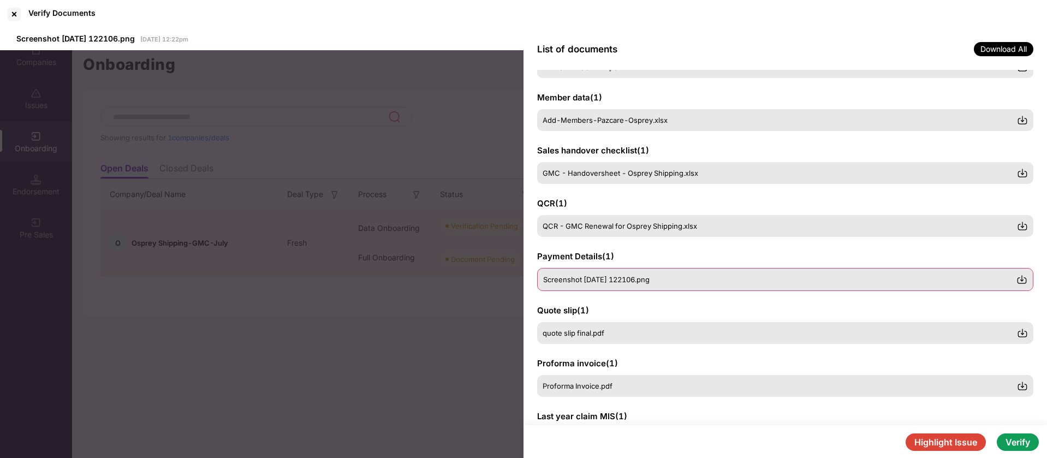
scroll to position [98, 0]
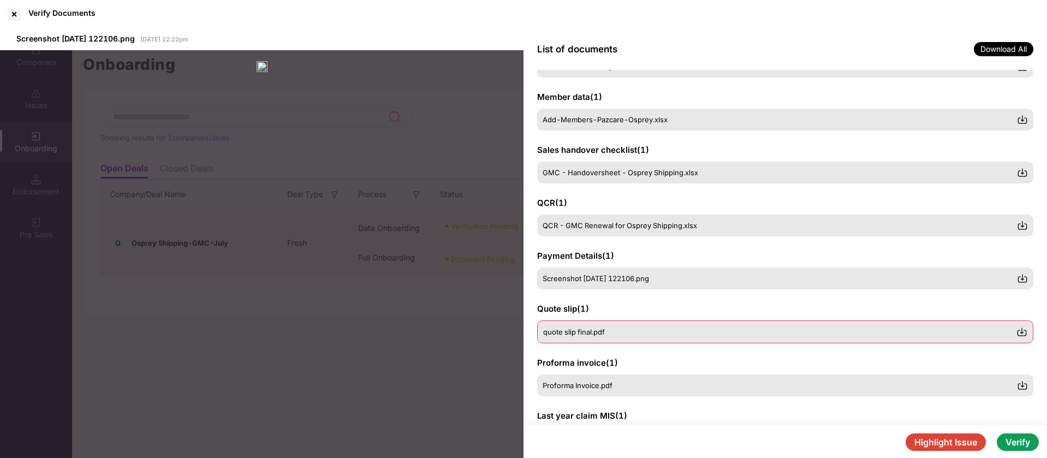
click at [628, 336] on div "quote slip final.pdf" at bounding box center [779, 332] width 473 height 9
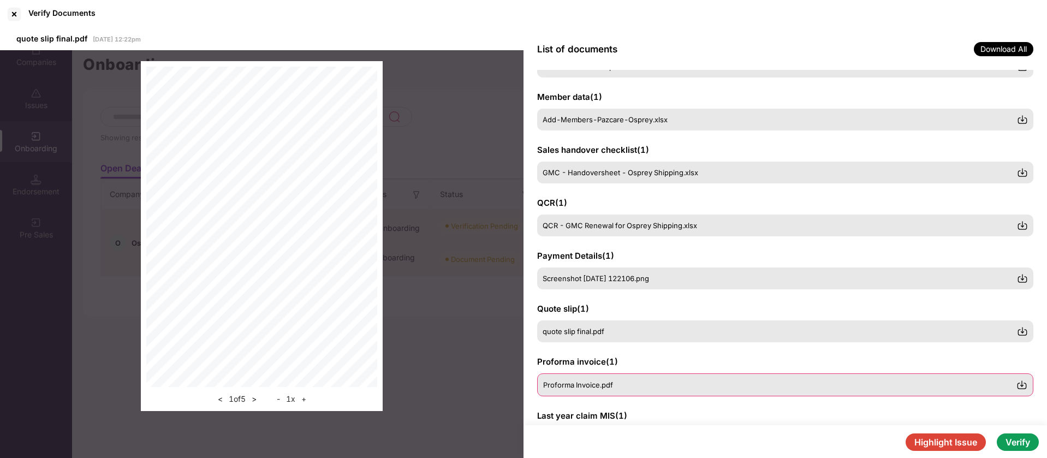
click at [628, 387] on div "Proforma Invoice.pdf" at bounding box center [779, 384] width 473 height 9
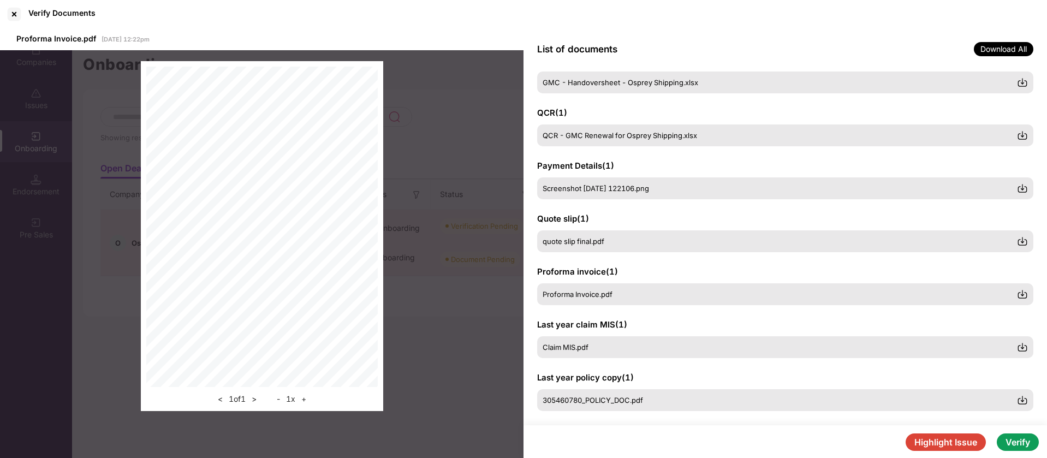
scroll to position [201, 0]
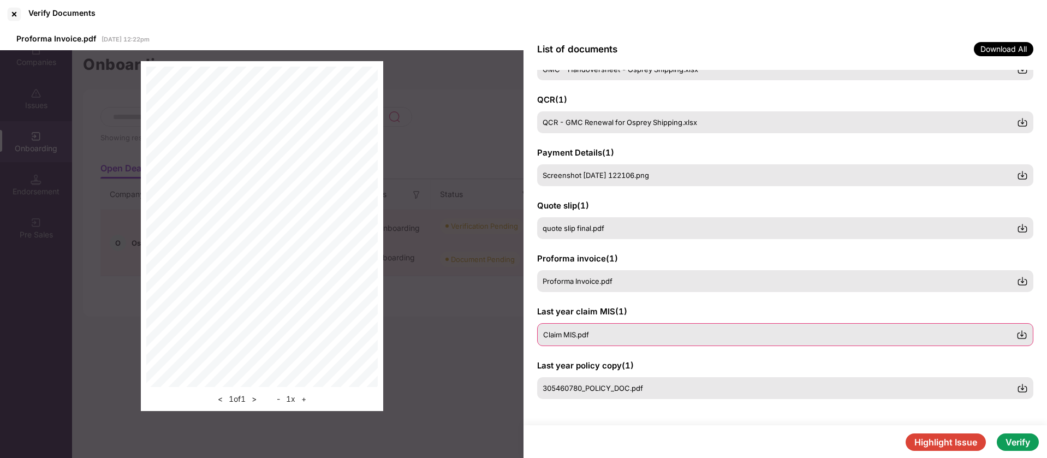
click at [626, 332] on div "Claim MIS.pdf" at bounding box center [779, 334] width 473 height 9
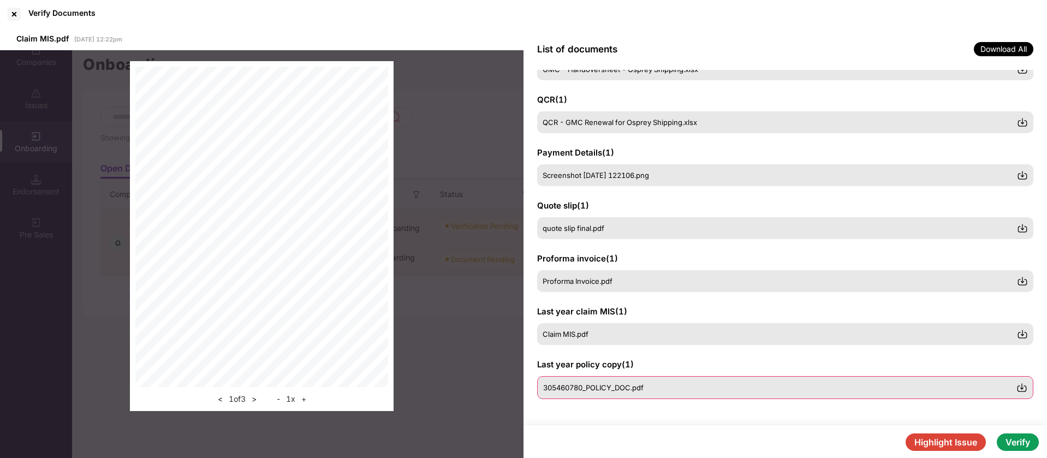
click at [689, 387] on div "305460780_POLICY_DOC.pdf" at bounding box center [779, 387] width 473 height 9
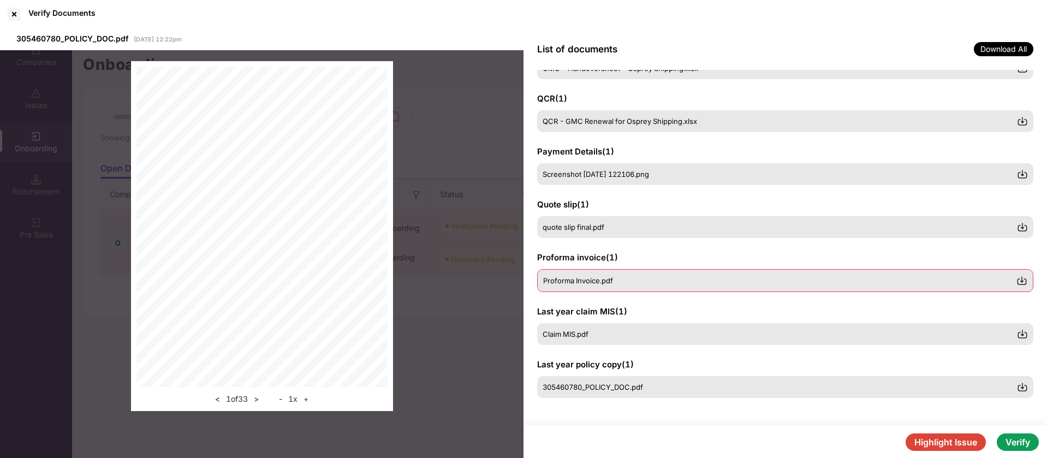
click at [648, 285] on div "Proforma Invoice.pdf" at bounding box center [785, 280] width 496 height 23
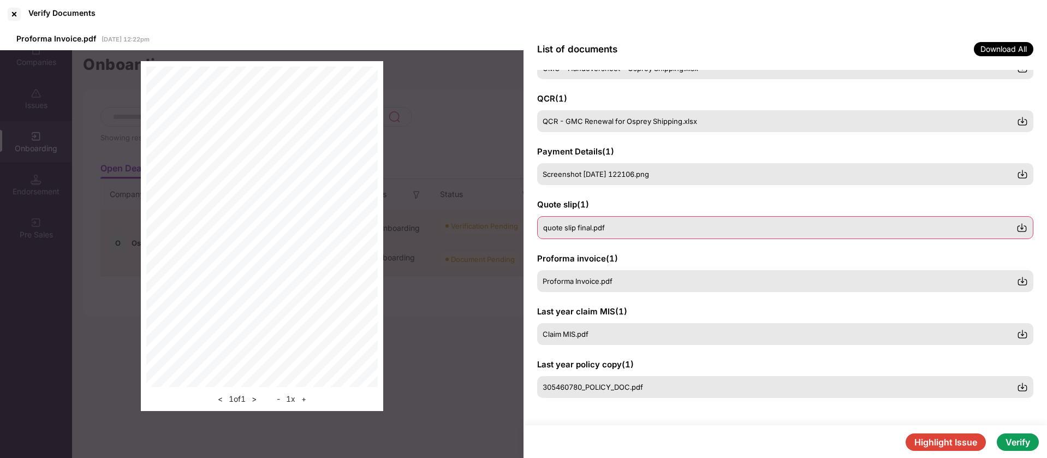
click at [636, 224] on div "quote slip final.pdf" at bounding box center [779, 227] width 473 height 9
click at [638, 177] on span "Screenshot 2025-08-19 122106.png" at bounding box center [596, 174] width 106 height 9
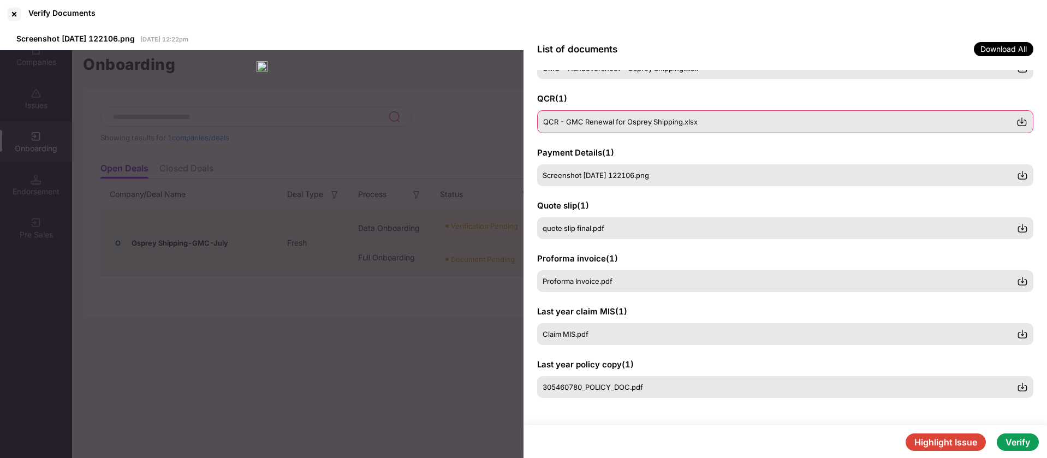
click at [659, 123] on span "QCR - GMC Renewal for Osprey Shipping.xlsx" at bounding box center [620, 121] width 154 height 9
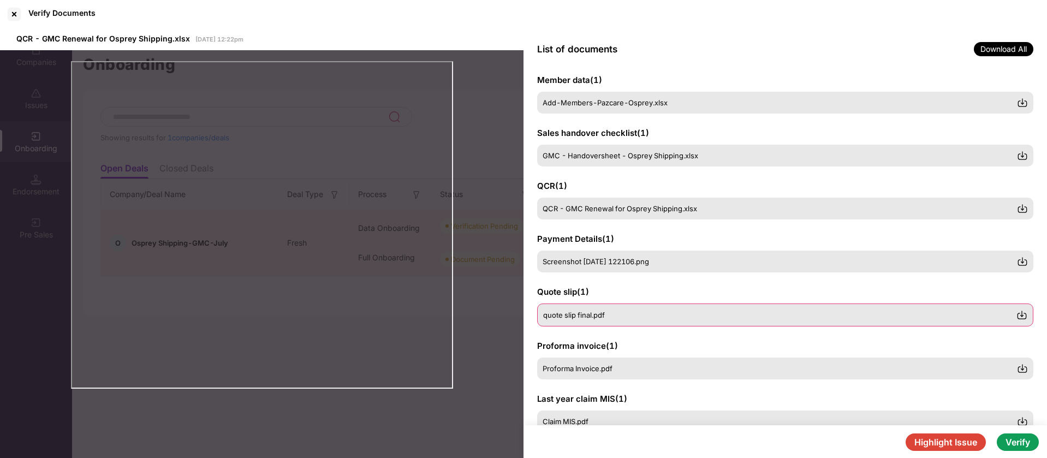
scroll to position [114, 0]
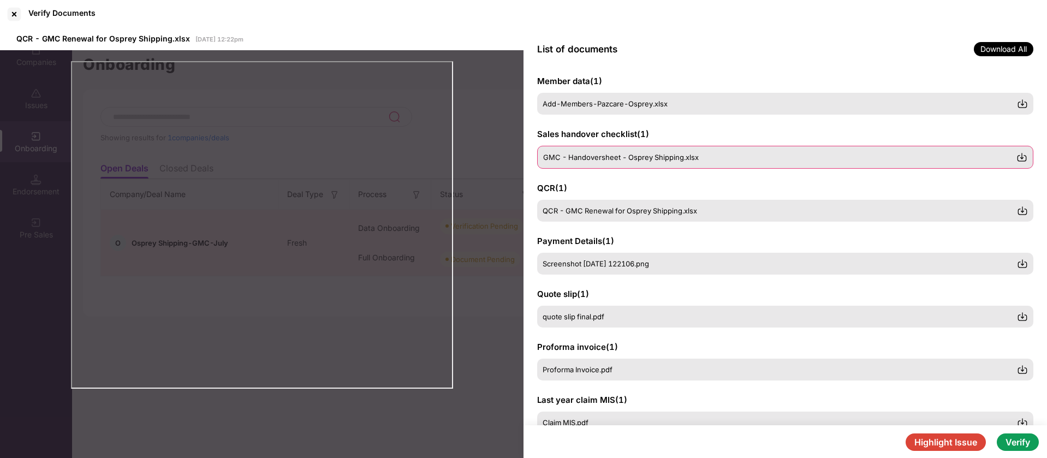
click at [661, 161] on span "GMC - Handoversheet - Osprey Shipping.xlsx" at bounding box center [621, 157] width 156 height 9
click at [590, 315] on span "quote slip final.pdf" at bounding box center [574, 316] width 62 height 9
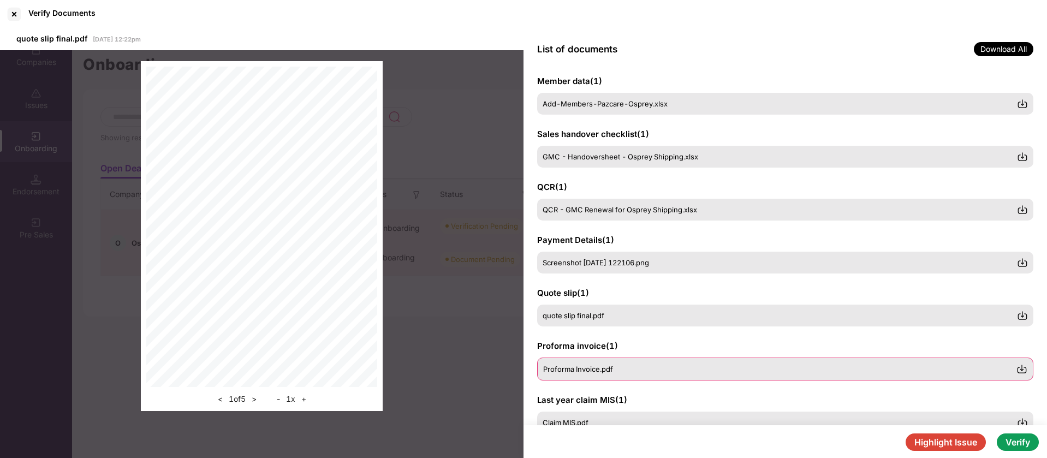
click at [671, 372] on div "Proforma Invoice.pdf" at bounding box center [779, 369] width 473 height 9
click at [678, 419] on div "Claim MIS.pdf" at bounding box center [779, 422] width 473 height 9
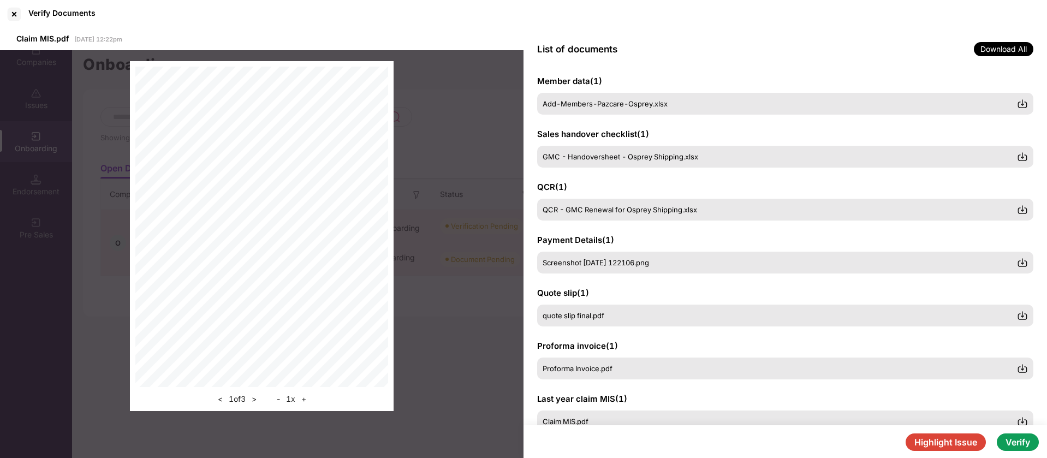
scroll to position [201, 0]
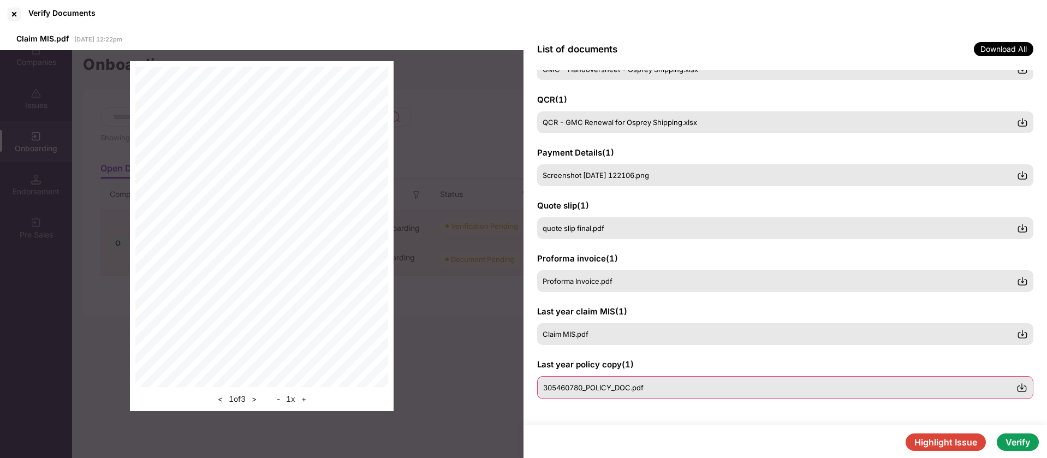
click at [662, 389] on div "305460780_POLICY_DOC.pdf" at bounding box center [779, 387] width 473 height 9
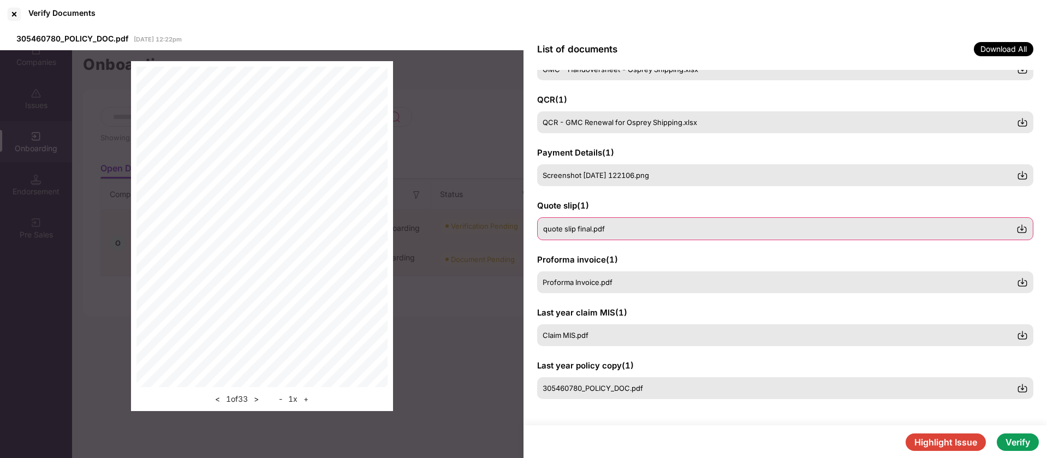
click at [644, 236] on div "quote slip final.pdf" at bounding box center [785, 228] width 496 height 23
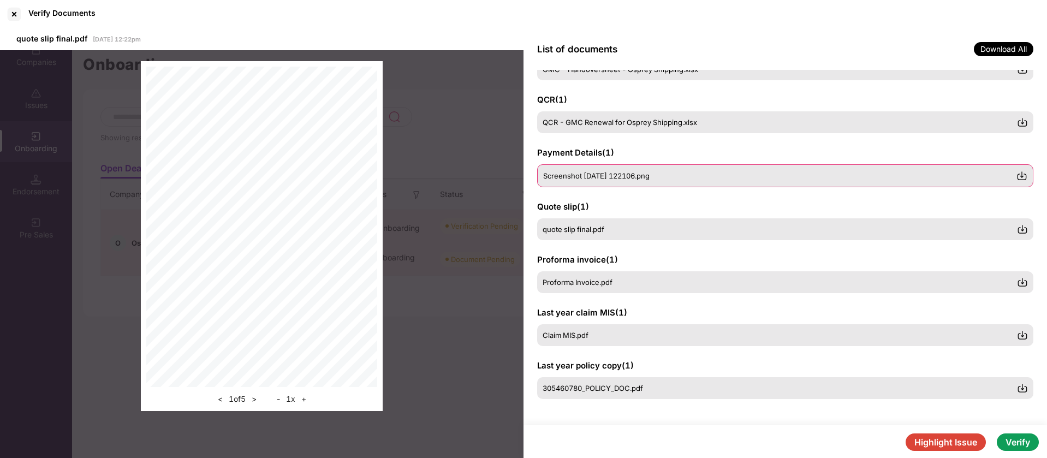
click at [616, 165] on div "Screenshot 2025-08-19 122106.png" at bounding box center [785, 175] width 496 height 23
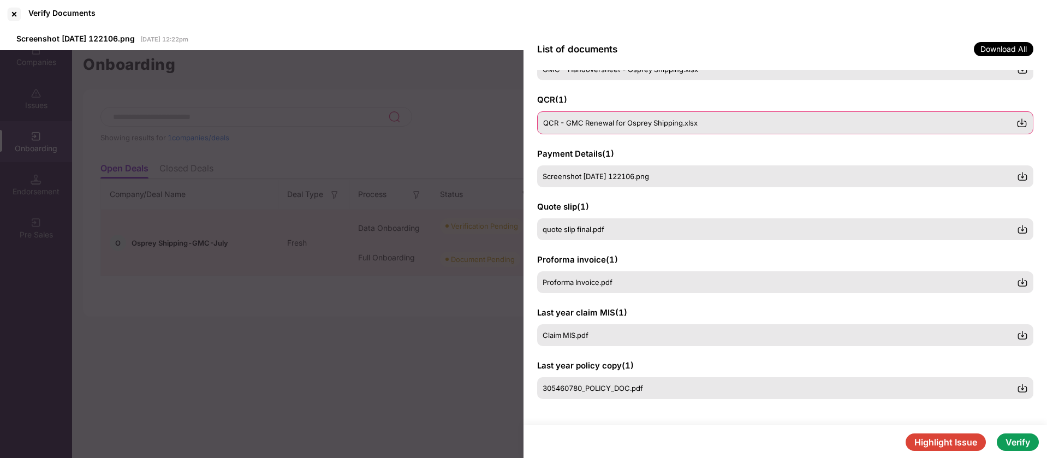
click at [616, 126] on span "QCR - GMC Renewal for Osprey Shipping.xlsx" at bounding box center [620, 122] width 154 height 9
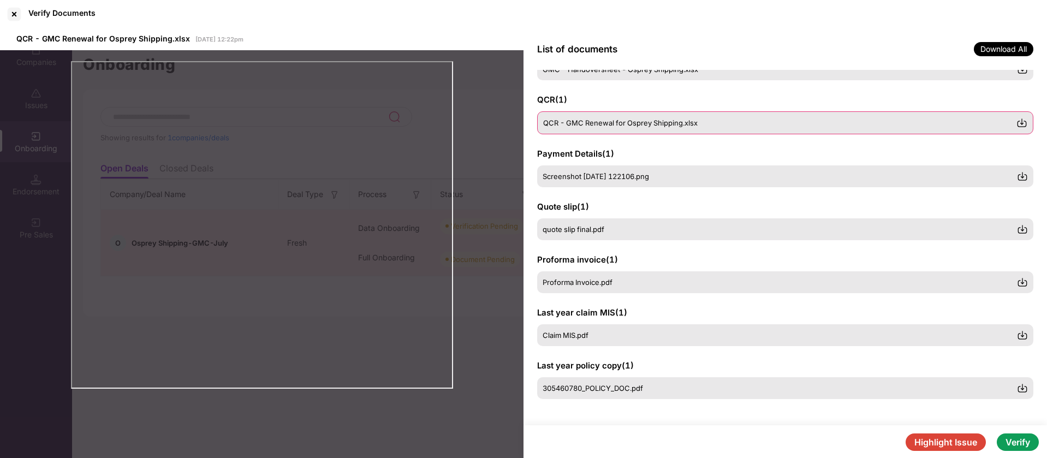
click at [667, 127] on span "QCR - GMC Renewal for Osprey Shipping.xlsx" at bounding box center [620, 122] width 154 height 9
click at [642, 126] on span "QCR - GMC Renewal for Osprey Shipping.xlsx" at bounding box center [620, 122] width 154 height 9
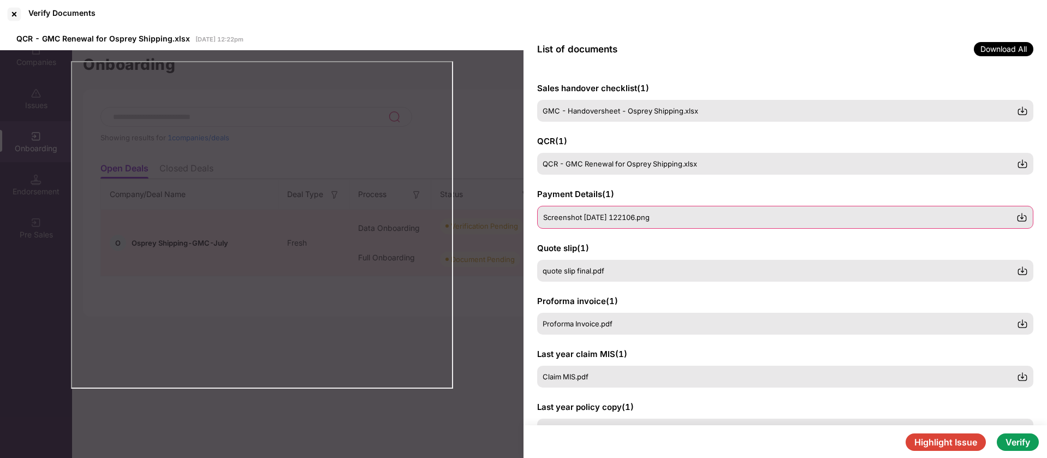
scroll to position [156, 0]
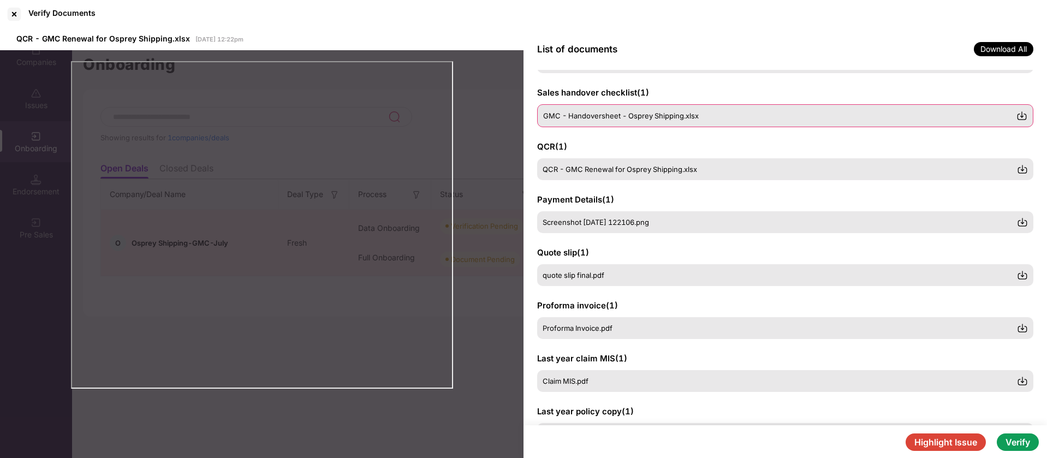
click at [659, 124] on div "GMC - Handoversheet - Osprey Shipping.xlsx" at bounding box center [785, 115] width 496 height 23
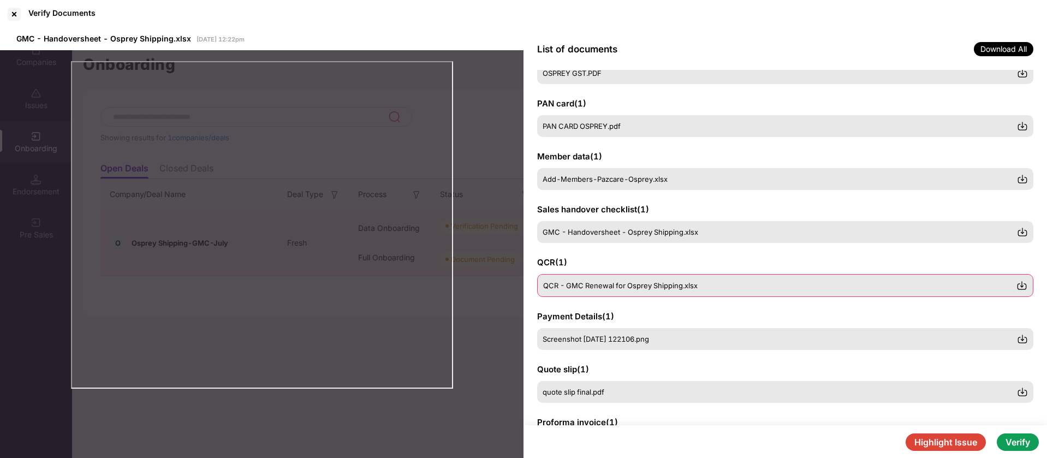
scroll to position [28, 0]
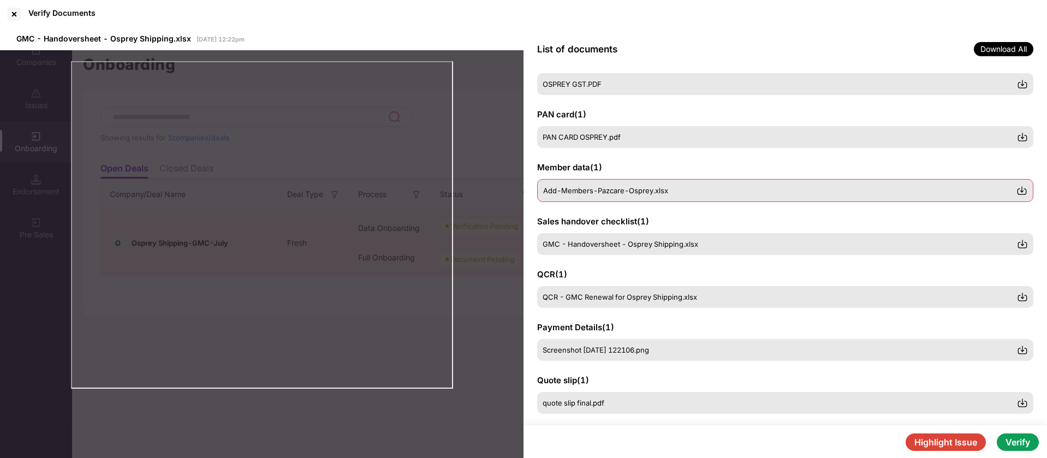
click at [633, 193] on span "Add-Members-Pazcare-Osprey.xlsx" at bounding box center [605, 190] width 125 height 9
click at [1025, 190] on img at bounding box center [1021, 190] width 11 height 11
click at [21, 19] on div at bounding box center [13, 13] width 17 height 17
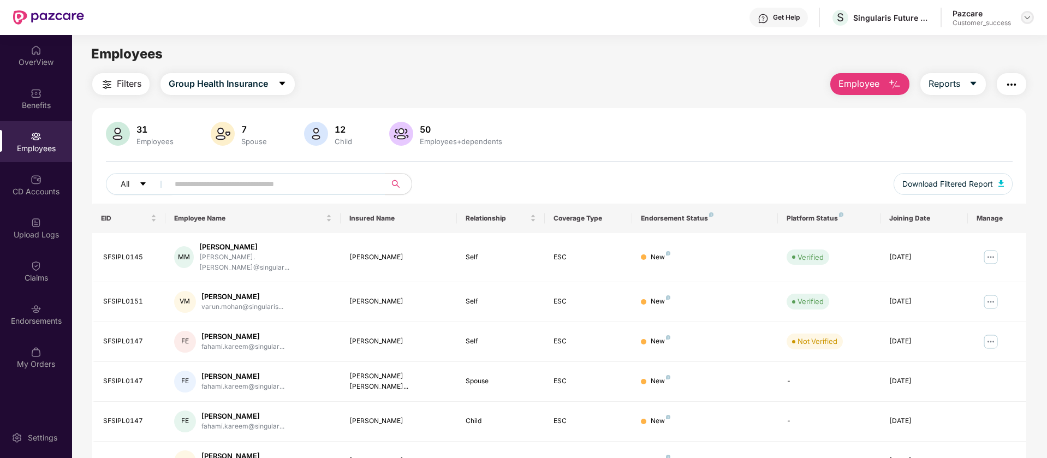
click at [1028, 21] on img at bounding box center [1027, 17] width 9 height 9
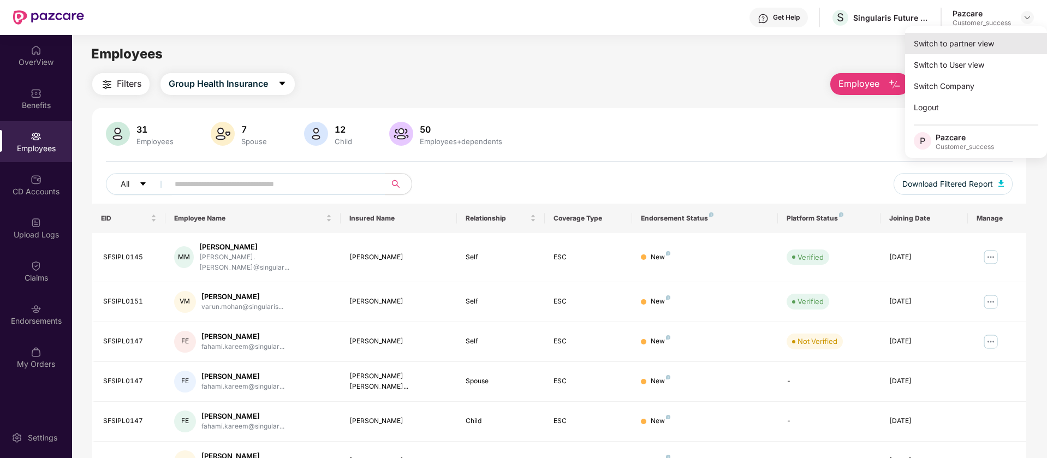
click at [989, 45] on div "Switch to partner view" at bounding box center [976, 43] width 142 height 21
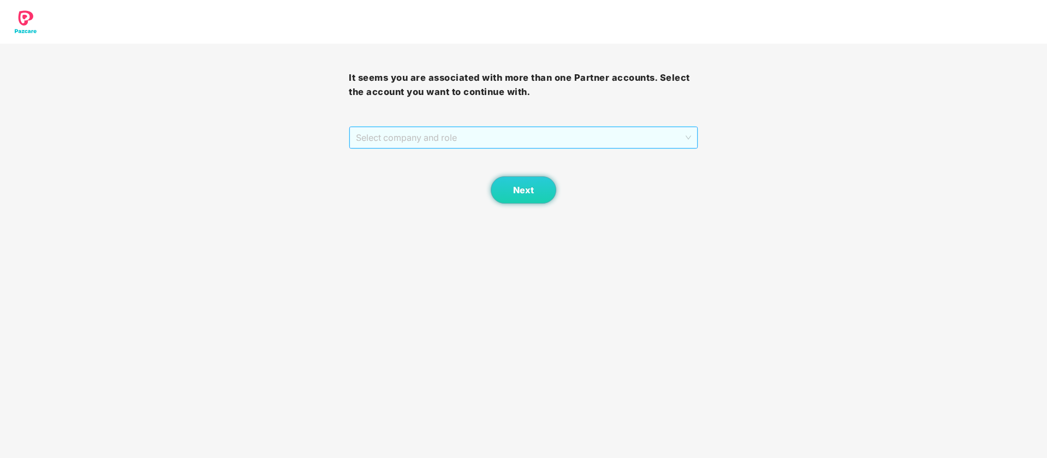
click at [430, 136] on span "Select company and role" at bounding box center [523, 137] width 335 height 21
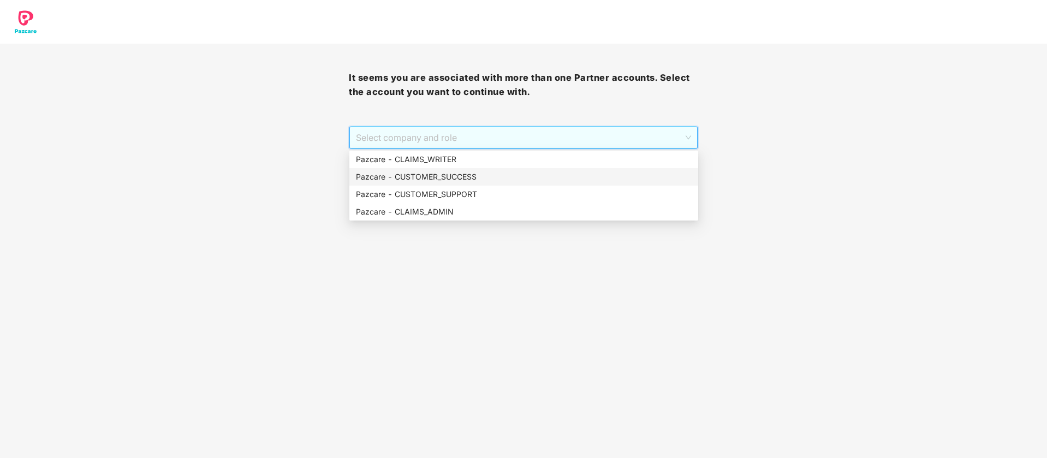
click at [437, 182] on div "Pazcare - CUSTOMER_SUCCESS" at bounding box center [524, 177] width 336 height 12
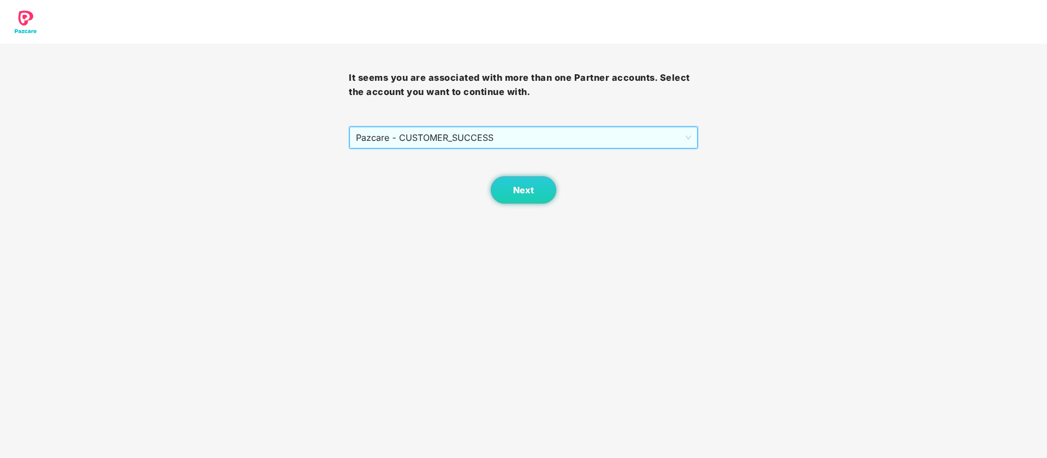
click at [471, 141] on span "Pazcare - CUSTOMER_SUCCESS" at bounding box center [523, 137] width 335 height 21
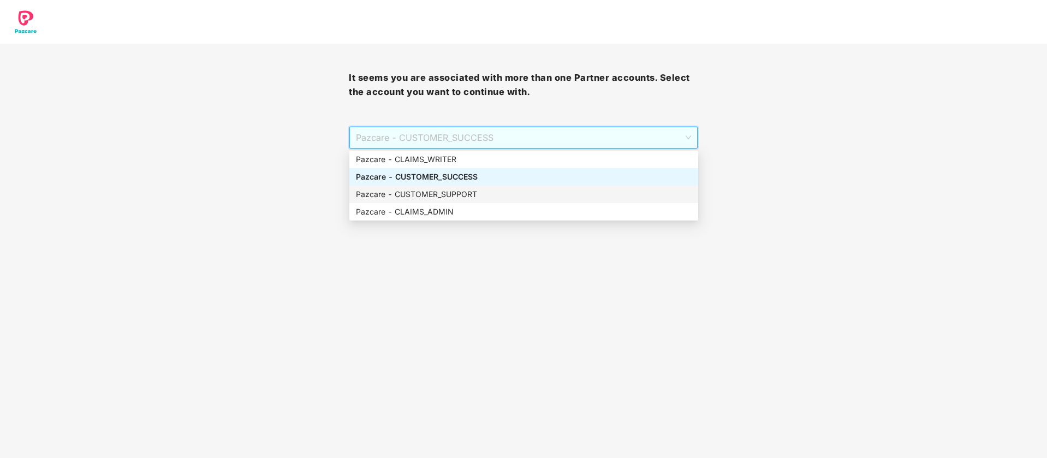
click at [461, 194] on div "Pazcare - CUSTOMER_SUPPORT" at bounding box center [524, 194] width 336 height 12
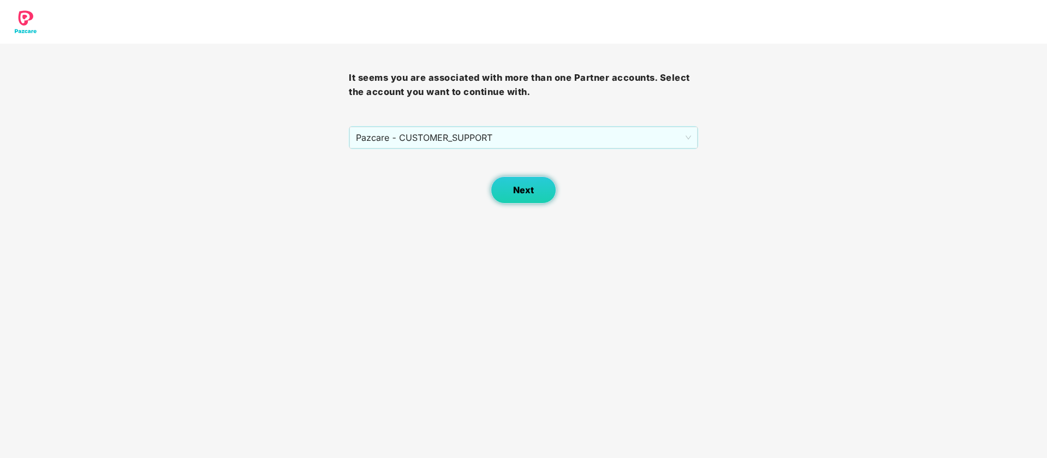
click at [542, 196] on button "Next" at bounding box center [524, 189] width 66 height 27
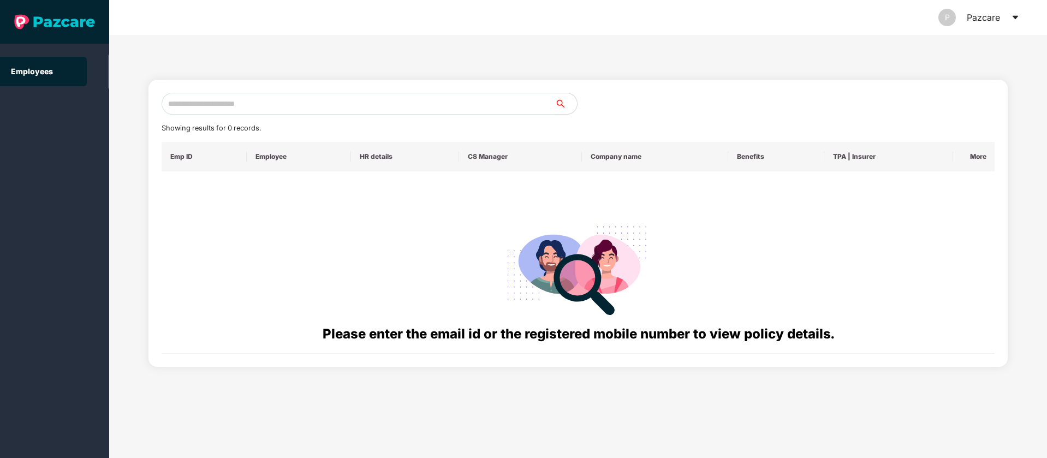
click at [239, 108] on input "text" at bounding box center [359, 104] width 394 height 22
click at [291, 96] on input "**********" at bounding box center [359, 104] width 394 height 22
type input "**********"
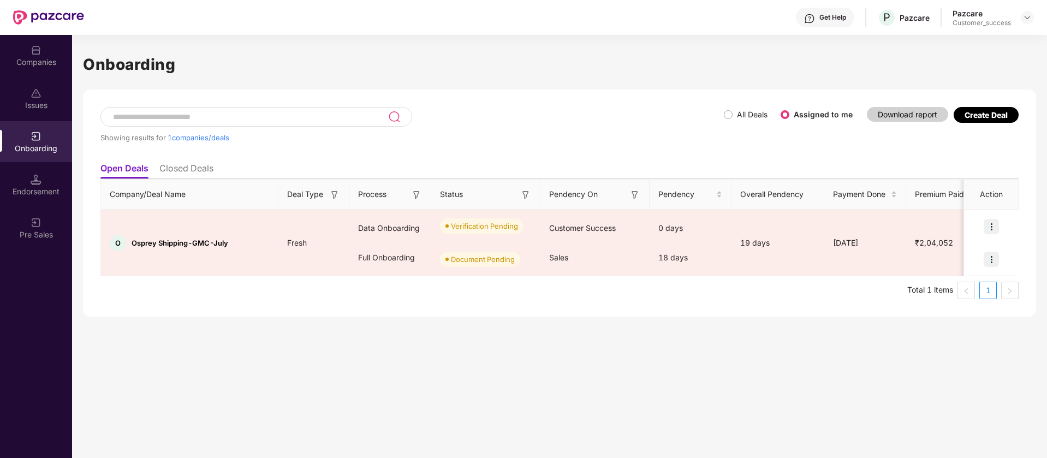
scroll to position [0, 1]
click at [1021, 14] on div at bounding box center [1027, 17] width 13 height 13
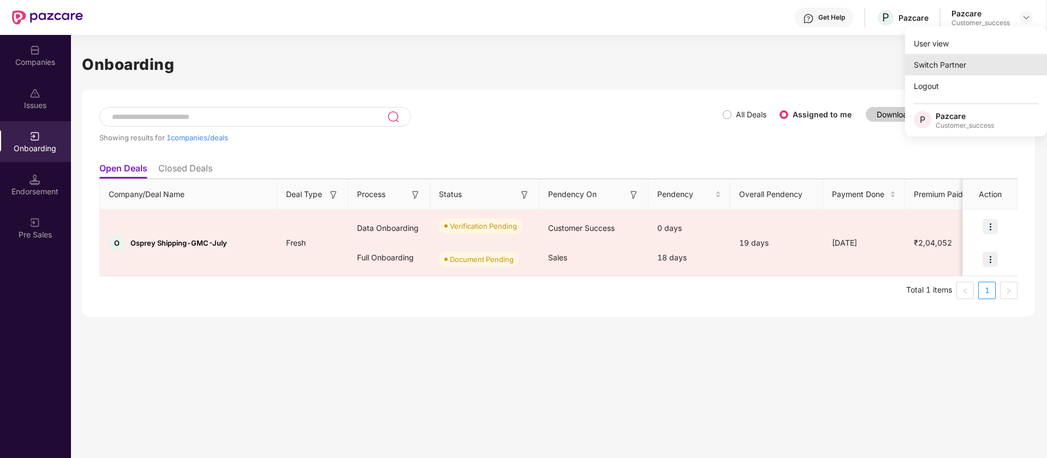
click at [978, 61] on div "Switch Partner" at bounding box center [976, 64] width 142 height 21
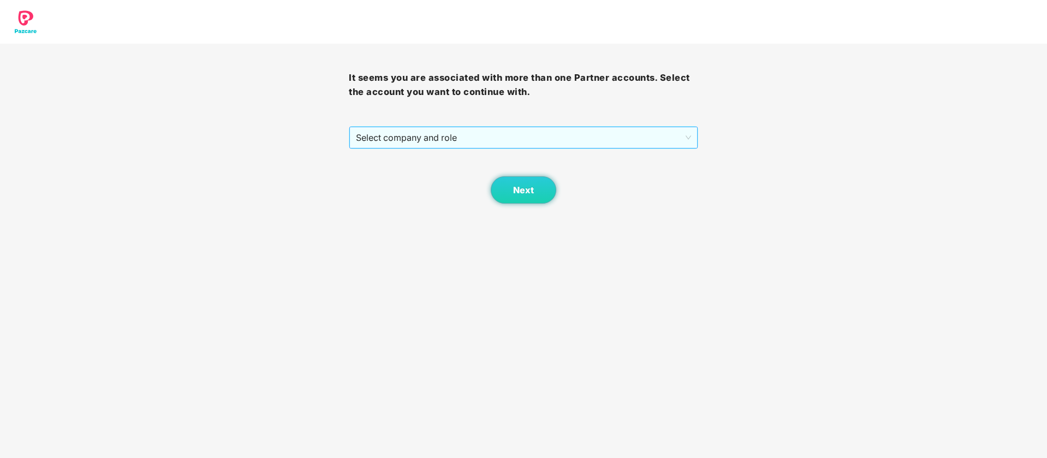
click at [641, 140] on span "Select company and role" at bounding box center [523, 137] width 335 height 21
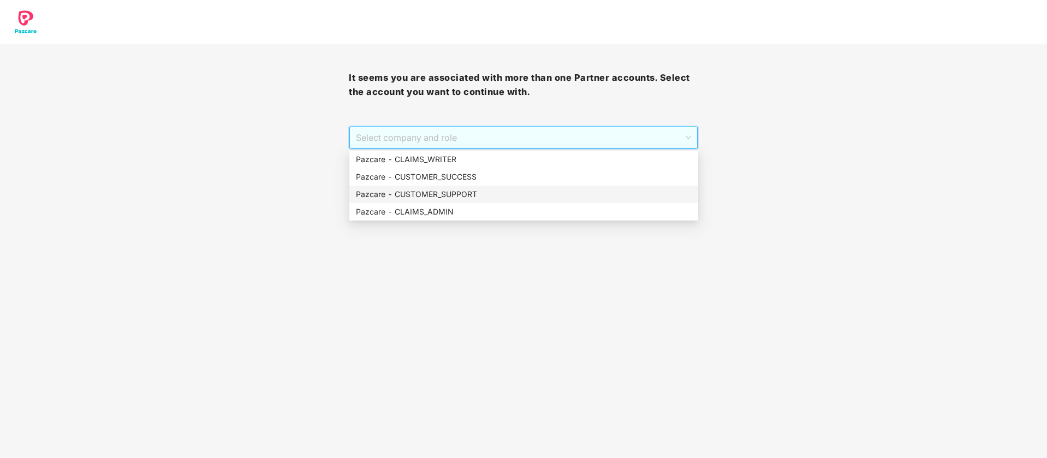
click at [533, 194] on div "Pazcare - CUSTOMER_SUPPORT" at bounding box center [524, 194] width 336 height 12
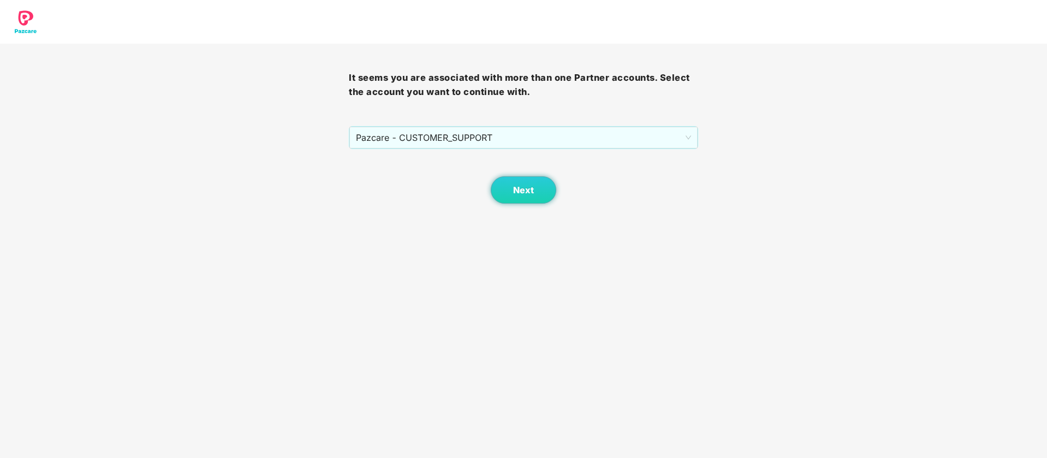
click at [544, 205] on body "It seems you are associated with more than one Partner accounts. Select the acc…" at bounding box center [523, 229] width 1047 height 458
click at [536, 186] on button "Next" at bounding box center [524, 189] width 66 height 27
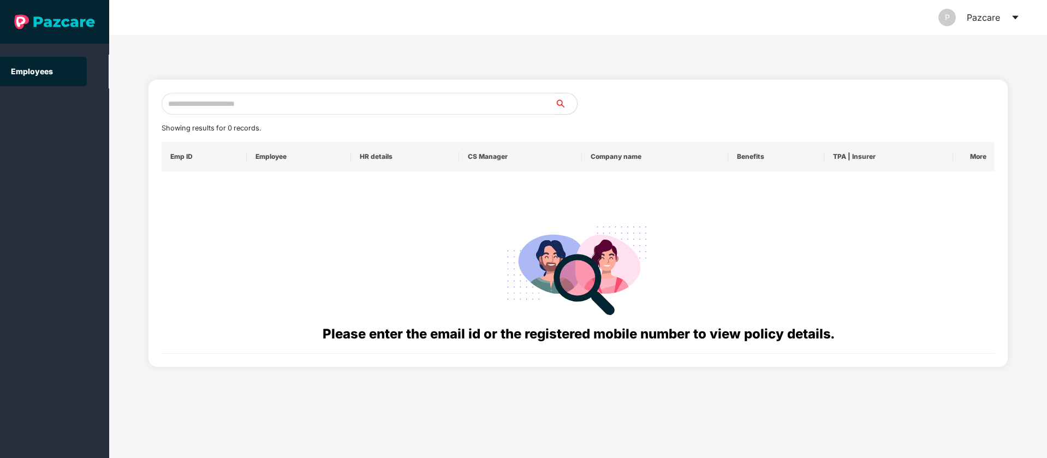
click at [536, 186] on div "Please enter the email id or the registered mobile number to view policy detail…" at bounding box center [578, 262] width 816 height 164
click at [464, 102] on input "text" at bounding box center [359, 104] width 394 height 22
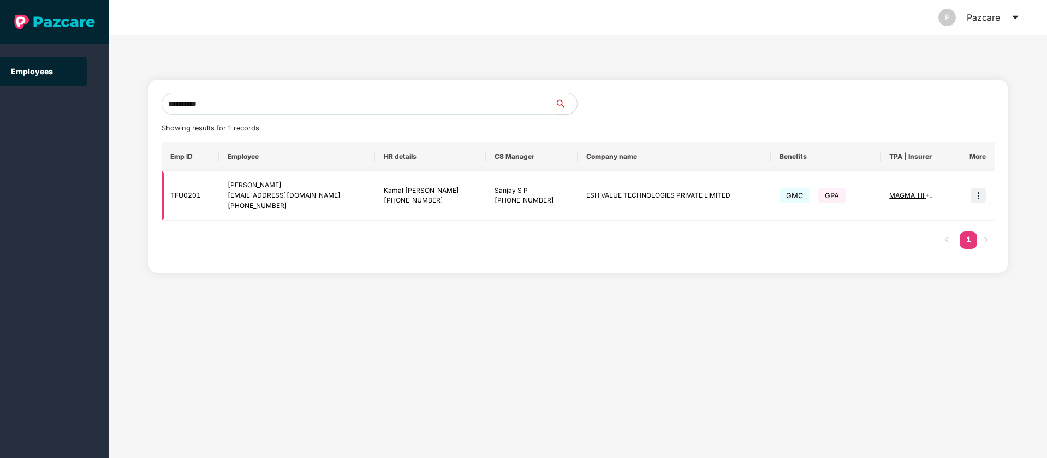
type input "**********"
drag, startPoint x: 570, startPoint y: 196, endPoint x: 605, endPoint y: 195, distance: 34.4
click at [605, 195] on td "ESH VALUE TECHNOLOGIES PRIVATE LIMITED" at bounding box center [673, 195] width 193 height 49
copy td "ESH VALUE"
click at [975, 196] on img at bounding box center [977, 195] width 15 height 15
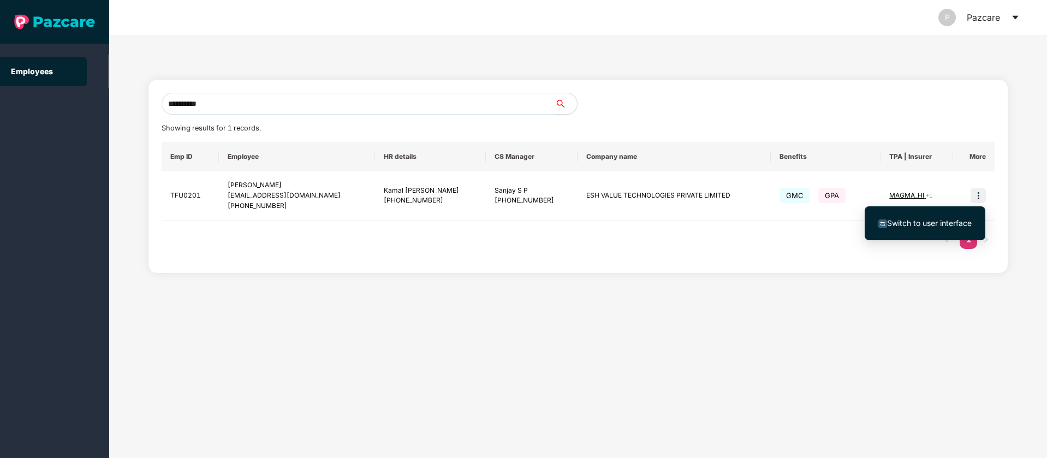
click at [952, 227] on span "Switch to user interface" at bounding box center [929, 222] width 85 height 9
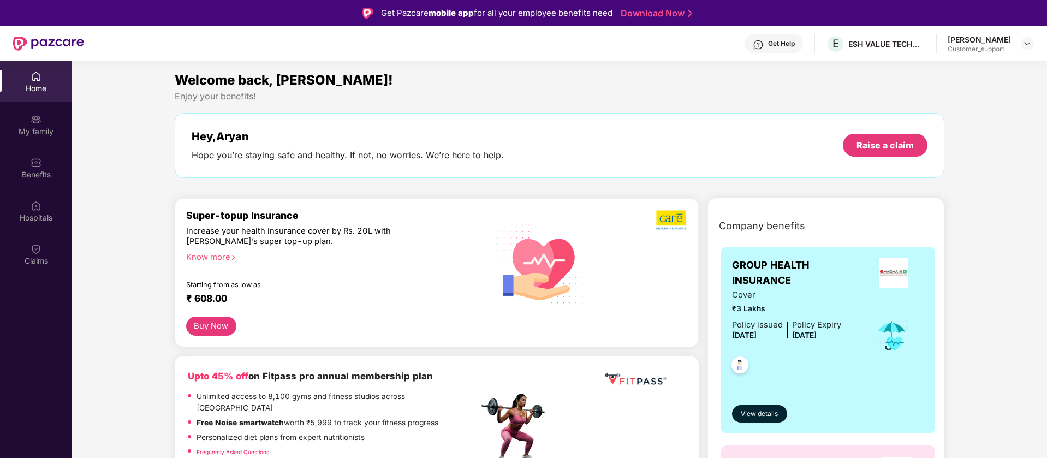
click at [50, 160] on div "Benefits" at bounding box center [36, 167] width 72 height 41
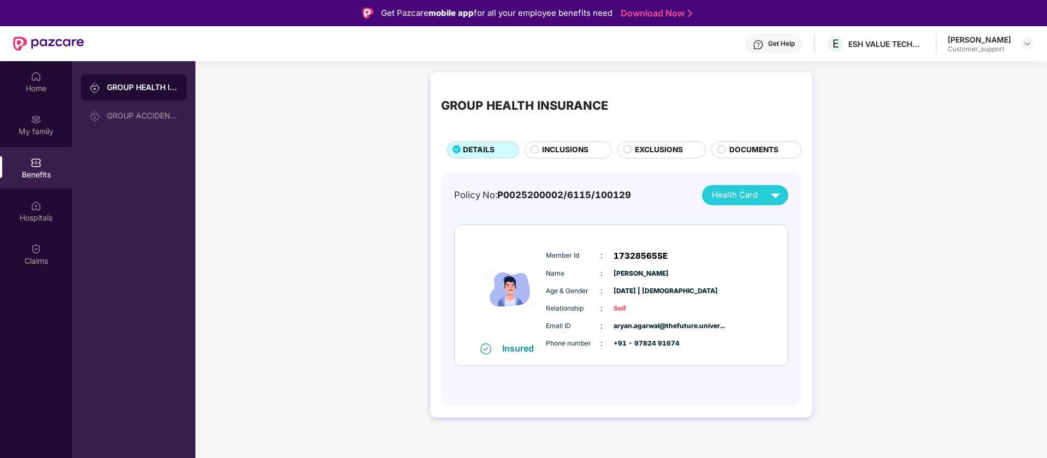
click at [784, 36] on div "Get Help" at bounding box center [774, 44] width 58 height 20
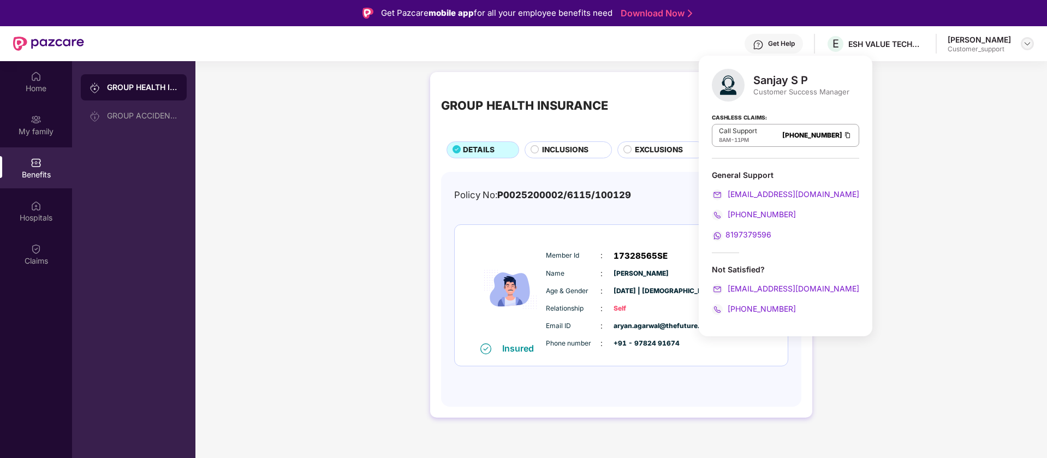
click at [1024, 41] on img at bounding box center [1027, 43] width 9 height 9
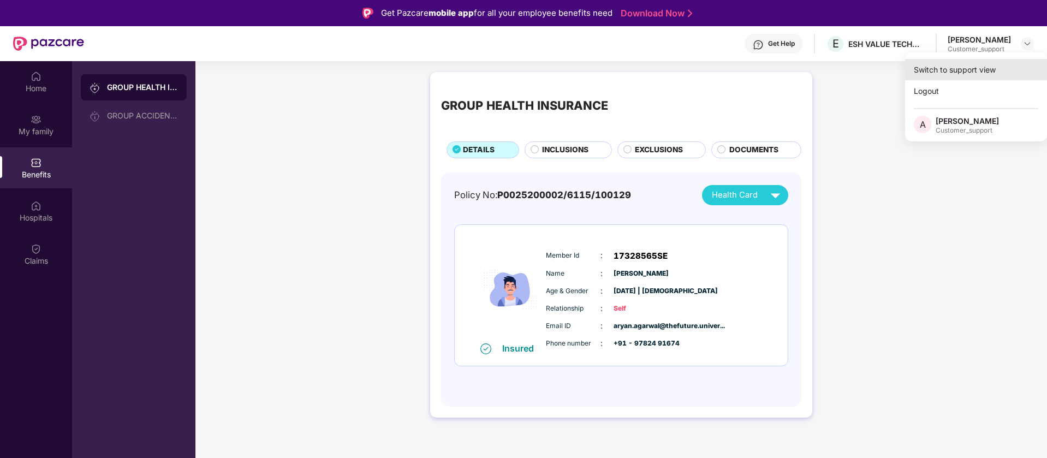
click at [998, 63] on div "Switch to support view" at bounding box center [976, 69] width 142 height 21
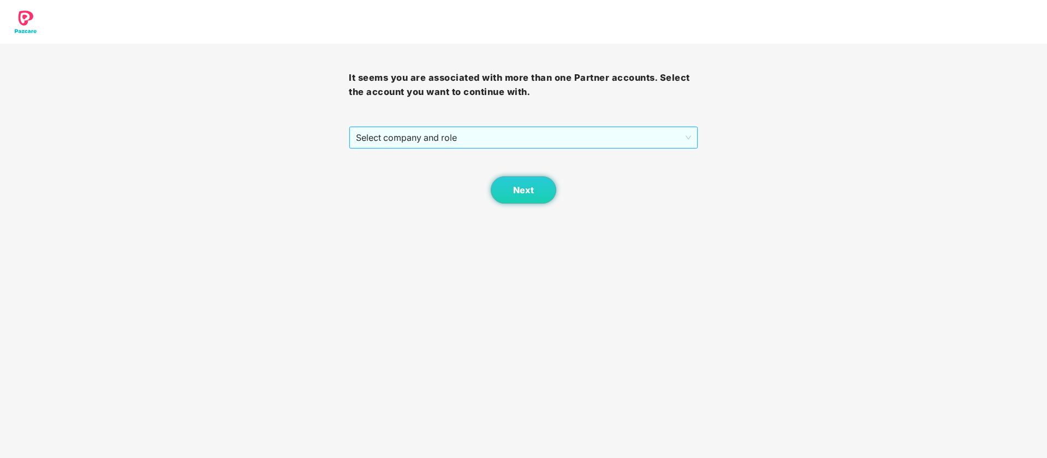
click at [508, 133] on span "Select company and role" at bounding box center [523, 137] width 335 height 21
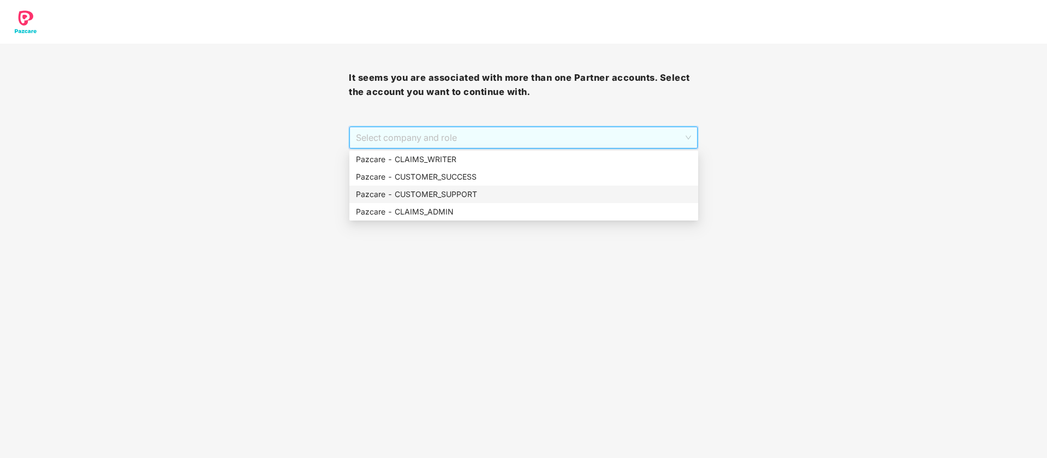
click at [483, 188] on div "Pazcare - CUSTOMER_SUPPORT" at bounding box center [524, 194] width 336 height 12
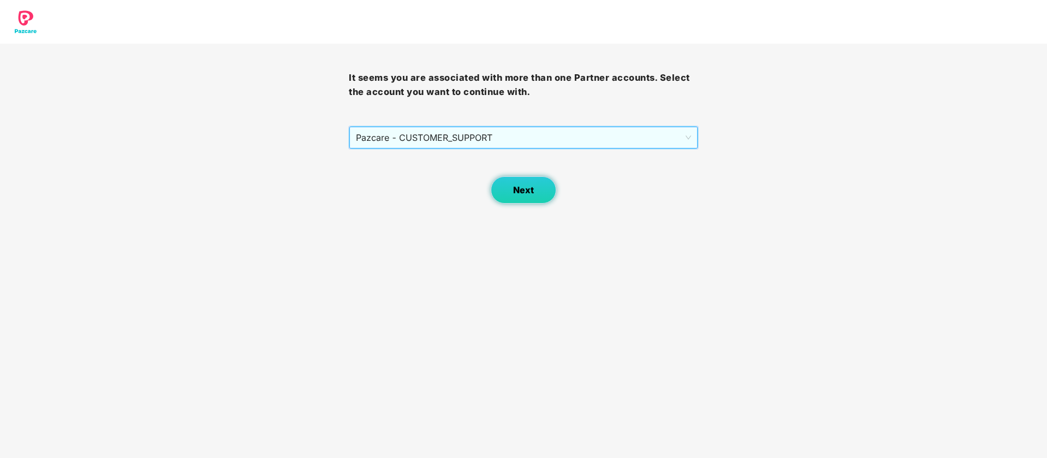
click at [500, 188] on button "Next" at bounding box center [524, 189] width 66 height 27
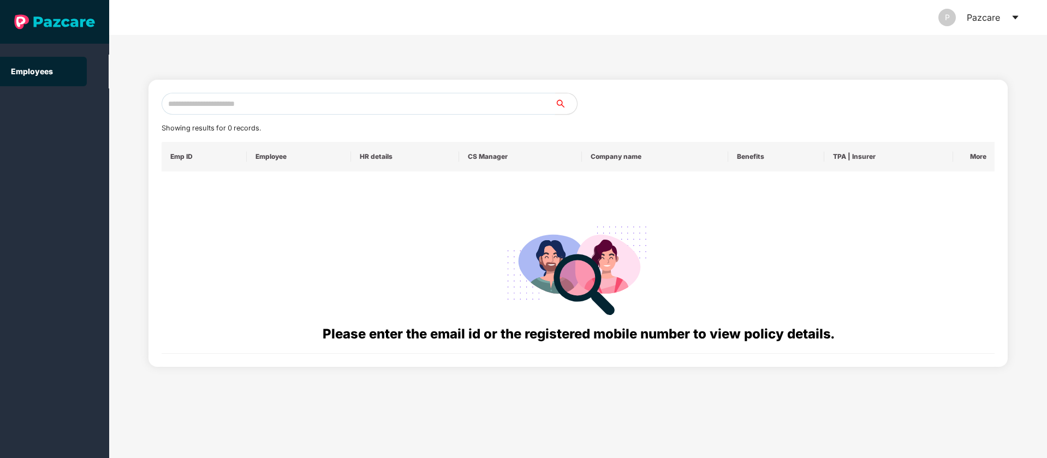
click at [272, 105] on input "text" at bounding box center [359, 104] width 394 height 22
type input "*"
type input "**********"
click at [316, 102] on input "**********" at bounding box center [359, 104] width 394 height 22
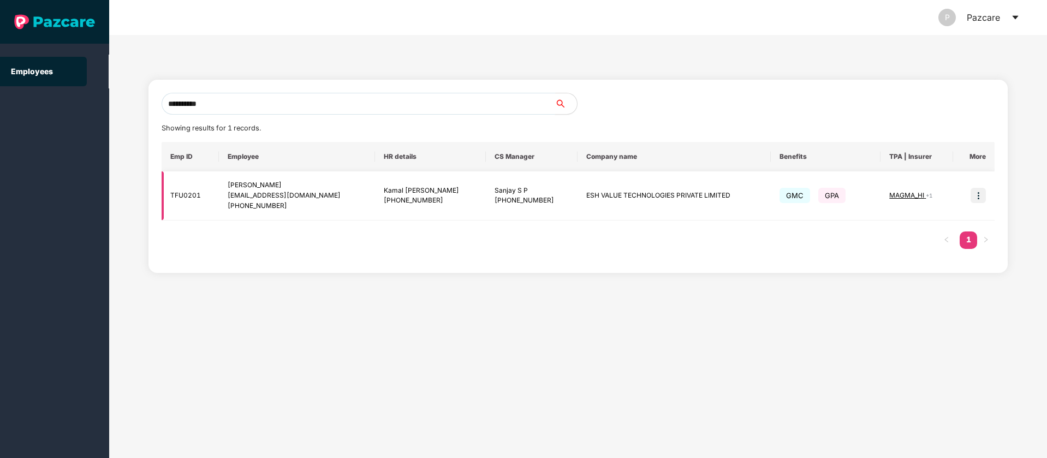
type input "**********"
click at [980, 195] on img at bounding box center [977, 195] width 15 height 15
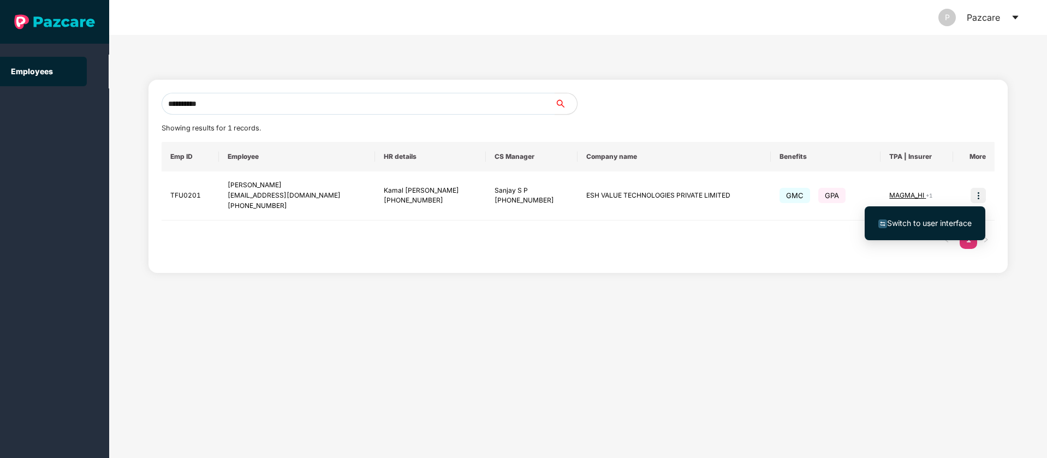
click at [942, 228] on span "Switch to user interface" at bounding box center [924, 223] width 93 height 12
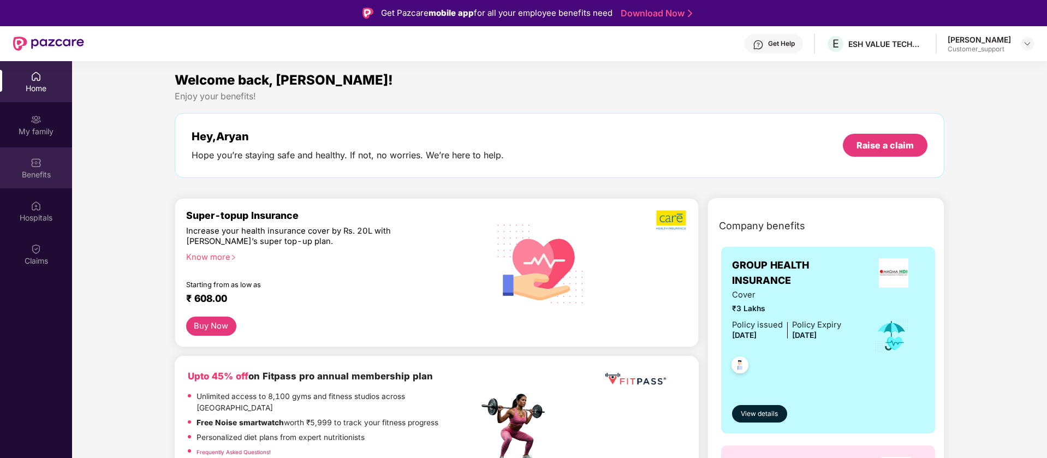
click at [19, 166] on div "Benefits" at bounding box center [36, 167] width 72 height 41
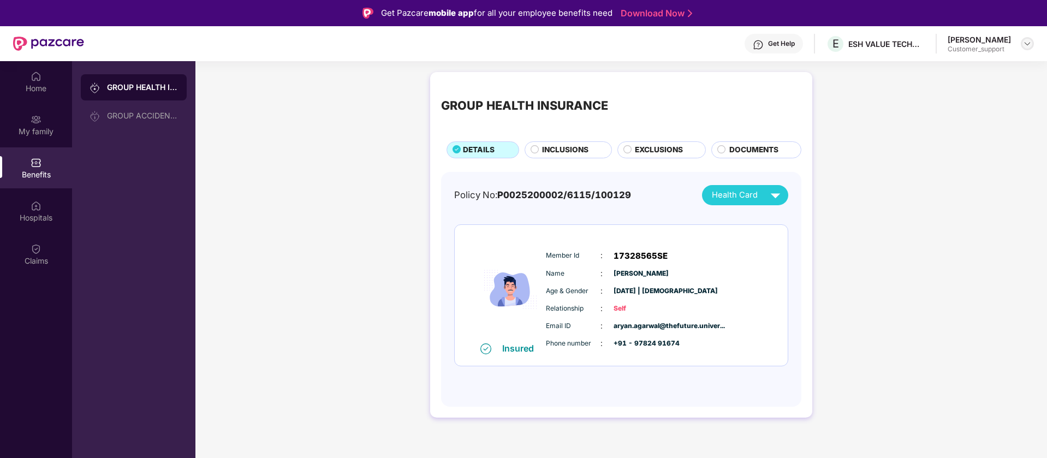
click at [1030, 44] on img at bounding box center [1027, 43] width 9 height 9
click at [979, 68] on div "Switch to support view" at bounding box center [976, 69] width 142 height 21
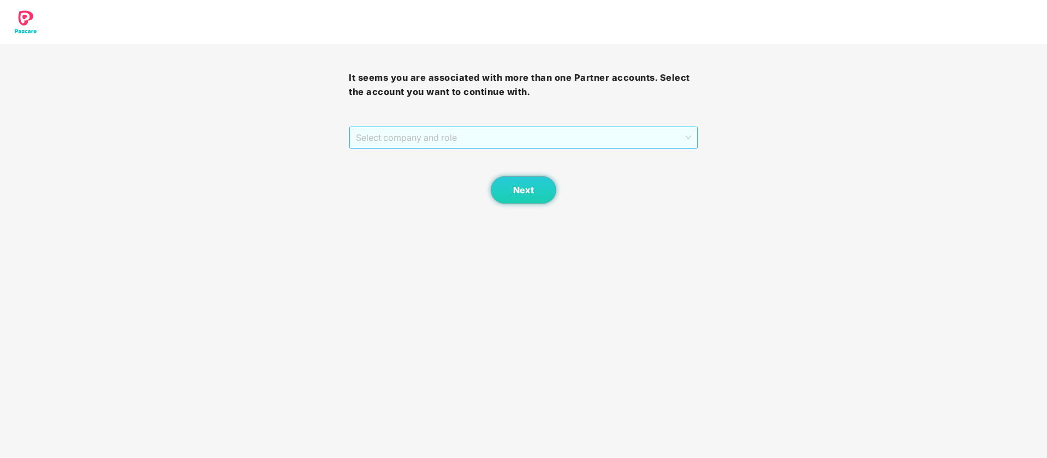
click at [640, 146] on span "Select company and role" at bounding box center [523, 137] width 335 height 21
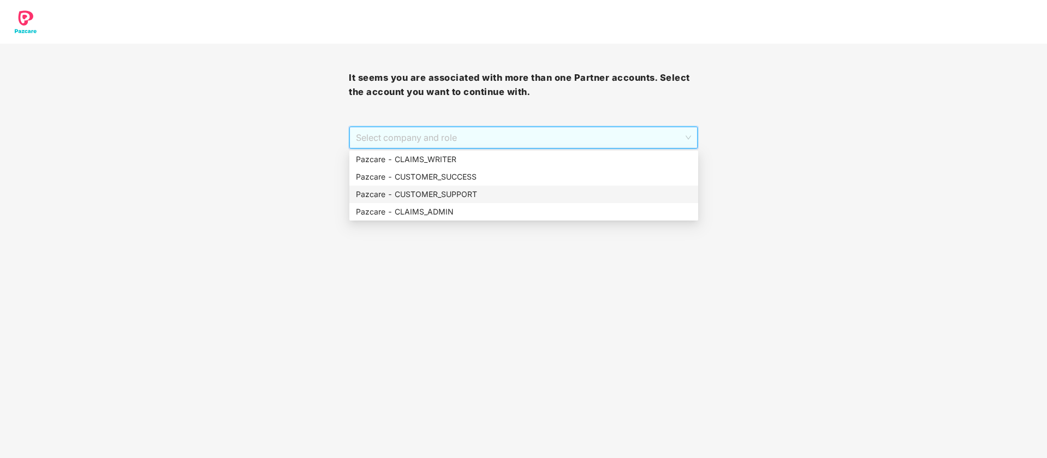
click at [543, 189] on div "Pazcare - CUSTOMER_SUPPORT" at bounding box center [524, 194] width 336 height 12
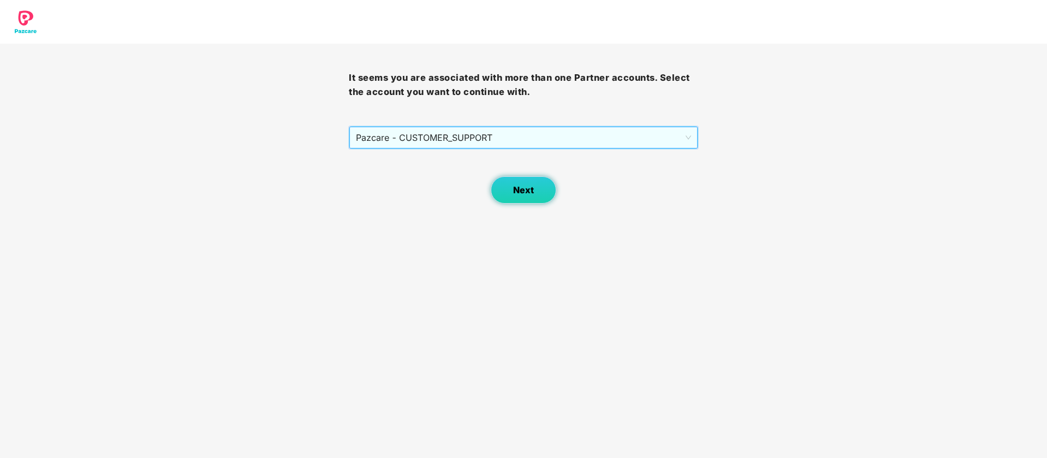
click at [537, 192] on button "Next" at bounding box center [524, 189] width 66 height 27
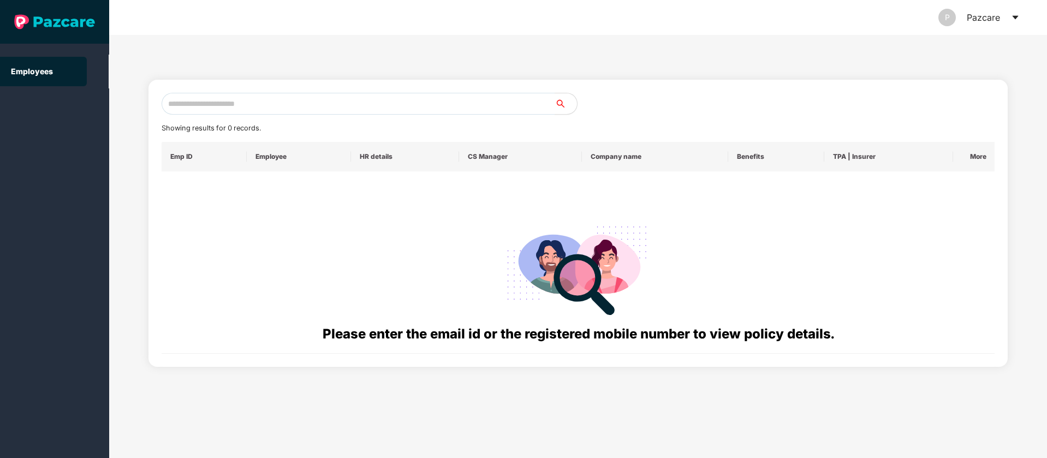
click at [1015, 20] on icon "caret-down" at bounding box center [1015, 17] width 9 height 9
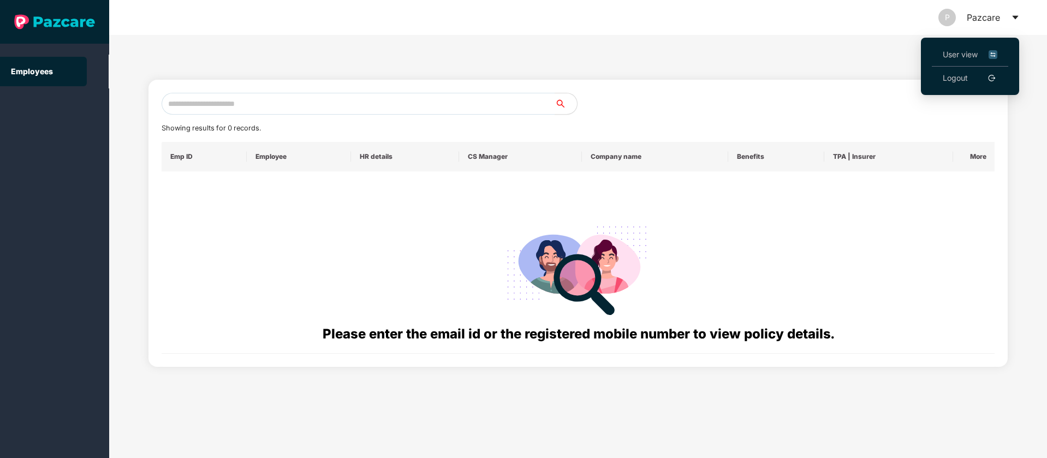
click at [996, 53] on img at bounding box center [993, 55] width 9 height 12
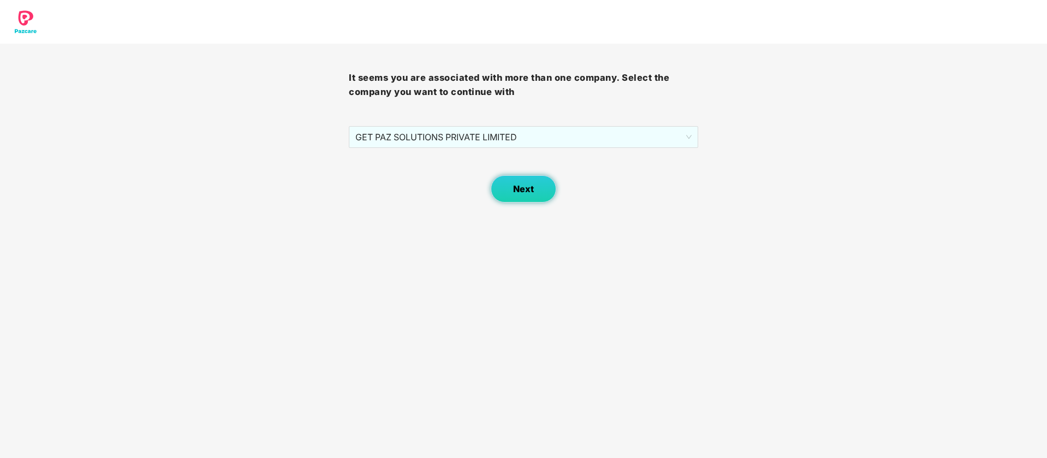
click at [538, 183] on button "Next" at bounding box center [524, 188] width 66 height 27
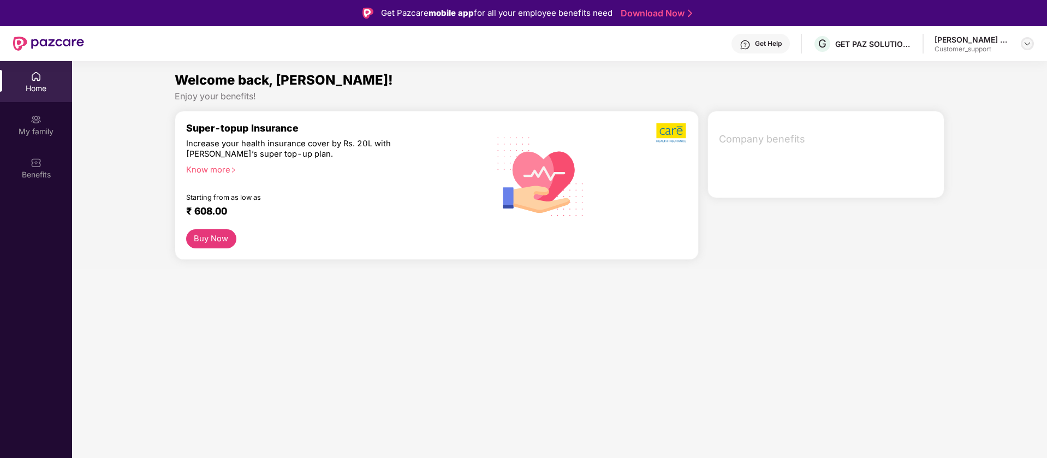
click at [1029, 43] on img at bounding box center [1027, 43] width 9 height 9
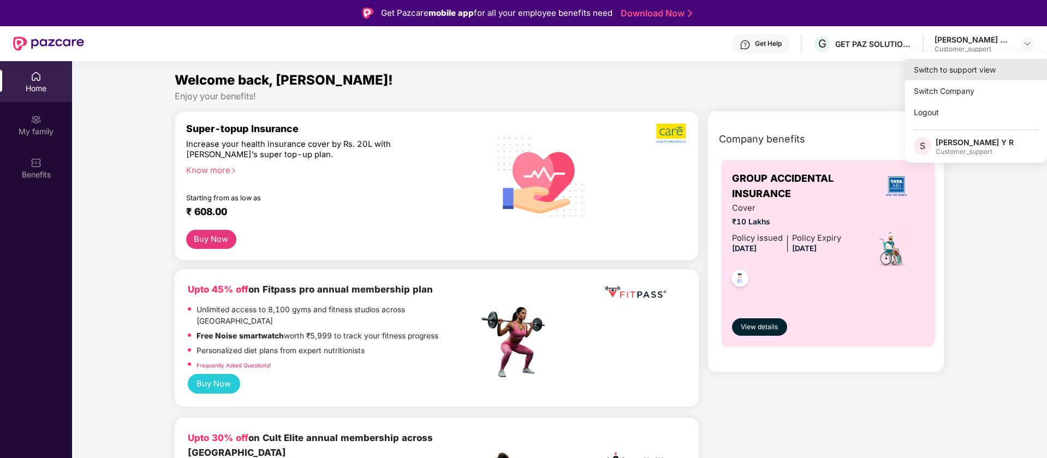
click at [951, 72] on div "Switch to support view" at bounding box center [976, 69] width 142 height 21
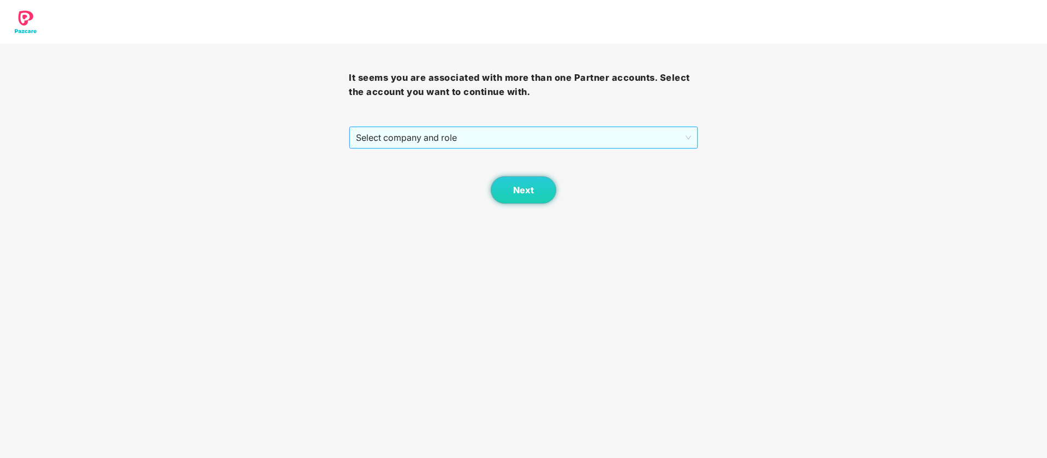
click at [550, 134] on span "Select company and role" at bounding box center [523, 137] width 335 height 21
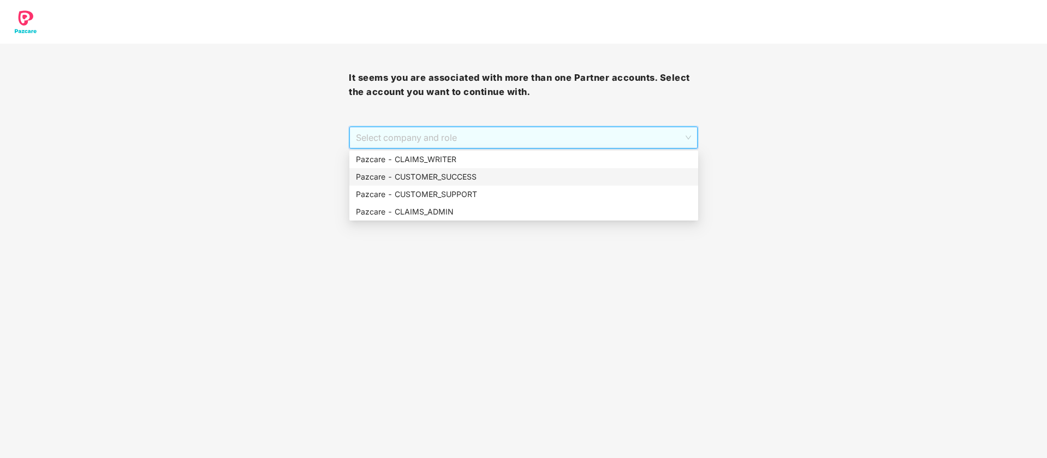
click at [465, 177] on div "Pazcare - CUSTOMER_SUCCESS" at bounding box center [524, 177] width 336 height 12
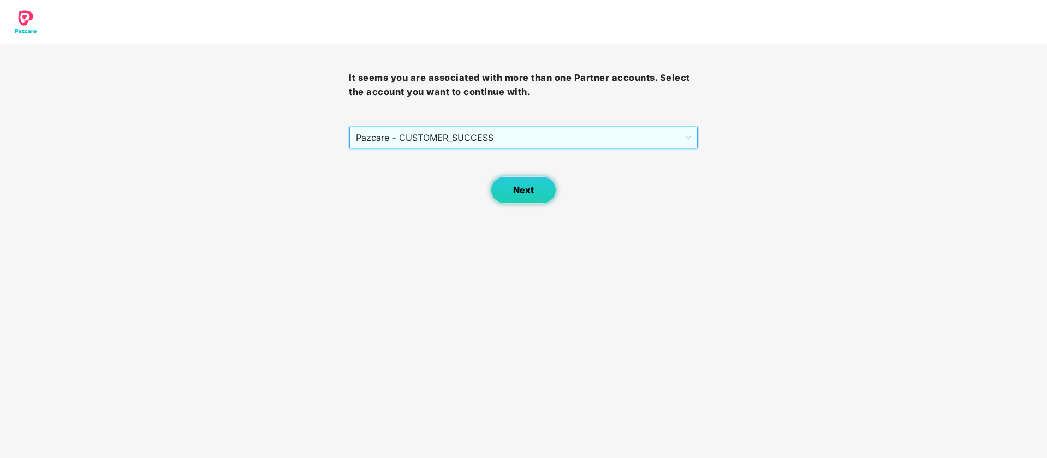
click at [502, 187] on button "Next" at bounding box center [524, 189] width 66 height 27
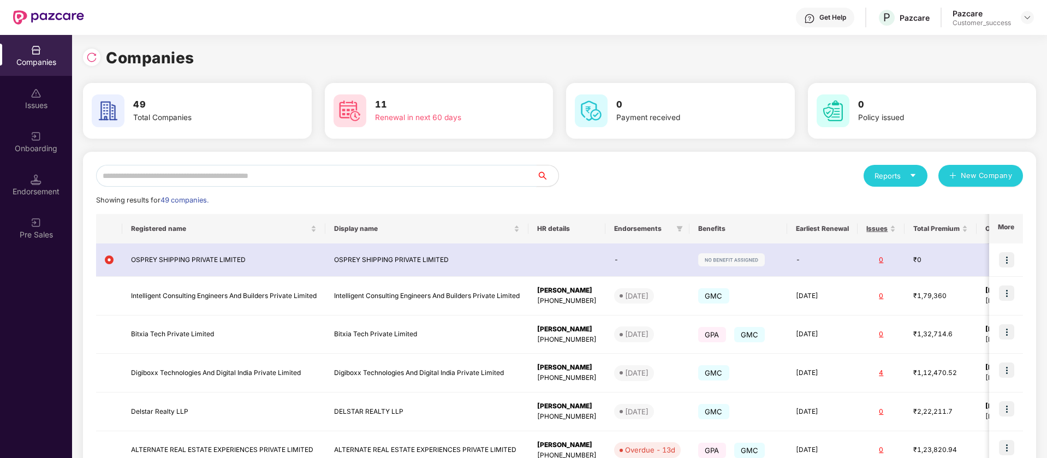
click at [242, 173] on input "text" at bounding box center [316, 176] width 440 height 22
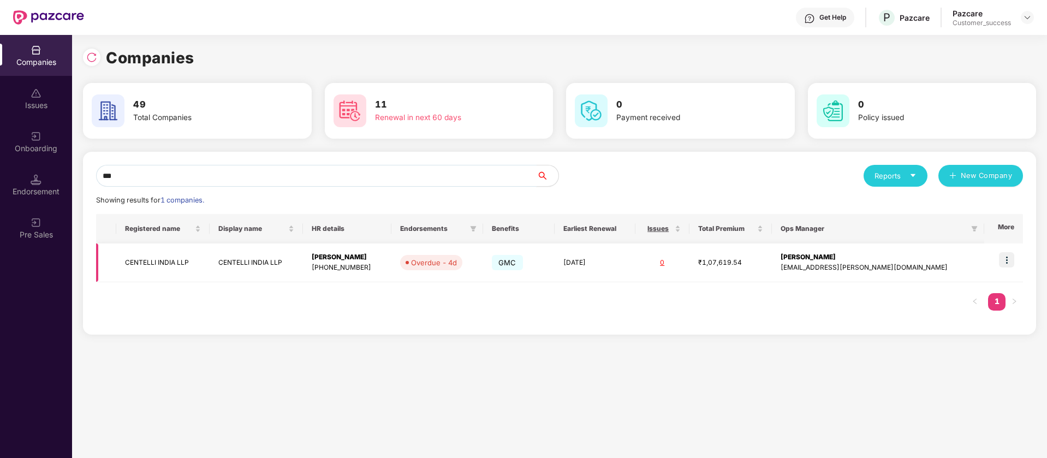
type input "***"
click at [1007, 259] on img at bounding box center [1006, 259] width 15 height 15
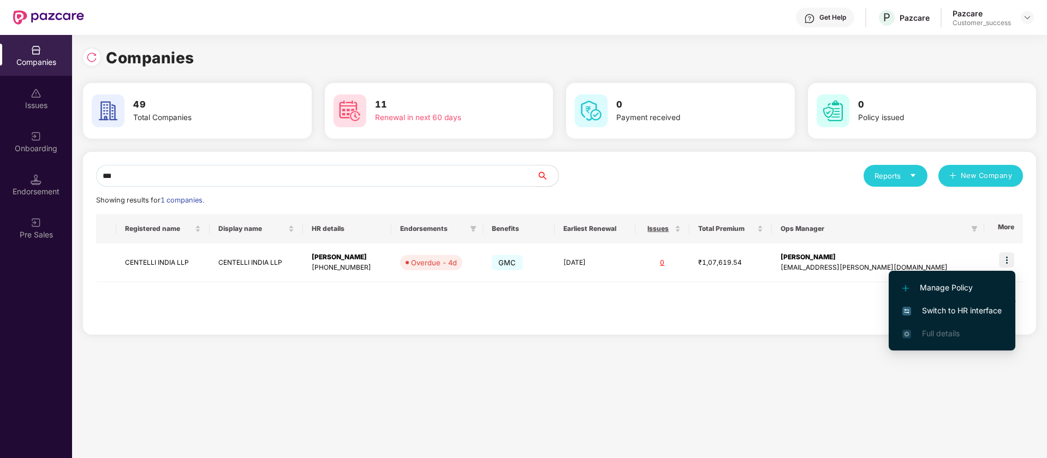
click at [958, 309] on span "Switch to HR interface" at bounding box center [951, 311] width 99 height 12
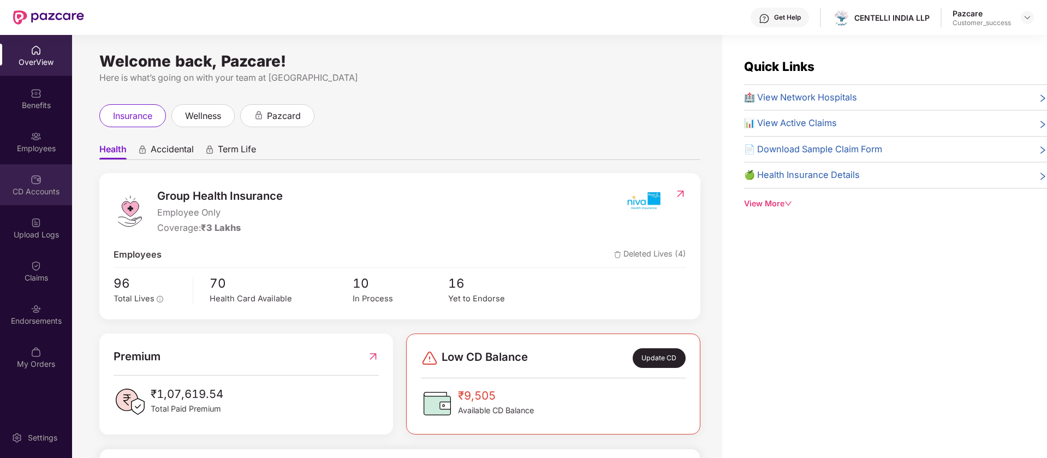
click at [48, 188] on div "CD Accounts" at bounding box center [36, 191] width 72 height 11
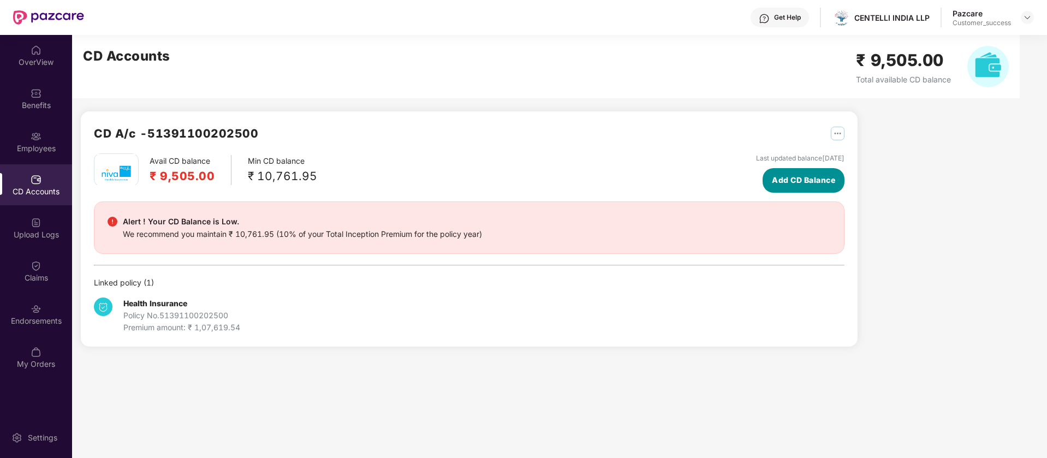
click at [787, 185] on span "Add CD Balance" at bounding box center [803, 180] width 63 height 12
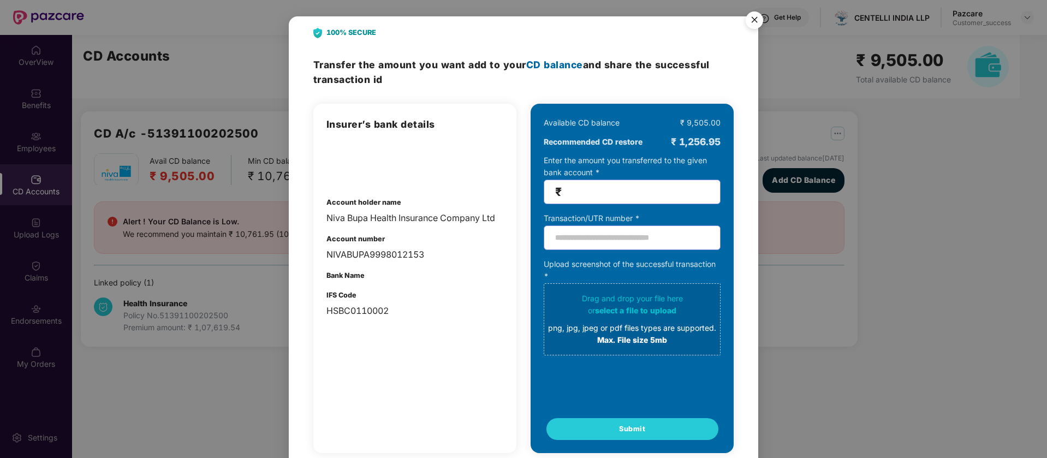
click at [655, 196] on input "number" at bounding box center [636, 192] width 145 height 13
type input "*"
click at [755, 17] on img "Close" at bounding box center [754, 22] width 31 height 31
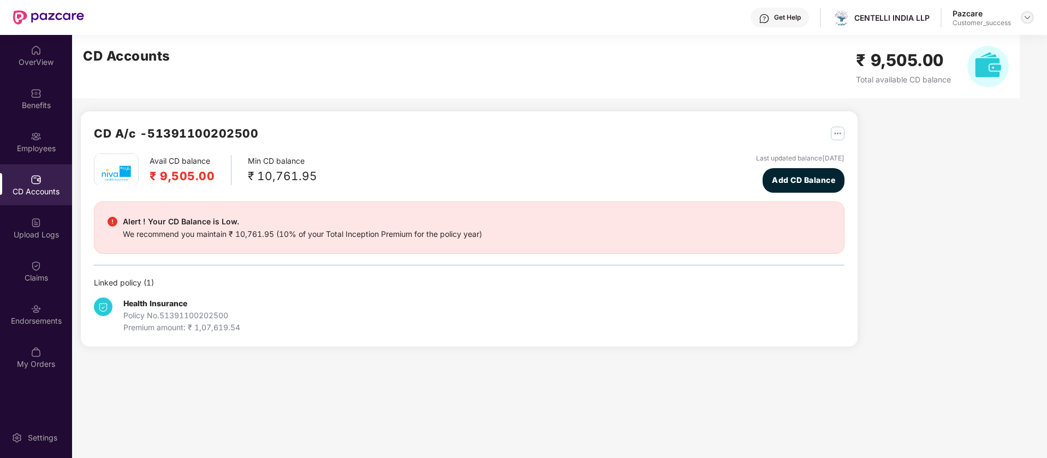
click at [1029, 17] on img at bounding box center [1027, 17] width 9 height 9
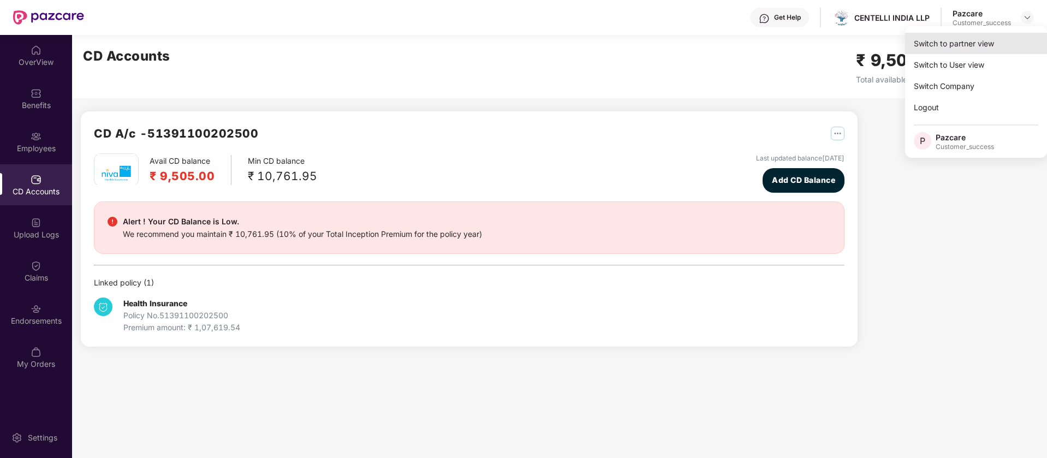
click at [999, 46] on div "Switch to partner view" at bounding box center [976, 43] width 142 height 21
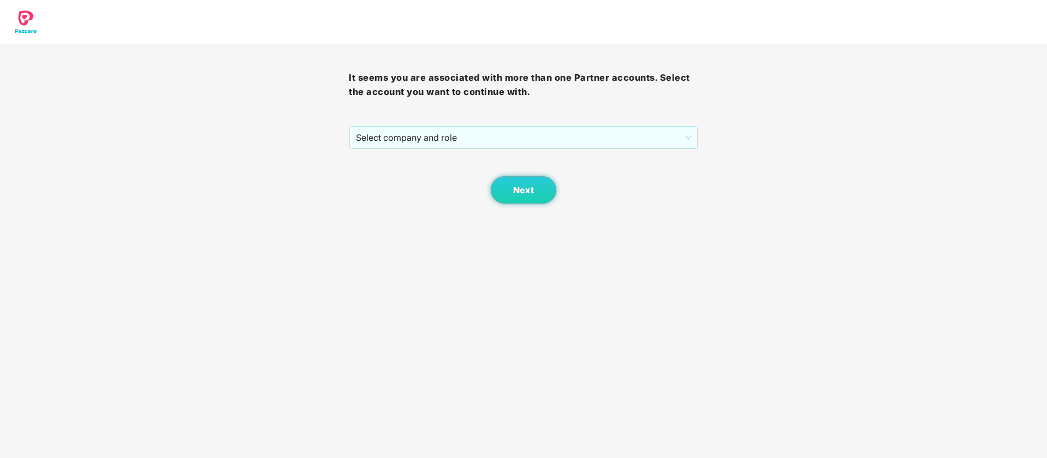
click at [627, 152] on div "Next" at bounding box center [523, 176] width 349 height 55
click at [600, 136] on span "Select company and role" at bounding box center [523, 137] width 335 height 21
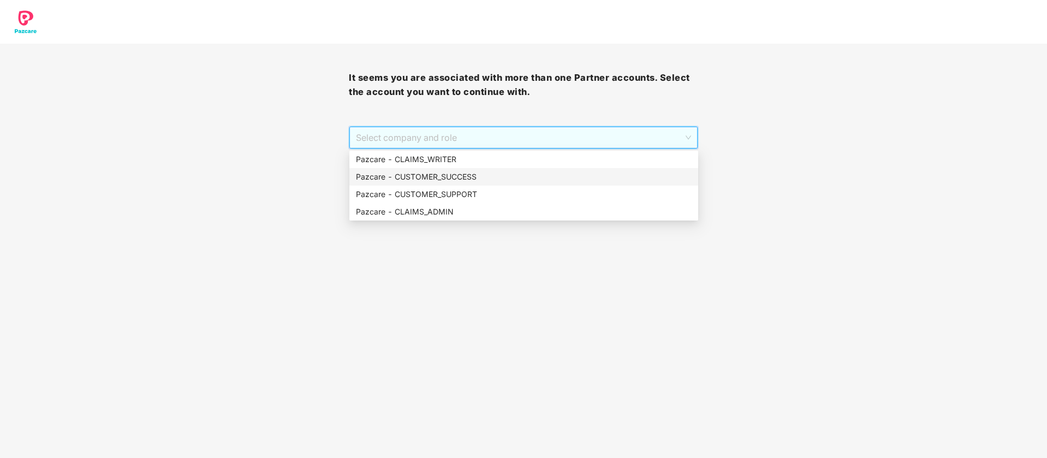
click at [488, 178] on div "Pazcare - CUSTOMER_SUCCESS" at bounding box center [524, 177] width 336 height 12
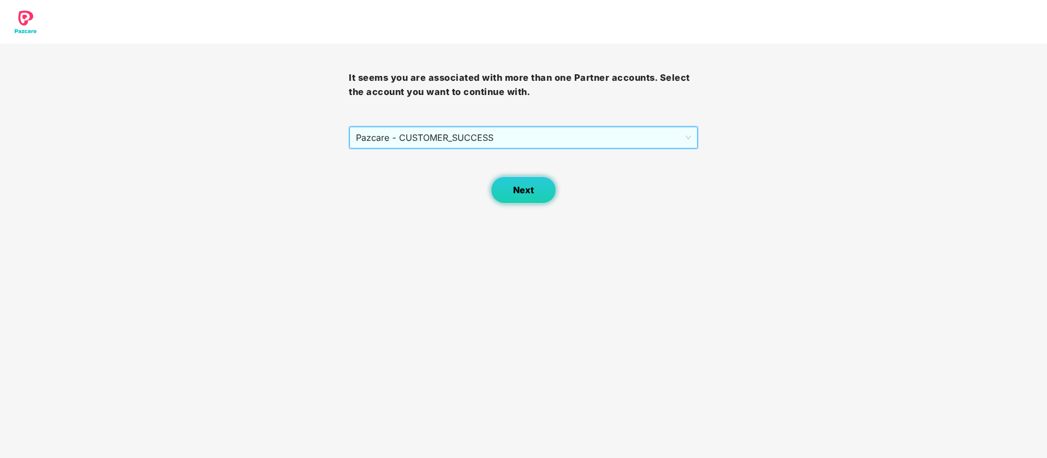
click at [530, 185] on span "Next" at bounding box center [523, 190] width 21 height 10
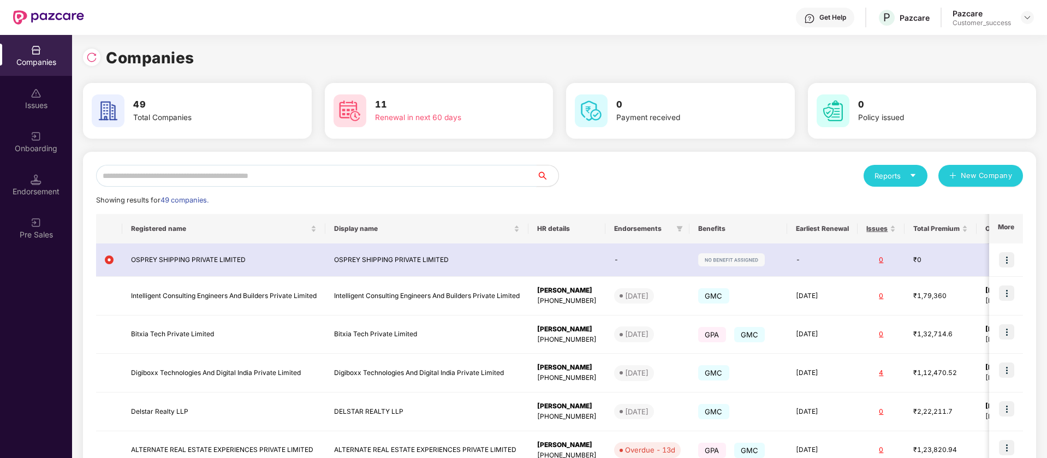
click at [334, 177] on input "text" at bounding box center [316, 176] width 440 height 22
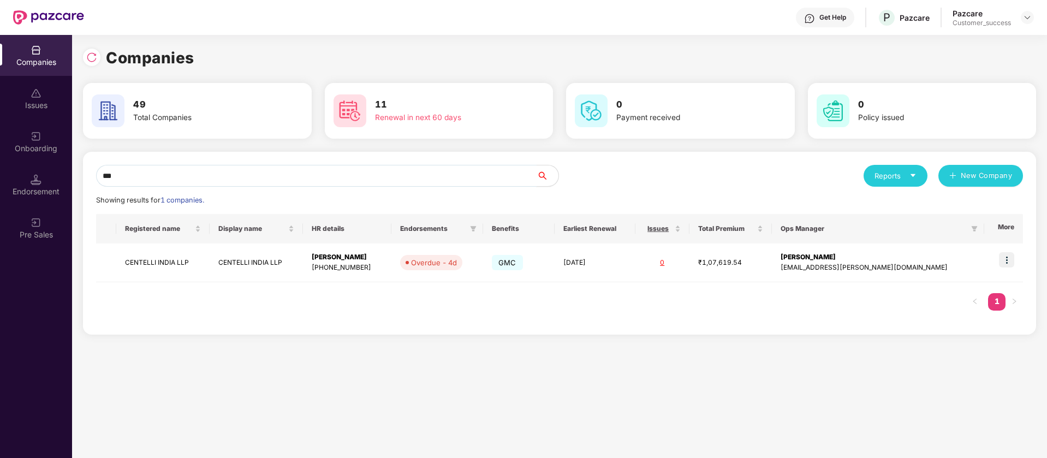
scroll to position [0, 1]
type input "***"
drag, startPoint x: 301, startPoint y: 265, endPoint x: 229, endPoint y: 263, distance: 72.1
click at [229, 263] on td "CENTELLI INDIA LLP" at bounding box center [256, 262] width 93 height 39
copy td "CENTELLI INDIA LLP"
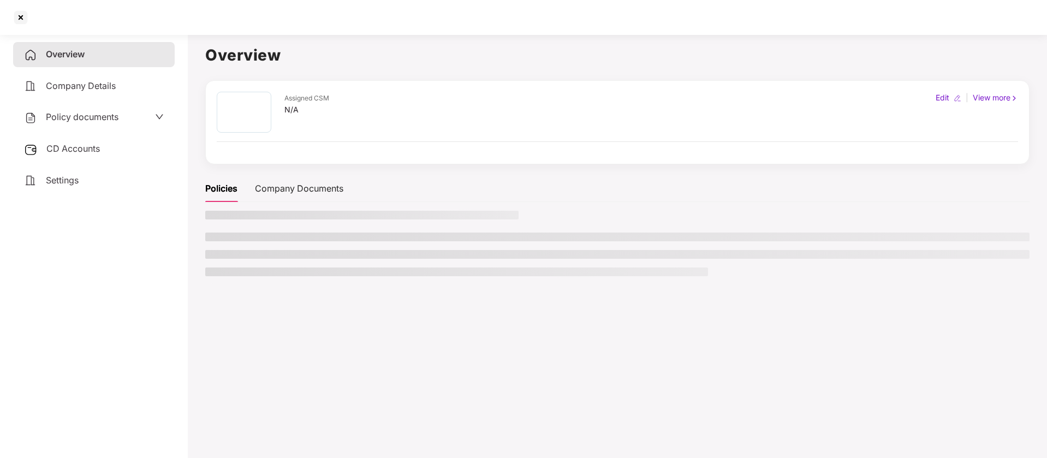
scroll to position [0, 0]
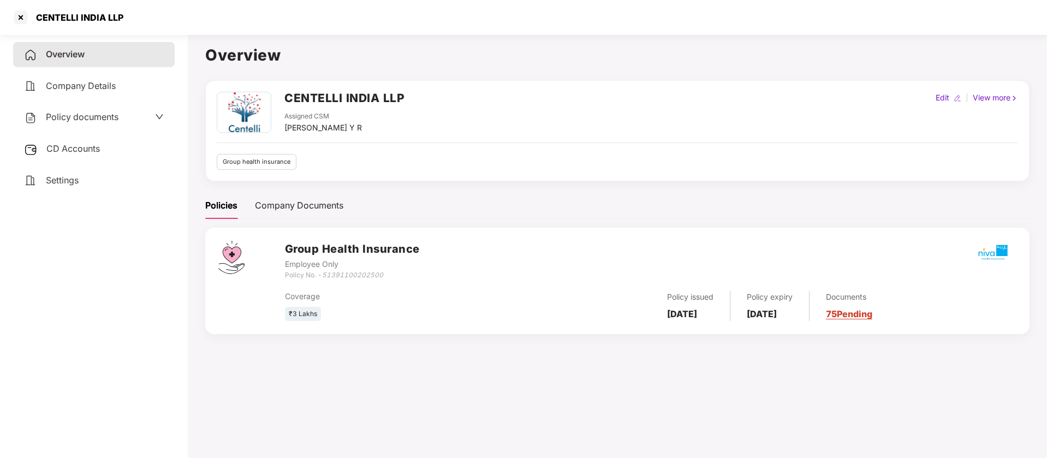
click at [395, 94] on h2 "CENTELLI INDIA LLP" at bounding box center [344, 98] width 120 height 18
copy h2 "CENTELLI INDIA LLP"
click at [16, 17] on div at bounding box center [20, 17] width 17 height 17
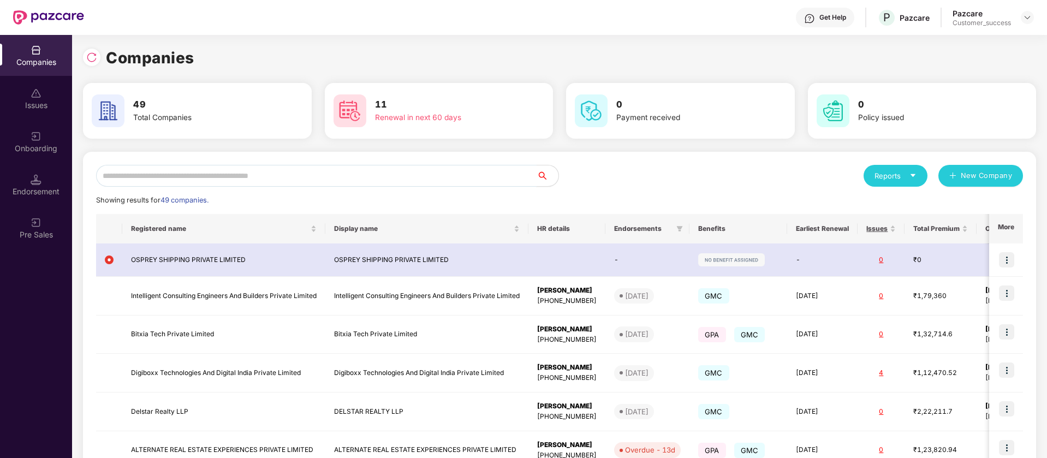
click at [410, 179] on input "text" at bounding box center [316, 176] width 440 height 22
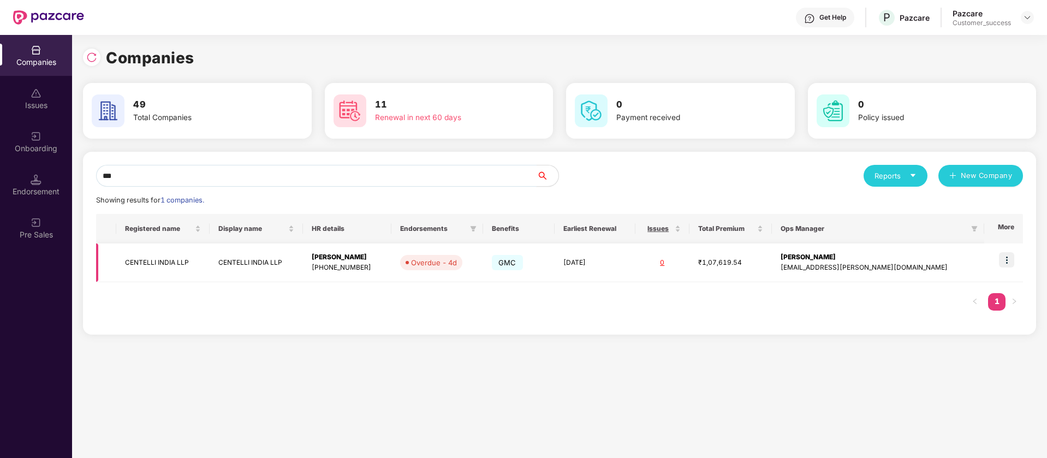
type input "***"
click at [1008, 255] on img at bounding box center [1006, 259] width 15 height 15
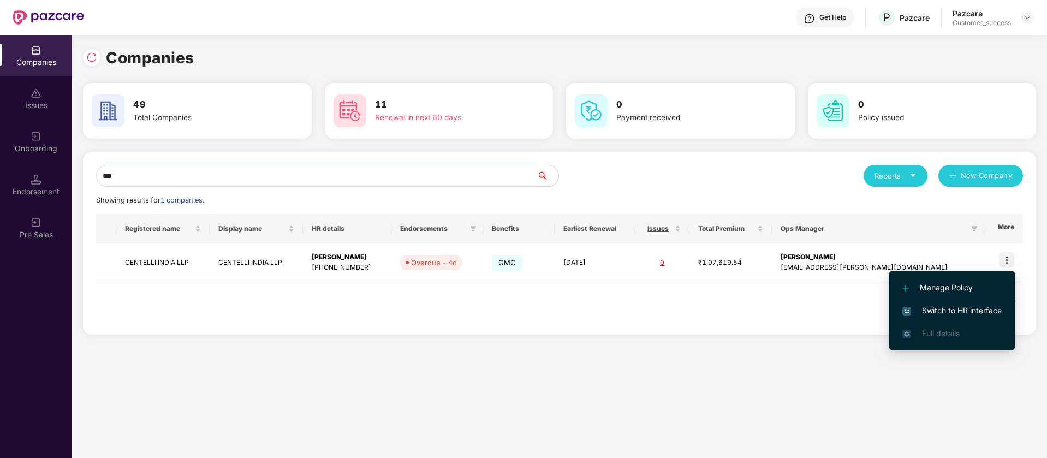
click at [961, 311] on span "Switch to HR interface" at bounding box center [951, 311] width 99 height 12
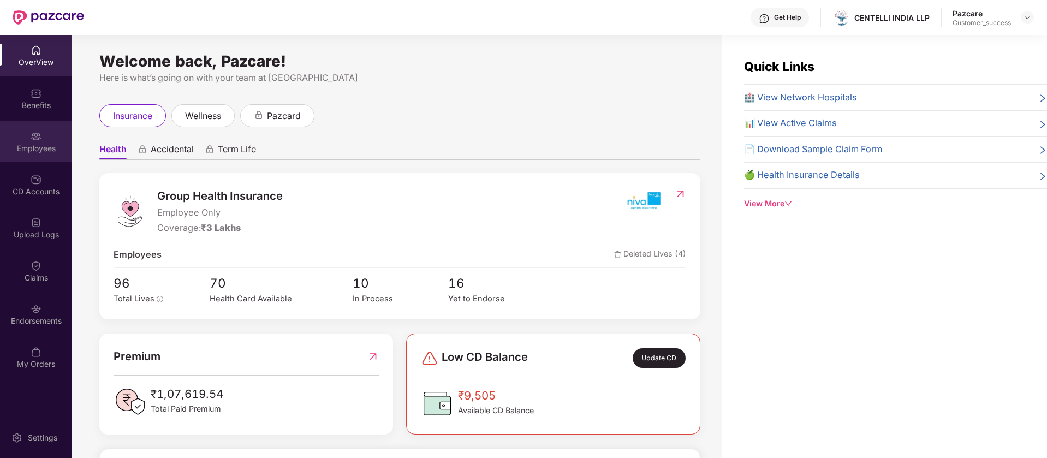
click at [37, 156] on div "Employees" at bounding box center [36, 141] width 72 height 41
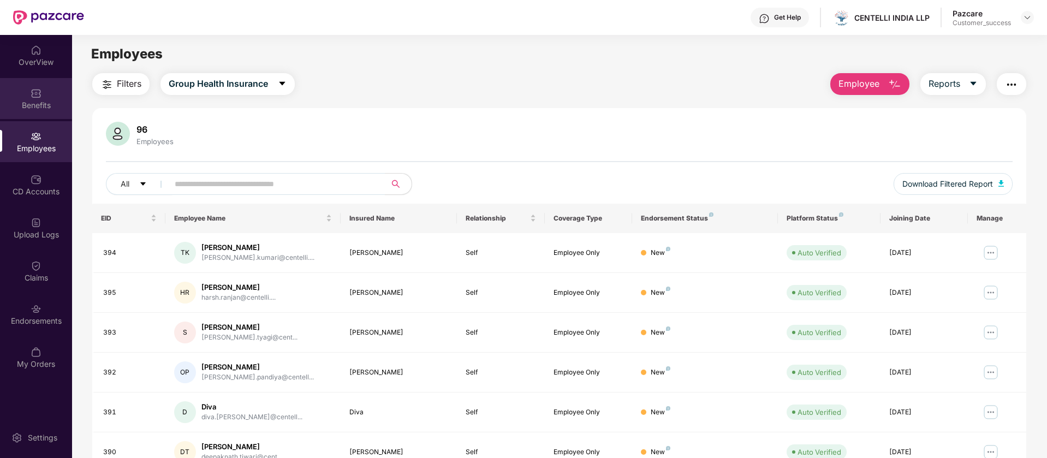
click at [49, 97] on div "Benefits" at bounding box center [36, 98] width 72 height 41
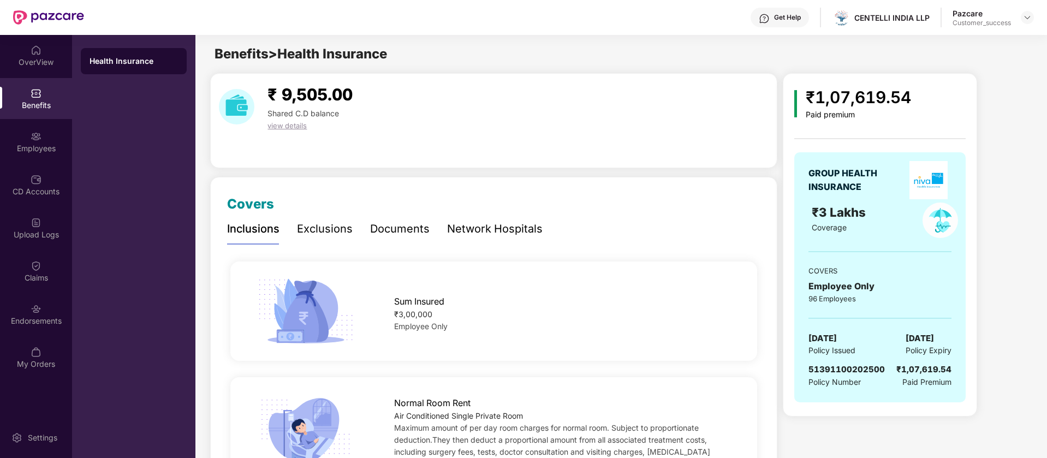
click at [869, 368] on span "51391100202500" at bounding box center [846, 369] width 76 height 10
copy span "51391100202500"
click at [1028, 19] on img at bounding box center [1027, 17] width 9 height 9
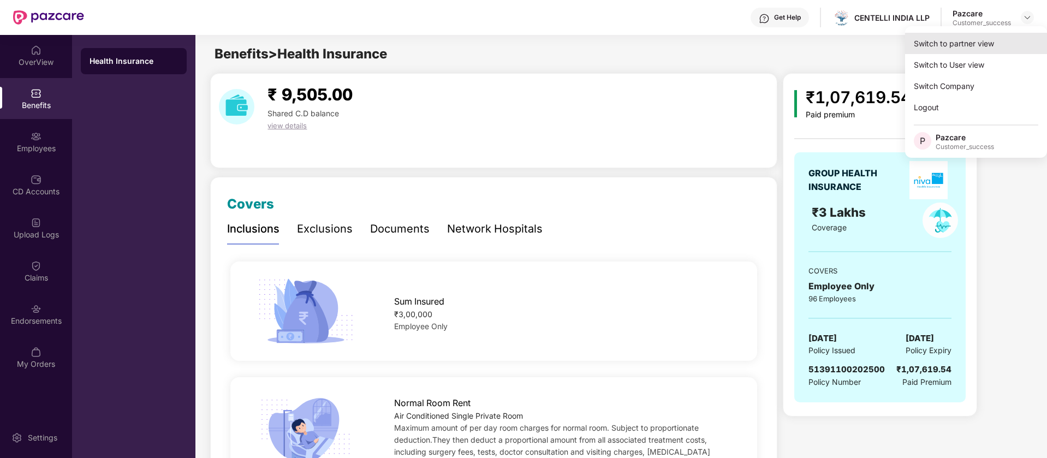
click at [996, 33] on div "Switch to partner view" at bounding box center [976, 43] width 142 height 21
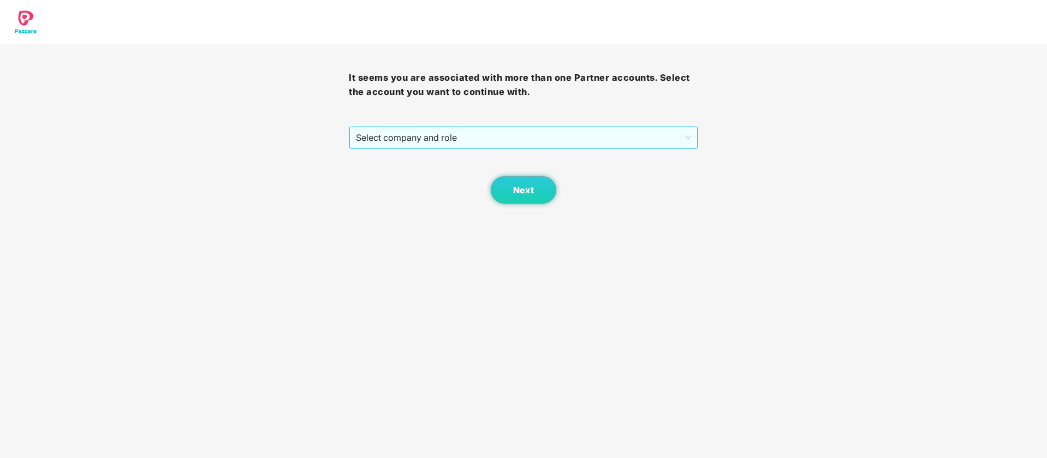
click at [632, 135] on span "Select company and role" at bounding box center [523, 137] width 335 height 21
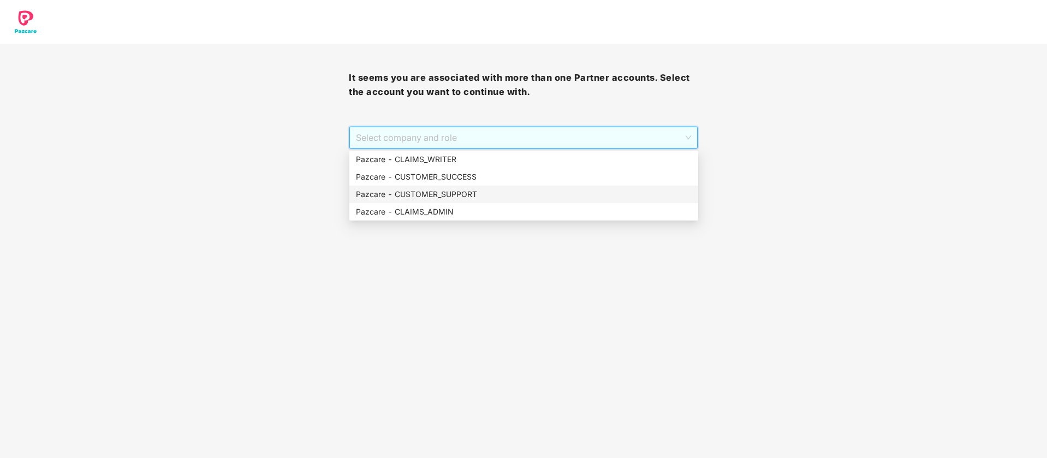
click at [537, 195] on div "Pazcare - CUSTOMER_SUPPORT" at bounding box center [524, 194] width 336 height 12
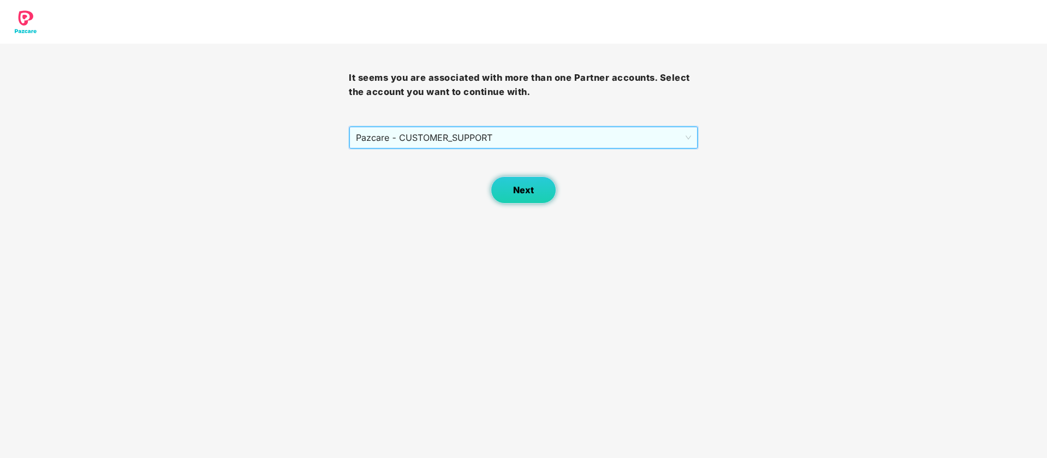
click at [499, 177] on button "Next" at bounding box center [524, 189] width 66 height 27
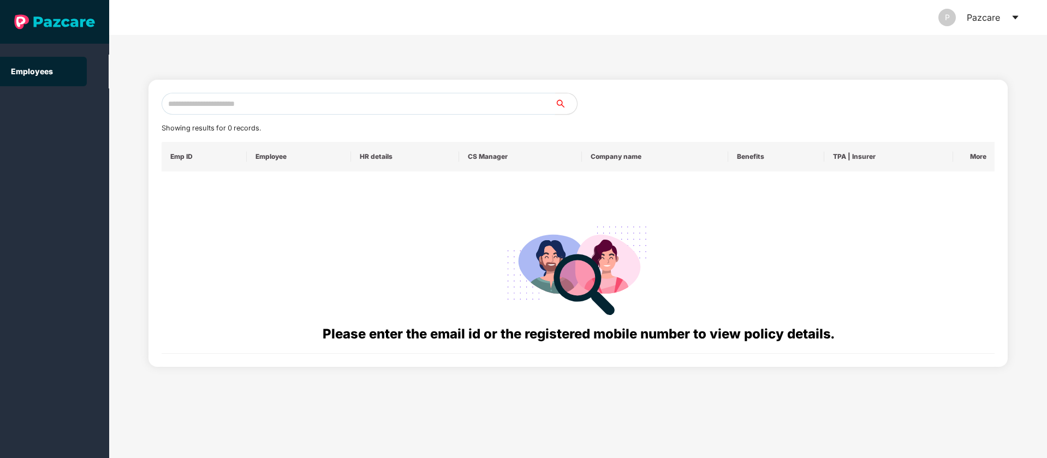
click at [346, 98] on input "text" at bounding box center [359, 104] width 394 height 22
paste input "**********"
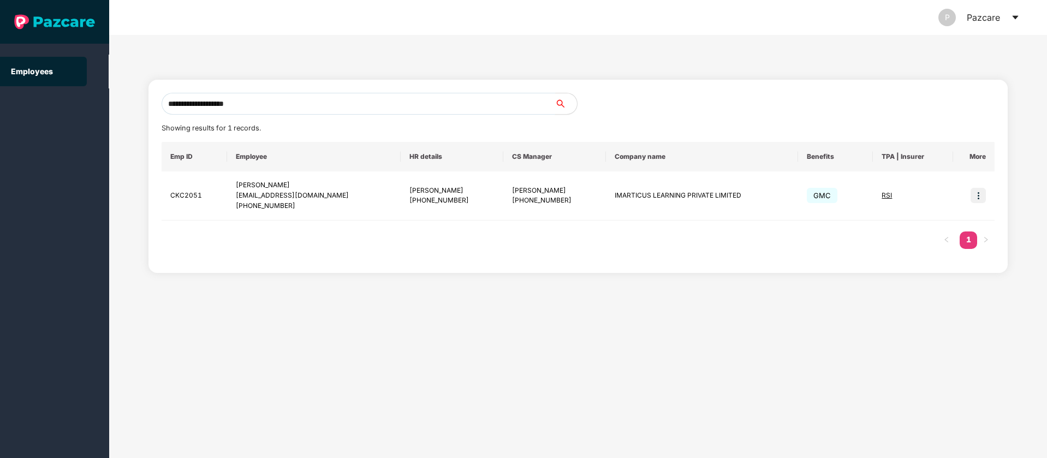
type input "**********"
